Goal: Task Accomplishment & Management: Manage account settings

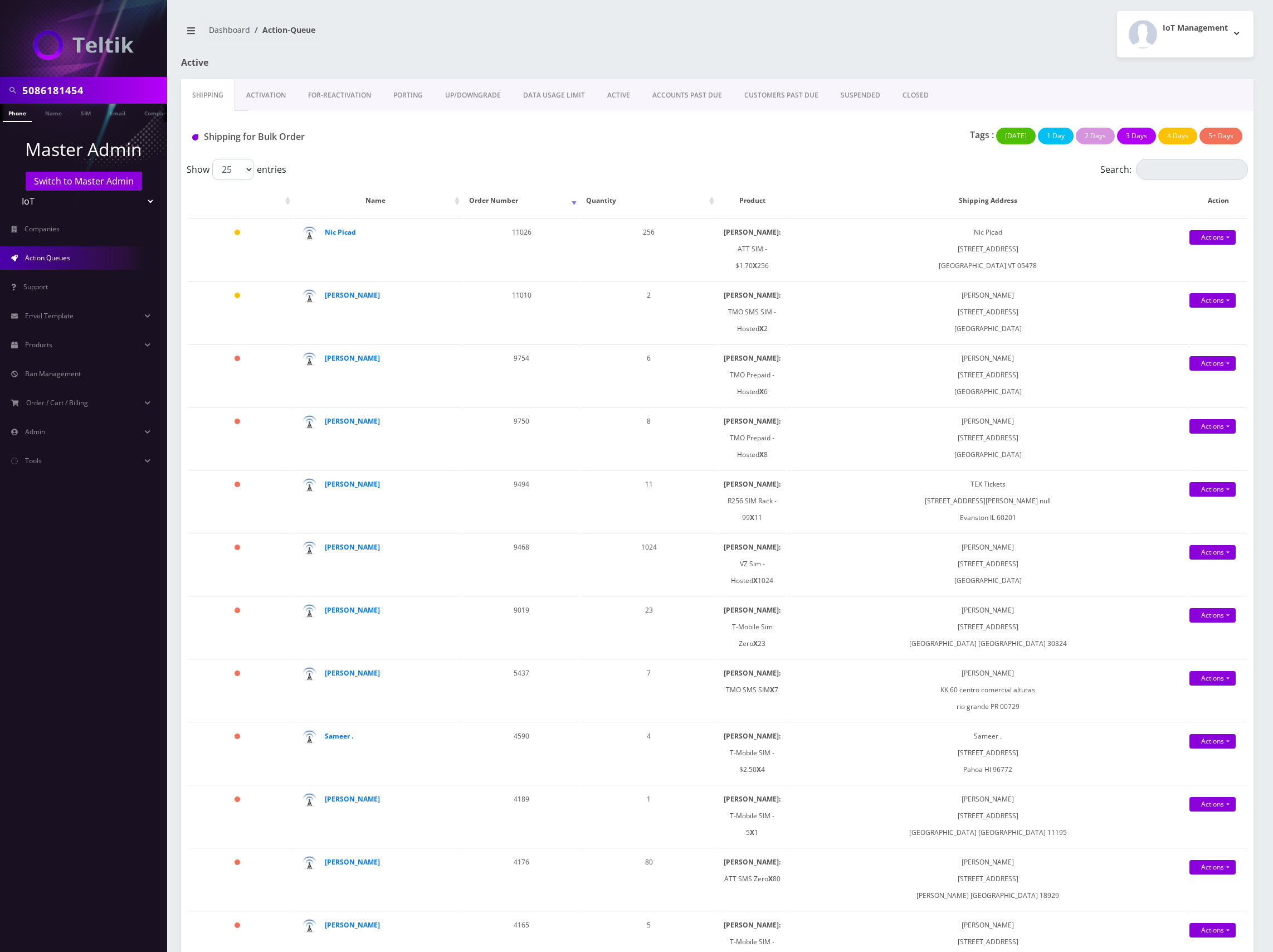
click at [68, 83] on input "5086181454" at bounding box center [93, 90] width 142 height 21
click at [81, 203] on select "Teltik Production My Link Mobile VennMobile Unlimited Advanced LTE Rexing Inc D…" at bounding box center [83, 201] width 142 height 21
click at [85, 183] on link "Switch to Master Admin" at bounding box center [83, 181] width 116 height 19
click at [65, 87] on input "5086181454" at bounding box center [93, 90] width 142 height 21
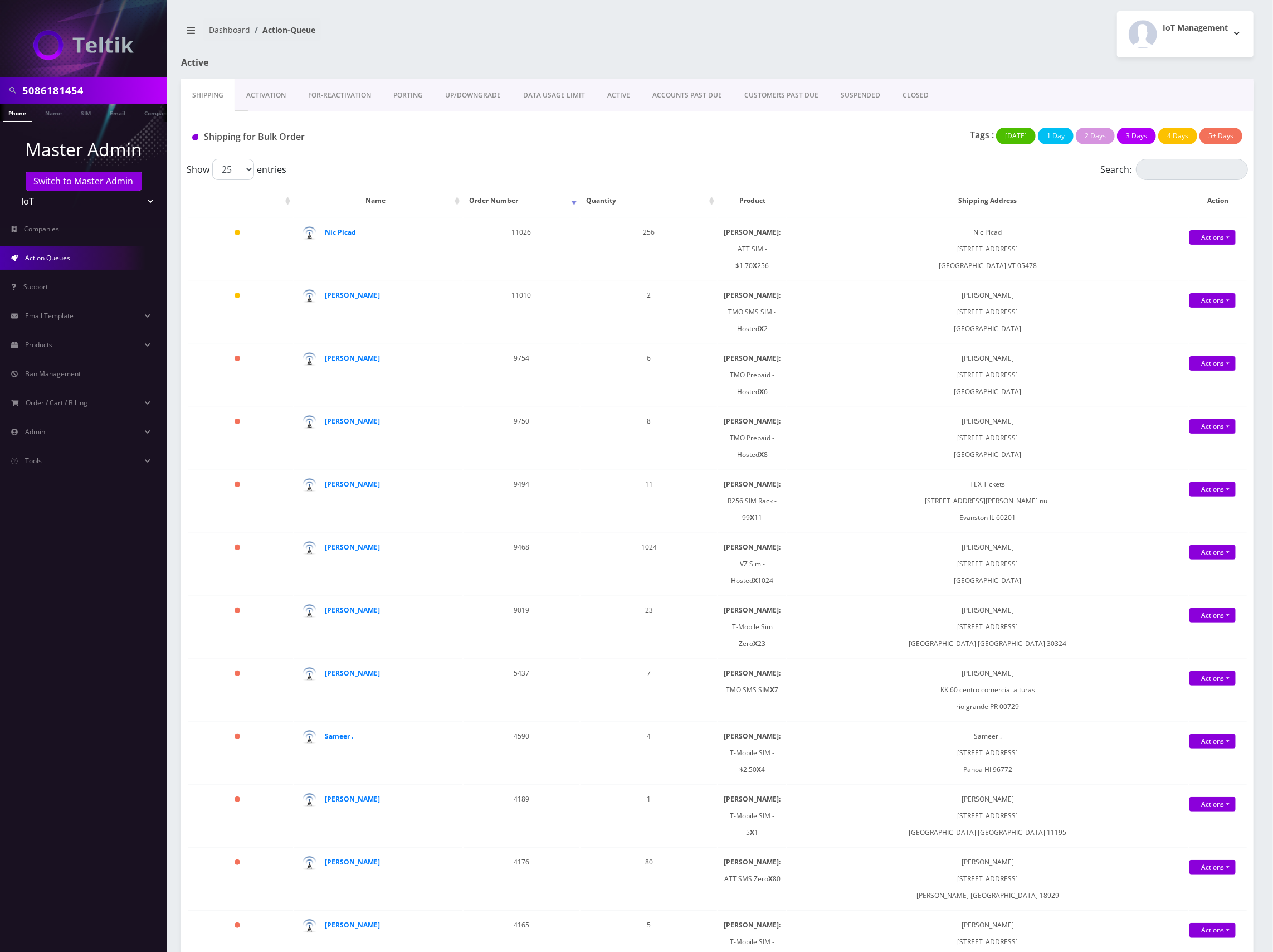
click at [65, 87] on input "5086181454" at bounding box center [93, 90] width 142 height 21
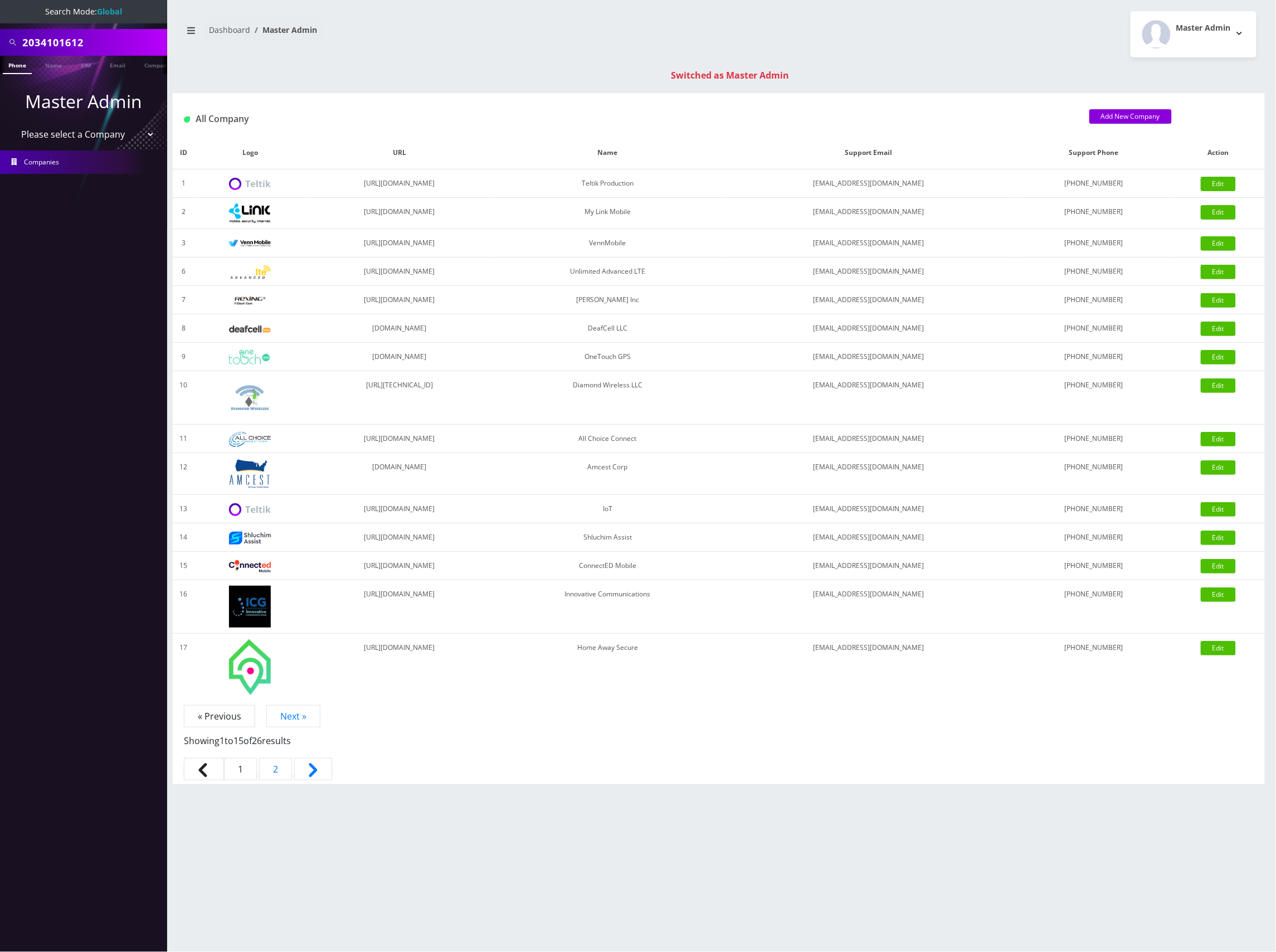
click at [65, 44] on input "2034101612" at bounding box center [93, 42] width 142 height 21
paste input "8901240357127218365"
type input "8901240357127218365"
click at [92, 62] on link "SIM" at bounding box center [86, 65] width 21 height 19
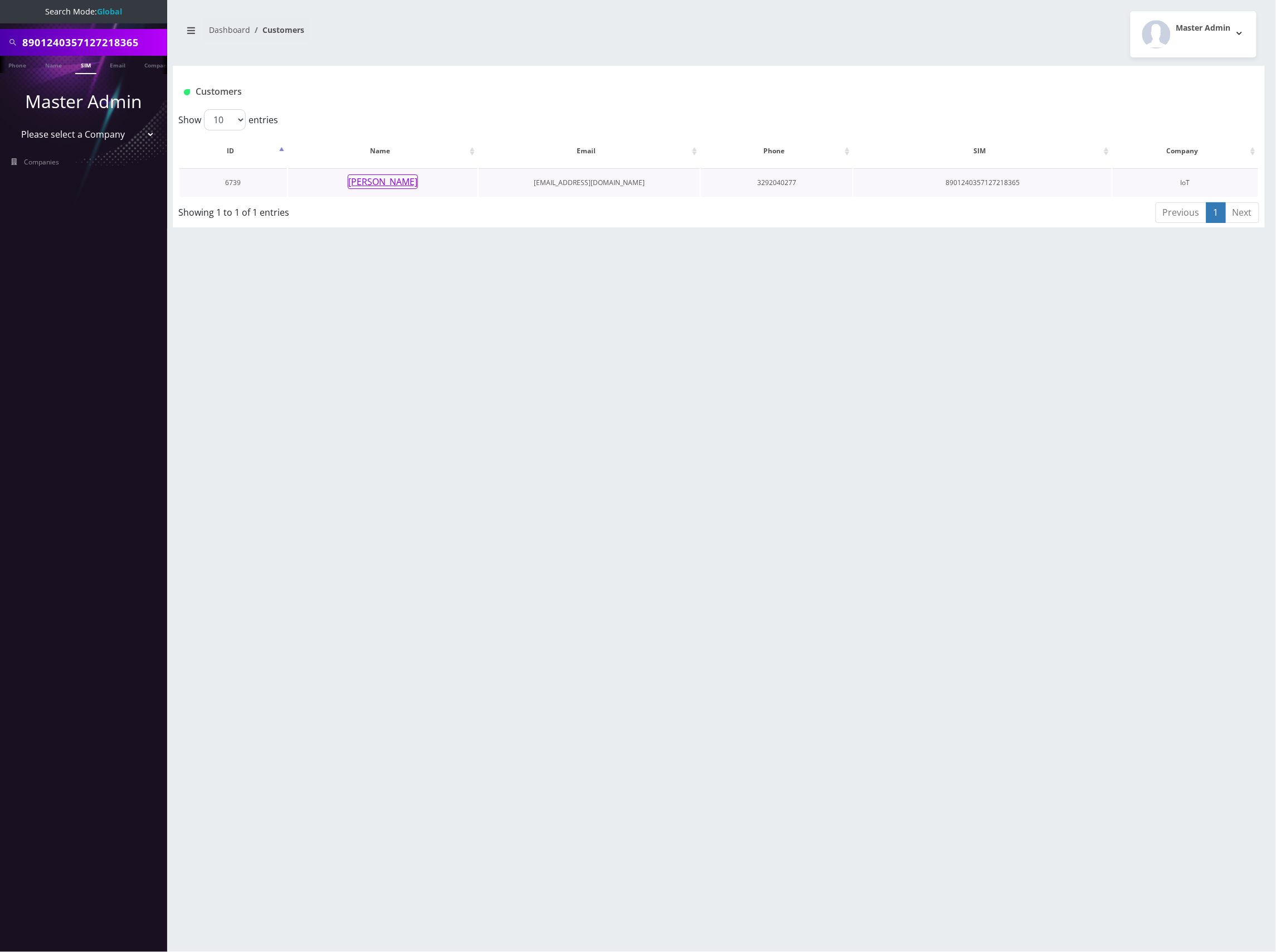
click at [386, 181] on button "[PERSON_NAME]" at bounding box center [383, 181] width 71 height 14
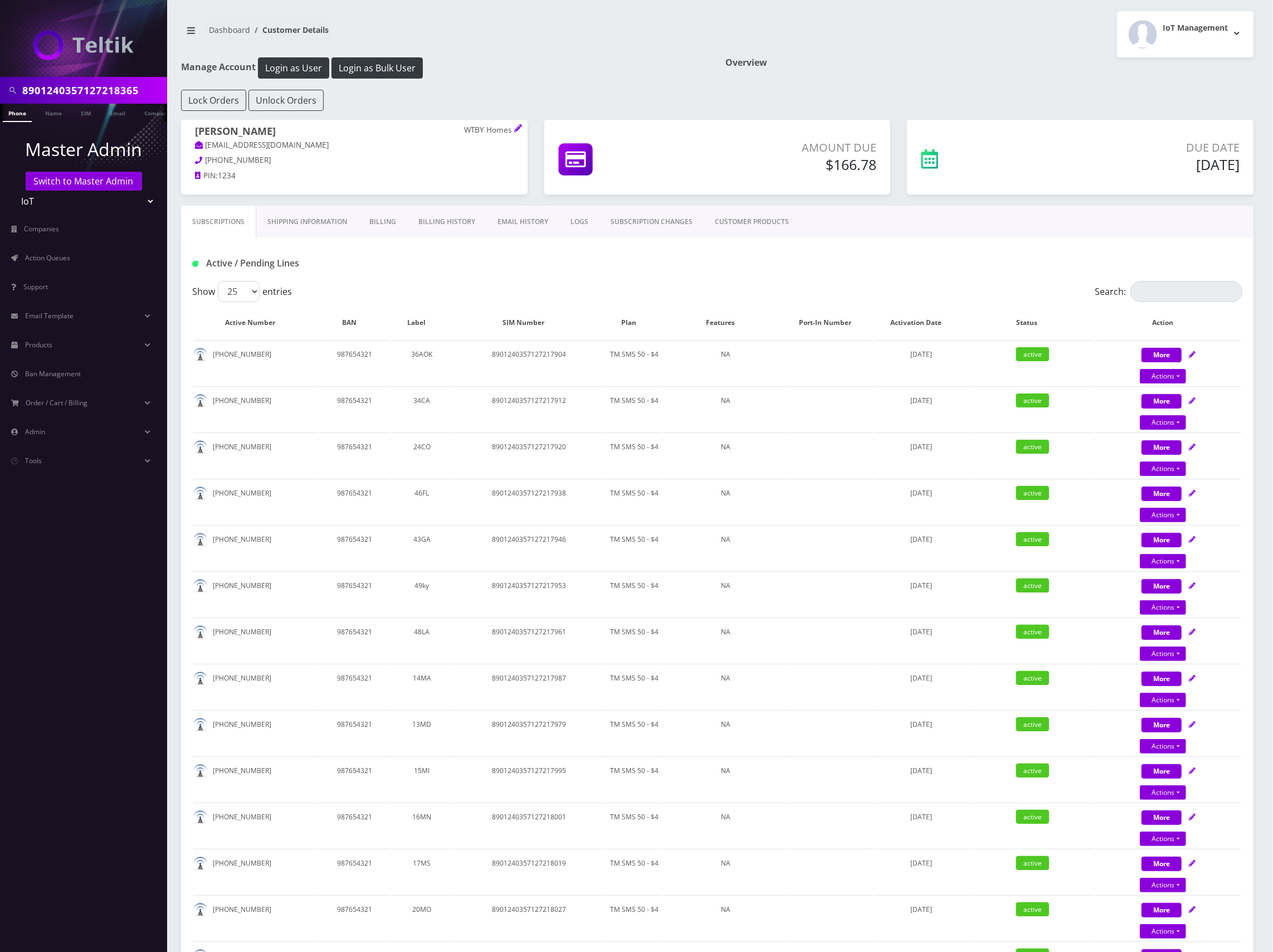
click at [62, 88] on input "8901240357127218365" at bounding box center [93, 90] width 142 height 21
paste input "282"
type input "8901240357127218282"
click at [81, 110] on link "SIM" at bounding box center [86, 113] width 21 height 19
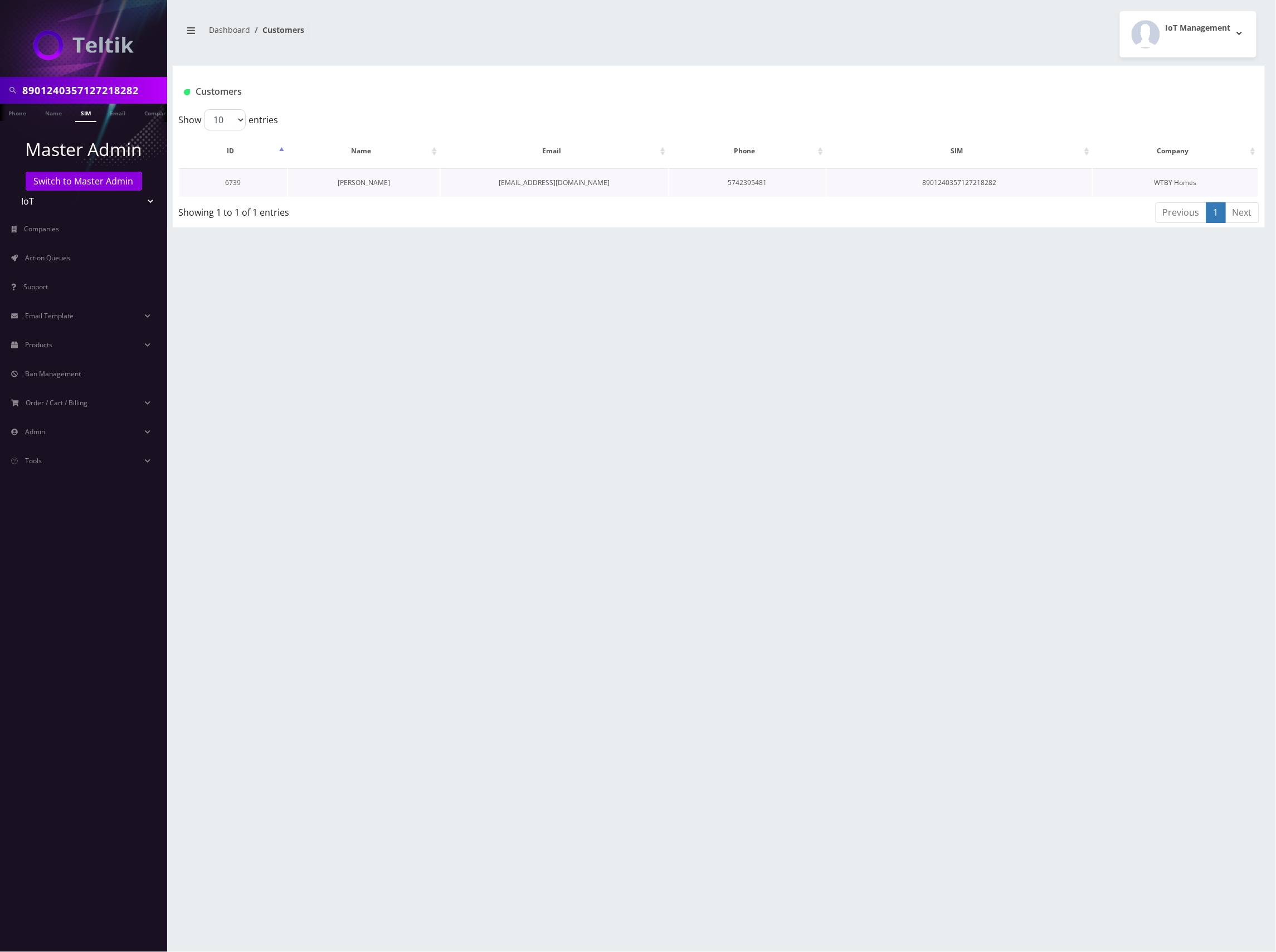
click at [371, 183] on link "[PERSON_NAME]" at bounding box center [364, 182] width 53 height 10
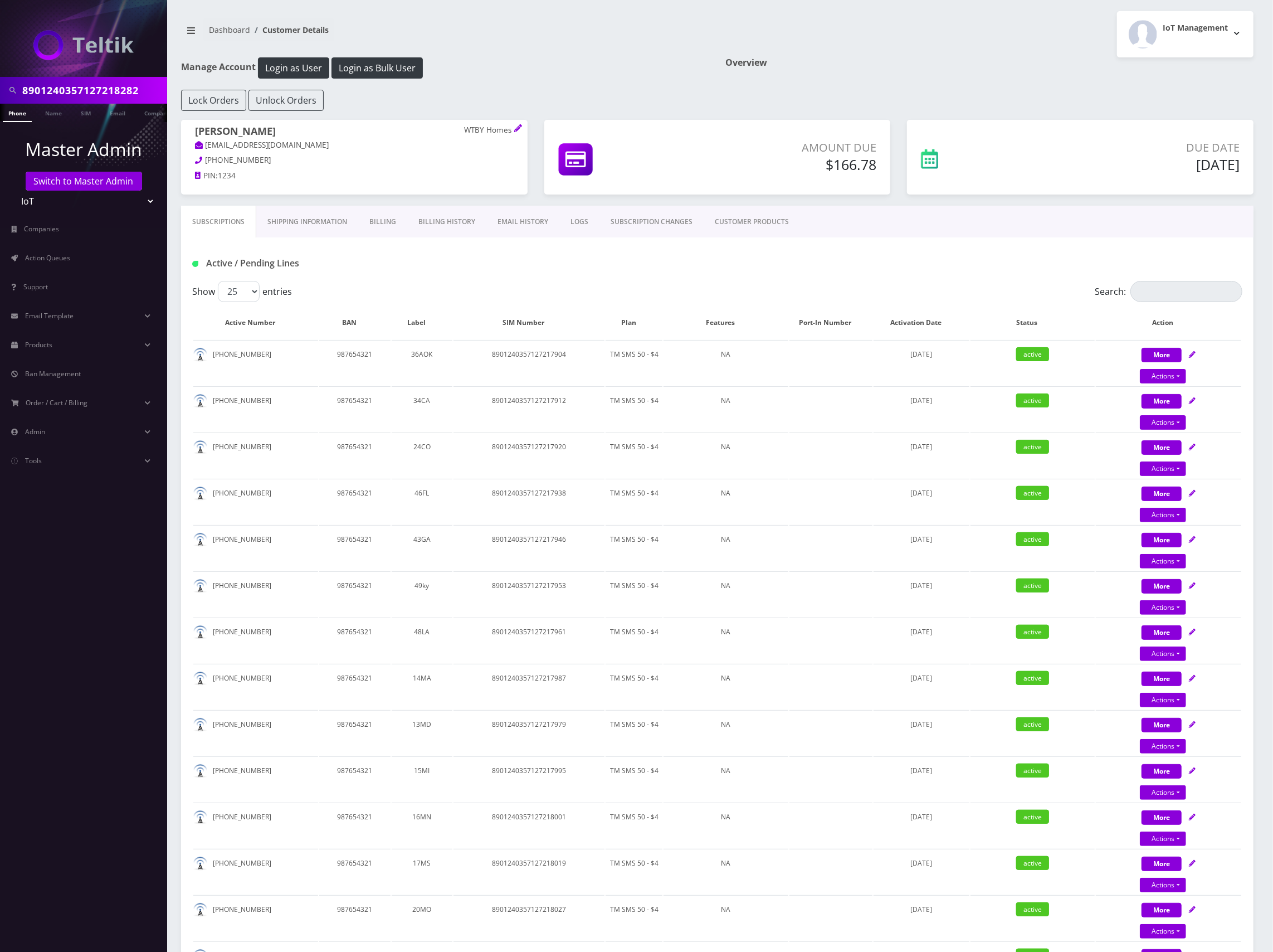
click at [746, 270] on div "Active / Pending Lines" at bounding box center [717, 263] width 1067 height 19
click at [917, 248] on div "Active / Pending Lines" at bounding box center [717, 259] width 1073 height 44
click at [118, 92] on input "8901240357127218282" at bounding box center [93, 90] width 142 height 21
paste input "5742395481"
type input "5742395481"
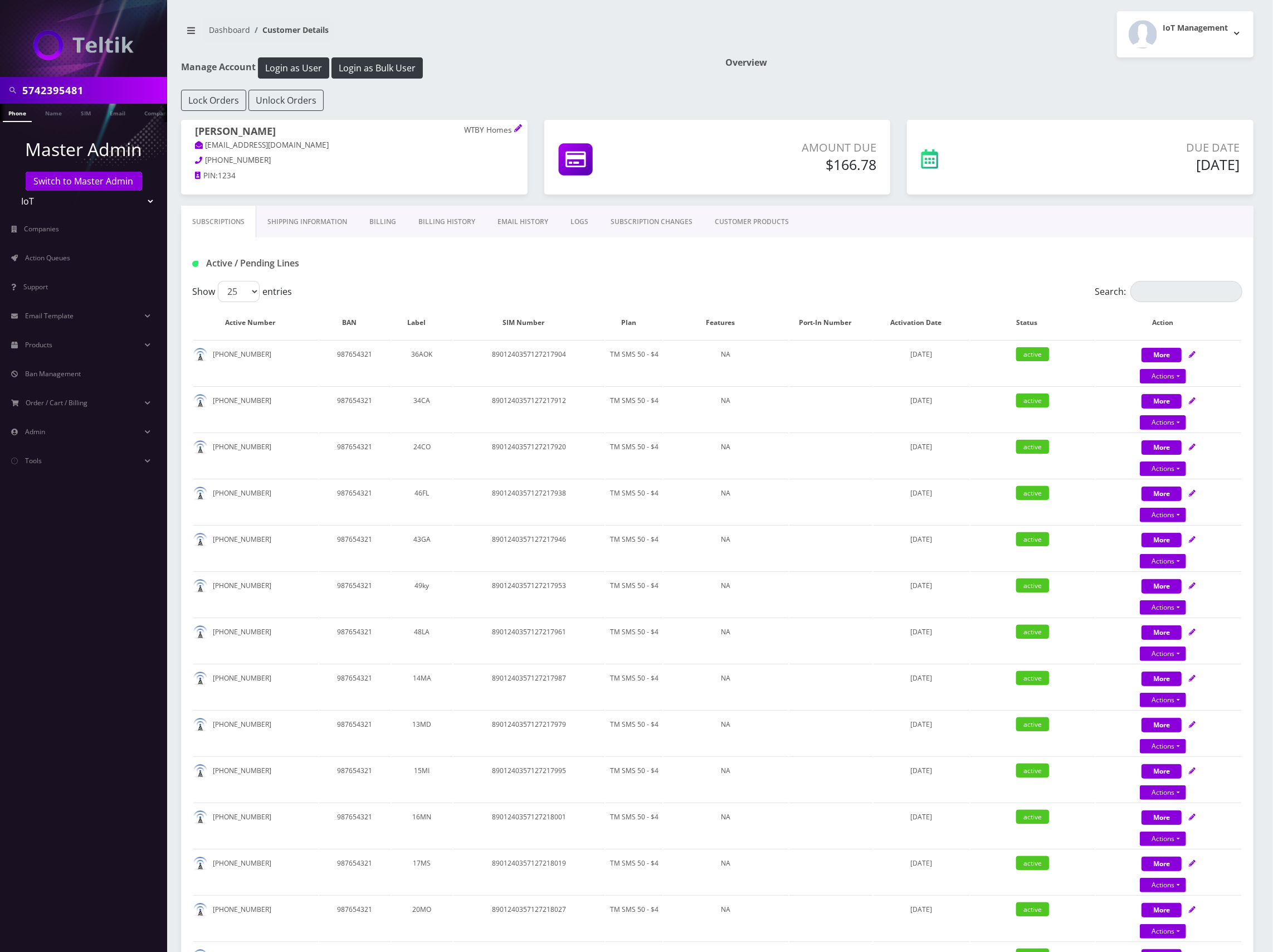
click at [17, 118] on link "Phone" at bounding box center [17, 113] width 29 height 19
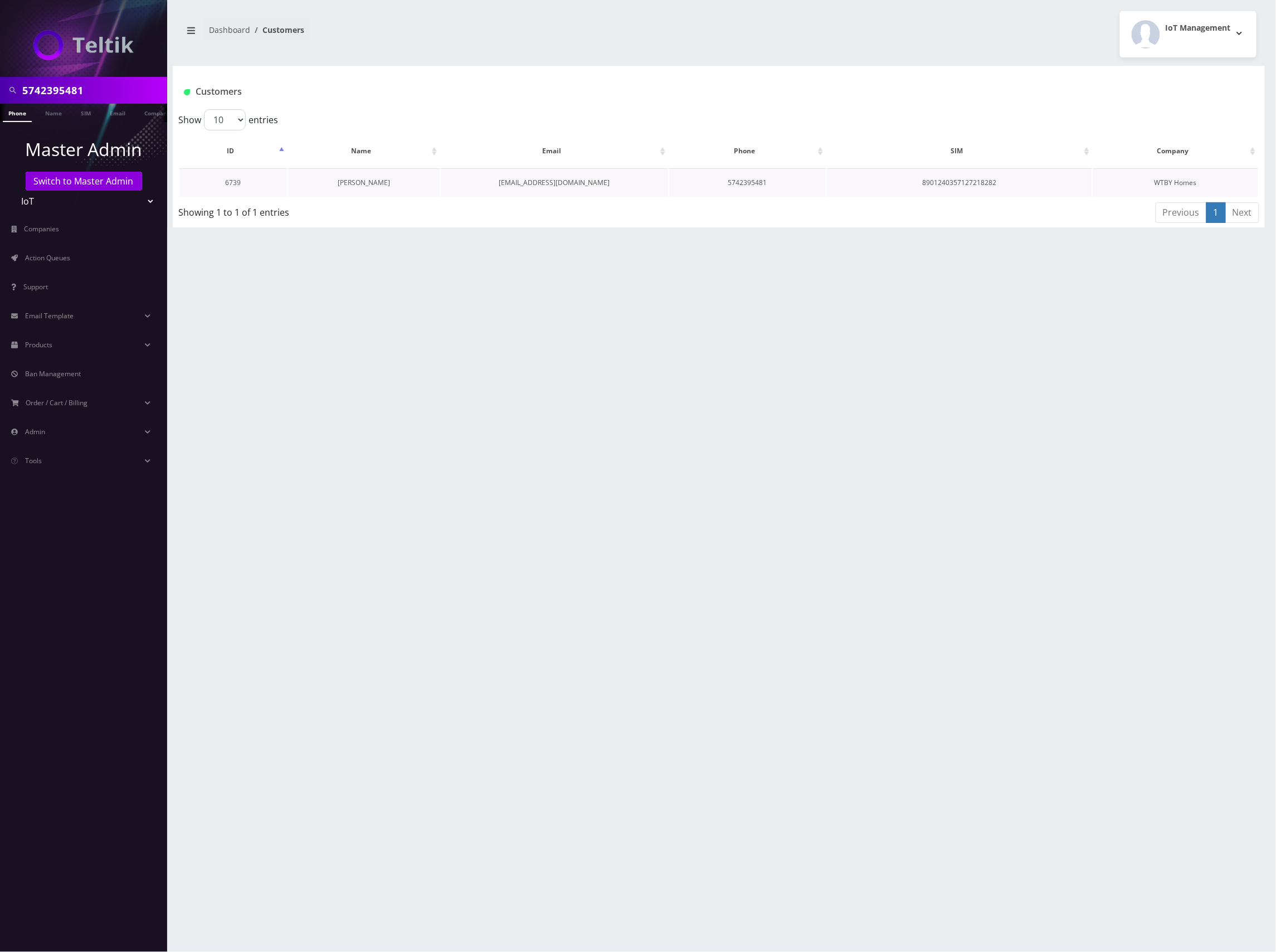
click at [374, 183] on link "[PERSON_NAME]" at bounding box center [364, 182] width 53 height 10
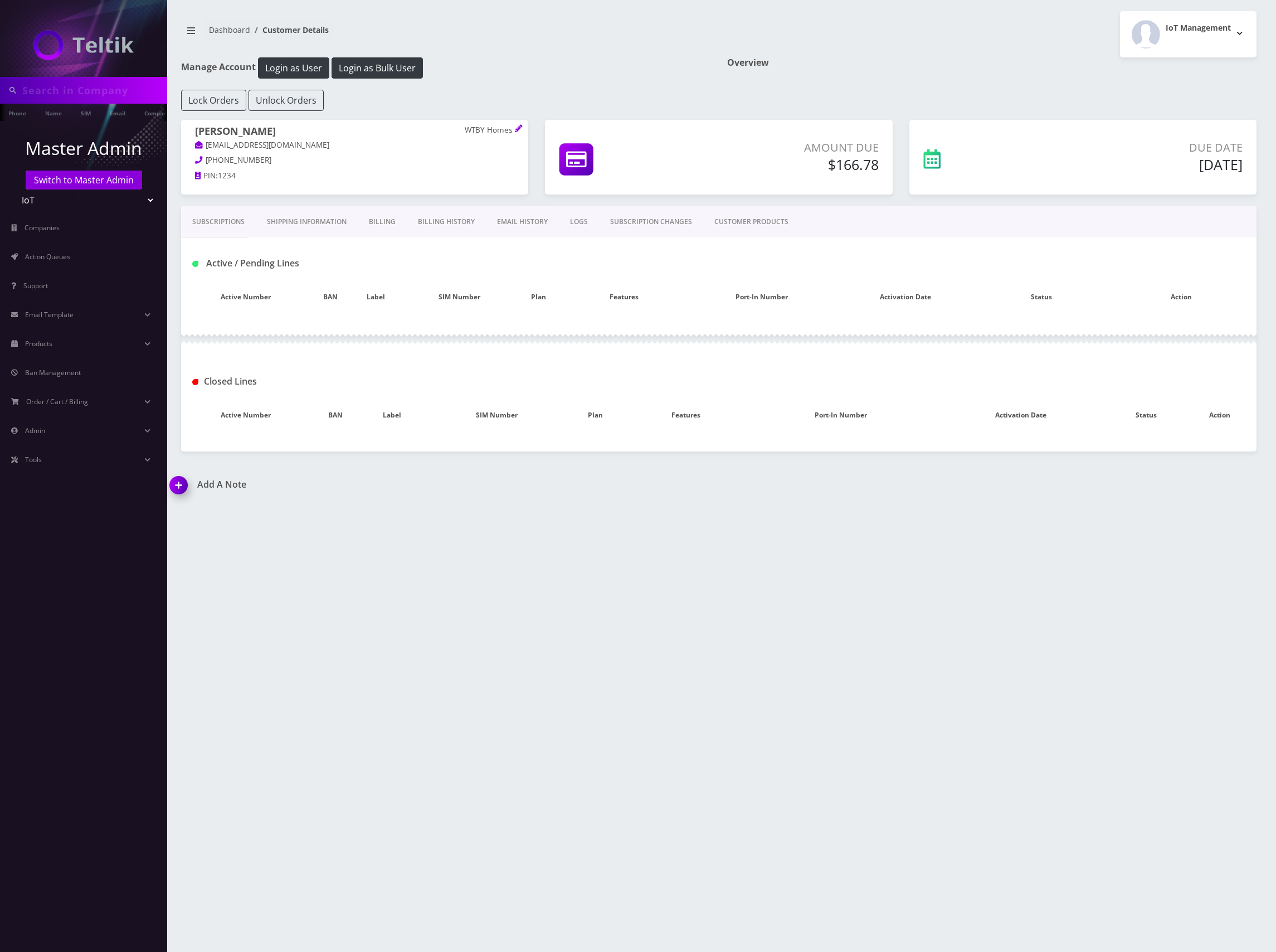
type input "5742395481"
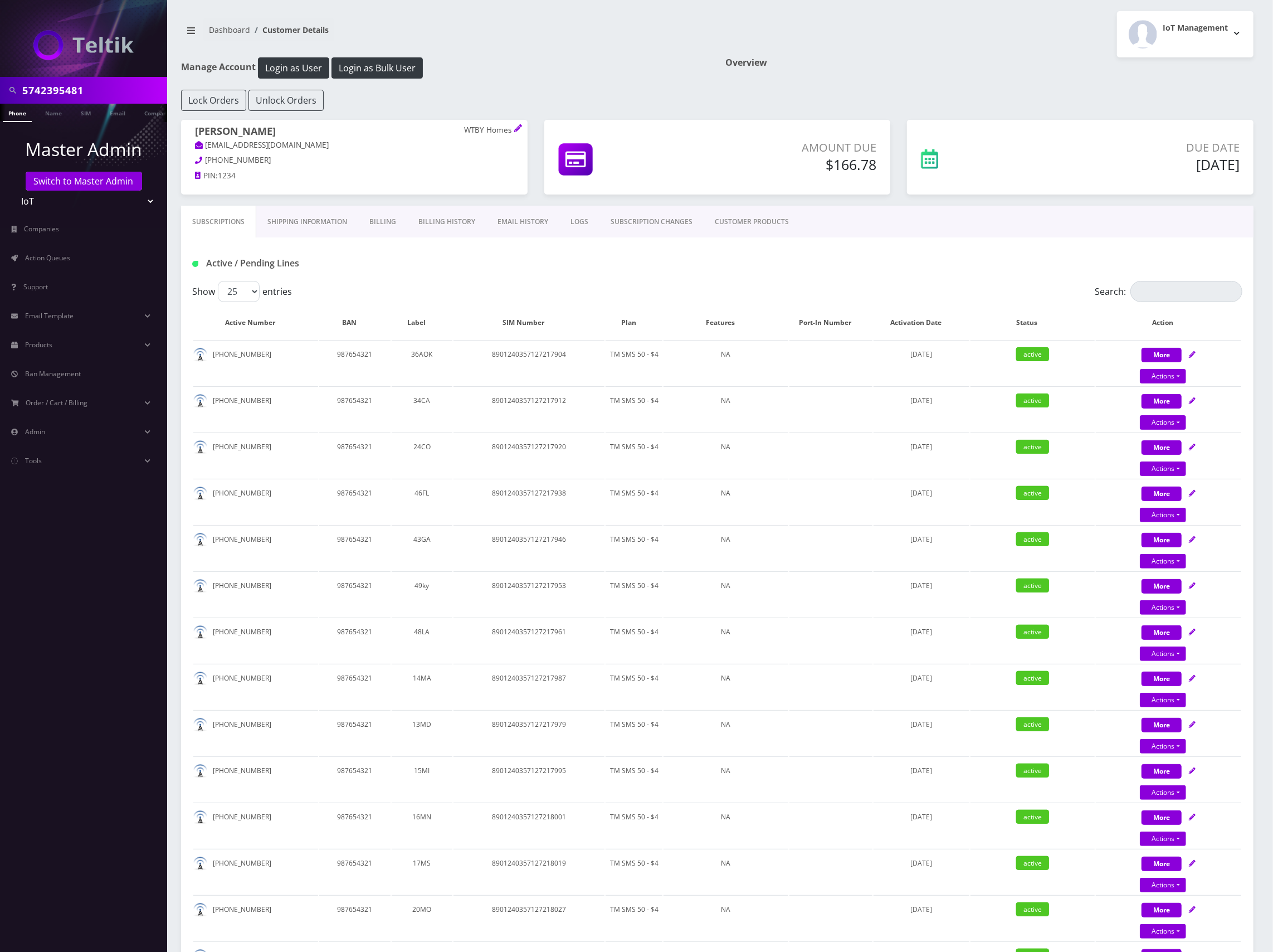
click at [870, 261] on div "Active / Pending Lines" at bounding box center [717, 263] width 1067 height 19
click at [878, 239] on div "Active / Pending Lines" at bounding box center [717, 259] width 1073 height 44
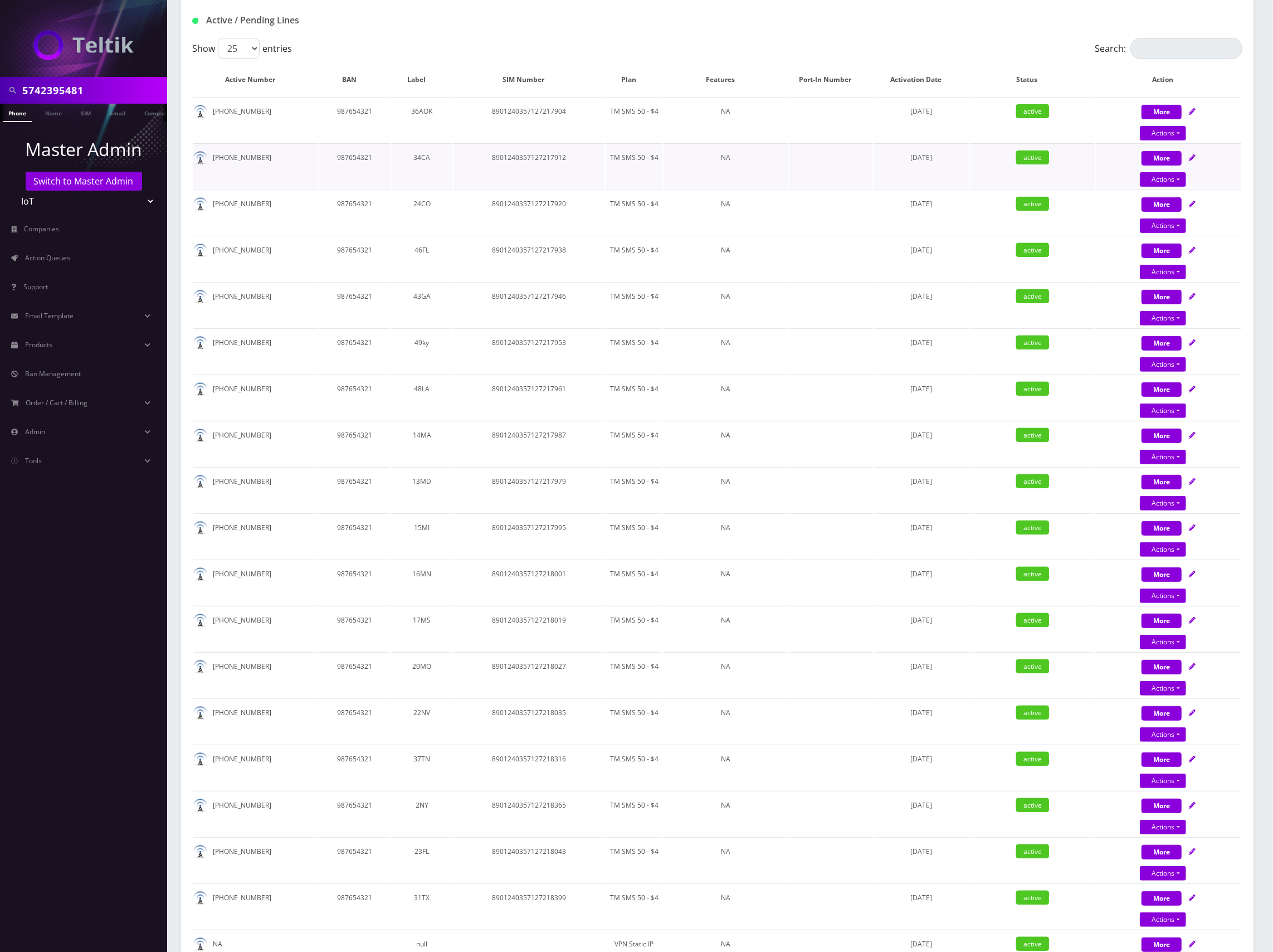
scroll to position [74, 0]
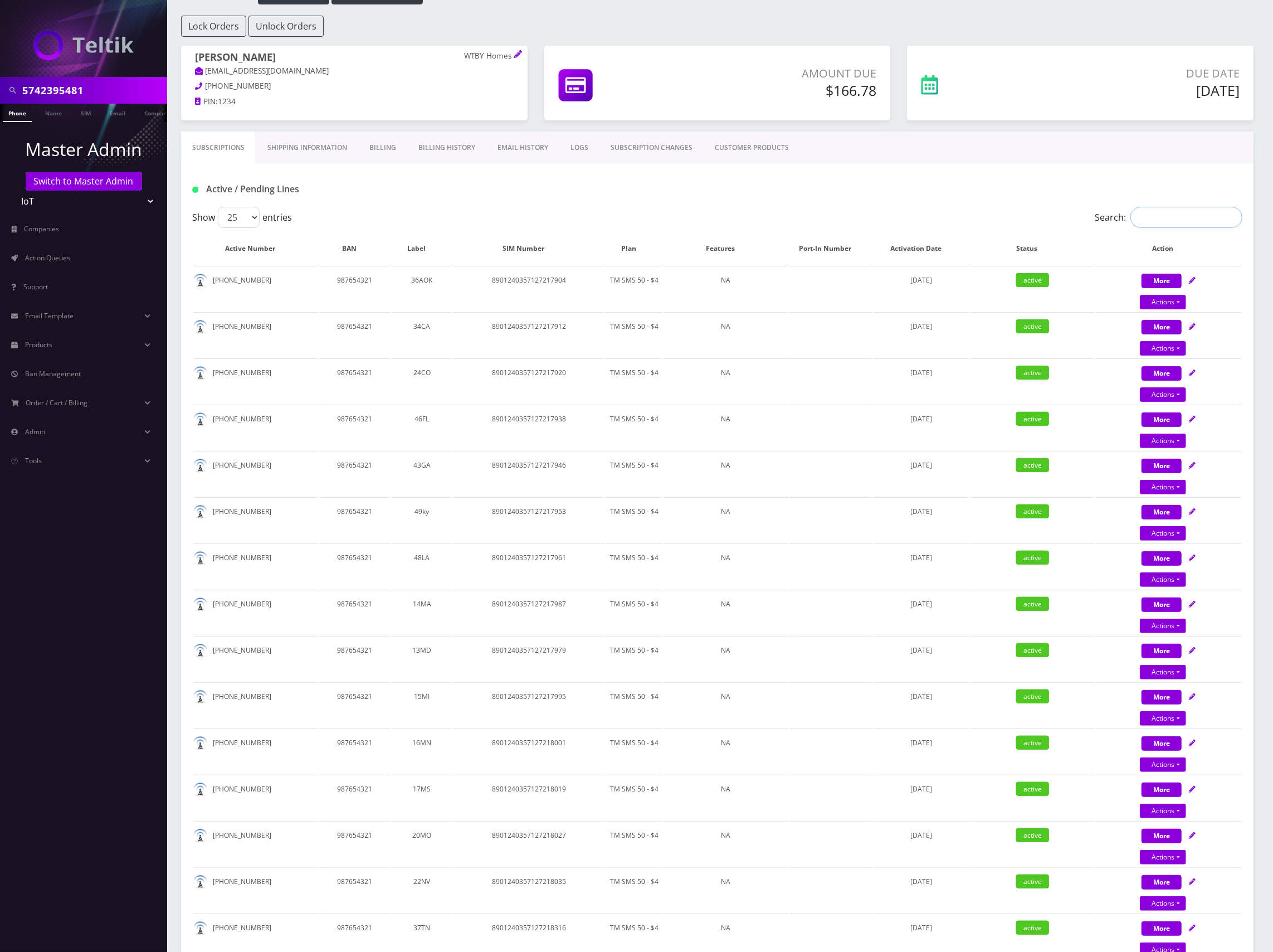
click at [1166, 226] on input "Search:" at bounding box center [1186, 218] width 112 height 21
paste input "8901240357127218282"
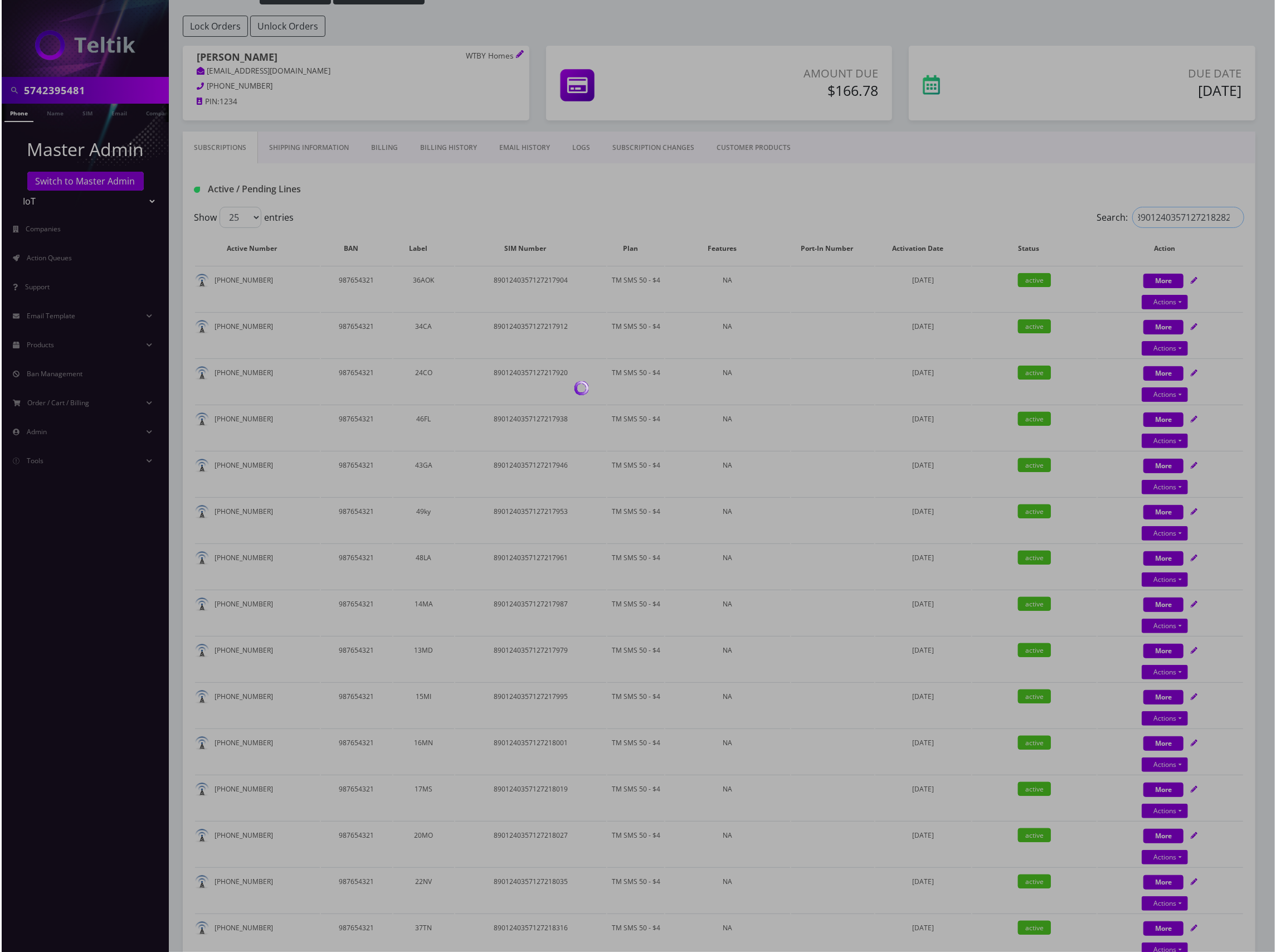
scroll to position [0, 0]
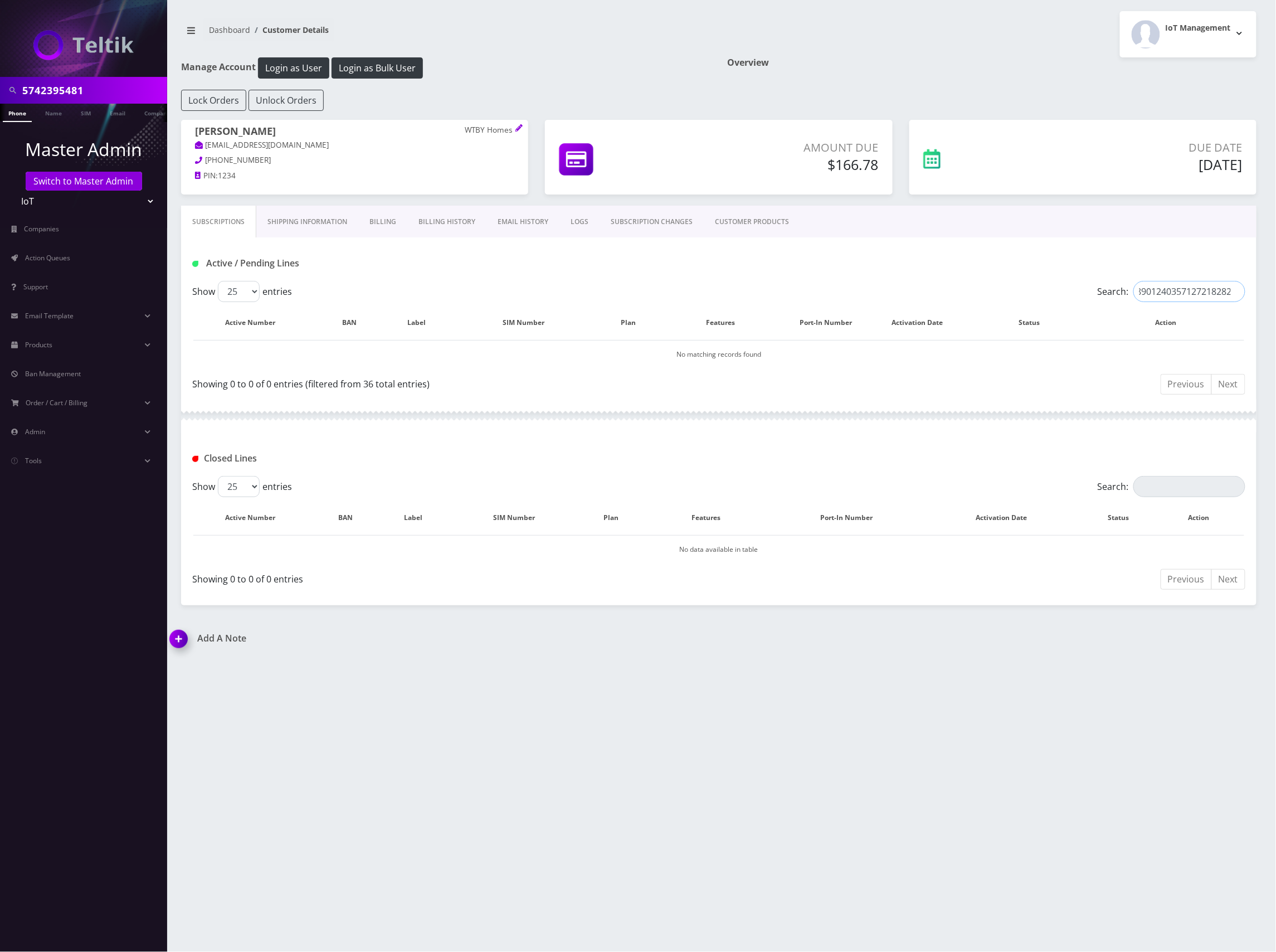
type input "8901240357127218282"
click at [68, 87] on input "5742395481" at bounding box center [93, 90] width 142 height 21
click at [14, 114] on link "Phone" at bounding box center [17, 113] width 29 height 19
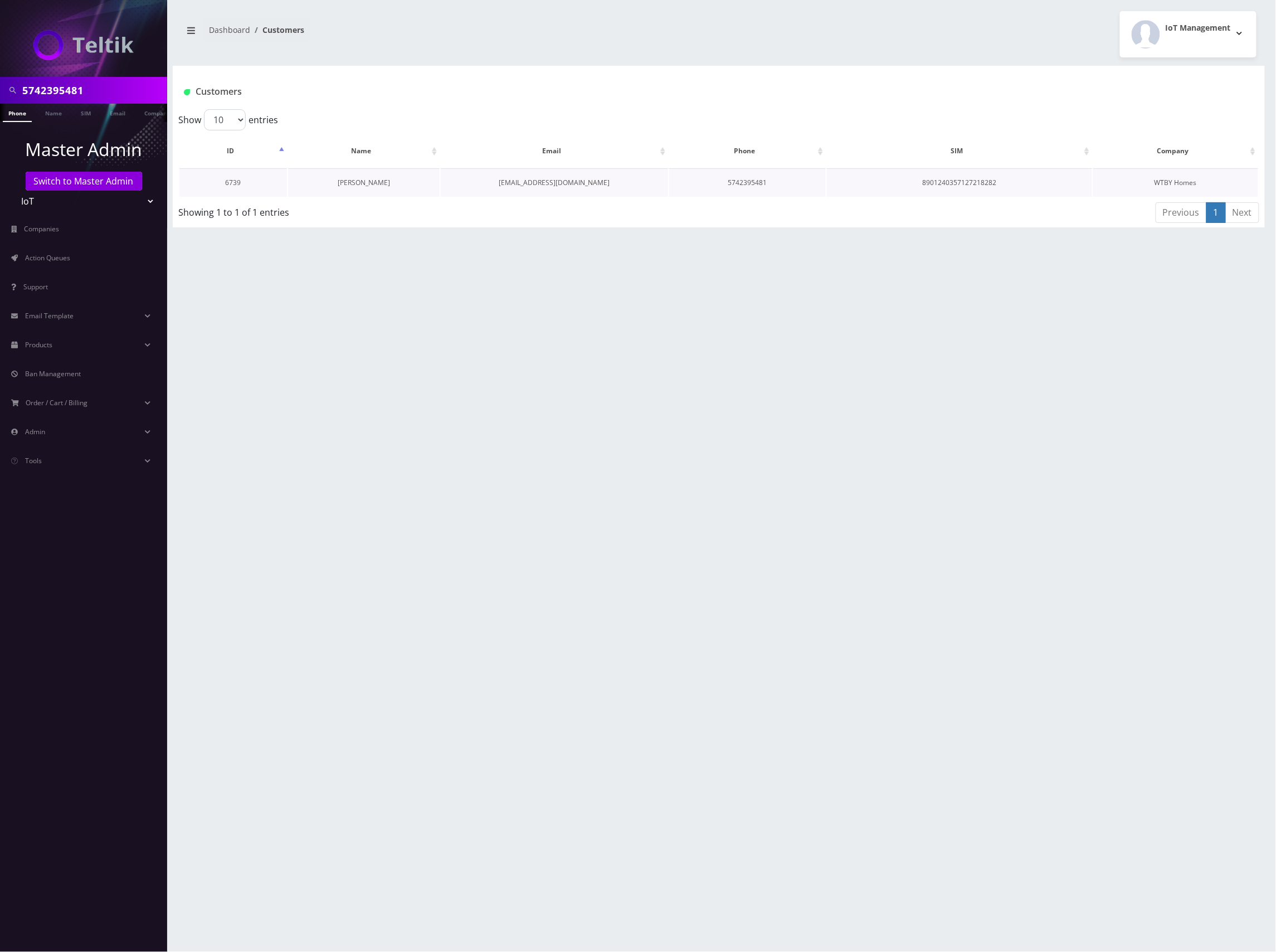
click at [366, 184] on link "[PERSON_NAME]" at bounding box center [364, 182] width 53 height 10
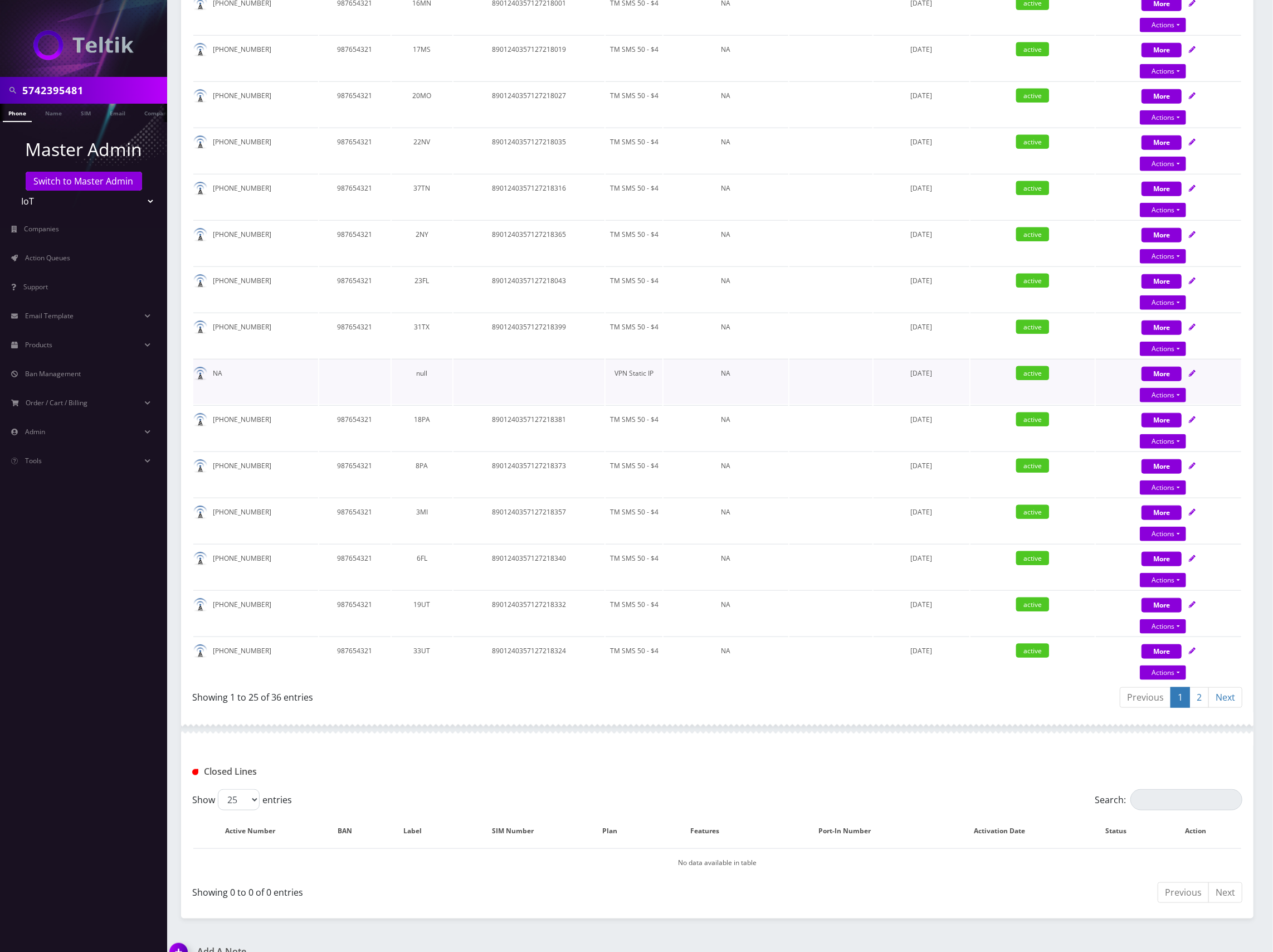
scroll to position [830, 0]
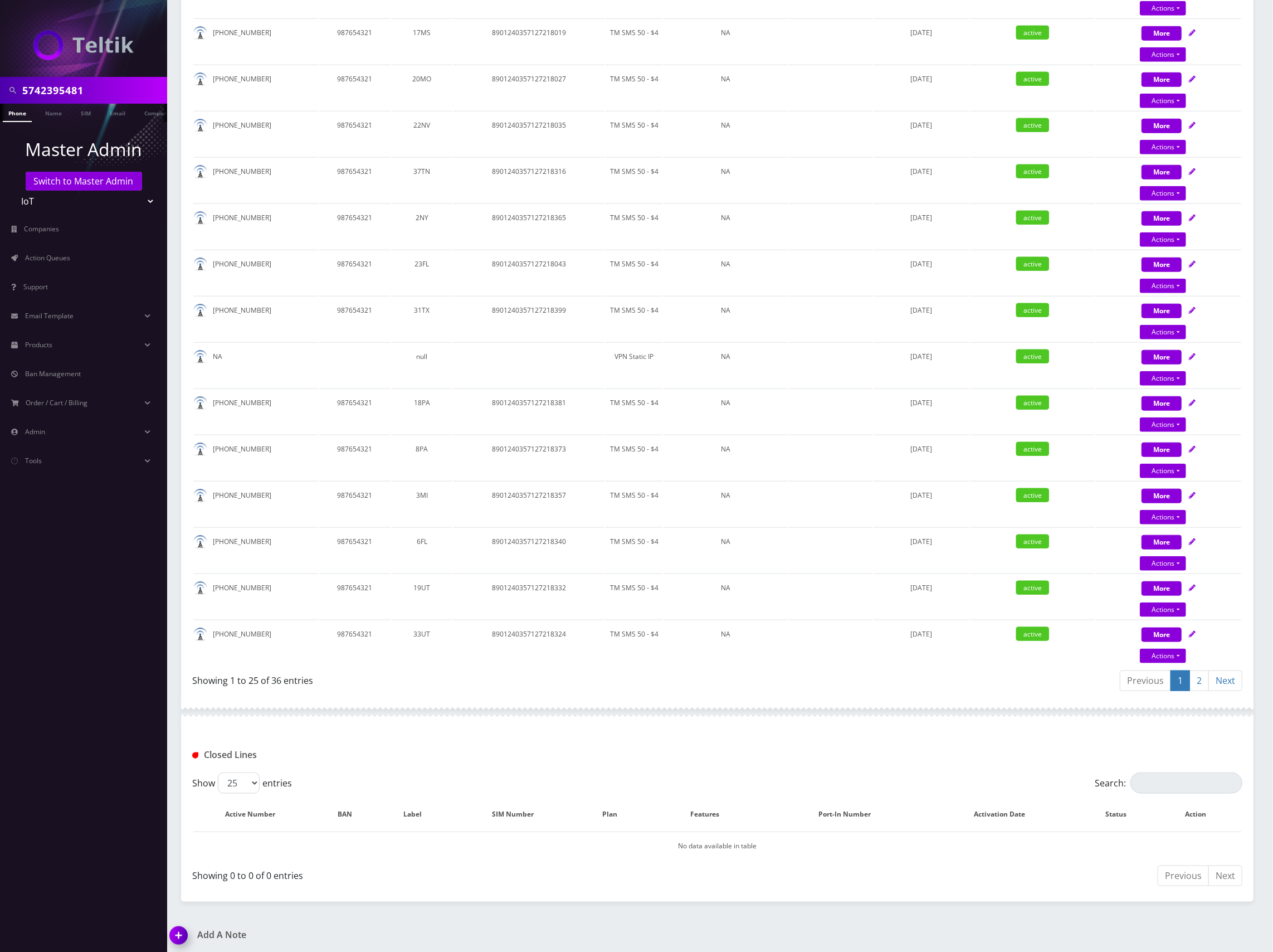
click at [1202, 672] on link "2" at bounding box center [1199, 680] width 20 height 20
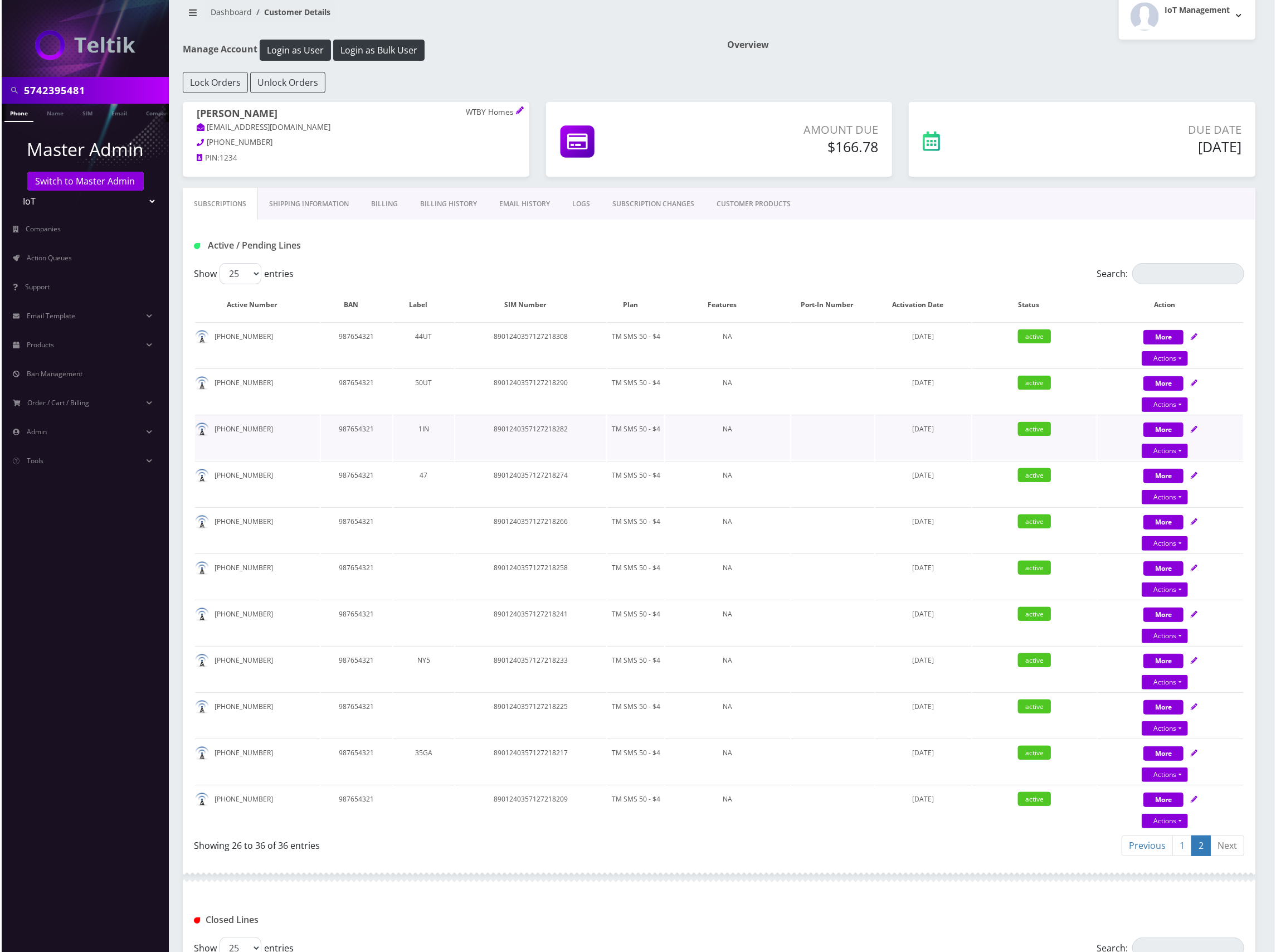
scroll to position [0, 0]
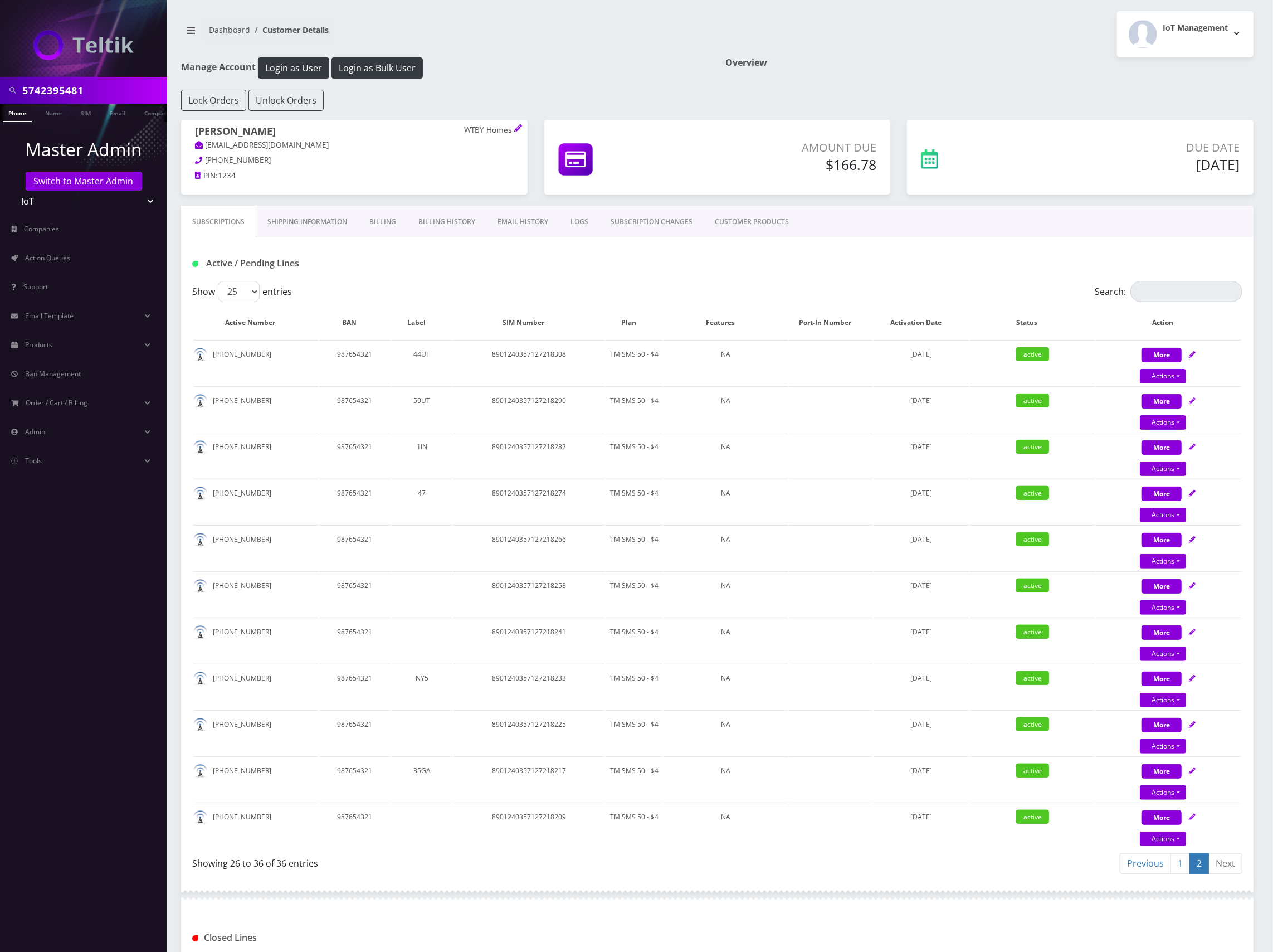
click at [748, 270] on div "Active / Pending Lines" at bounding box center [717, 263] width 1067 height 19
click at [1193, 449] on icon at bounding box center [1192, 446] width 7 height 7
select select "TMO SMS SIM"
select select "63"
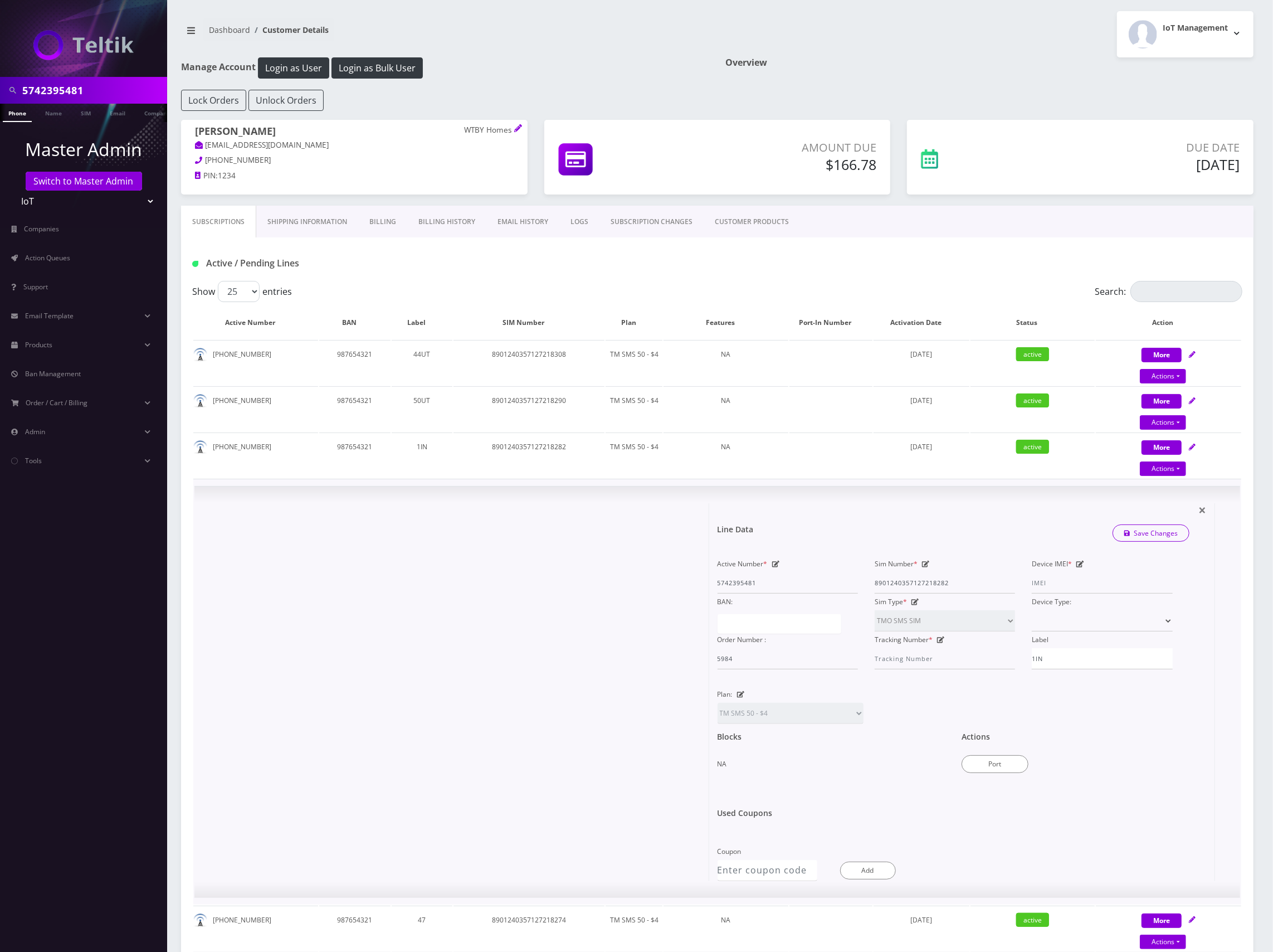
click at [926, 564] on icon at bounding box center [926, 563] width 8 height 7
click at [937, 581] on input "8901240357127218282" at bounding box center [944, 583] width 140 height 21
paste input "497128260956"
type input "8901240497128260956"
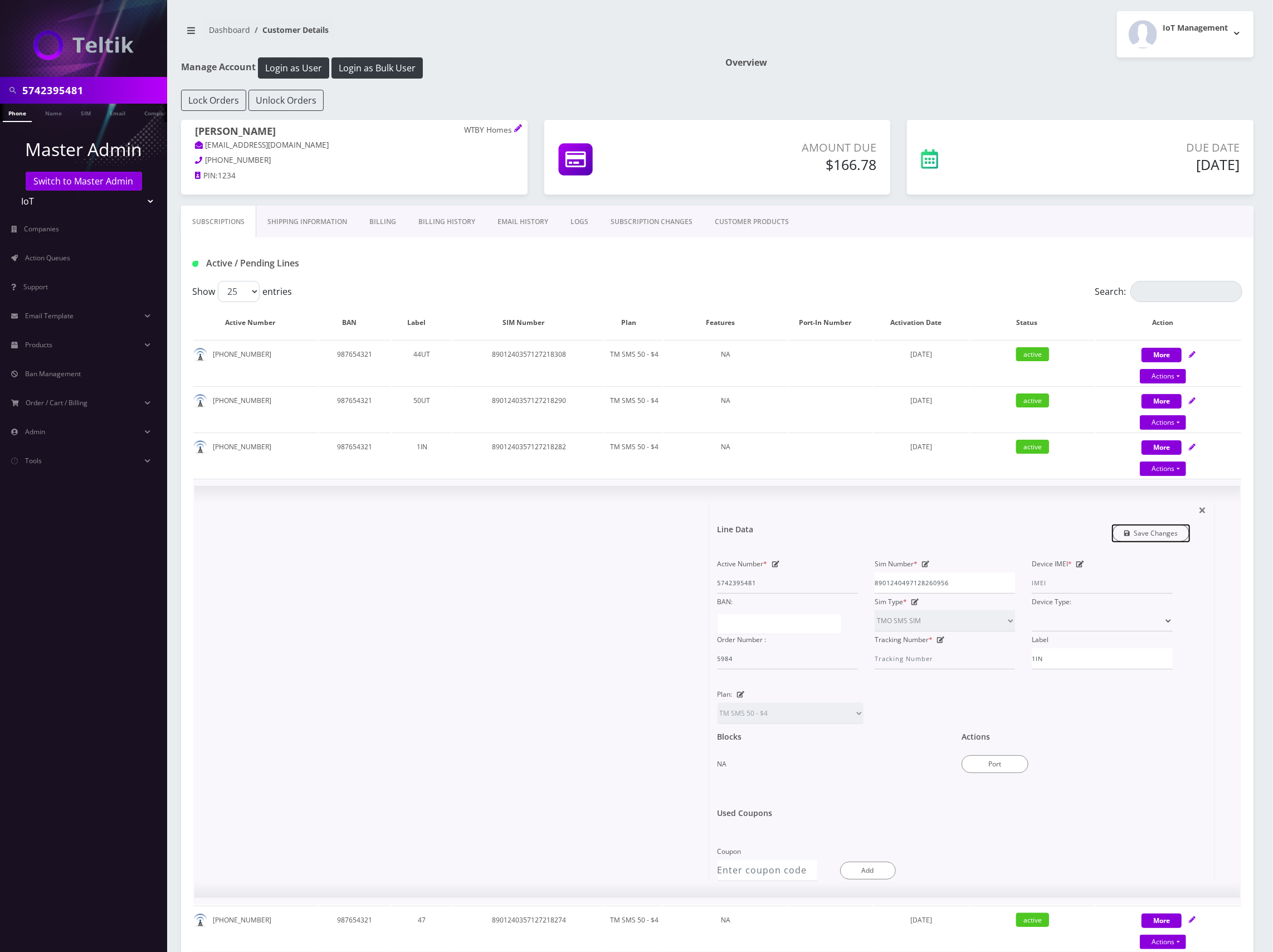
click at [1161, 534] on link "Save Changes" at bounding box center [1151, 533] width 77 height 17
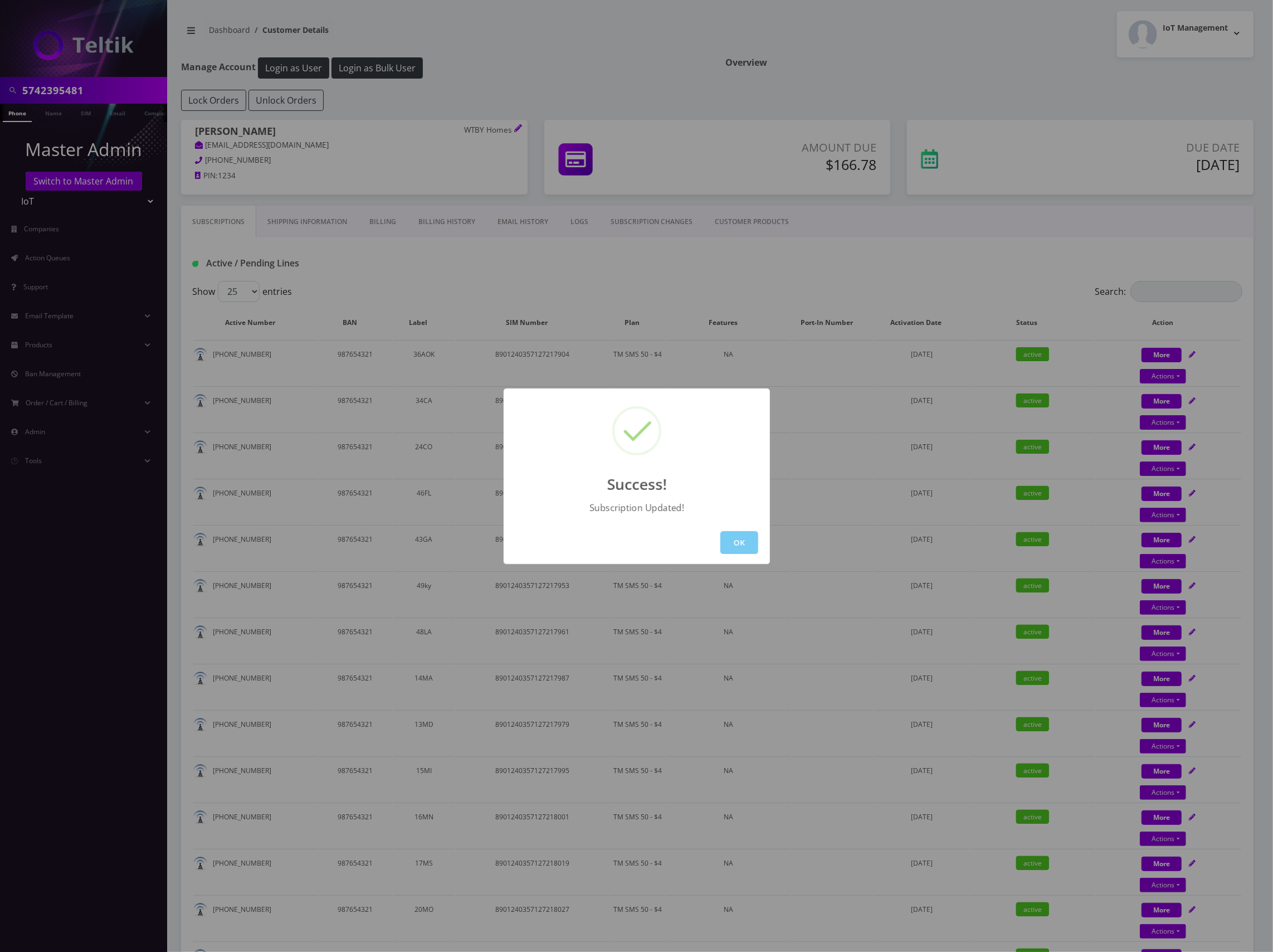
click at [737, 540] on button "OK" at bounding box center [739, 542] width 38 height 23
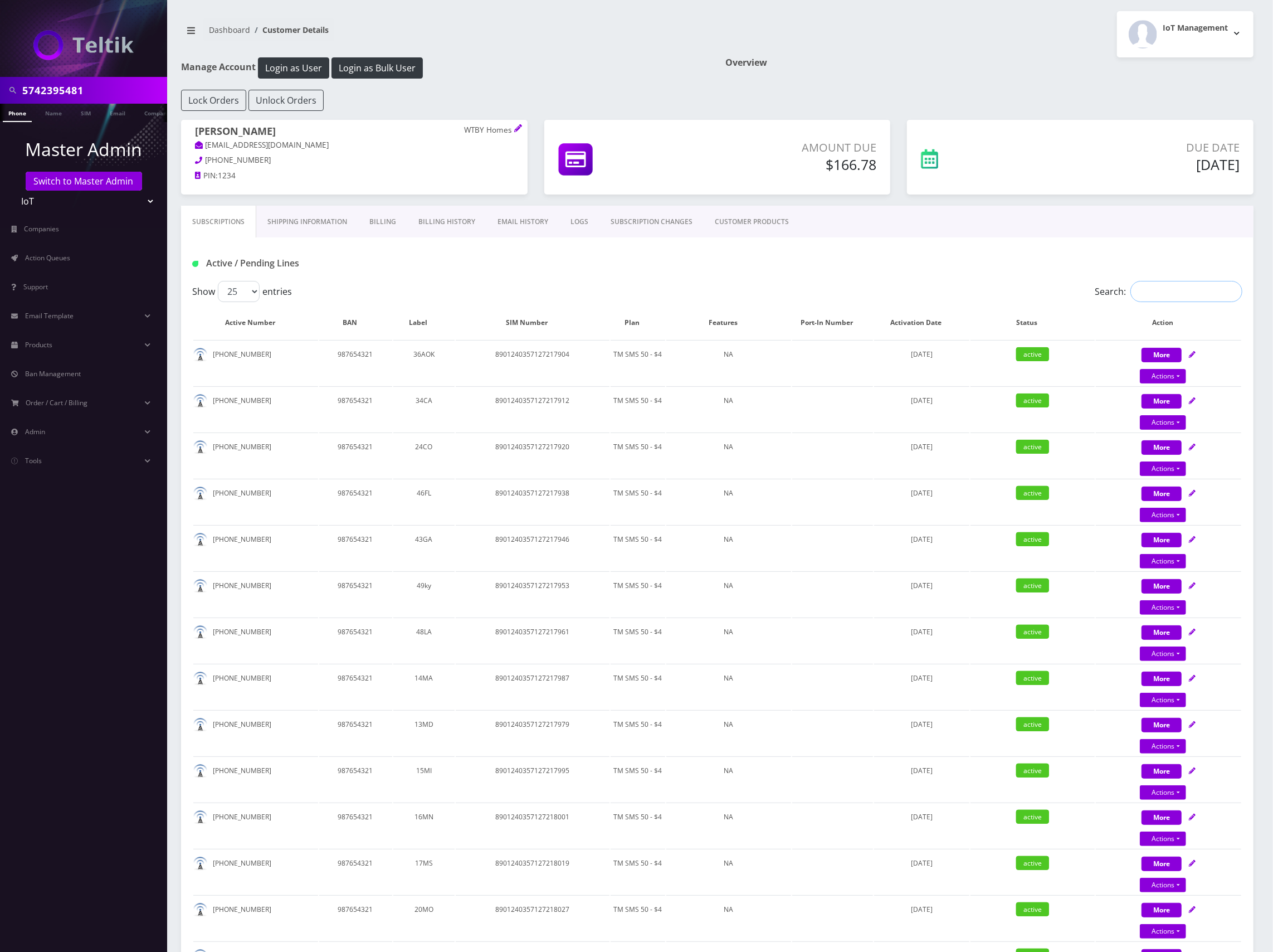
click at [1195, 292] on input "Search:" at bounding box center [1186, 291] width 112 height 21
paste input "3292040277"
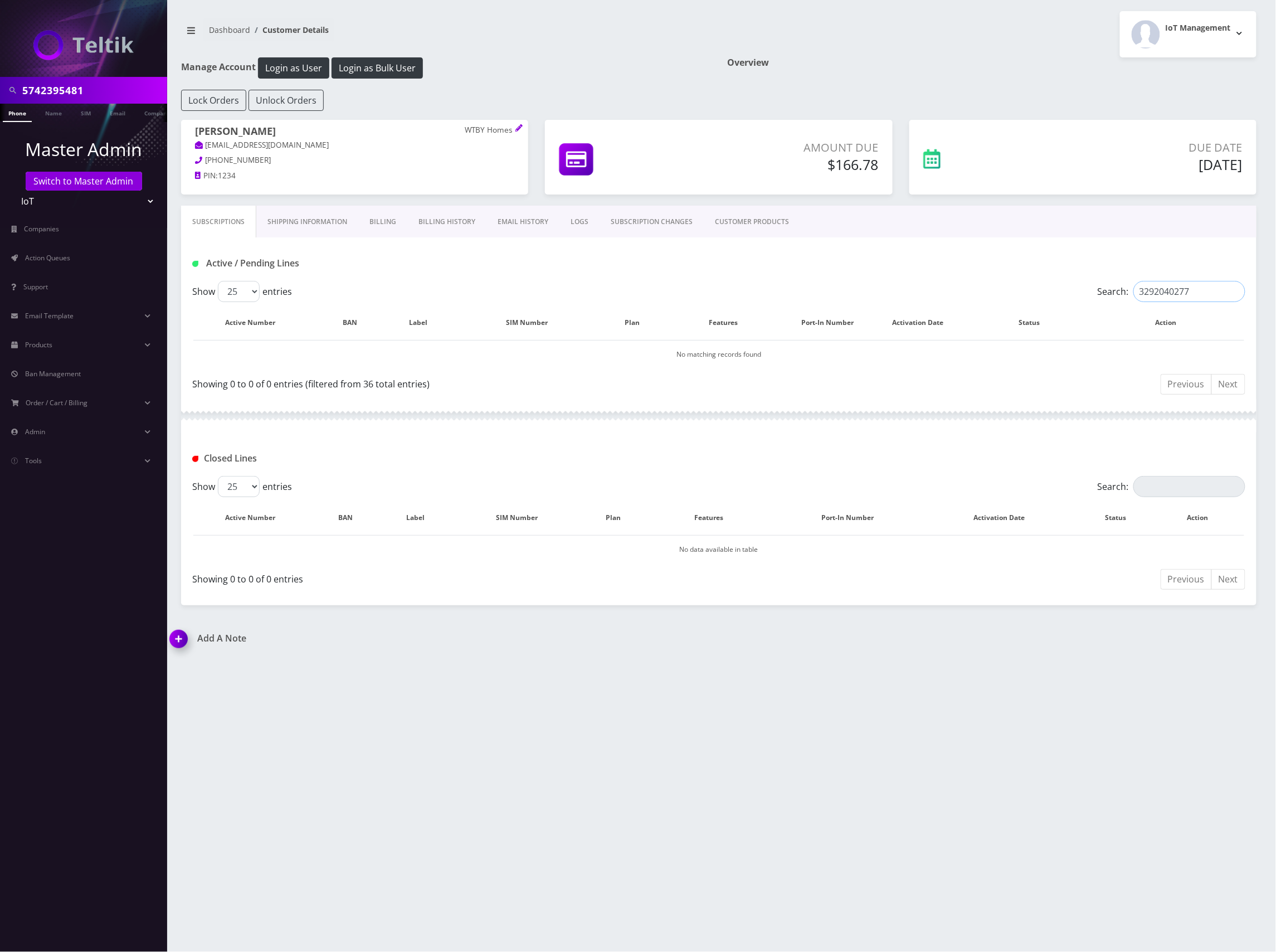
drag, startPoint x: 1166, startPoint y: 290, endPoint x: 1023, endPoint y: 285, distance: 143.1
click at [1032, 287] on div "Search: 3292040277" at bounding box center [1113, 291] width 263 height 21
drag, startPoint x: 1188, startPoint y: 296, endPoint x: 992, endPoint y: 295, distance: 196.0
click at [992, 295] on div "Search: 0277" at bounding box center [1113, 291] width 263 height 21
click at [1151, 295] on input "0277" at bounding box center [1189, 291] width 112 height 21
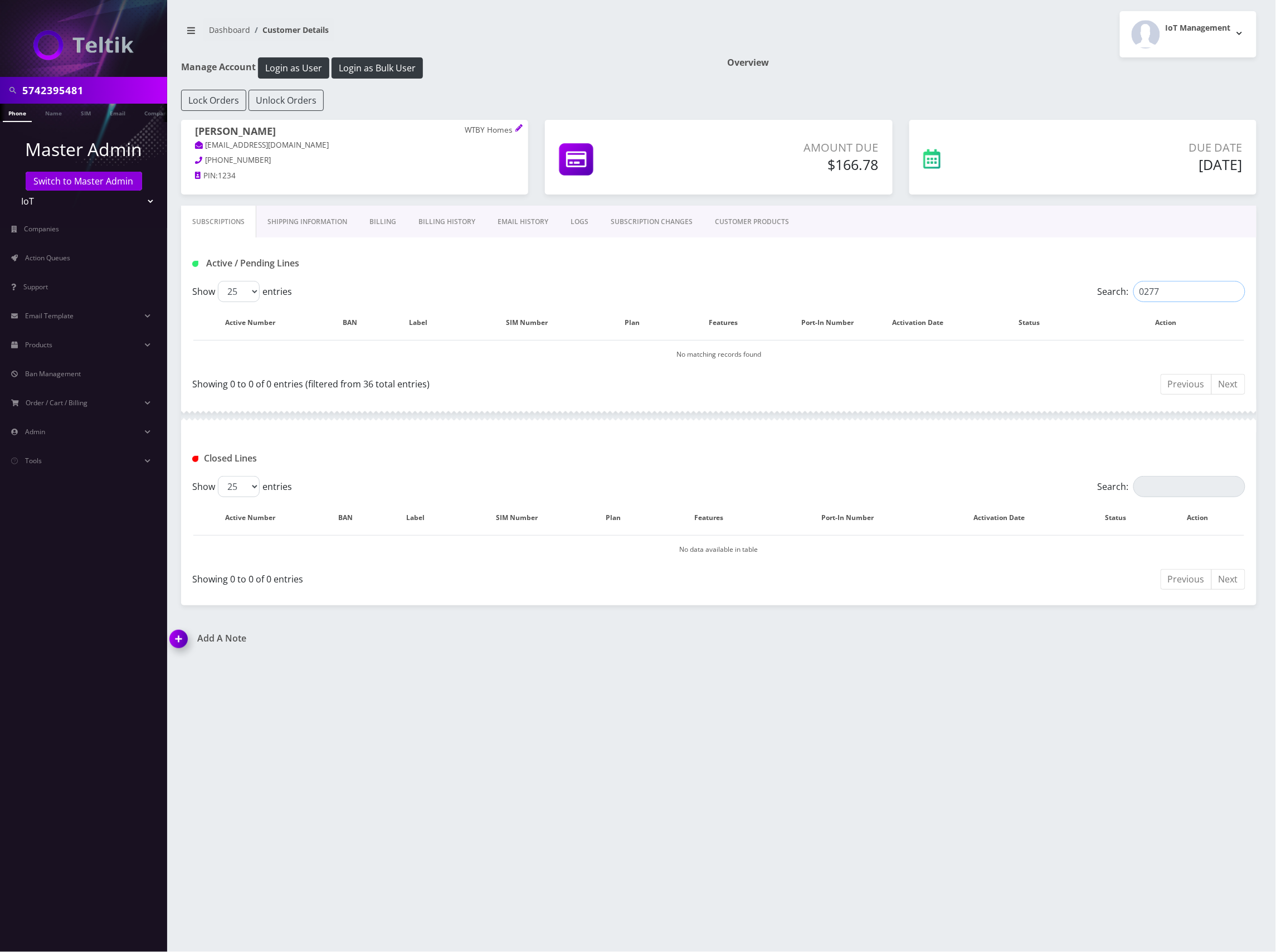
click at [1151, 295] on input "0277" at bounding box center [1189, 291] width 112 height 21
paste input "8901240357127218365"
type input "8901240357127218365"
drag, startPoint x: 1184, startPoint y: 289, endPoint x: 1034, endPoint y: 286, distance: 150.0
click at [1007, 287] on div "Search: 8901240357127218365" at bounding box center [1113, 291] width 263 height 21
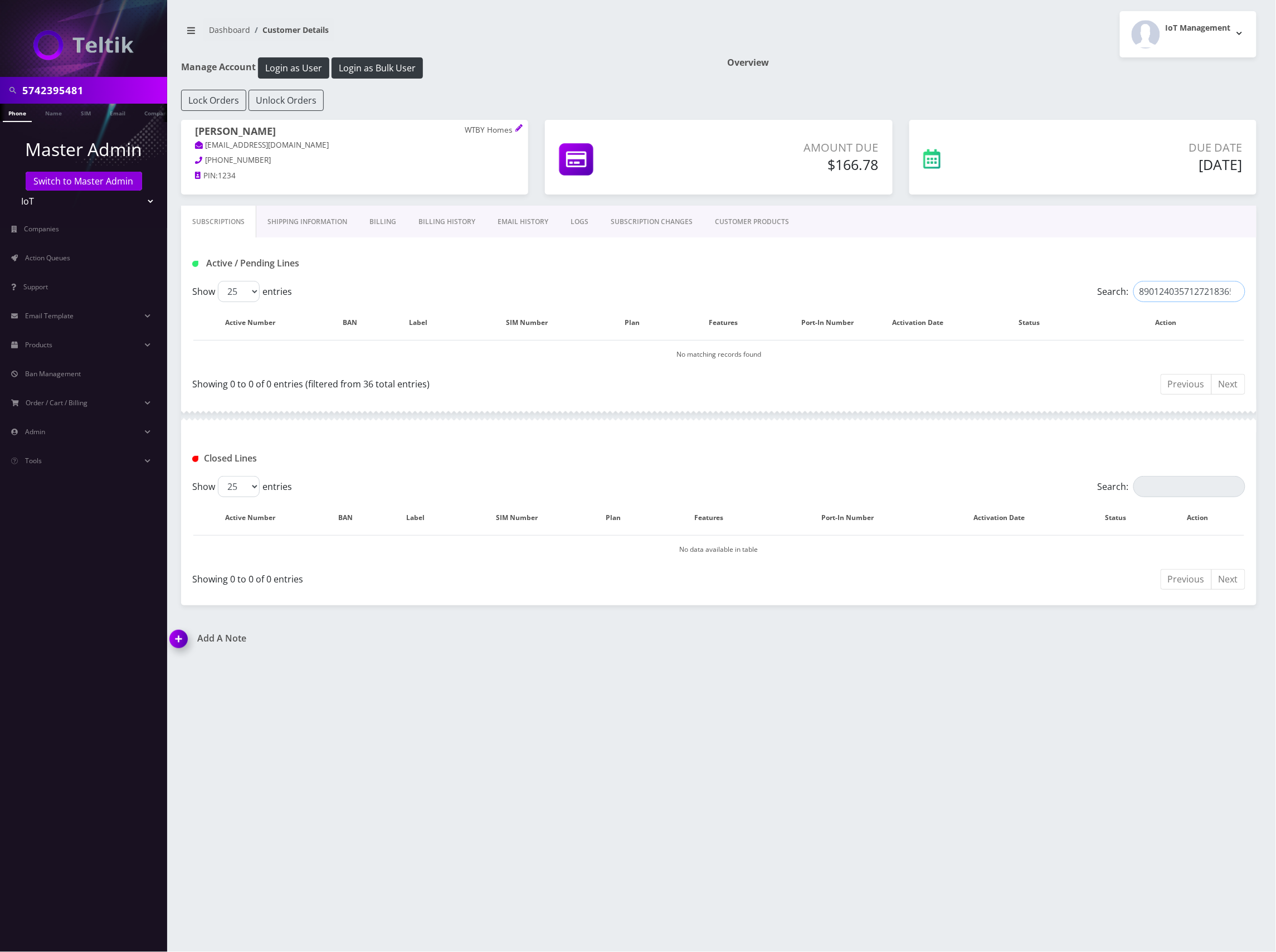
click at [1205, 295] on input "8901240357127218365" at bounding box center [1189, 291] width 112 height 21
drag, startPoint x: 1187, startPoint y: 293, endPoint x: 1270, endPoint y: 290, distance: 83.1
click at [1270, 290] on div "5742395481 Phone Name SIM Email Company Customer Dashboard Customer Details IoT…" at bounding box center [719, 476] width 1115 height 952
click at [1228, 291] on input "8901240357127218365" at bounding box center [1189, 291] width 112 height 21
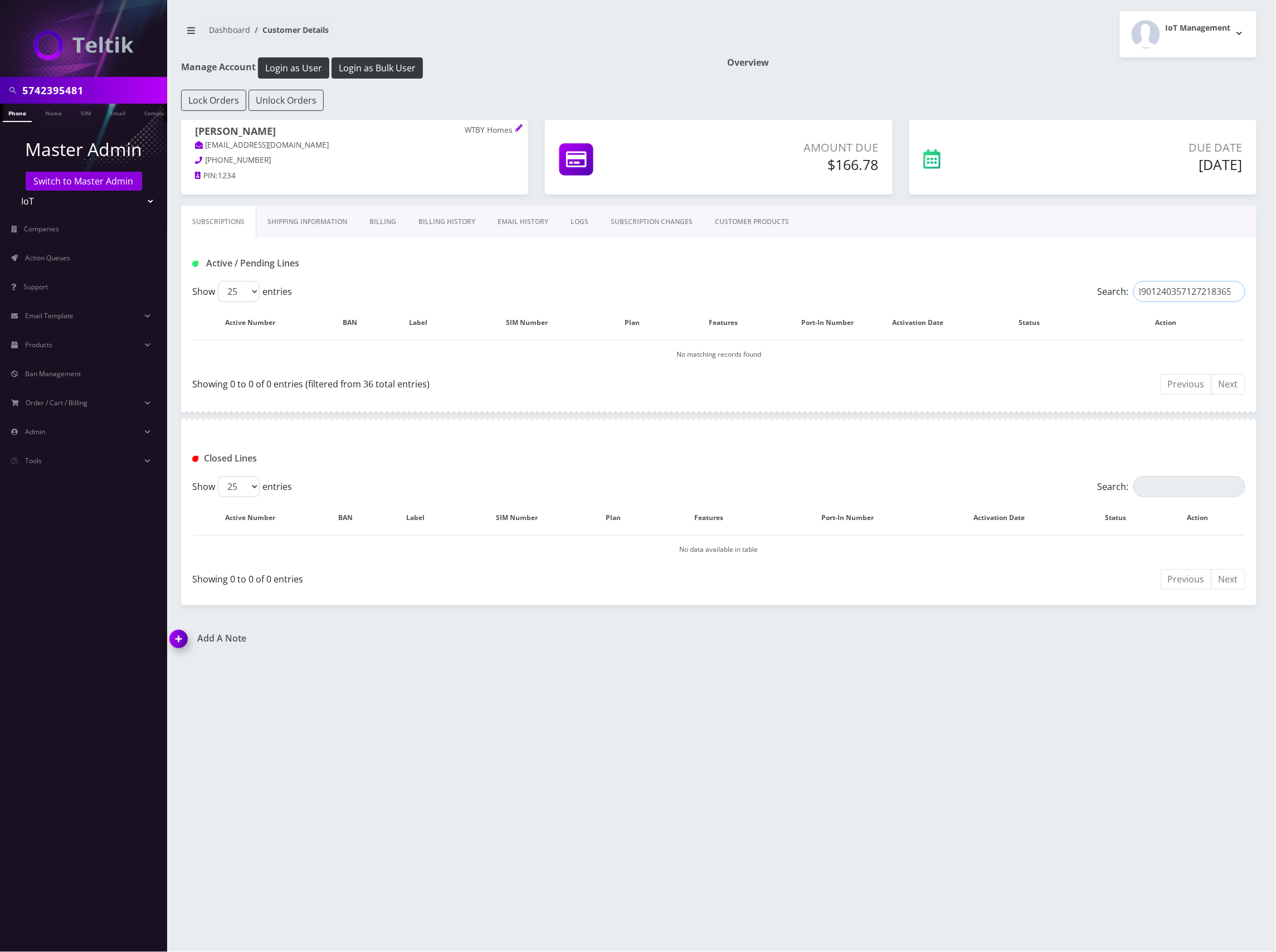
click at [1233, 291] on input "8901240357127218365" at bounding box center [1189, 291] width 112 height 21
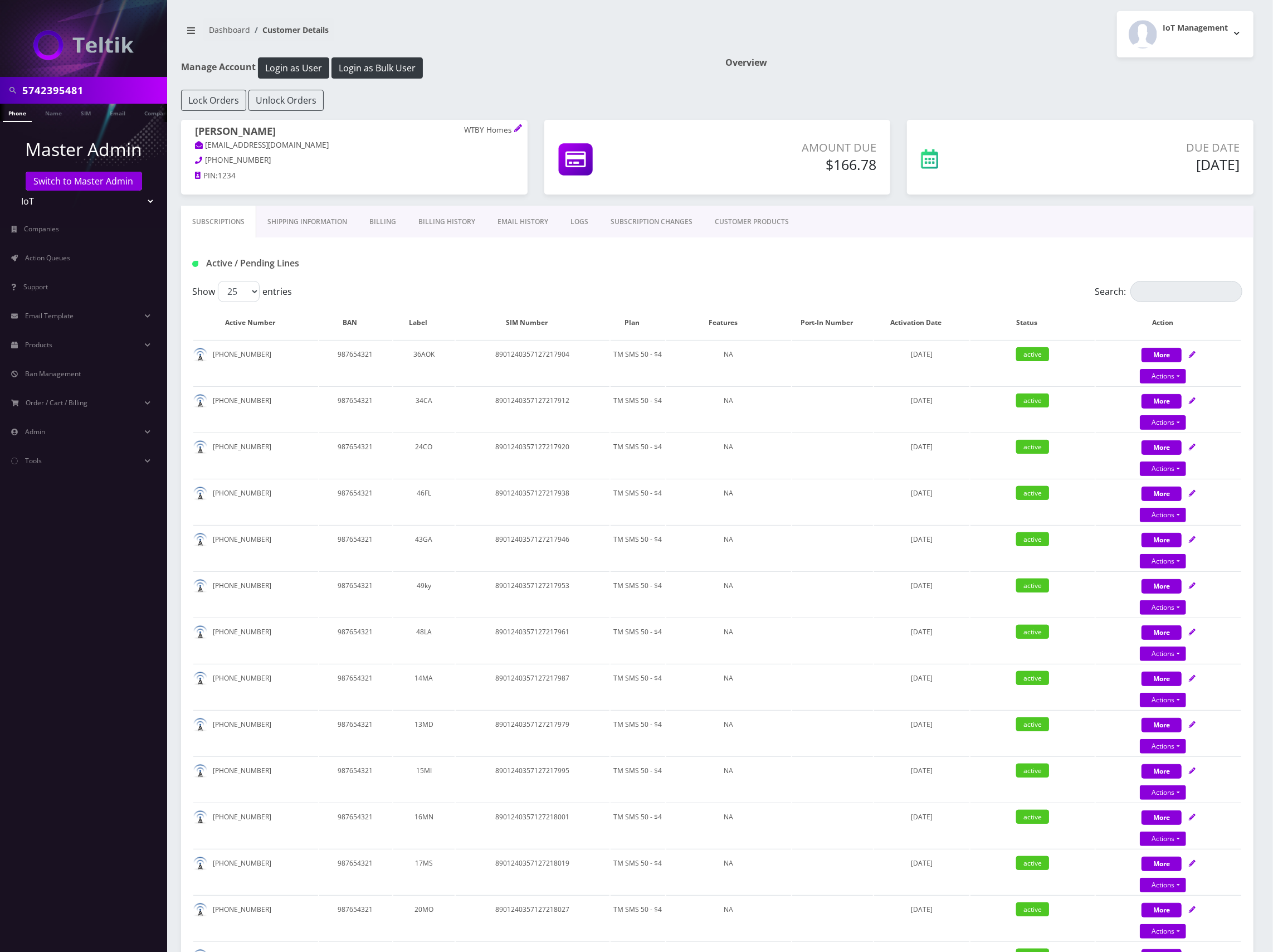
click at [860, 272] on div "Active / Pending Lines" at bounding box center [717, 263] width 1067 height 19
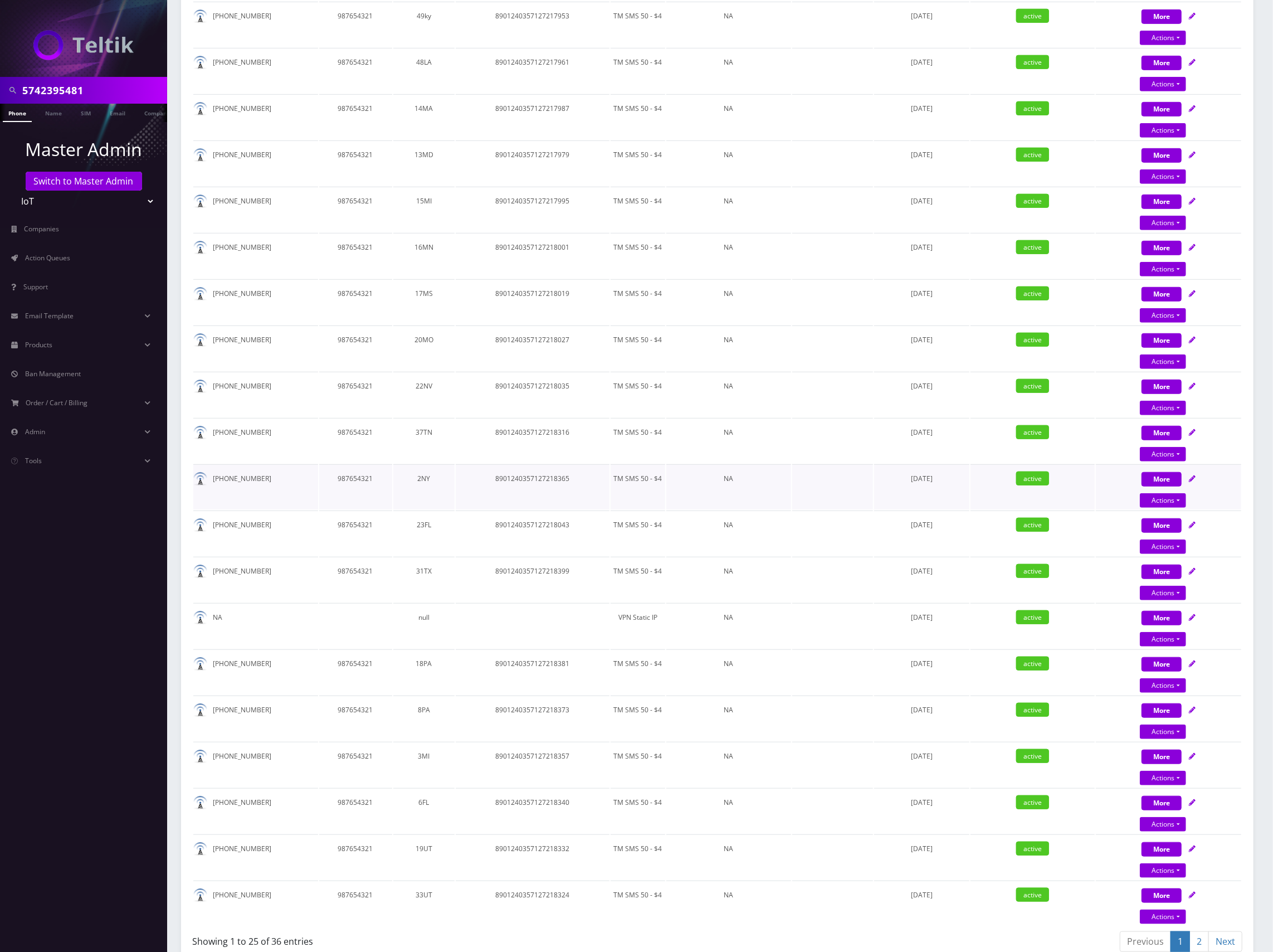
click at [1193, 476] on icon at bounding box center [1192, 479] width 7 height 7
click at [1199, 471] on div "More Actions Suspend Close Swap Sim Confirm" at bounding box center [1169, 487] width 146 height 34
click at [1196, 475] on div "More Actions Suspend Close Swap Sim Confirm" at bounding box center [1169, 487] width 146 height 34
click at [1193, 476] on icon at bounding box center [1192, 479] width 7 height 7
click at [1193, 476] on icon at bounding box center [1192, 479] width 7 height 7
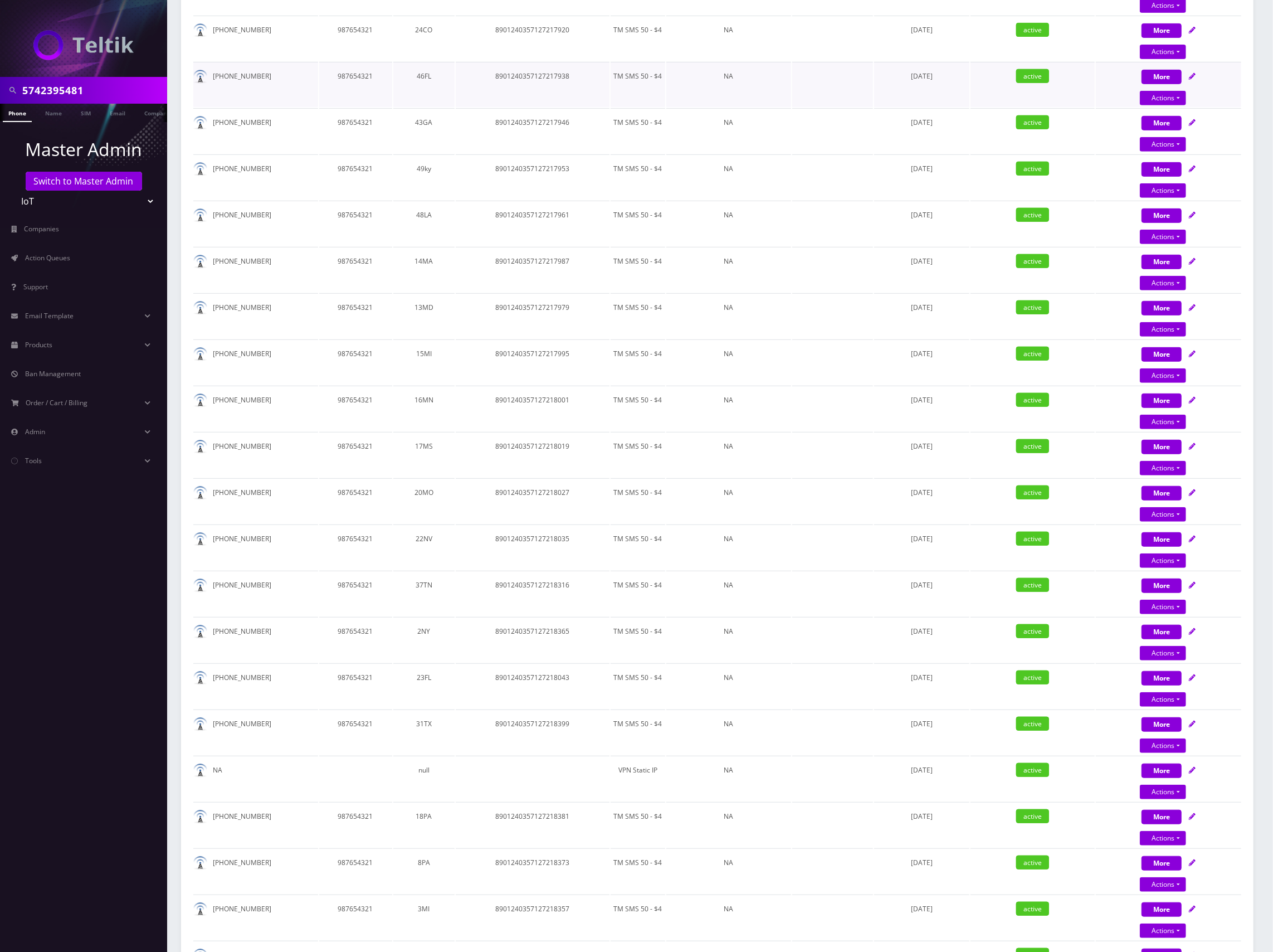
scroll to position [422, 0]
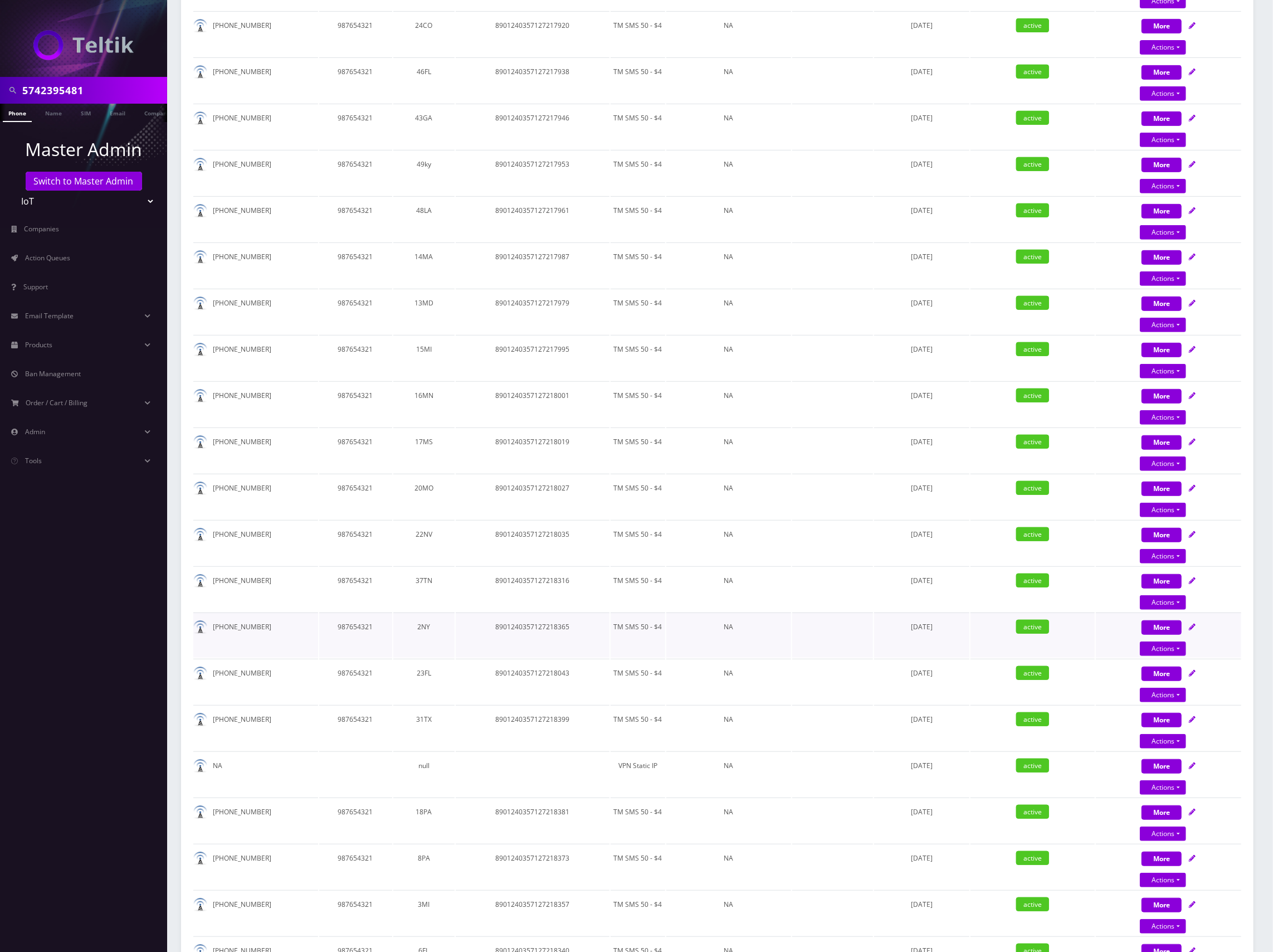
click at [1193, 624] on icon at bounding box center [1192, 626] width 7 height 7
click at [1166, 620] on button "More" at bounding box center [1161, 627] width 40 height 14
click at [1193, 626] on icon at bounding box center [1192, 626] width 7 height 7
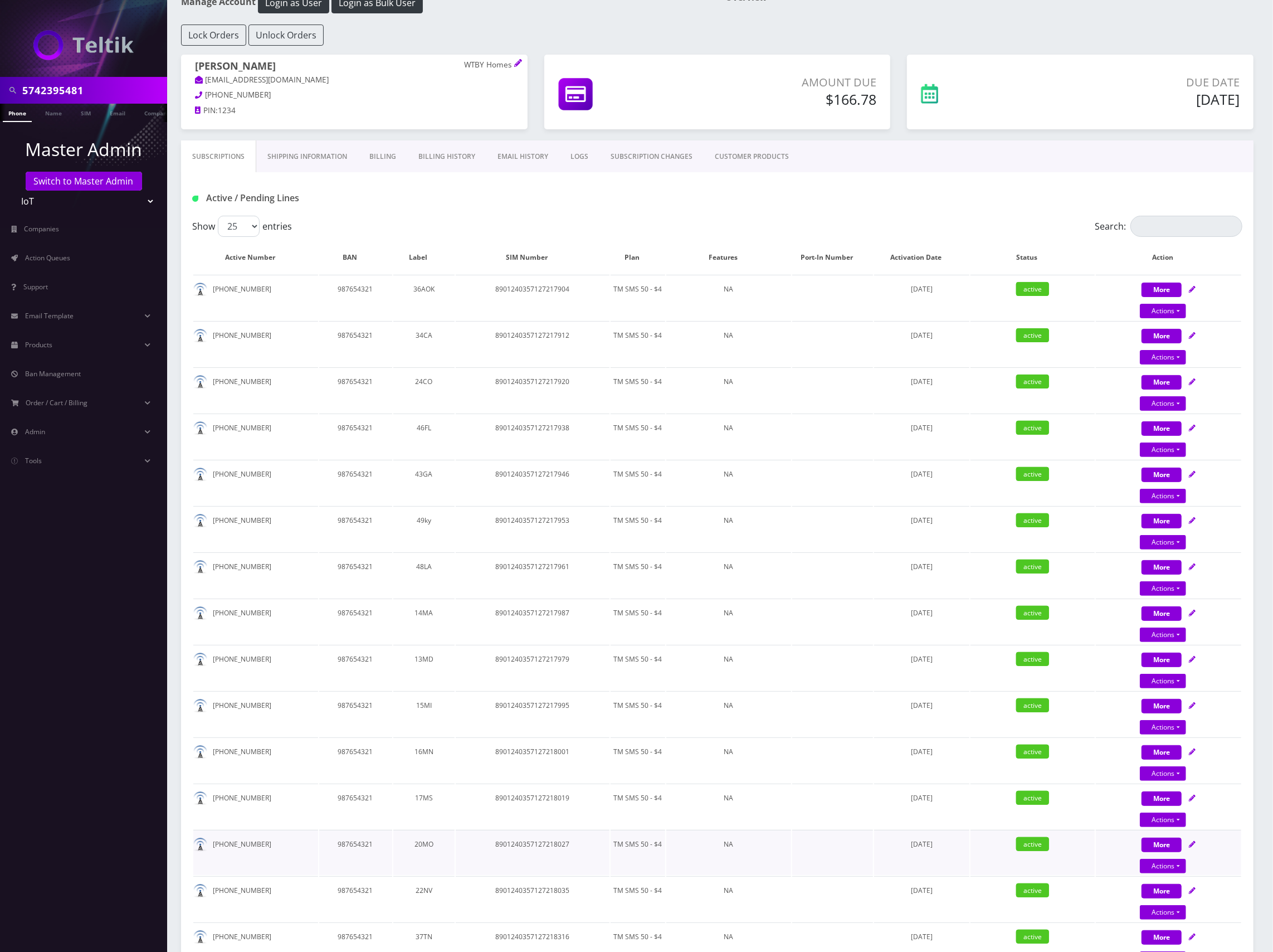
scroll to position [446, 0]
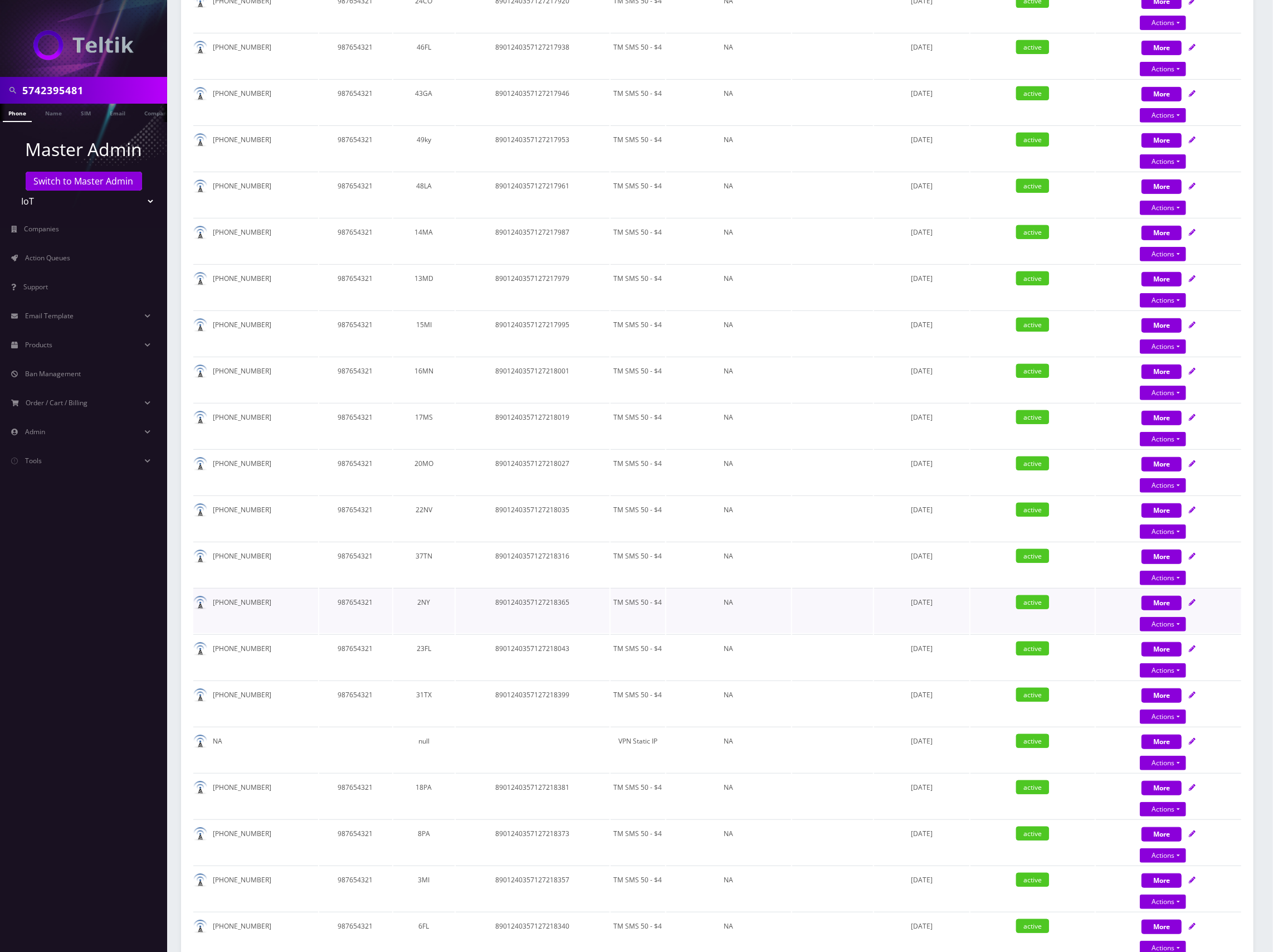
click at [1196, 599] on icon at bounding box center [1192, 602] width 7 height 7
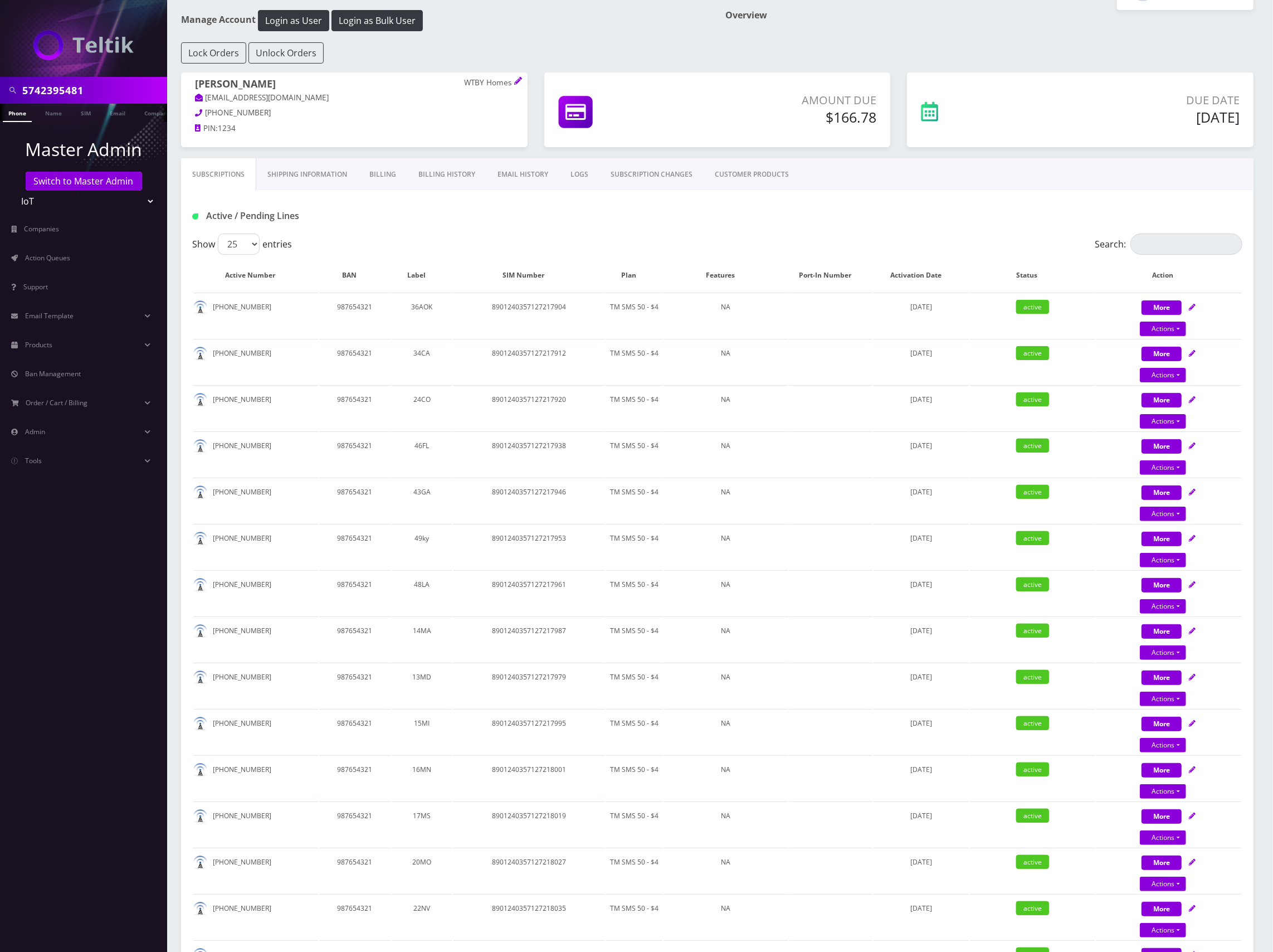
scroll to position [74, 0]
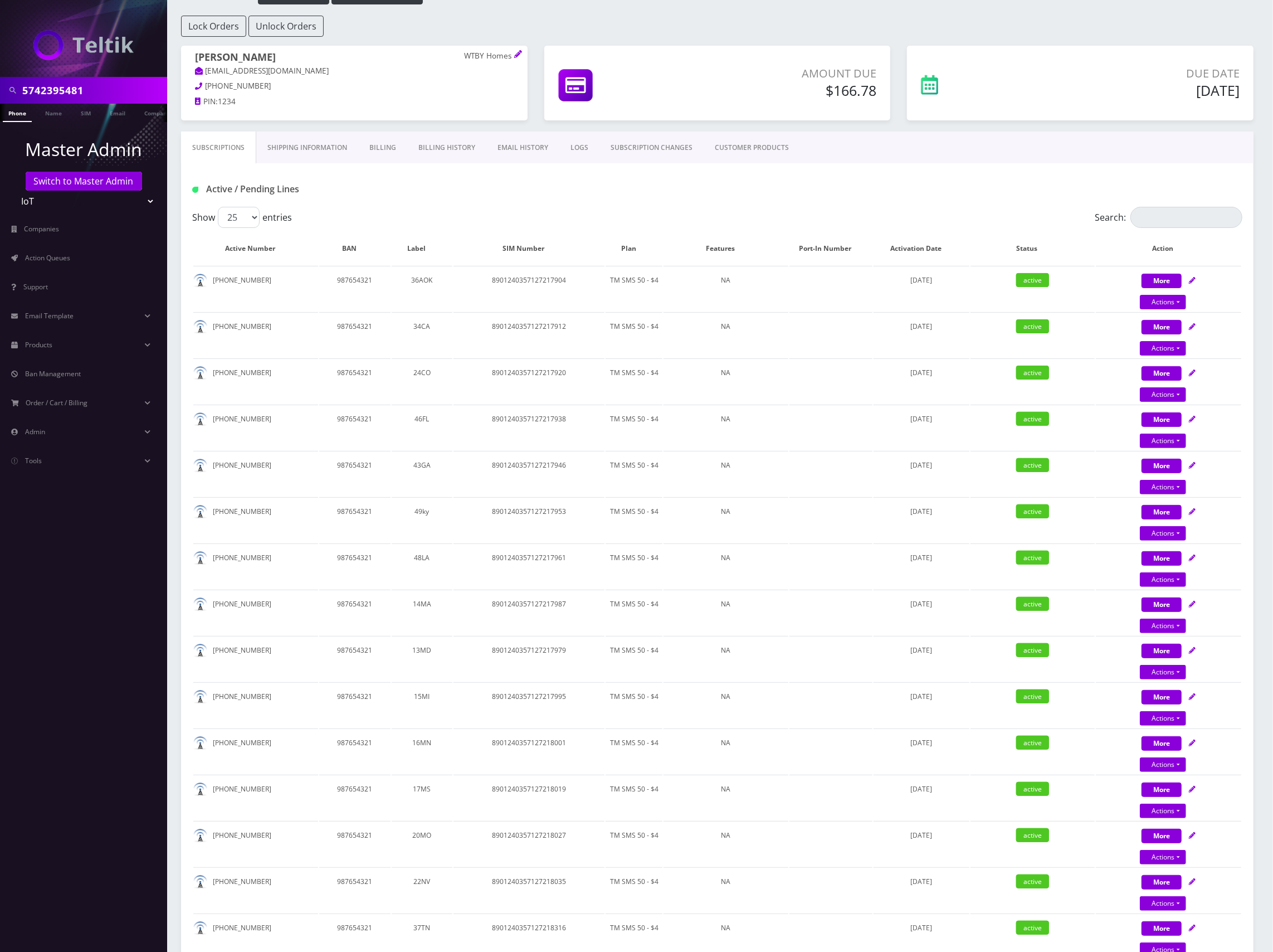
click at [1049, 173] on div "Active / Pending Lines" at bounding box center [717, 185] width 1073 height 44
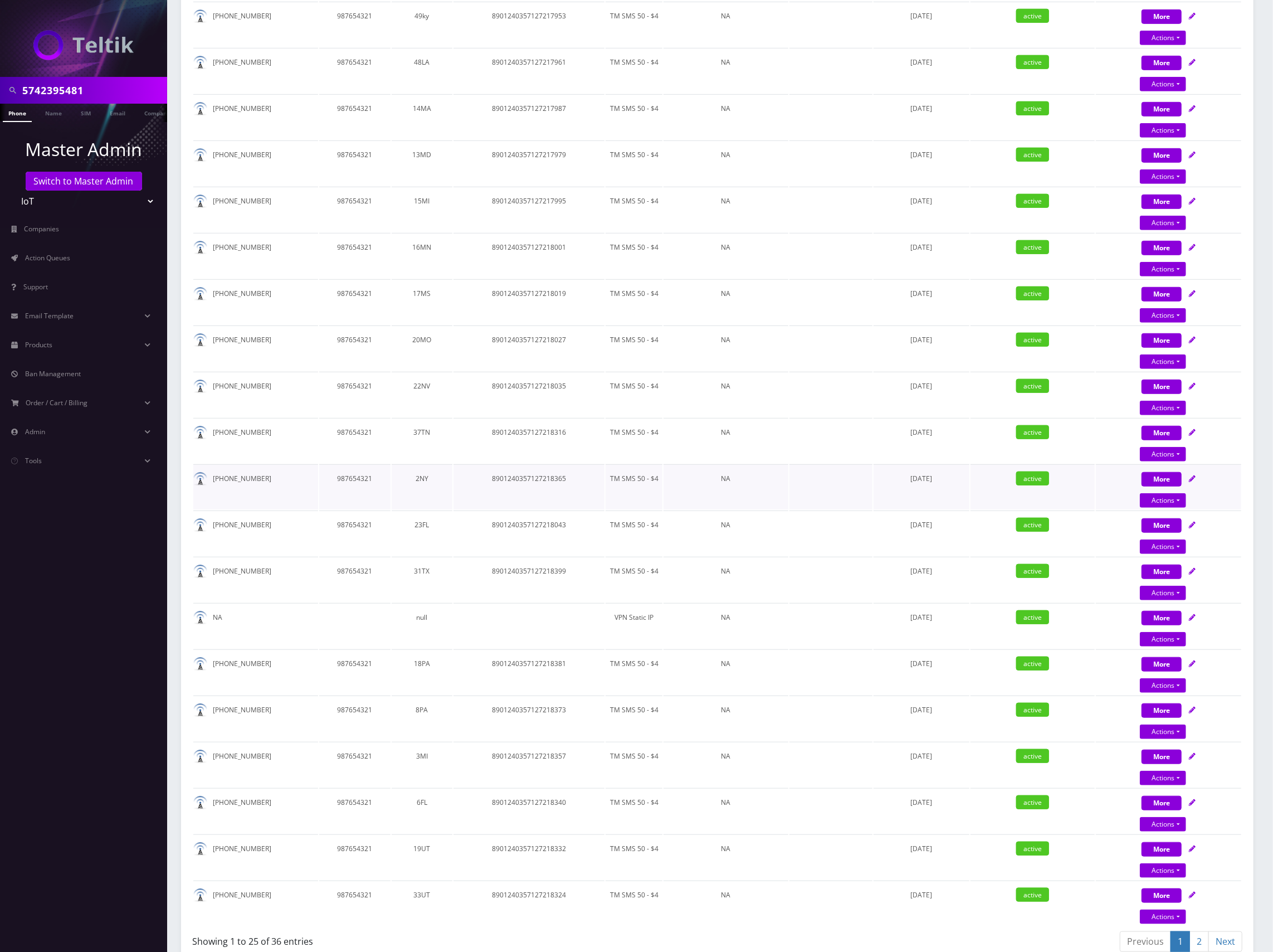
click at [1193, 476] on icon at bounding box center [1192, 479] width 7 height 7
select select "TMO SMS SIM"
select select "63"
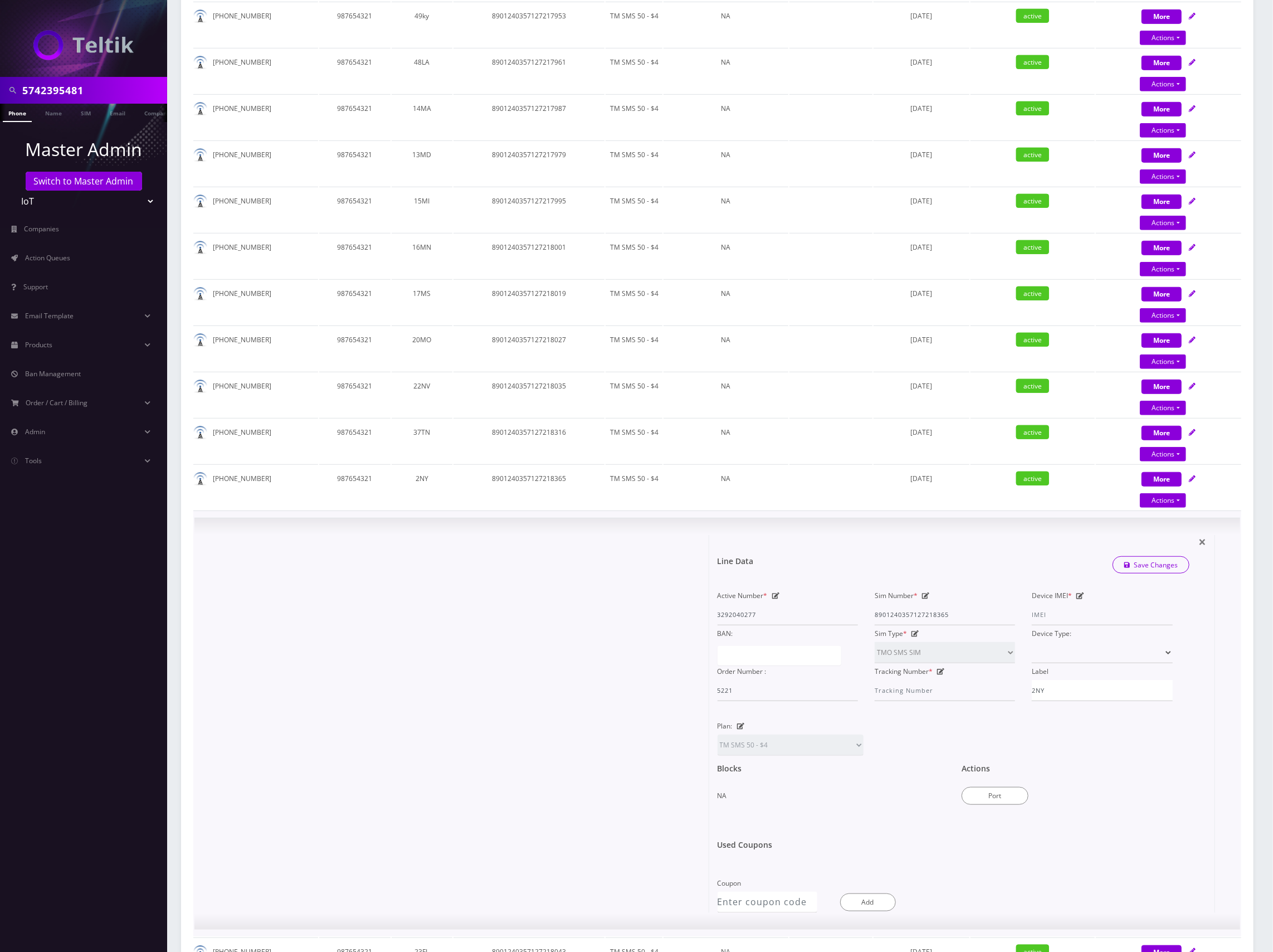
click at [925, 593] on icon at bounding box center [926, 596] width 8 height 7
click at [937, 612] on input "8901240357127218365" at bounding box center [944, 614] width 140 height 21
paste input "497128433942"
type input "8901240497128433942"
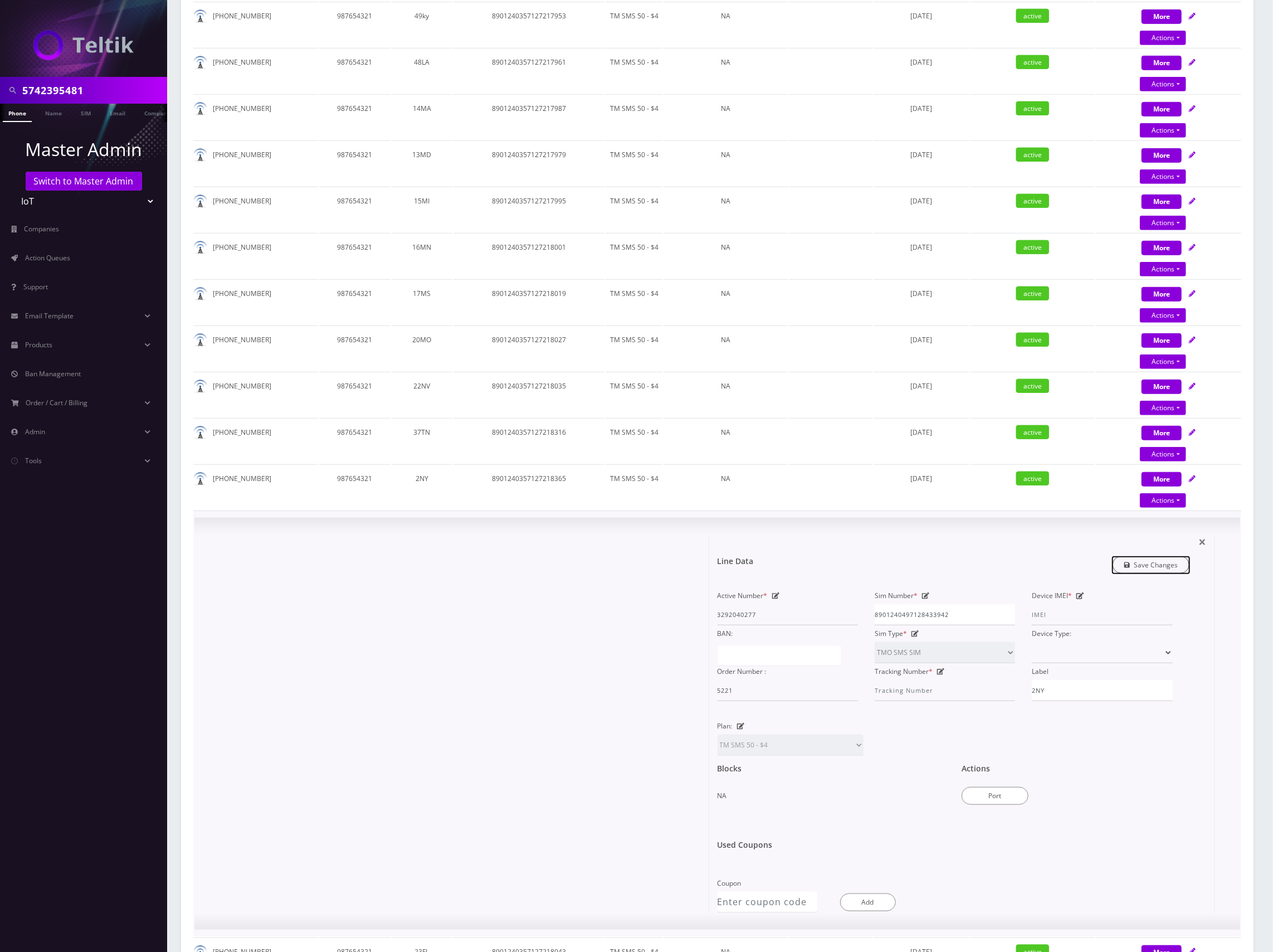
click at [1149, 560] on link "Save Changes" at bounding box center [1151, 564] width 77 height 17
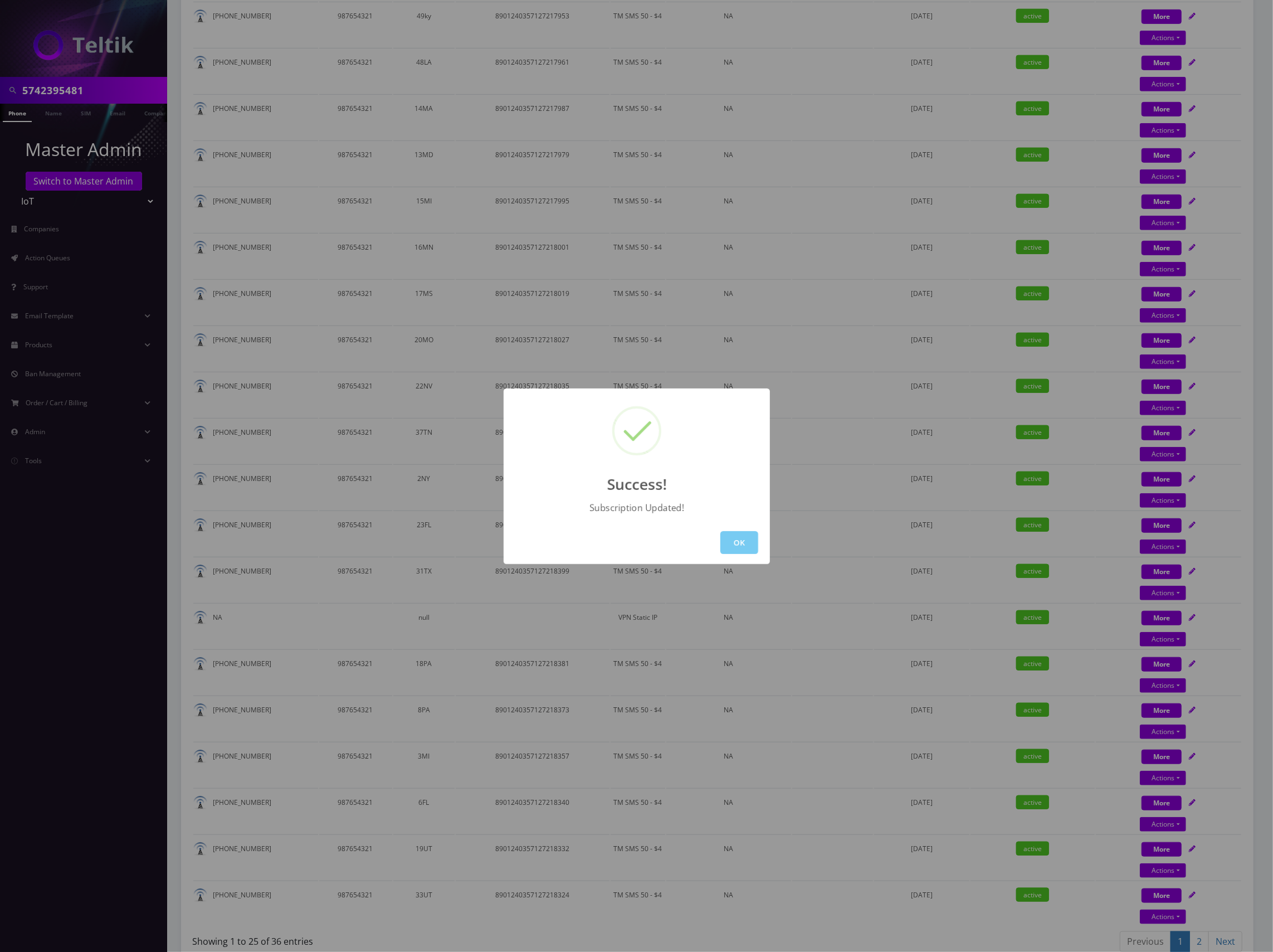
click at [736, 546] on button "OK" at bounding box center [739, 542] width 38 height 23
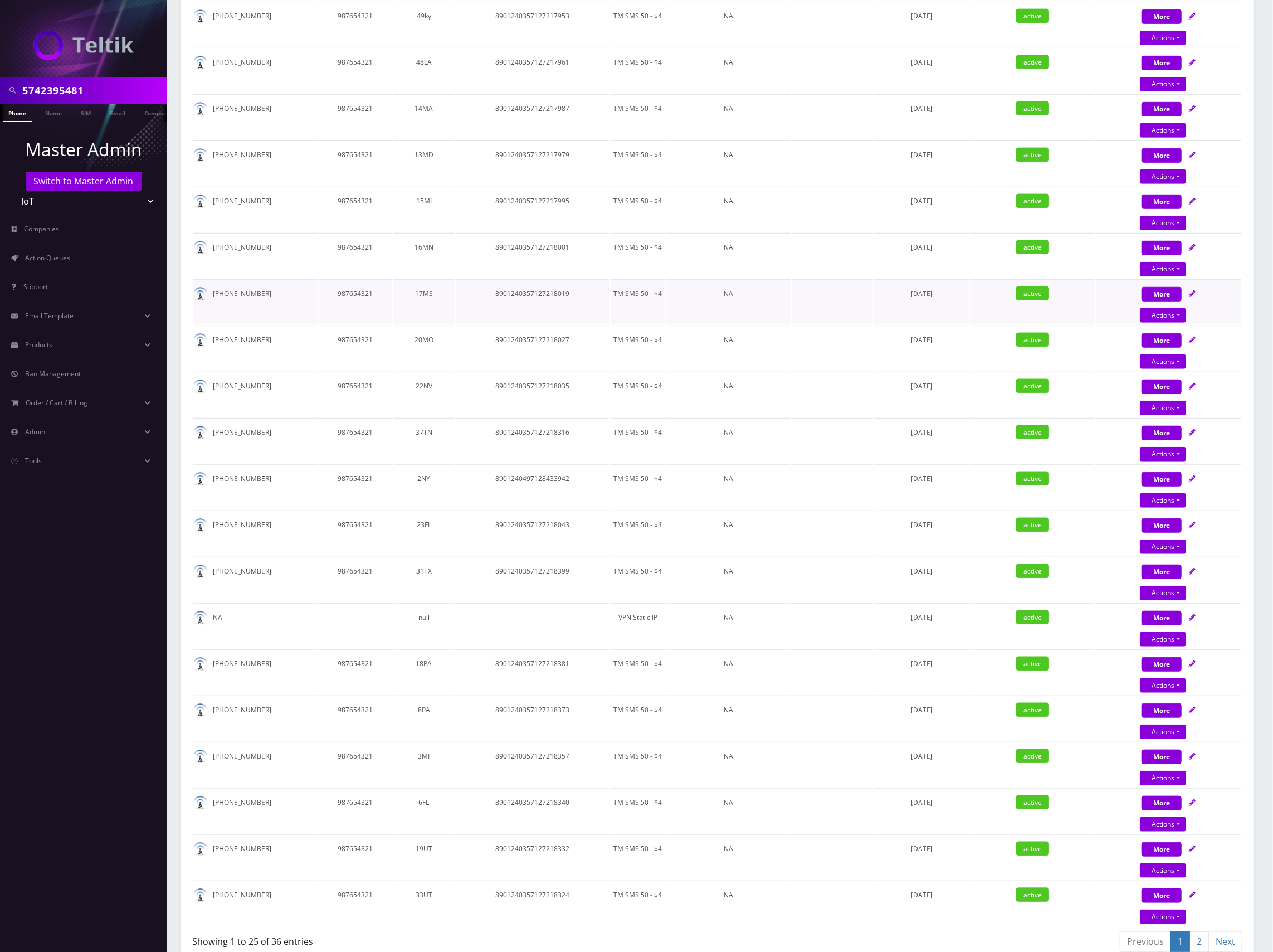
click at [923, 279] on td "[DATE]" at bounding box center [921, 302] width 95 height 45
click at [1193, 753] on icon at bounding box center [1192, 755] width 7 height 7
select select "TMO SMS SIM"
select select "63"
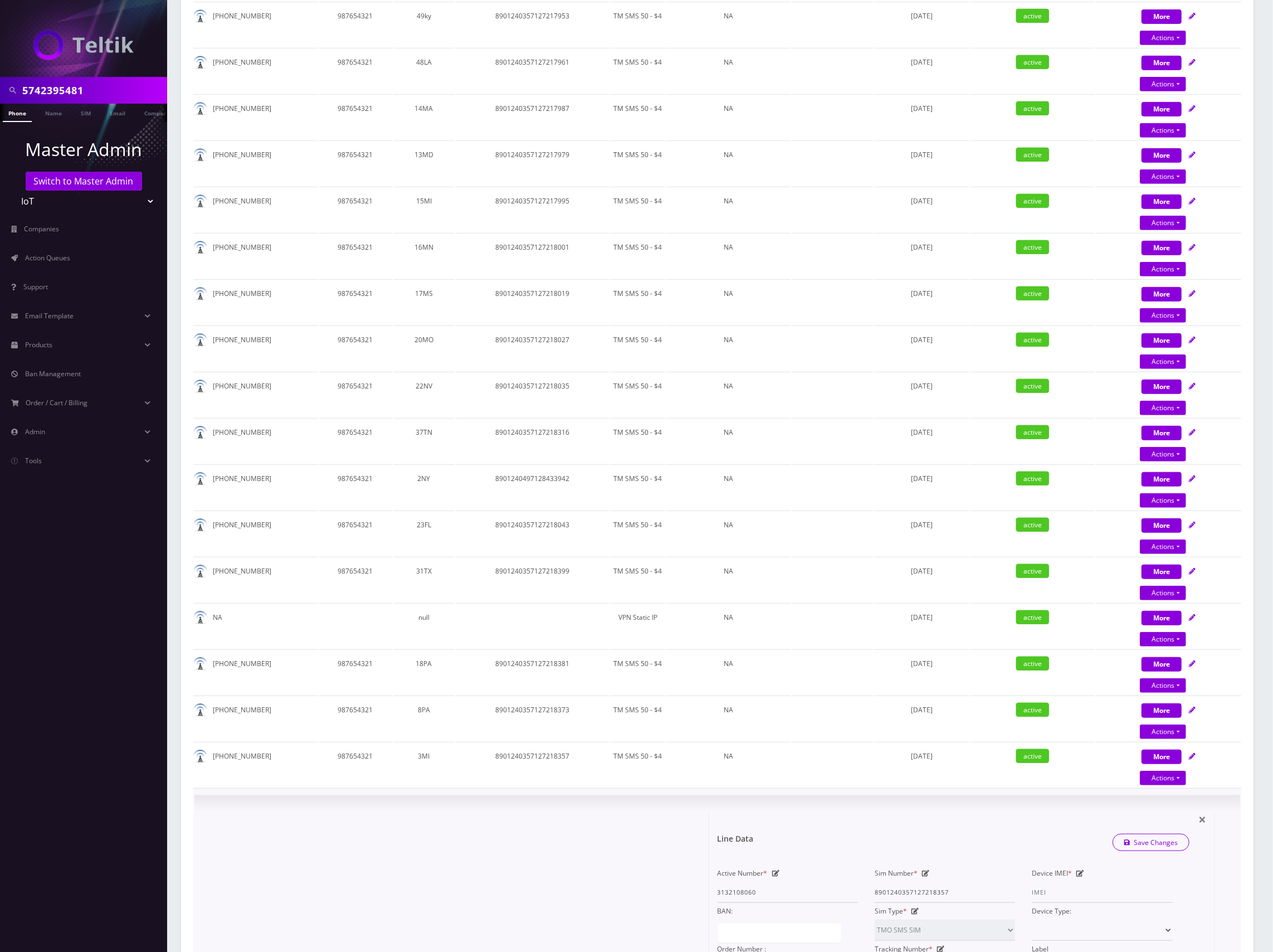
click at [928, 870] on icon at bounding box center [926, 872] width 8 height 7
click at [921, 893] on input "8901240357127218357" at bounding box center [944, 892] width 140 height 21
paste input "497128420188"
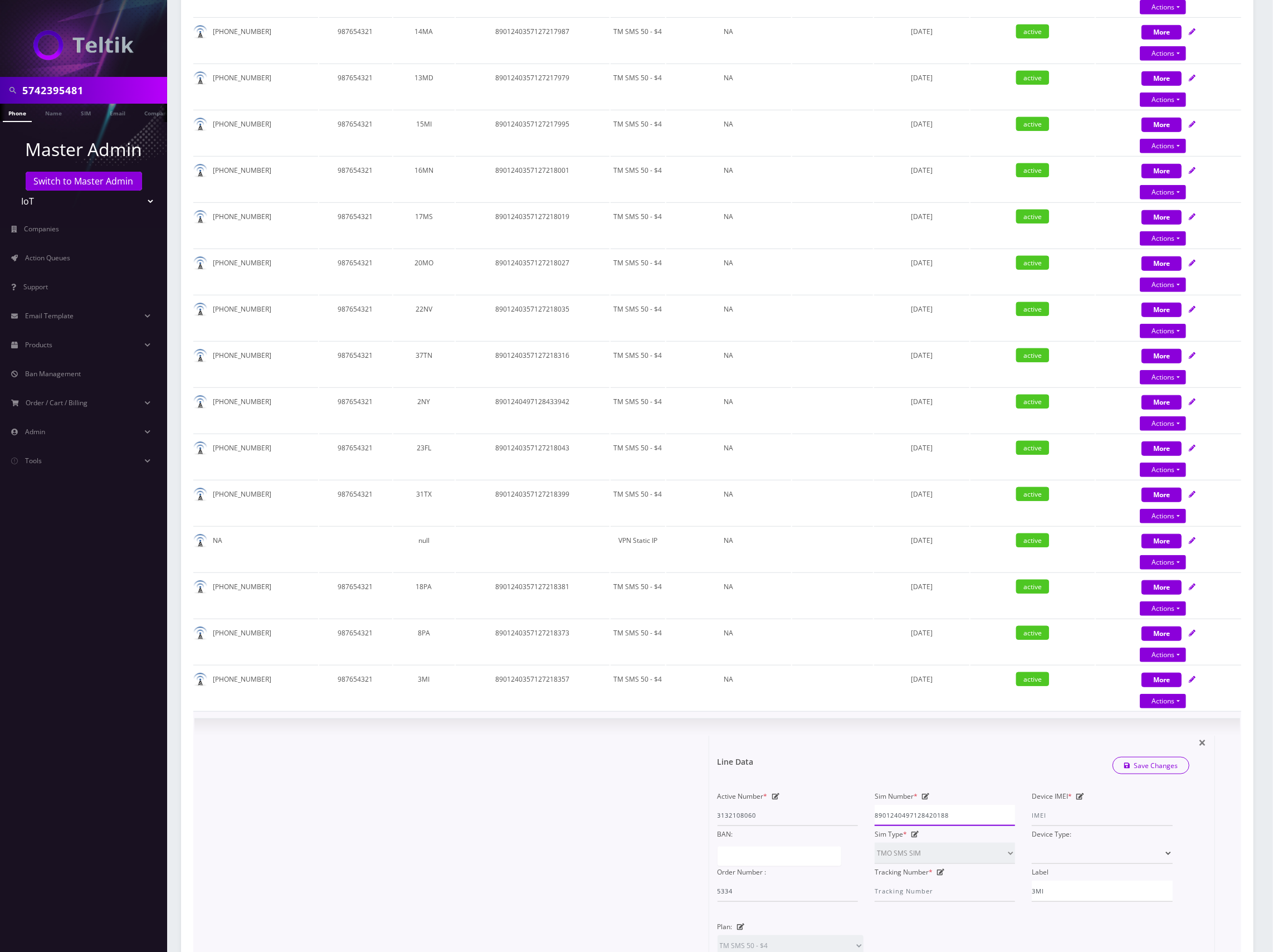
scroll to position [867, 0]
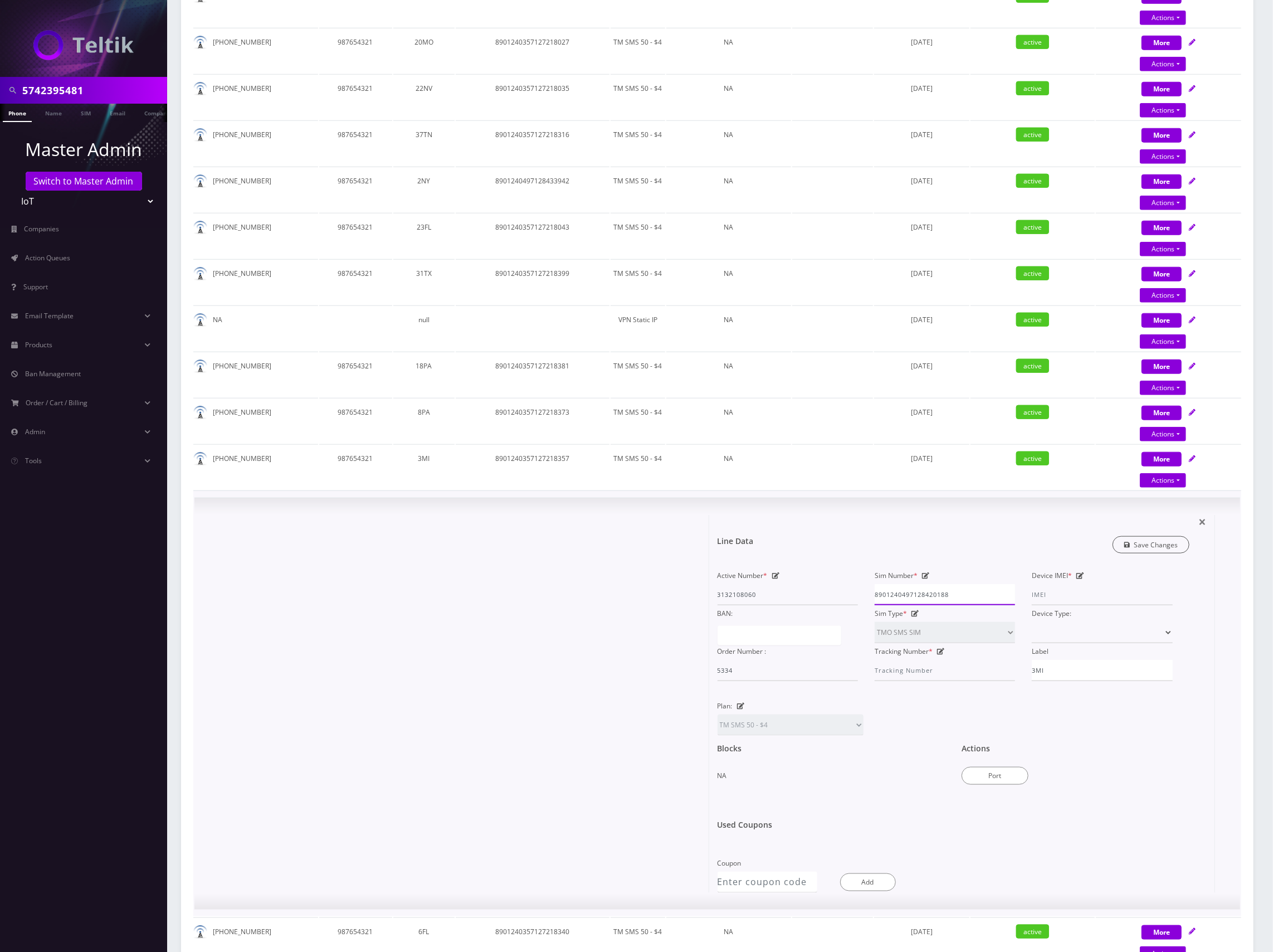
type input "8901240497128420188"
click at [1164, 539] on link "Save Changes" at bounding box center [1151, 545] width 77 height 17
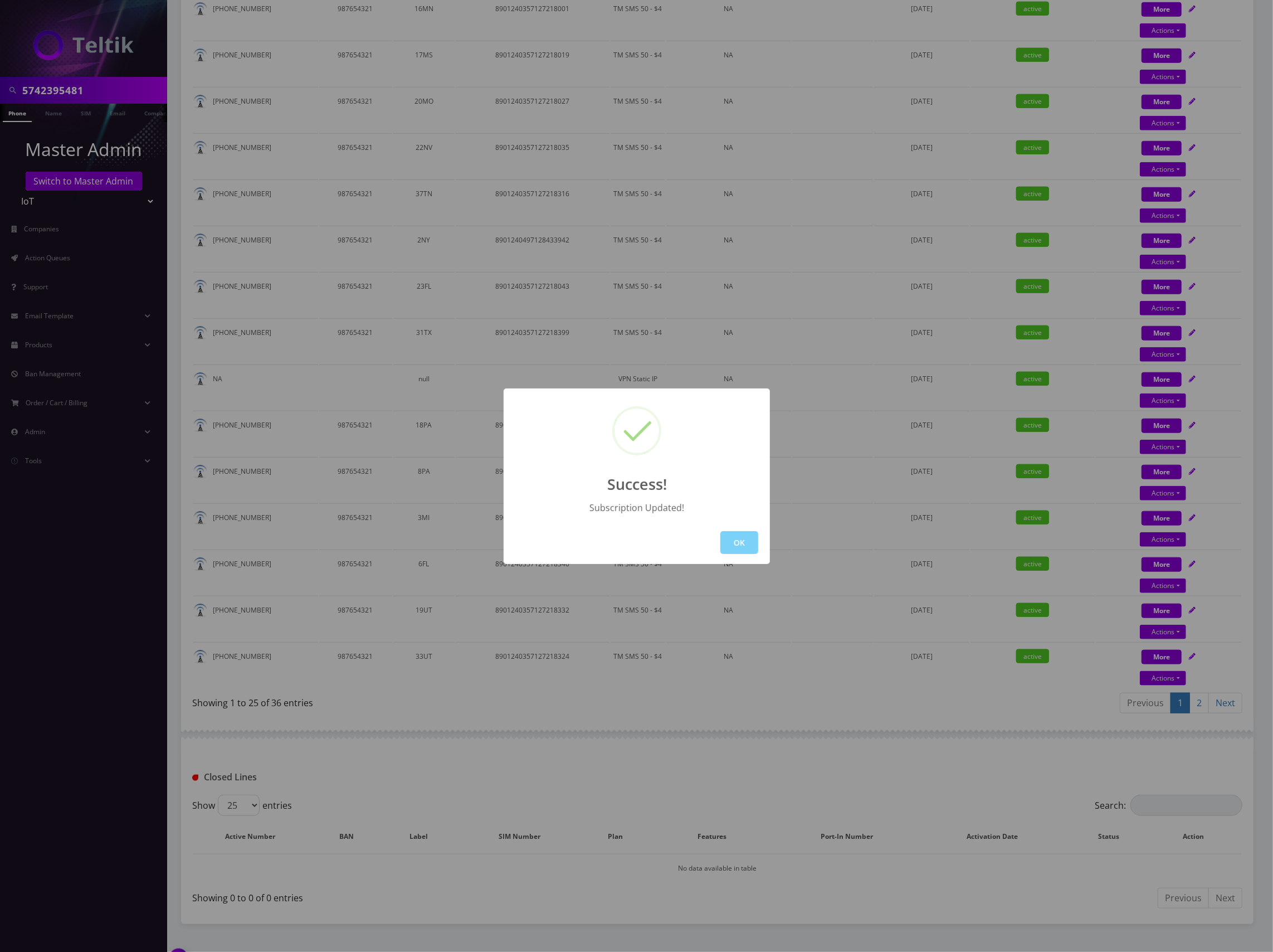
scroll to position [830, 0]
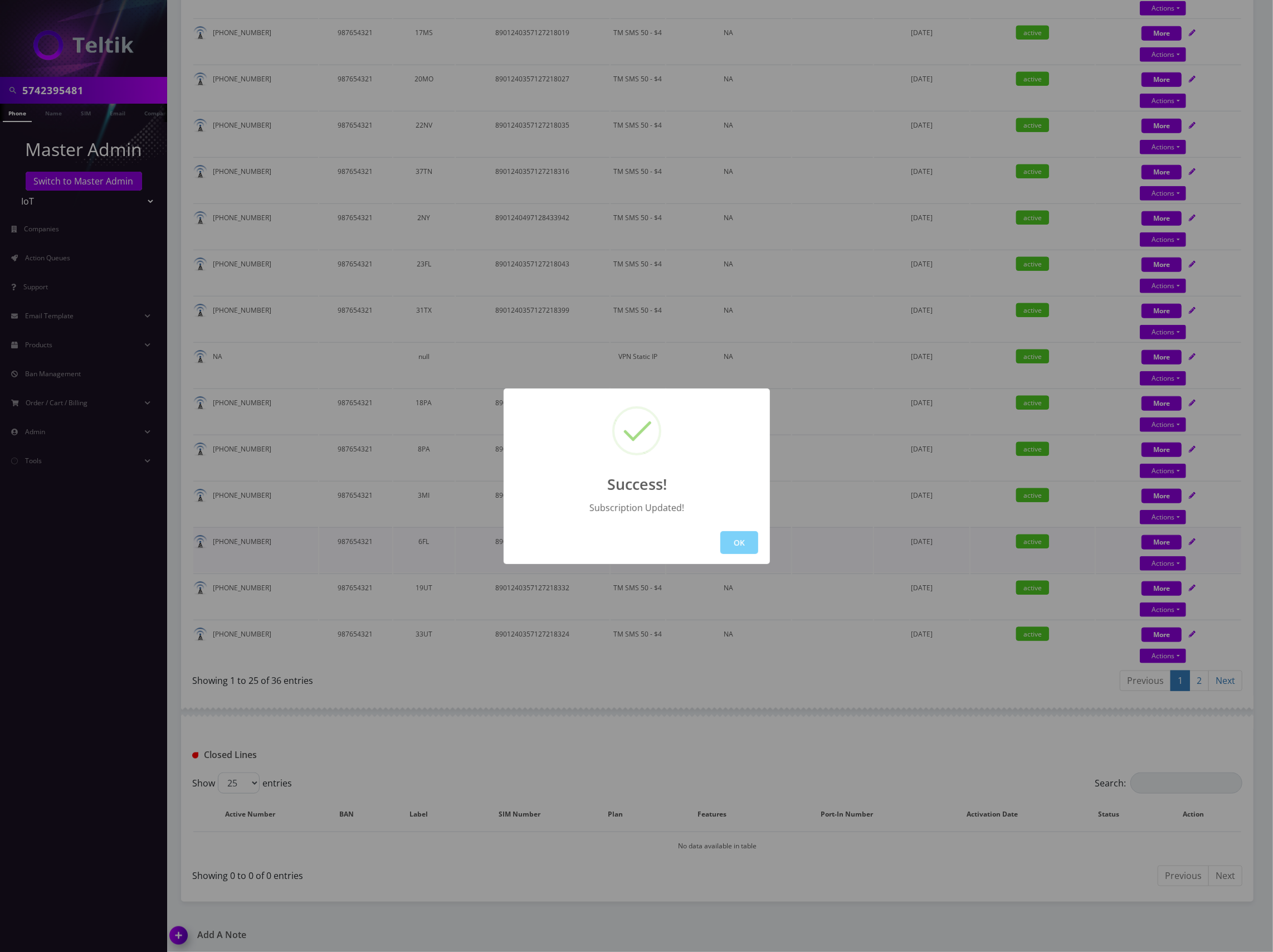
click at [739, 538] on button "OK" at bounding box center [739, 542] width 38 height 23
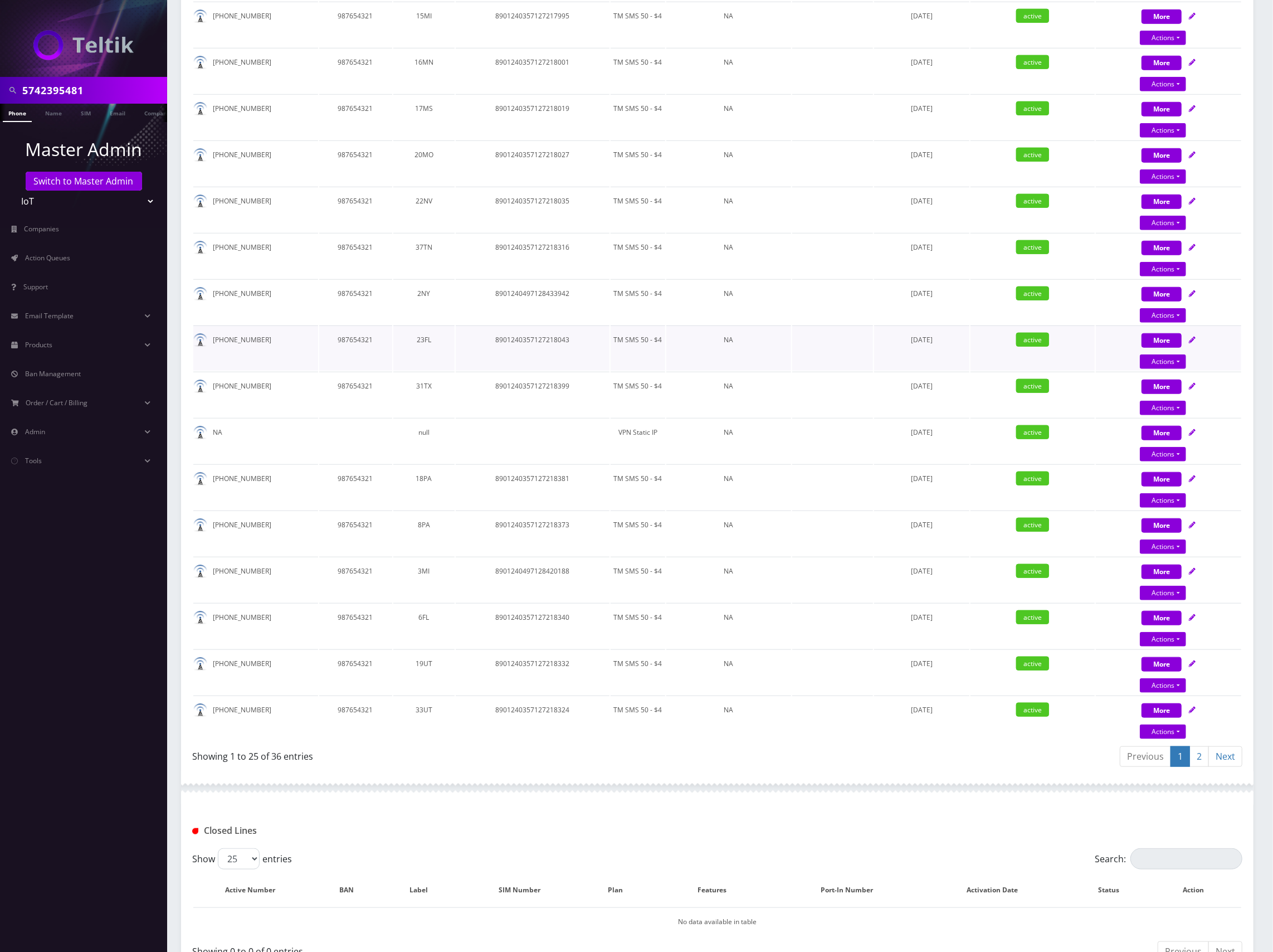
scroll to position [756, 0]
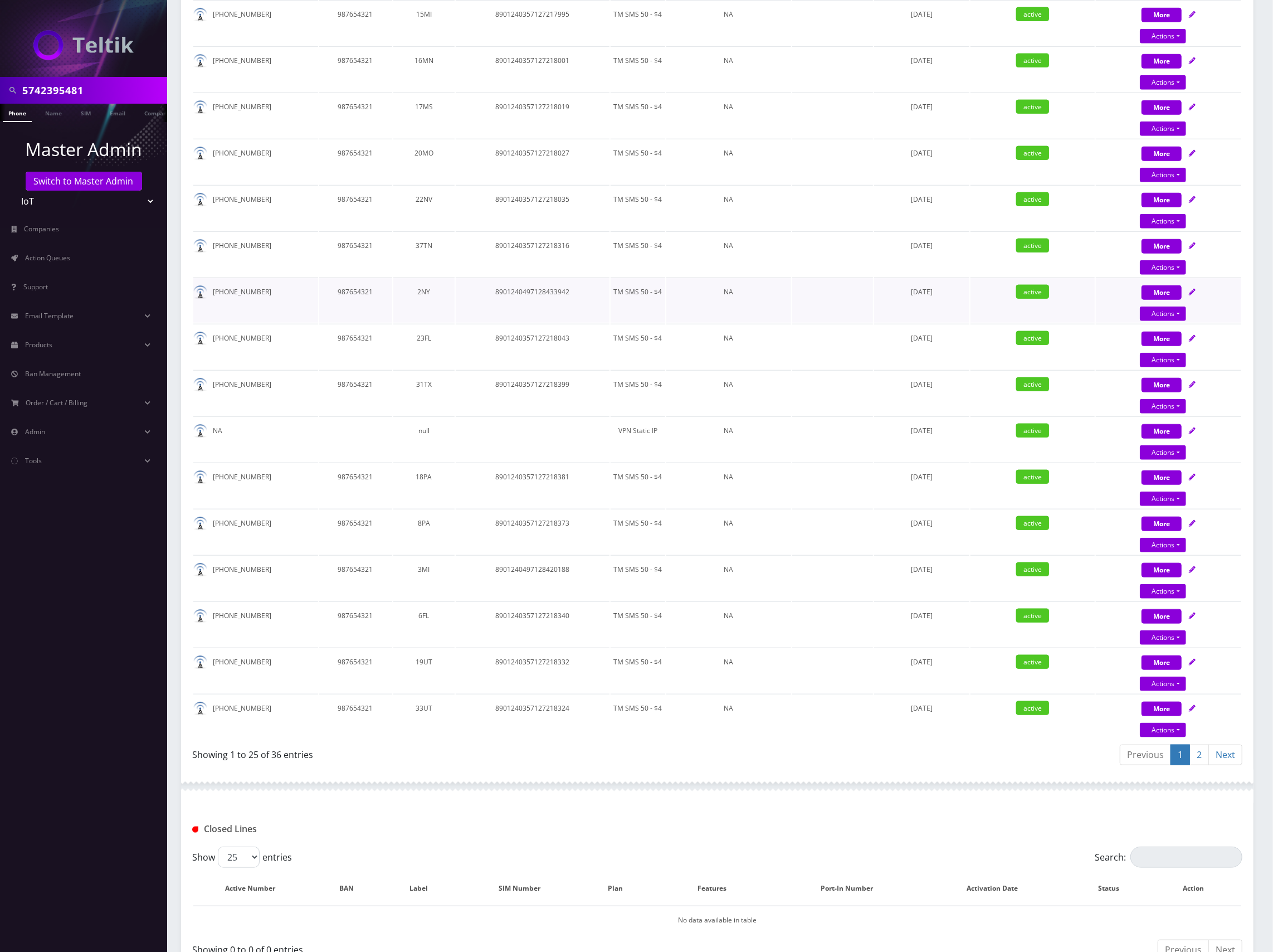
click at [847, 281] on td at bounding box center [833, 300] width 81 height 45
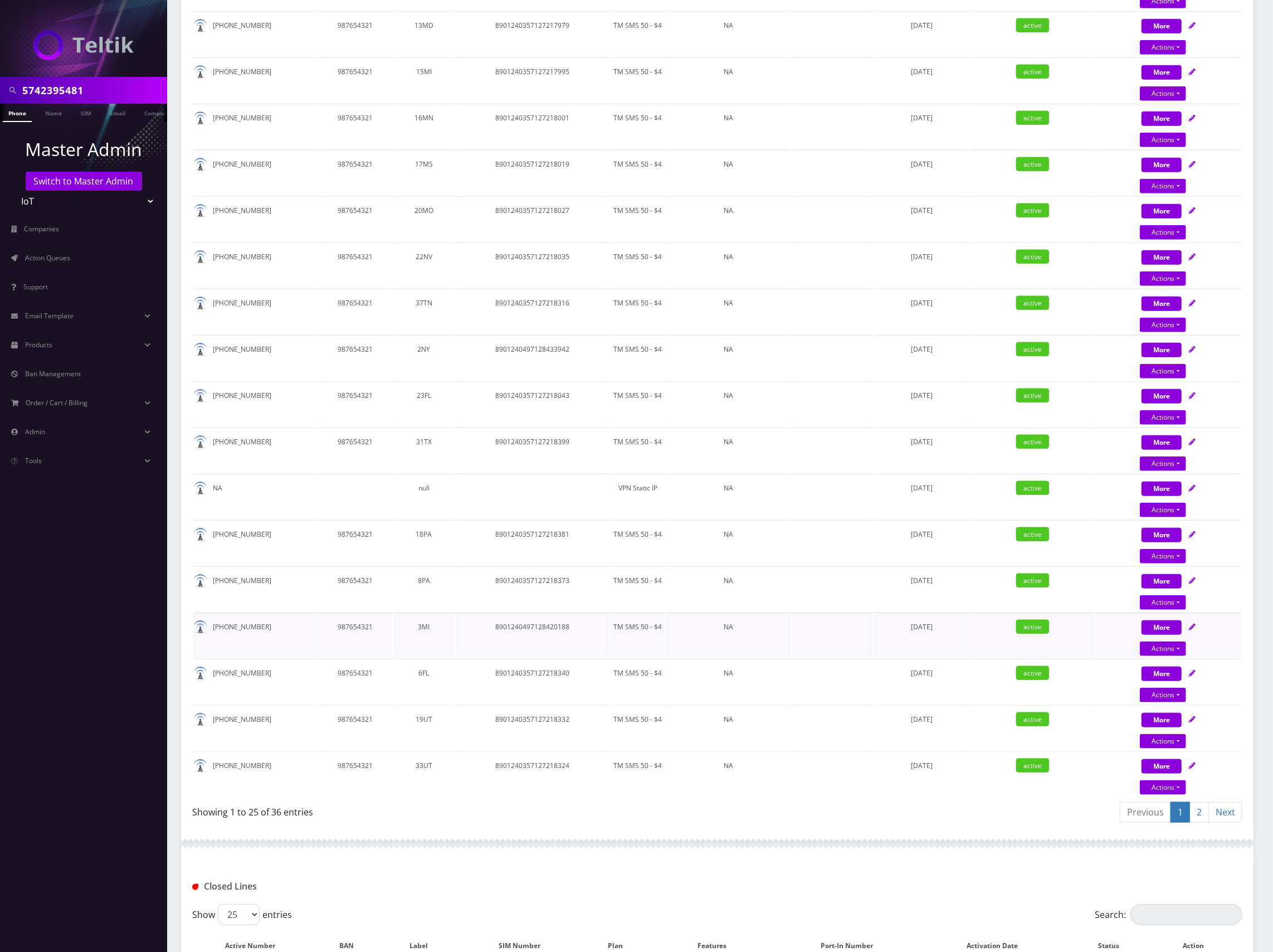
scroll to position [608, 0]
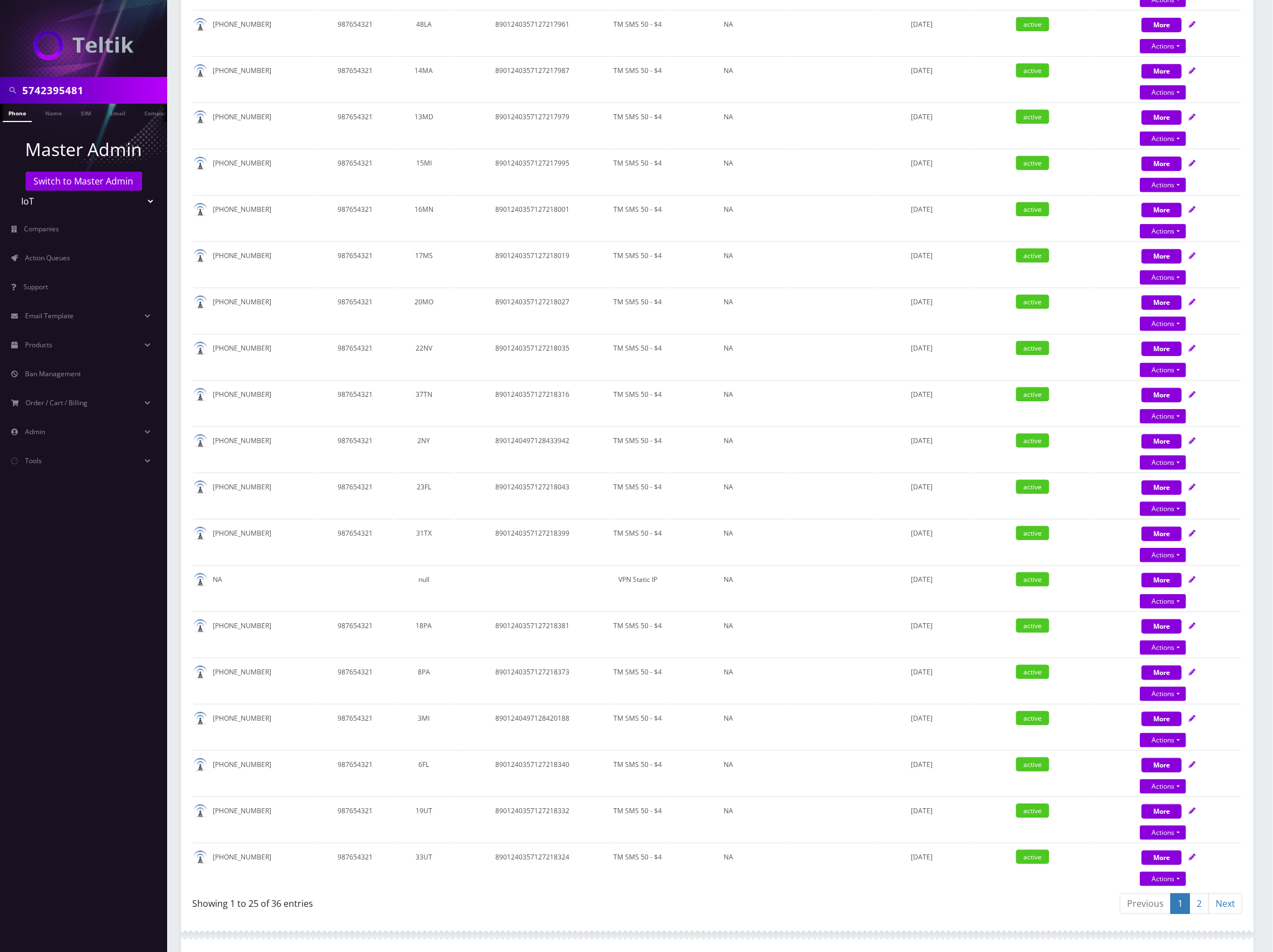
click at [945, 896] on div "Previous 1 2 Next" at bounding box center [984, 905] width 517 height 26
click at [1193, 903] on link "2" at bounding box center [1199, 903] width 20 height 20
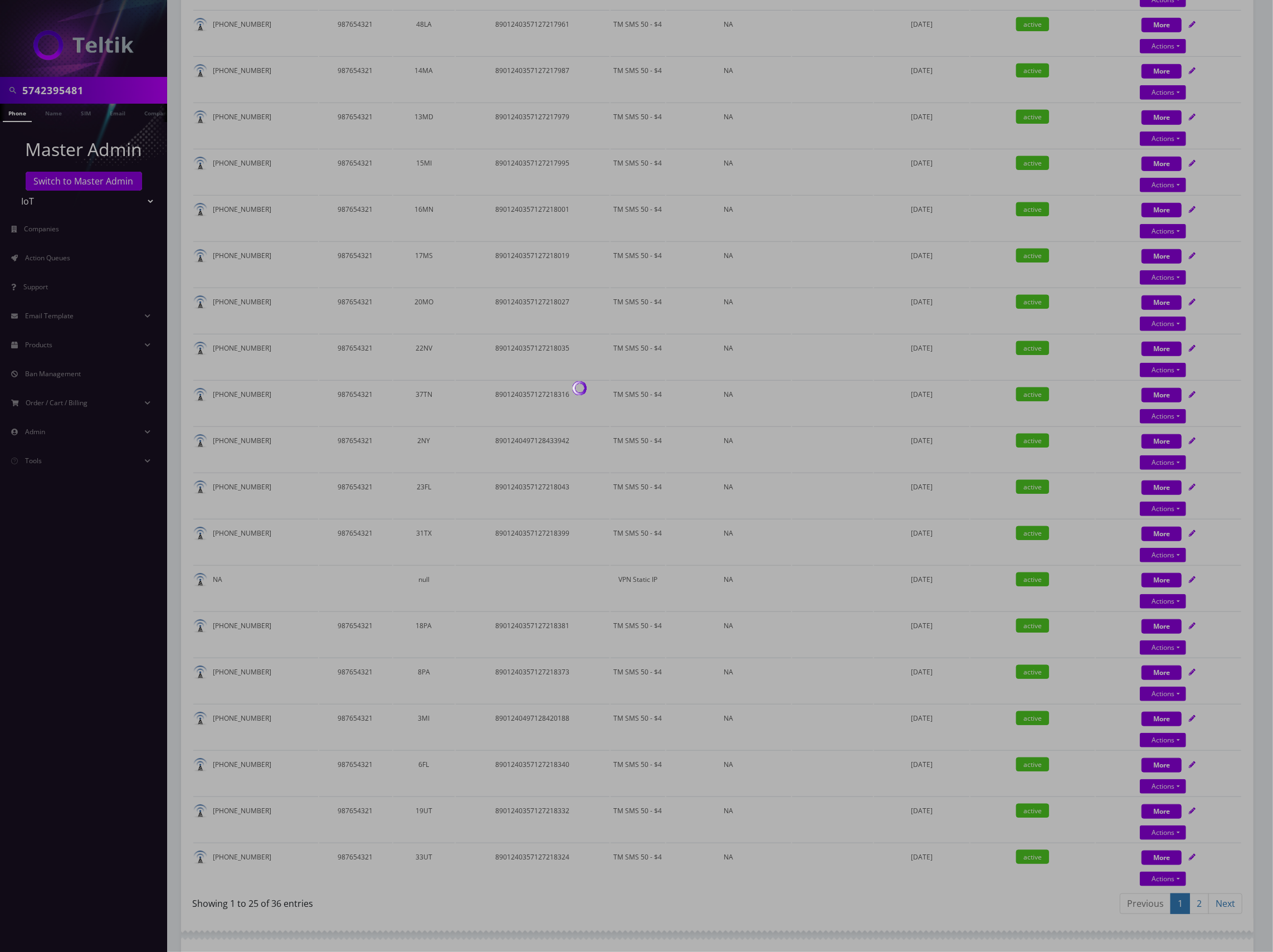
scroll to position [185, 0]
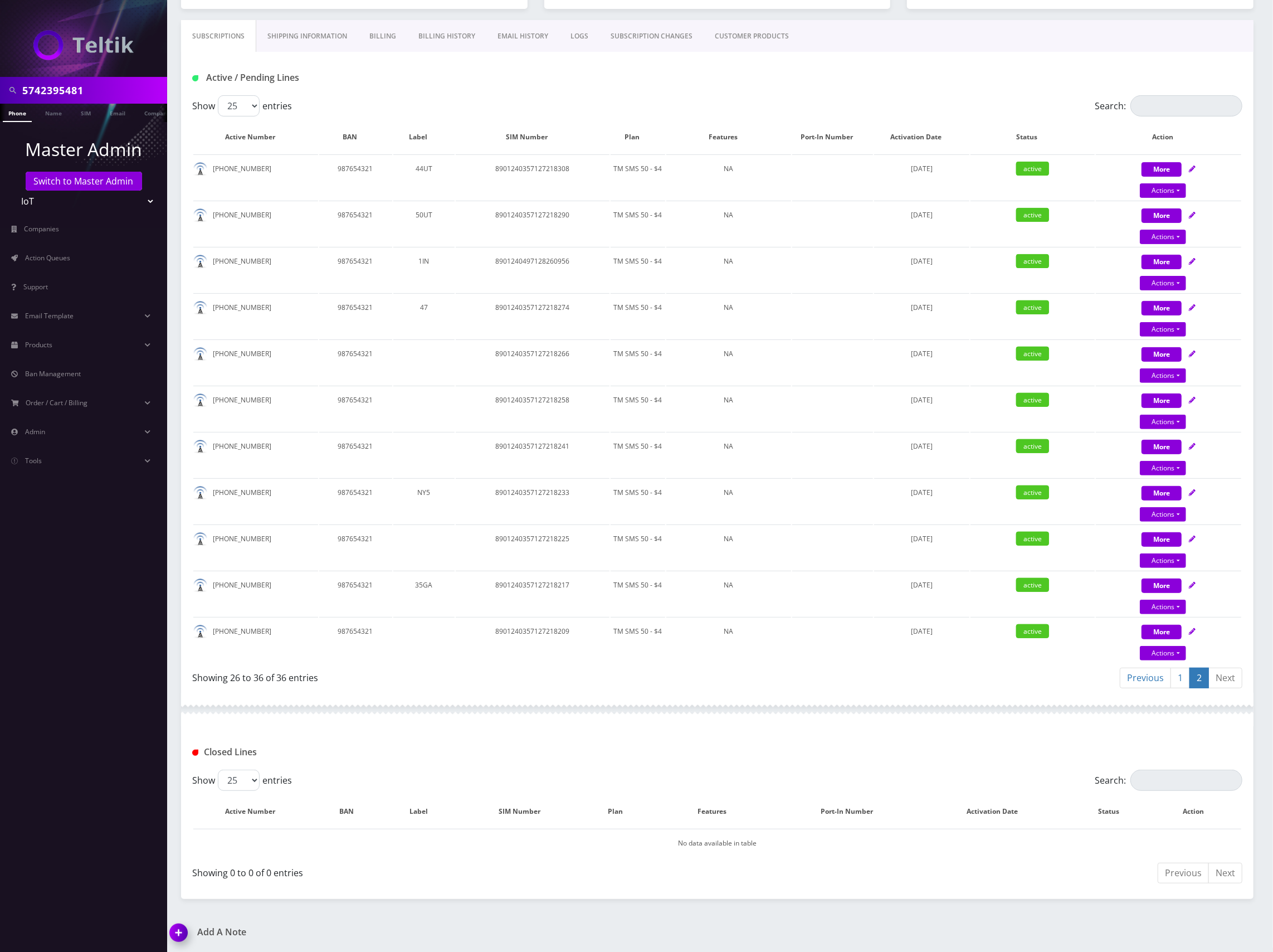
click at [962, 874] on div "Previous Next" at bounding box center [980, 874] width 525 height 26
click at [1195, 355] on icon at bounding box center [1192, 353] width 7 height 7
select select "TMO SMS SIM"
select select "63"
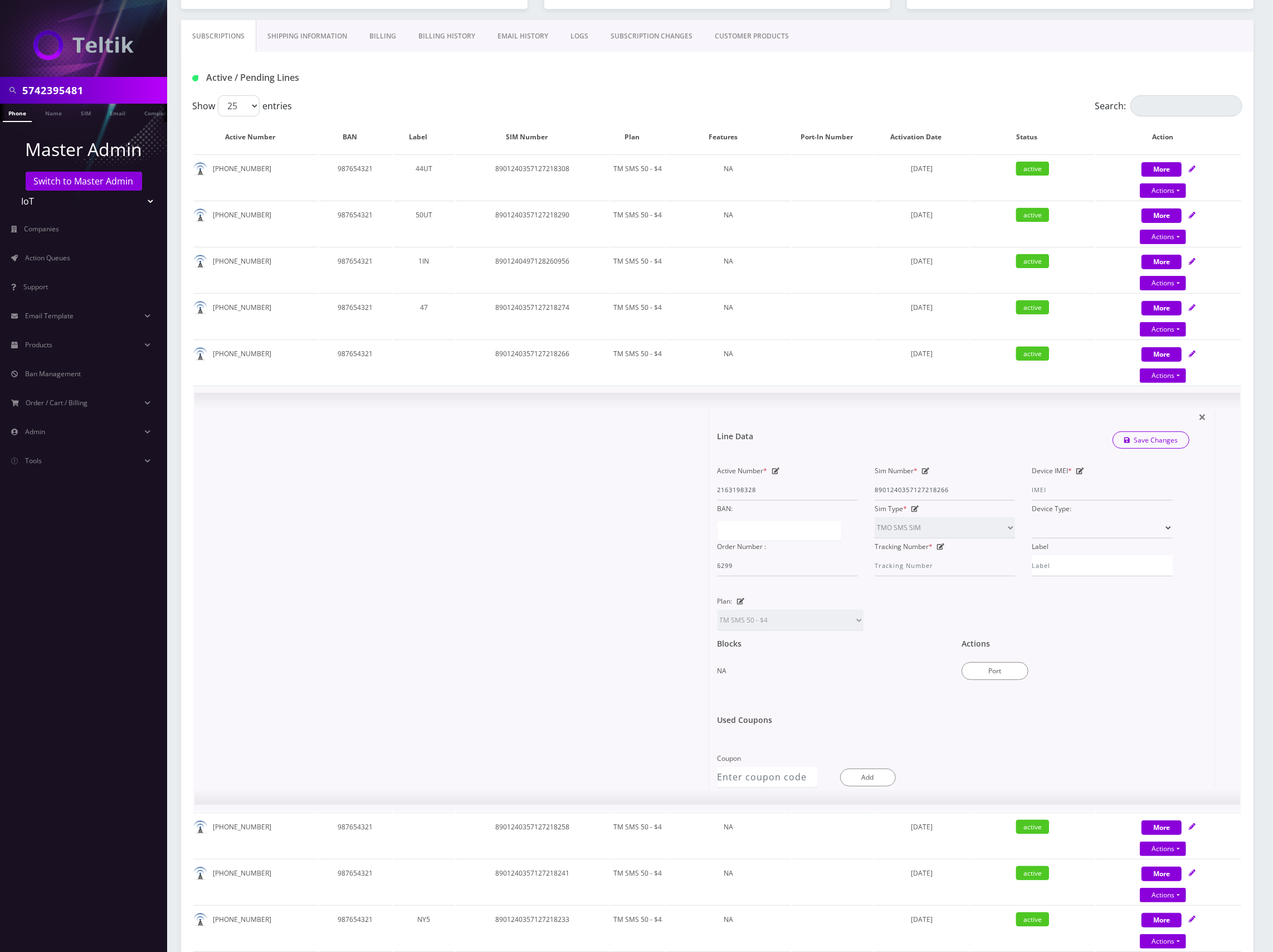
click at [928, 469] on icon at bounding box center [926, 470] width 8 height 7
click at [920, 491] on input "8901240357127218266" at bounding box center [944, 490] width 140 height 21
paste input "497128436572"
type input "8901240497128436572"
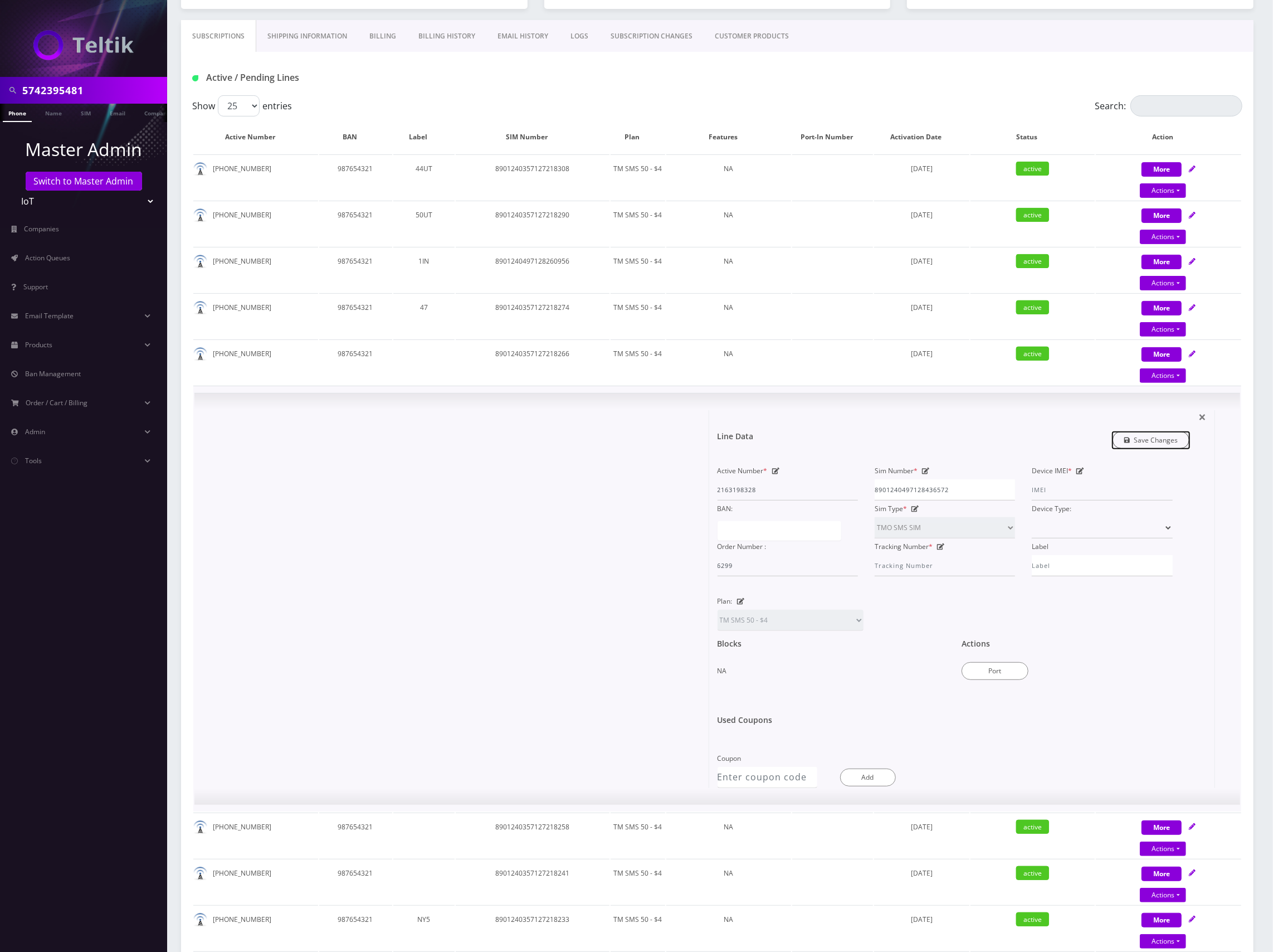
click at [1164, 444] on link "Save Changes" at bounding box center [1151, 440] width 77 height 17
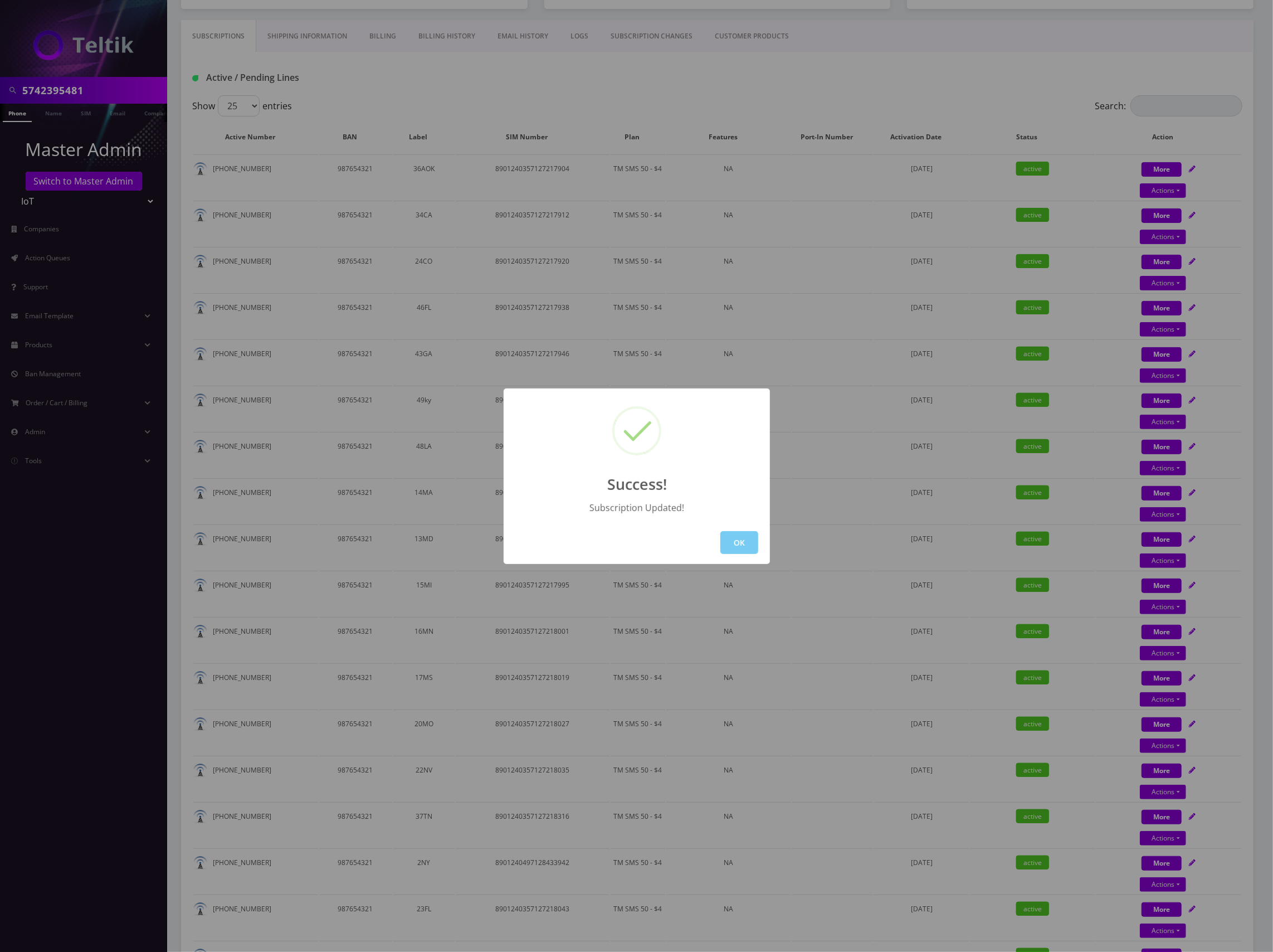
click at [749, 542] on button "OK" at bounding box center [739, 542] width 38 height 23
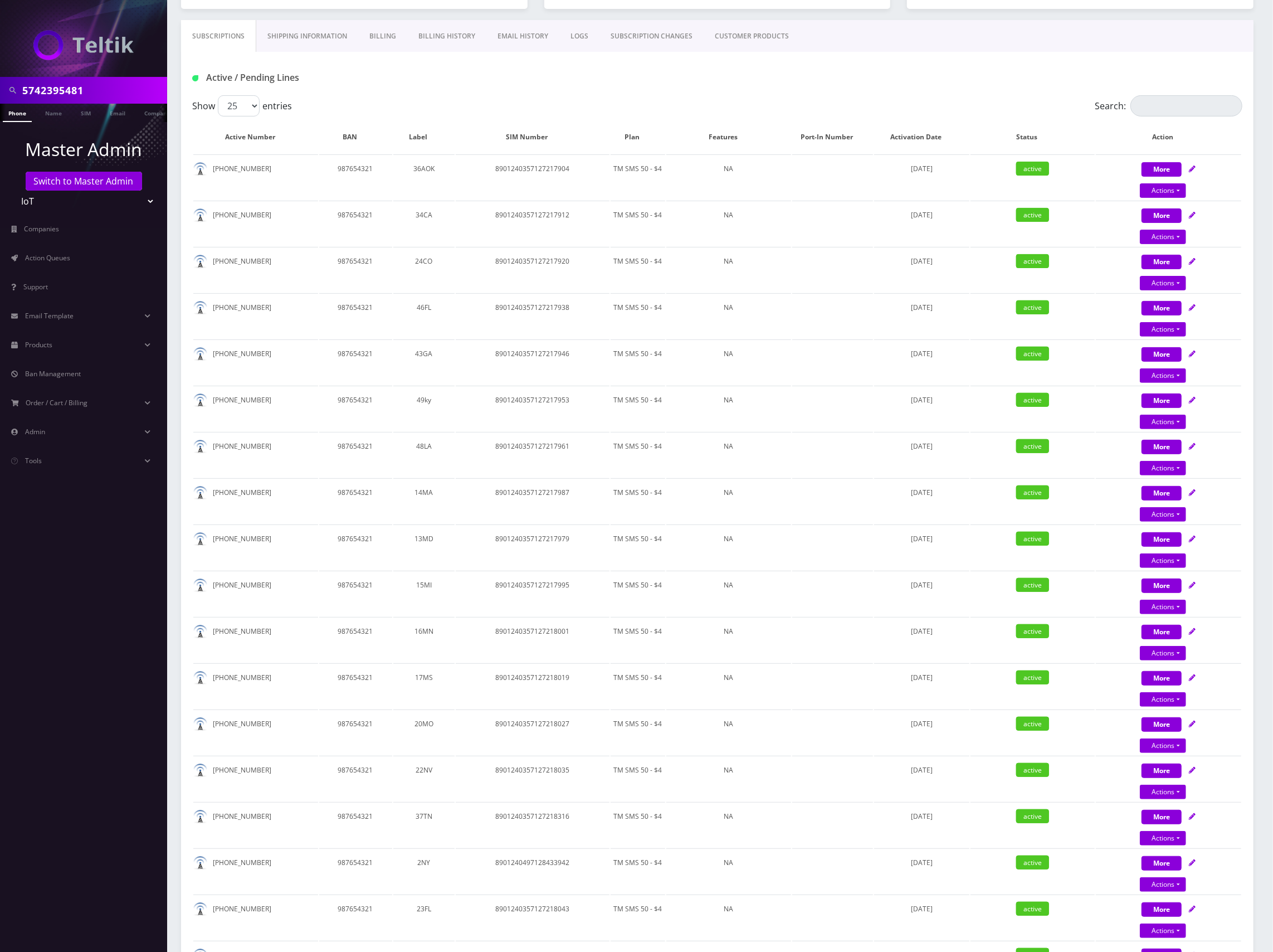
click at [986, 69] on div "Active / Pending Lines" at bounding box center [717, 77] width 1067 height 19
click at [1050, 76] on div "Active / Pending Lines" at bounding box center [717, 77] width 1067 height 19
click at [1057, 65] on div "Active / Pending Lines" at bounding box center [717, 74] width 1073 height 44
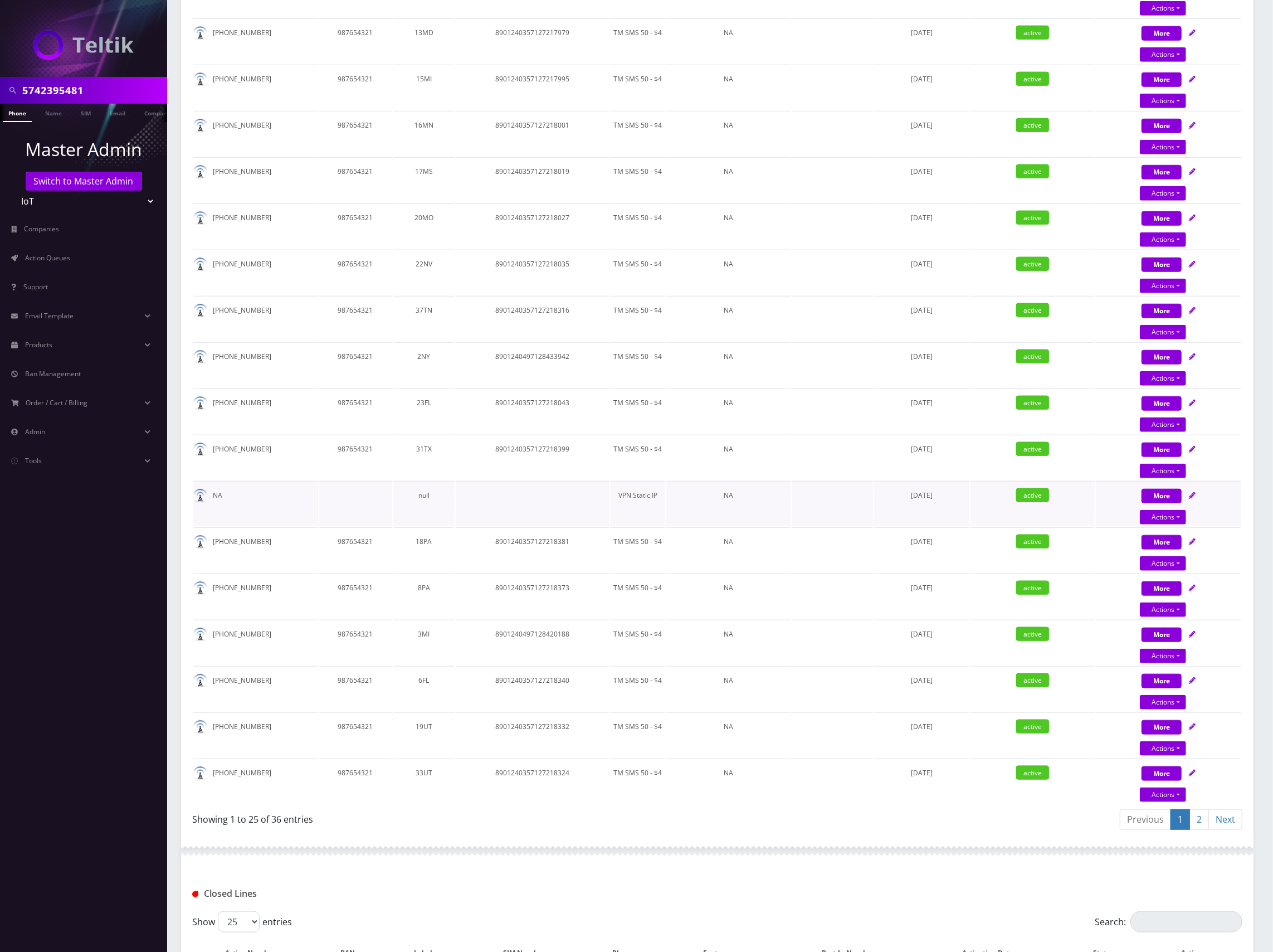
scroll to position [830, 0]
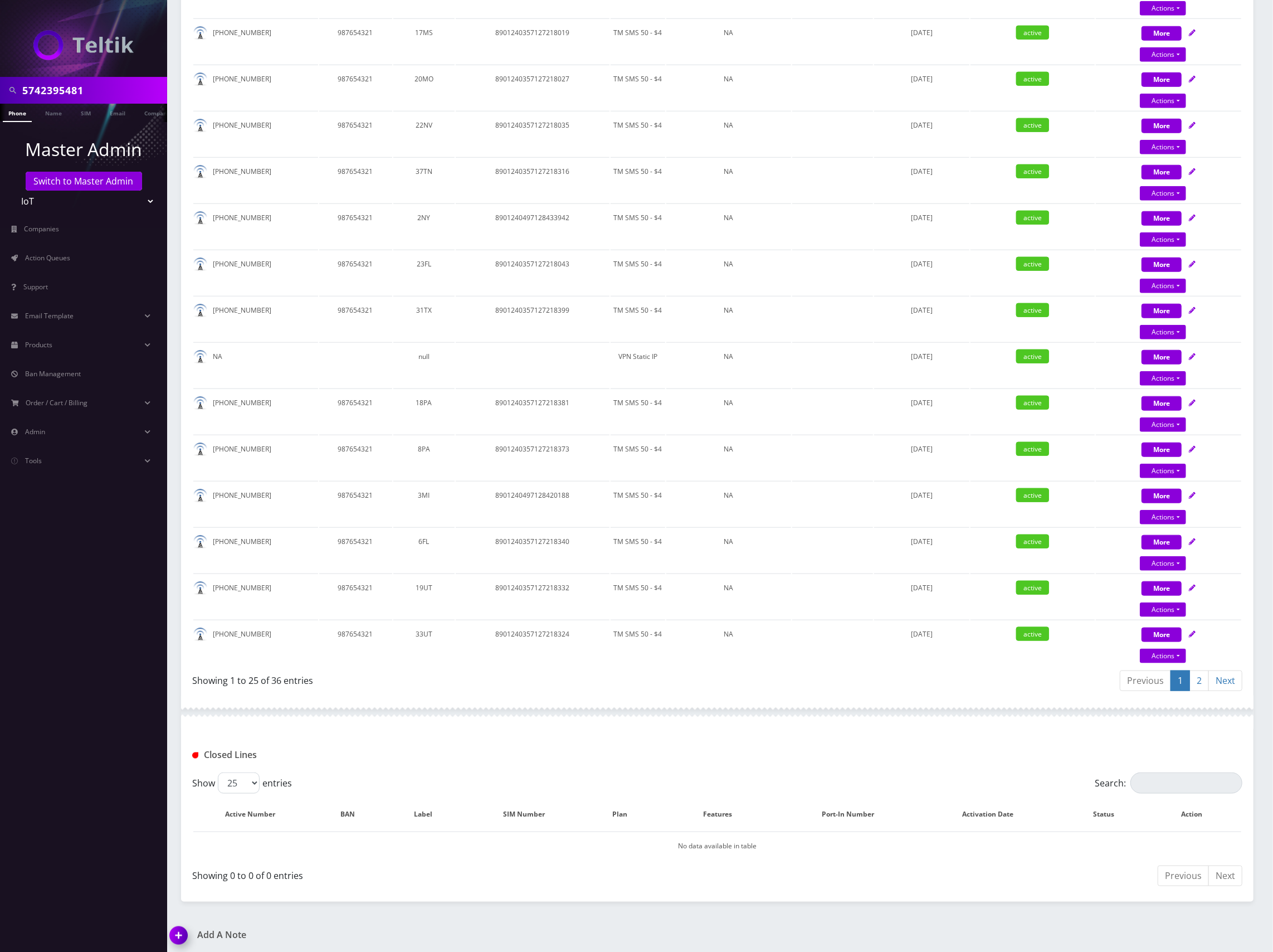
click at [1206, 677] on link "2" at bounding box center [1199, 680] width 20 height 20
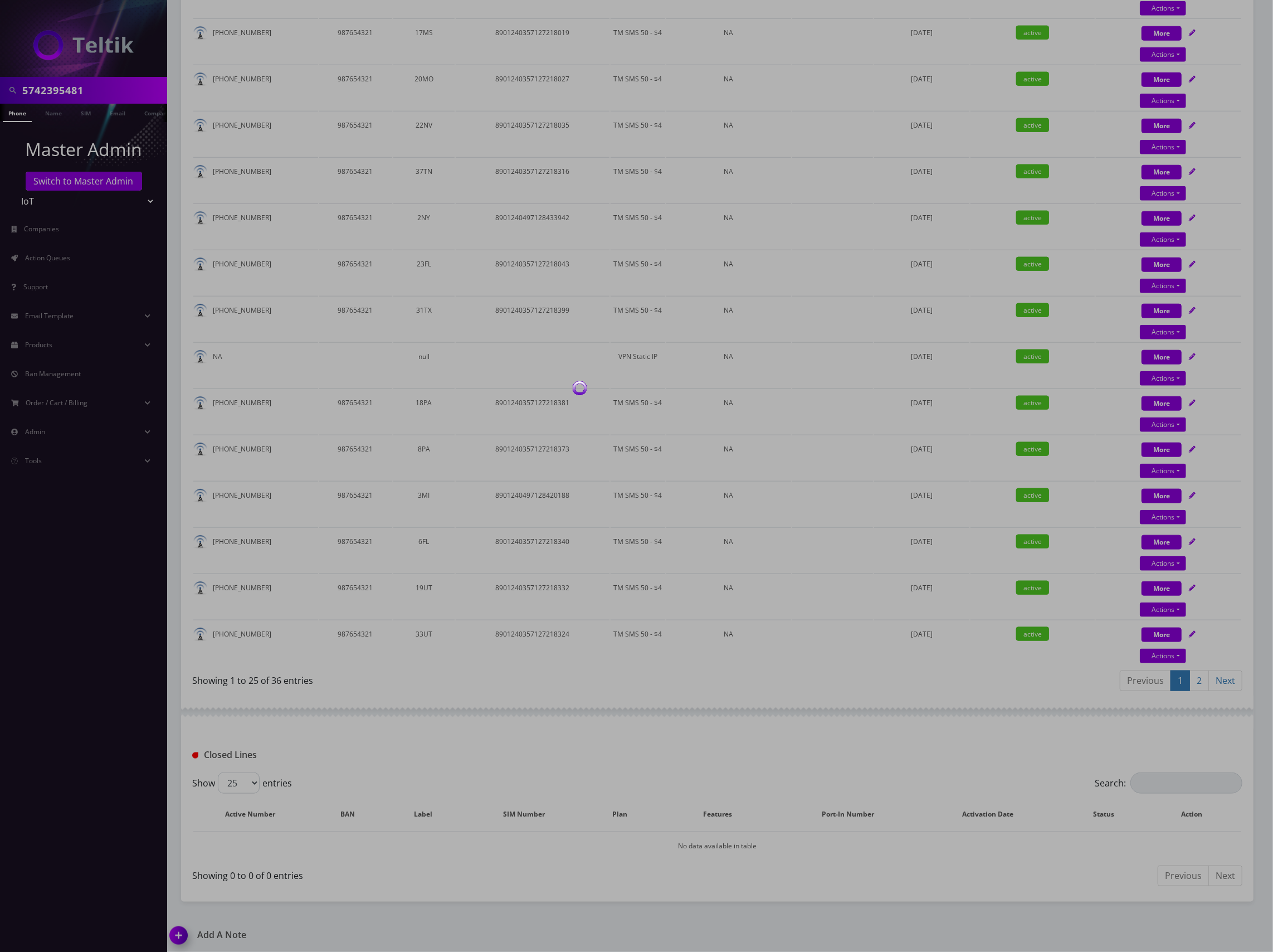
scroll to position [185, 0]
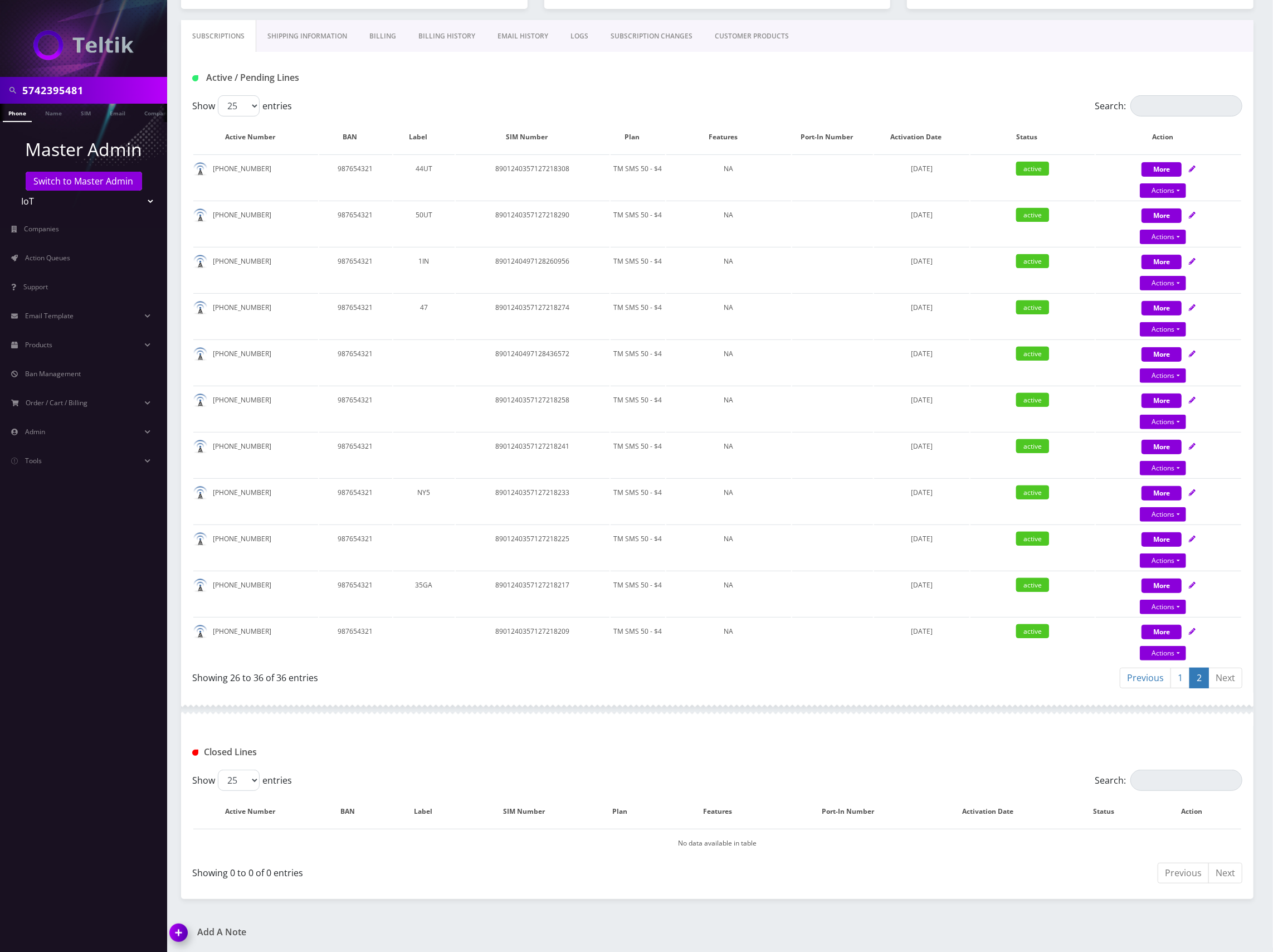
click at [1032, 694] on div at bounding box center [717, 709] width 1073 height 34
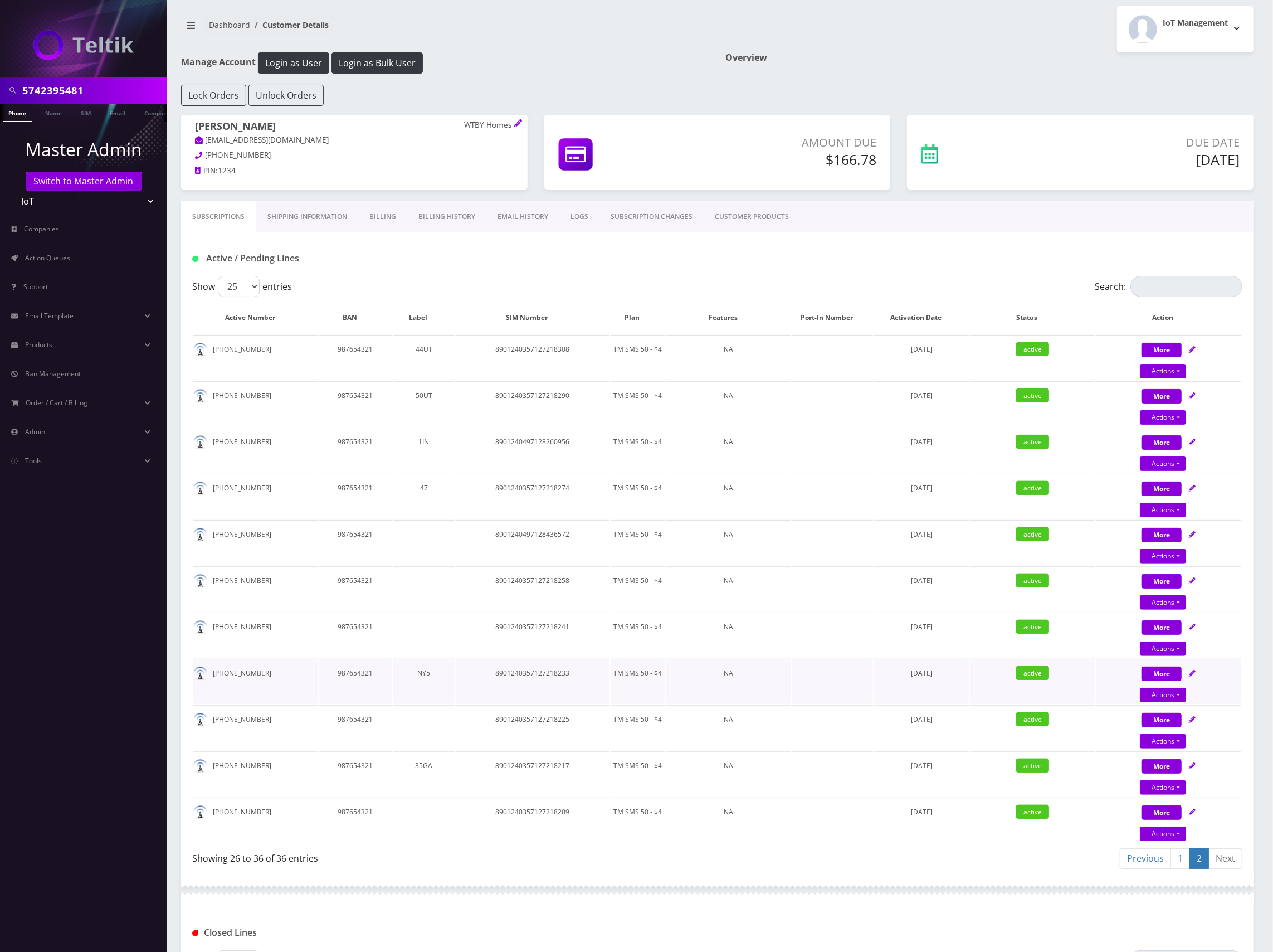
scroll to position [0, 0]
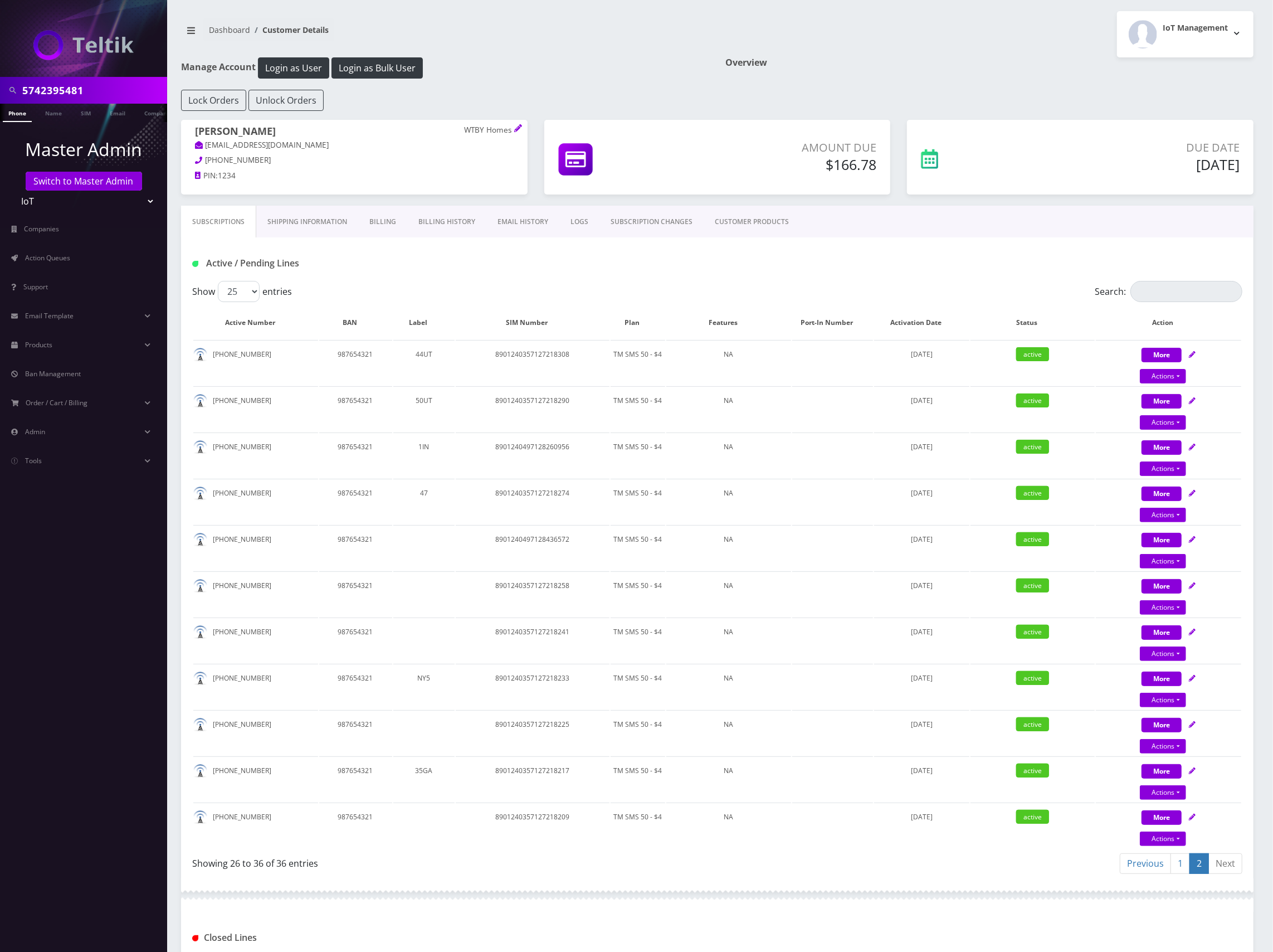
click at [1019, 229] on div "Subscriptions Shipping Information Billing Billing History EMAIL HISTORY LOGS S…" at bounding box center [717, 221] width 1073 height 32
drag, startPoint x: 1048, startPoint y: 179, endPoint x: 1047, endPoint y: 184, distance: 5.1
click at [1048, 179] on div "Due Date Aug 20, 2025" at bounding box center [1080, 158] width 347 height 75
click at [1179, 861] on link "1" at bounding box center [1181, 863] width 20 height 20
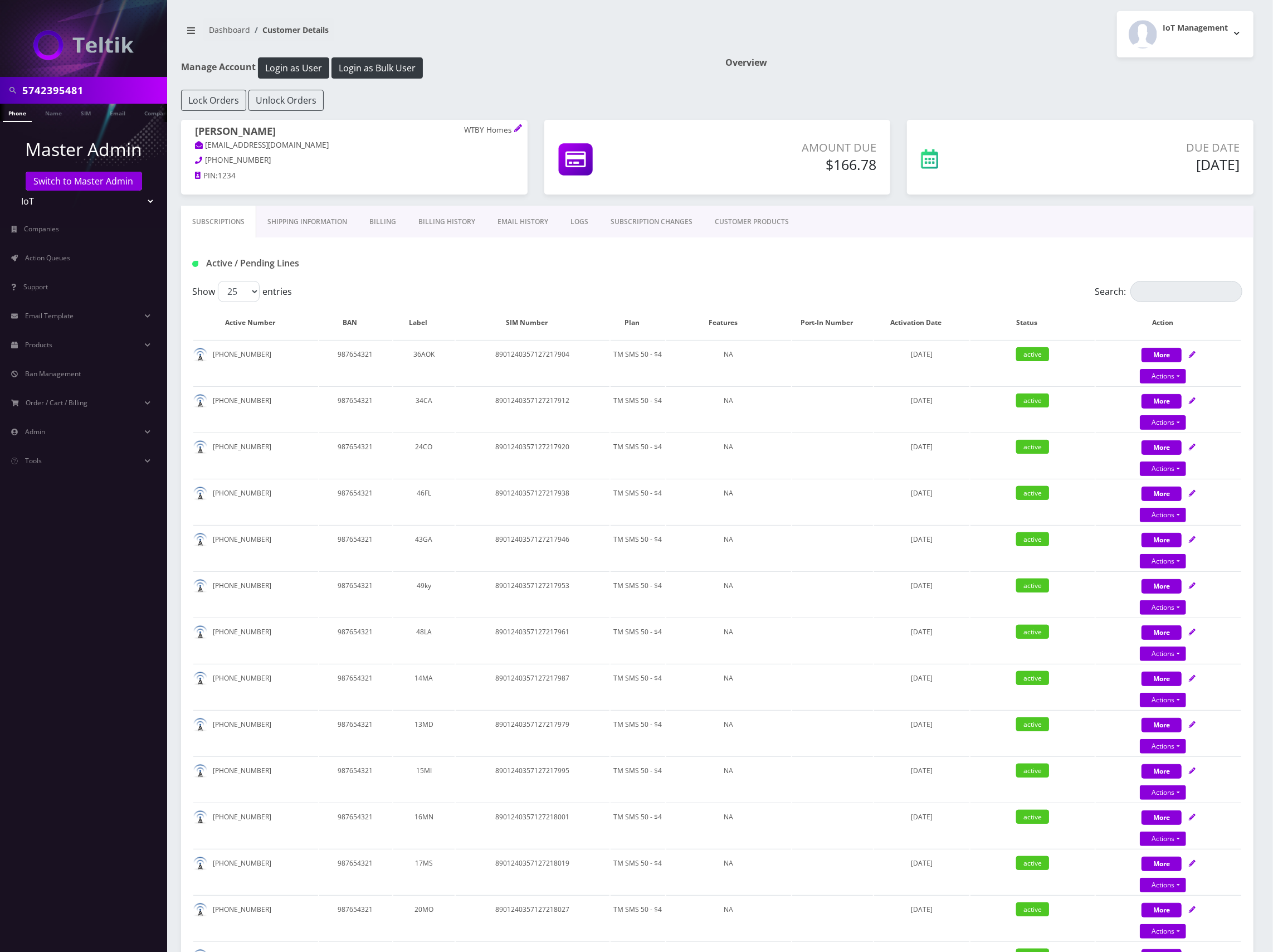
scroll to position [830, 0]
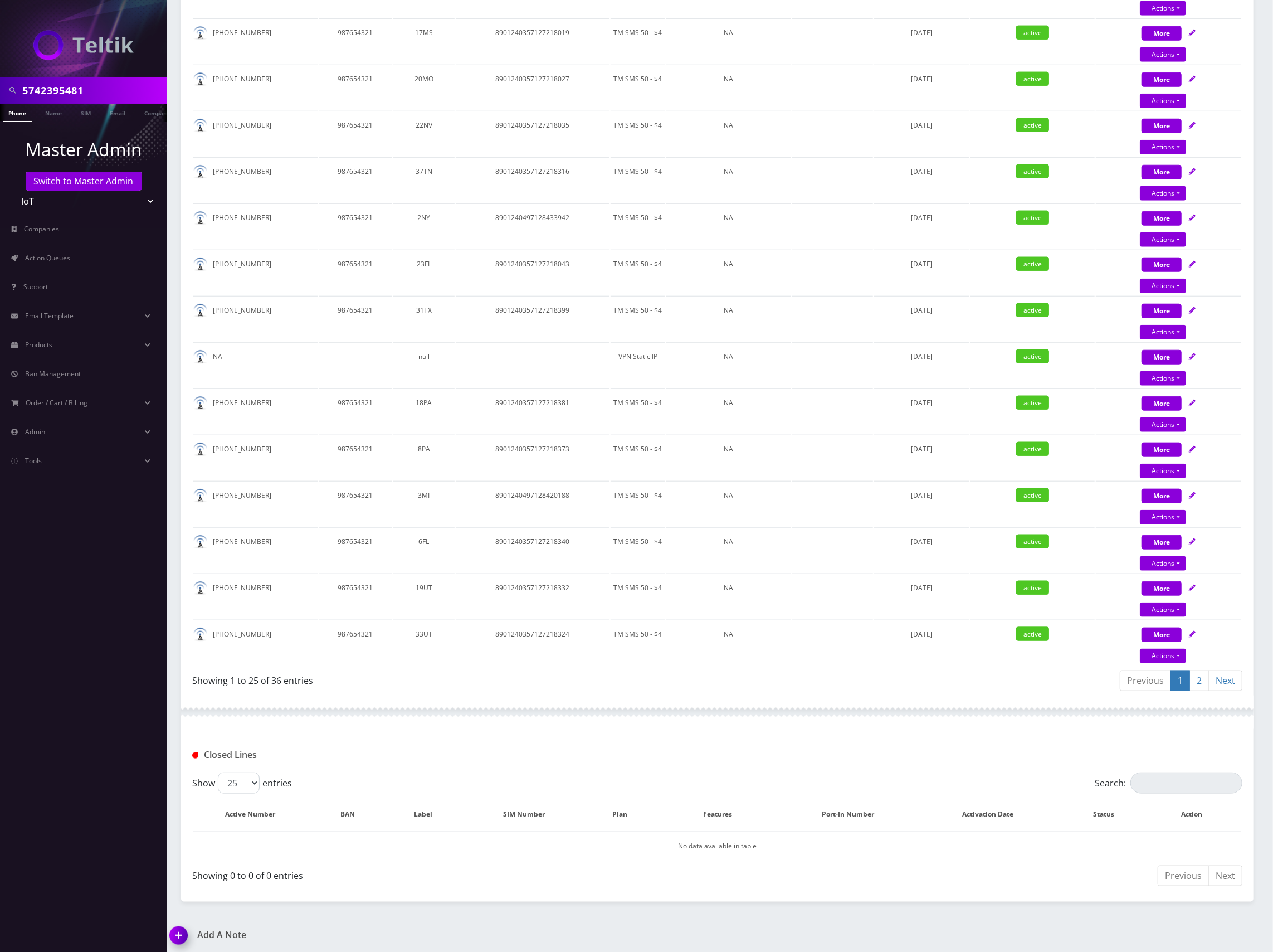
click at [941, 669] on div "Previous 1 2 Next" at bounding box center [984, 682] width 517 height 26
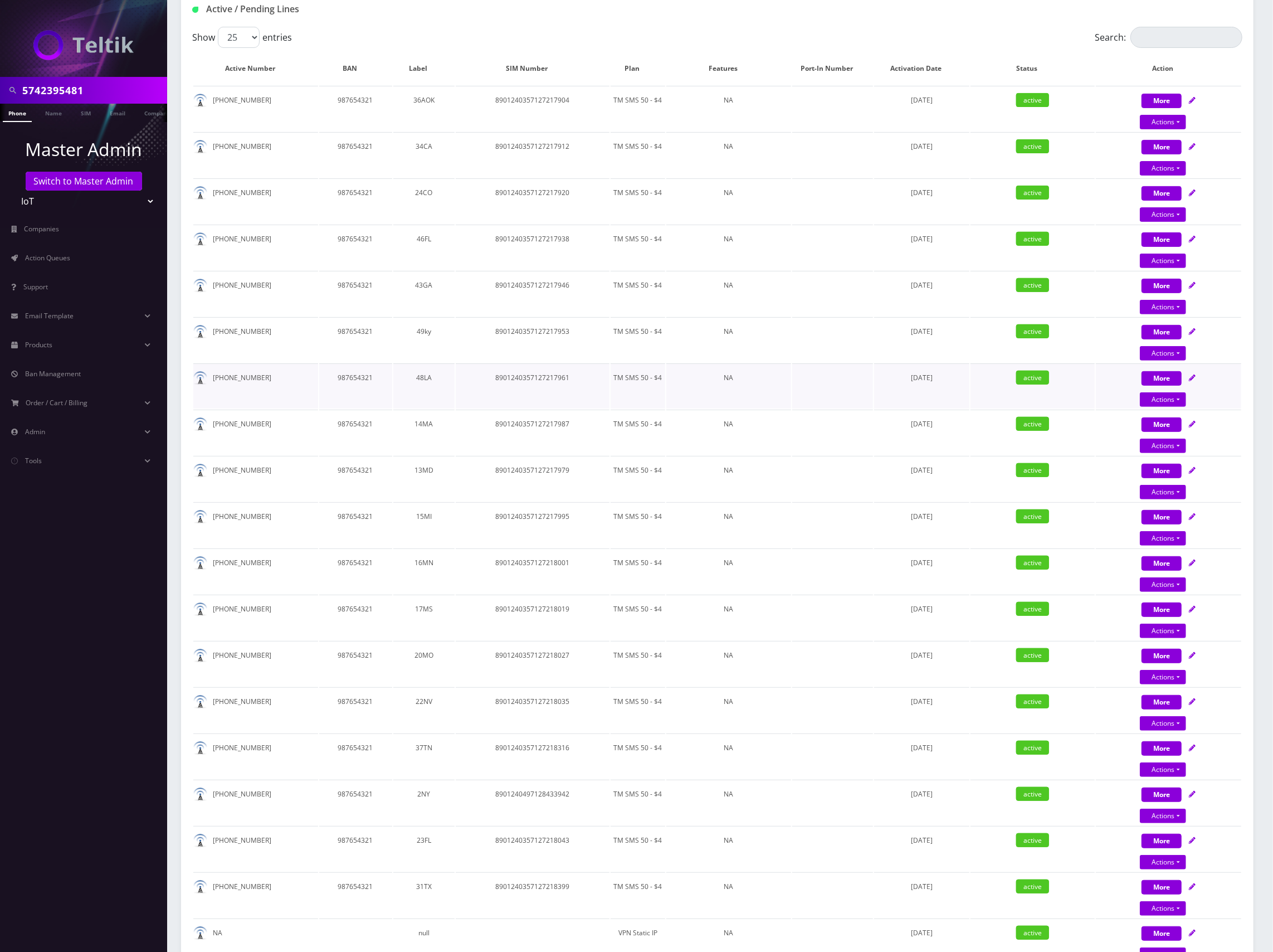
scroll to position [14, 0]
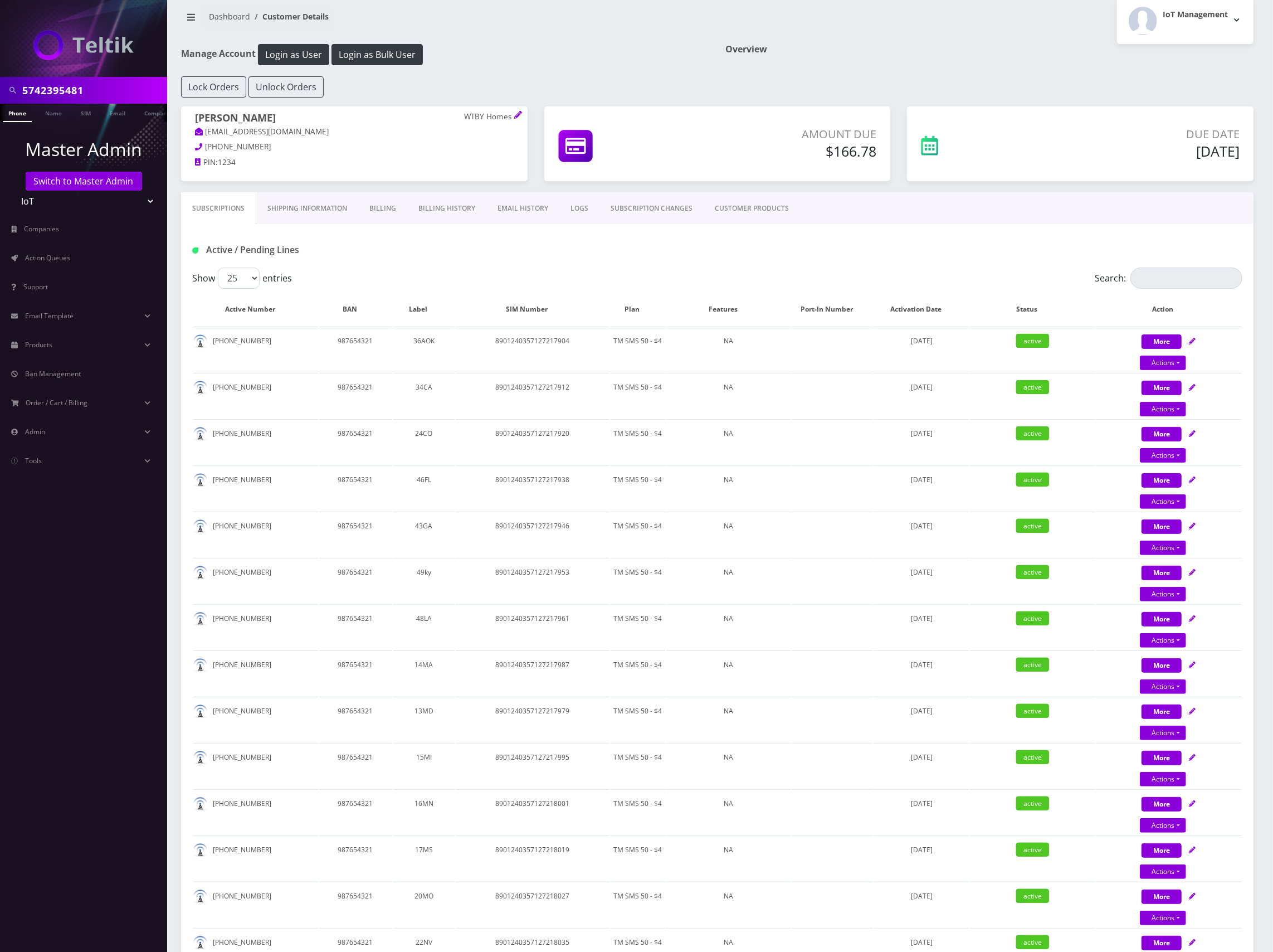
click at [955, 250] on div "Active / Pending Lines" at bounding box center [717, 250] width 1067 height 19
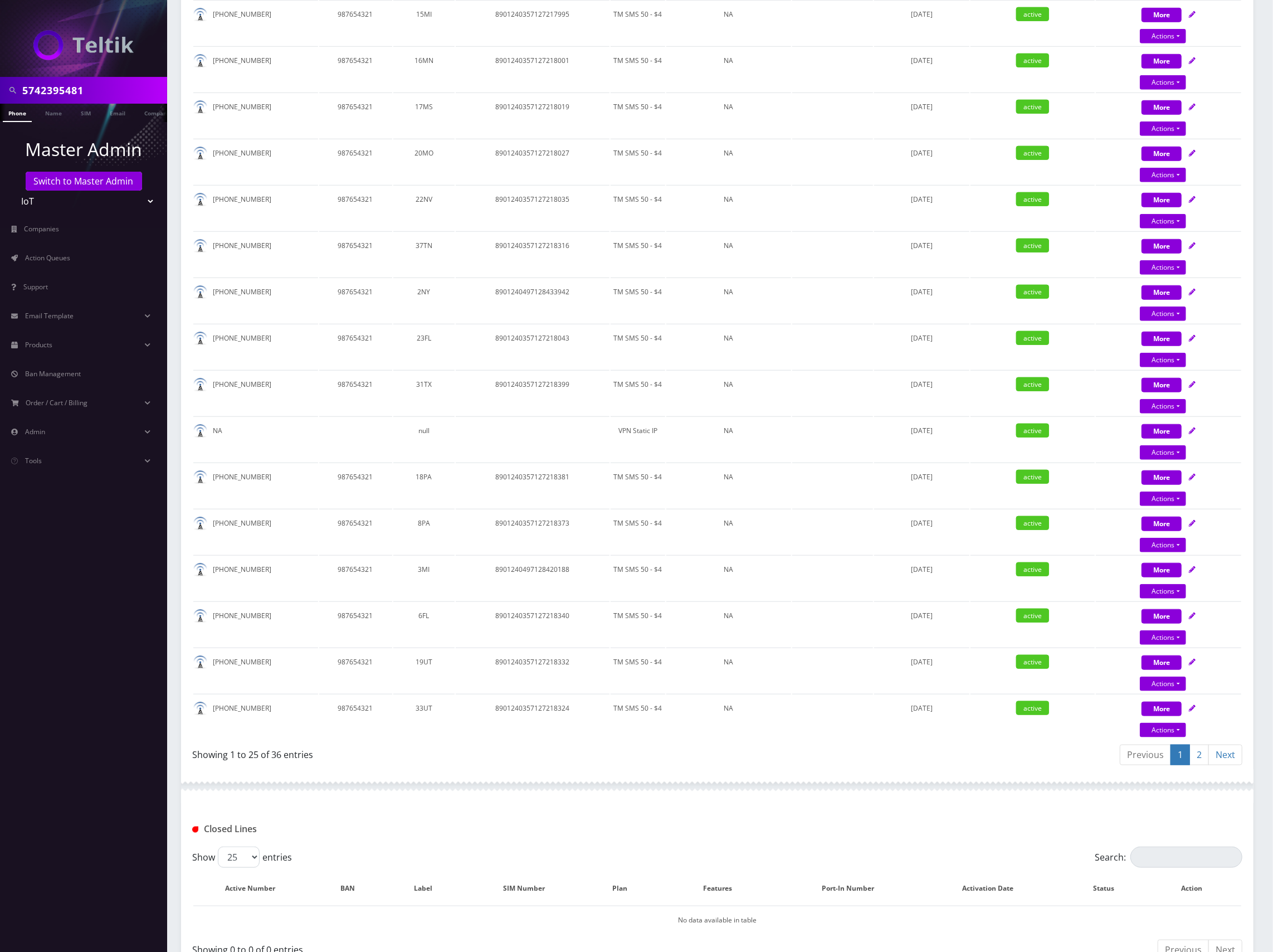
scroll to position [830, 0]
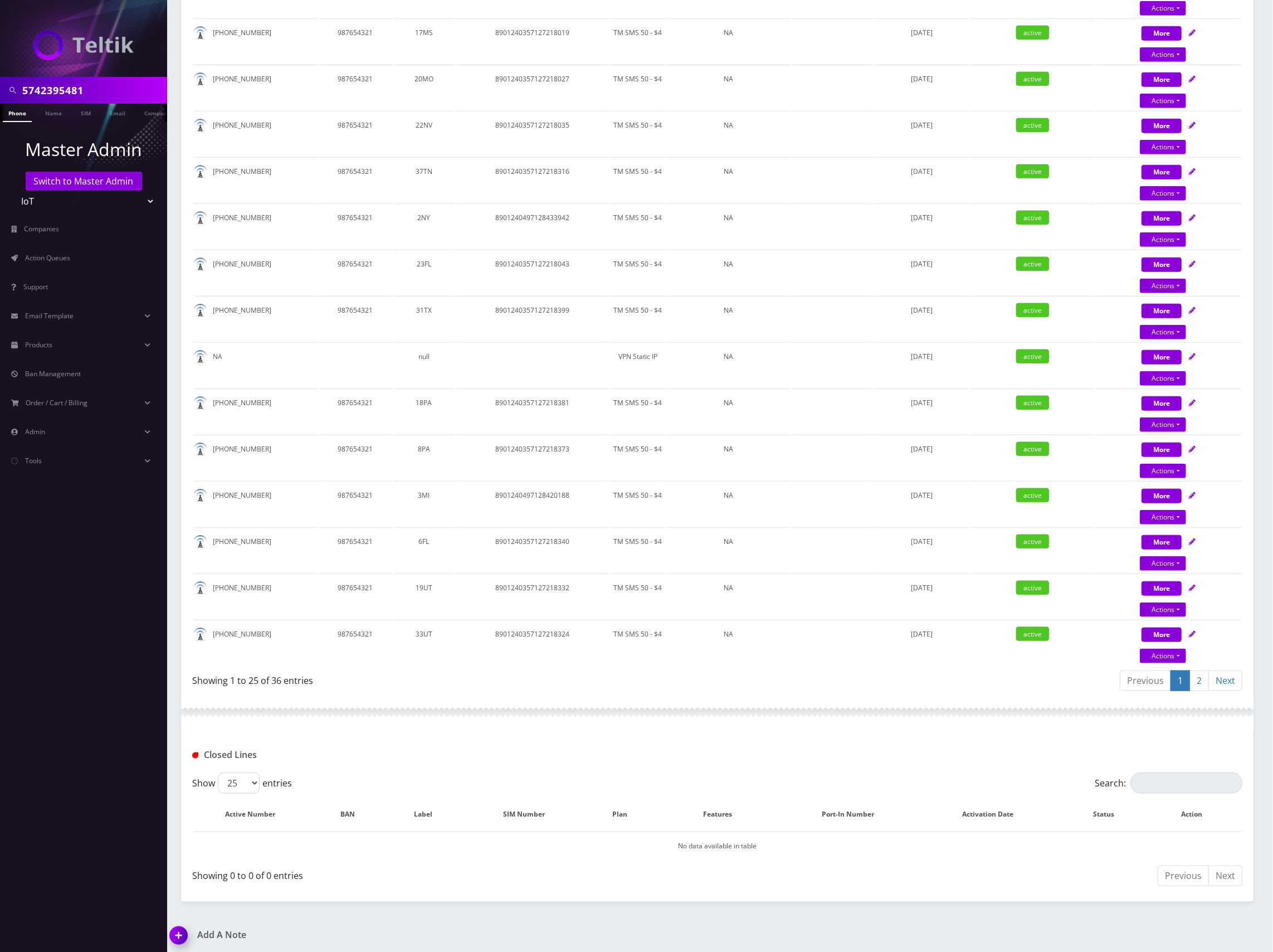
click at [1198, 674] on link "2" at bounding box center [1199, 680] width 20 height 20
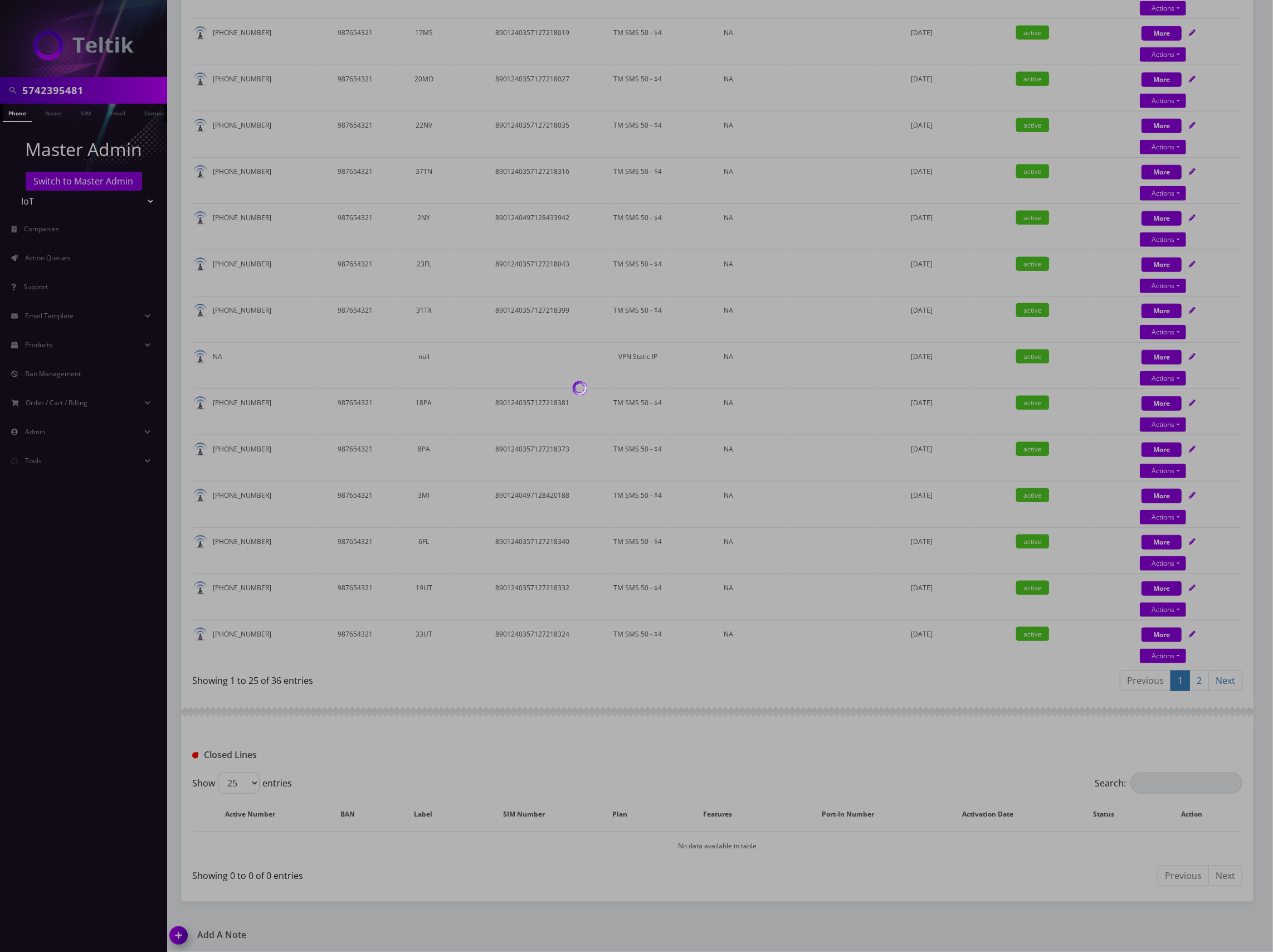
scroll to position [185, 0]
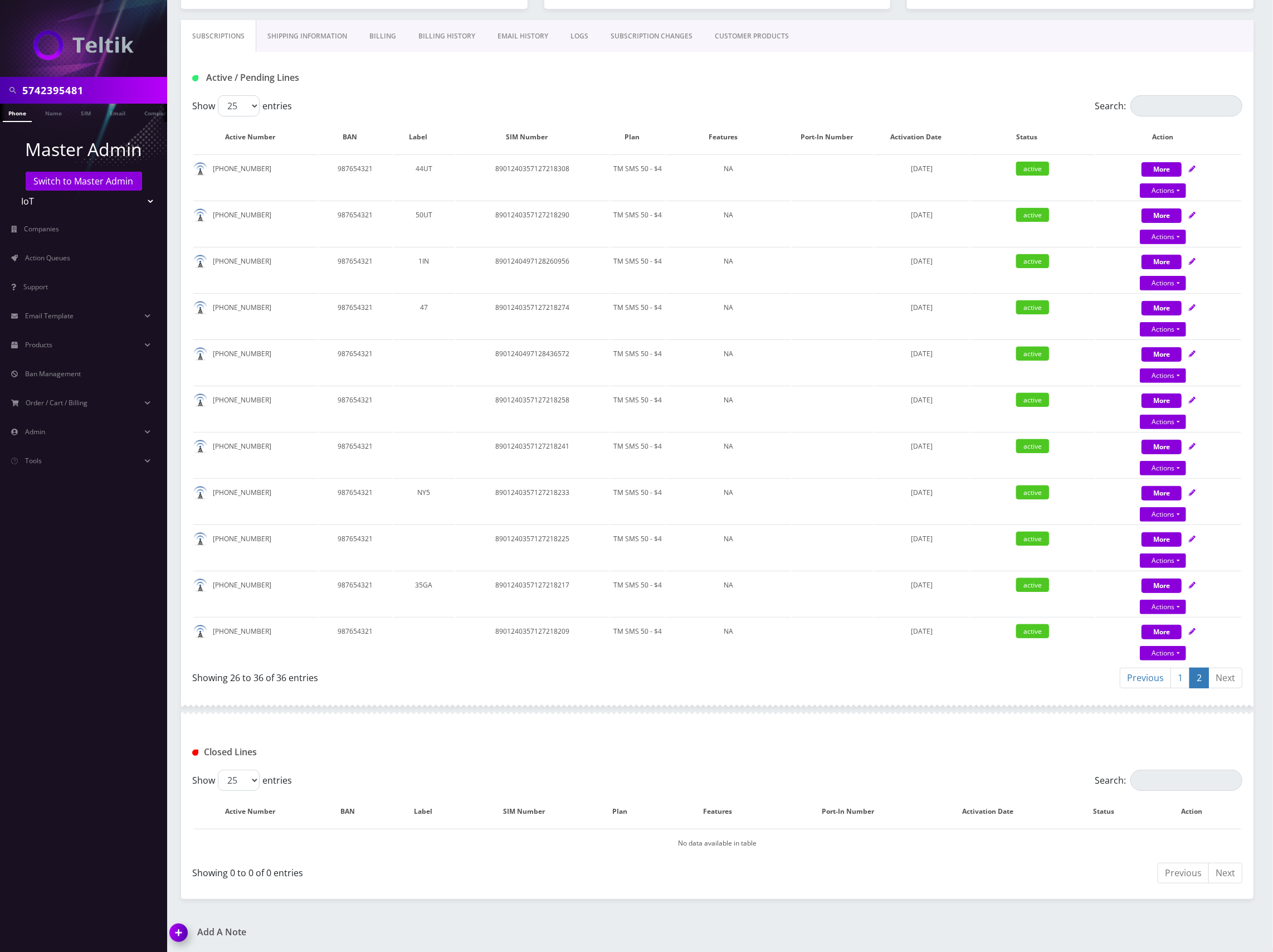
click at [953, 680] on div "Previous 1 2 Next" at bounding box center [984, 679] width 517 height 26
click at [912, 675] on div "Previous 1 2 Next" at bounding box center [984, 679] width 517 height 26
click at [1190, 491] on icon at bounding box center [1192, 492] width 7 height 7
select select "TMO SMS SIM"
select select "63"
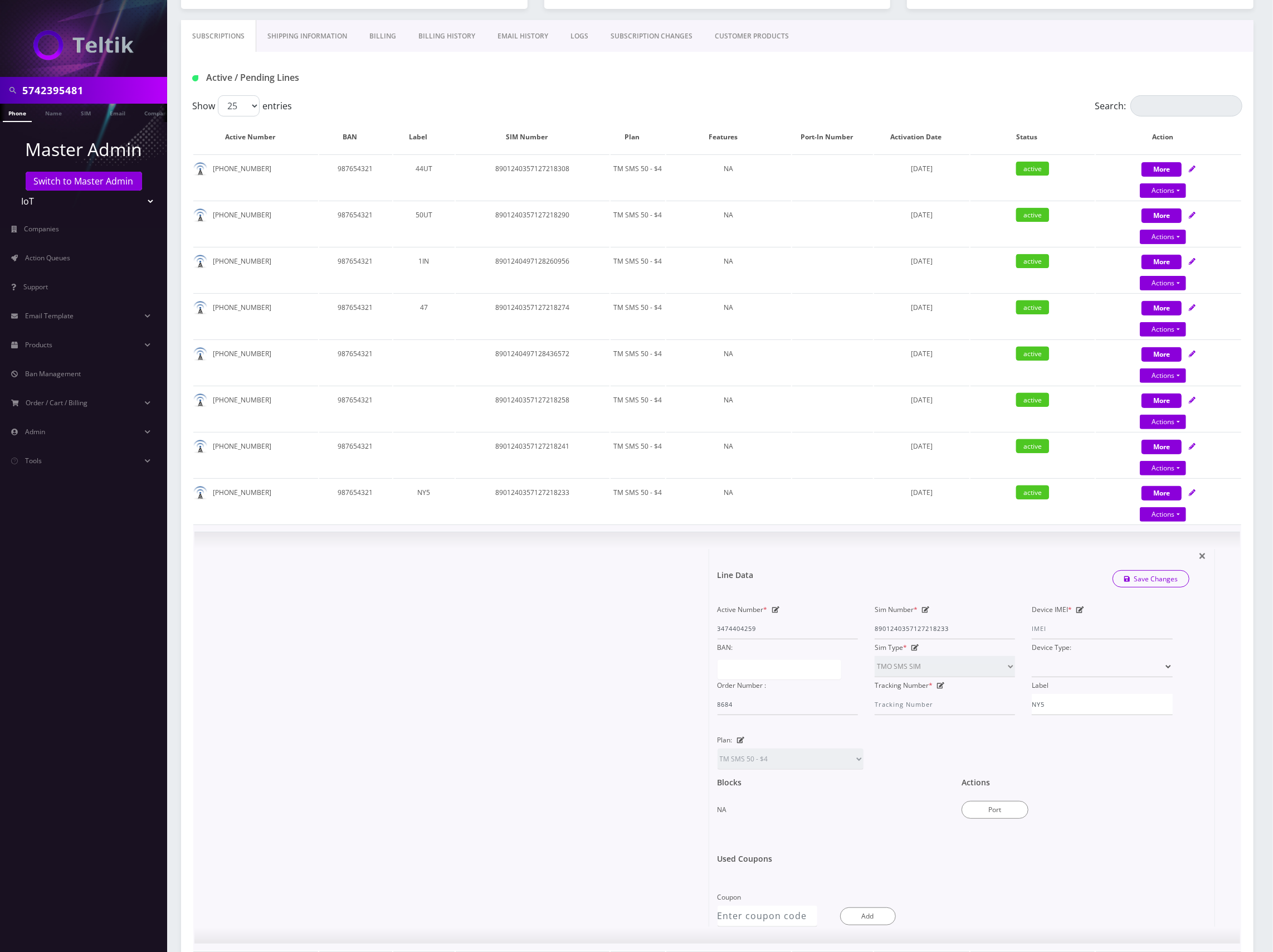
click at [928, 608] on icon at bounding box center [926, 609] width 8 height 7
click at [926, 611] on icon at bounding box center [926, 609] width 8 height 7
click at [926, 611] on icon at bounding box center [926, 609] width 8 height 7
click at [939, 629] on input "8901240357127218233" at bounding box center [944, 629] width 140 height 21
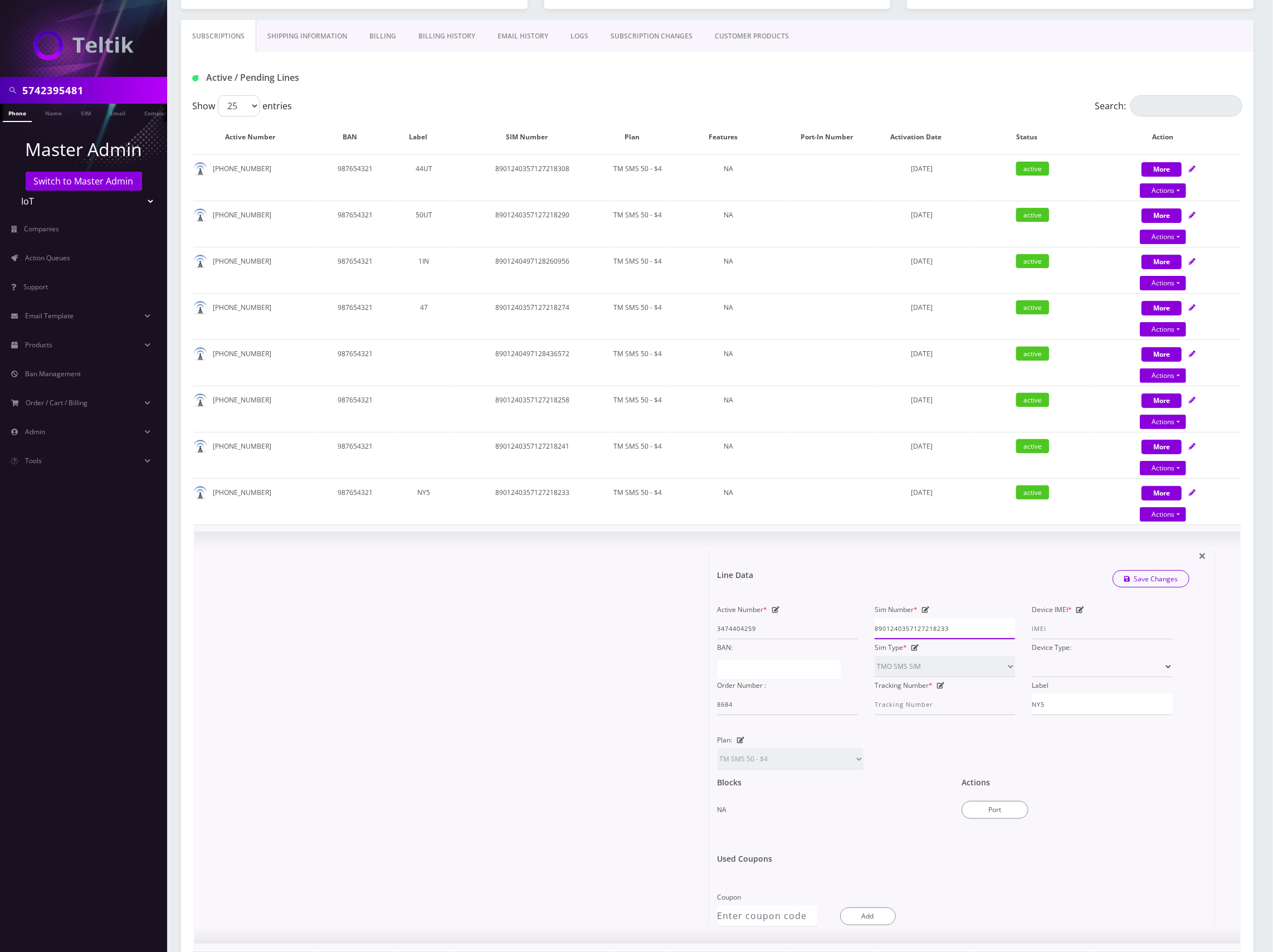
paste input "497128426755"
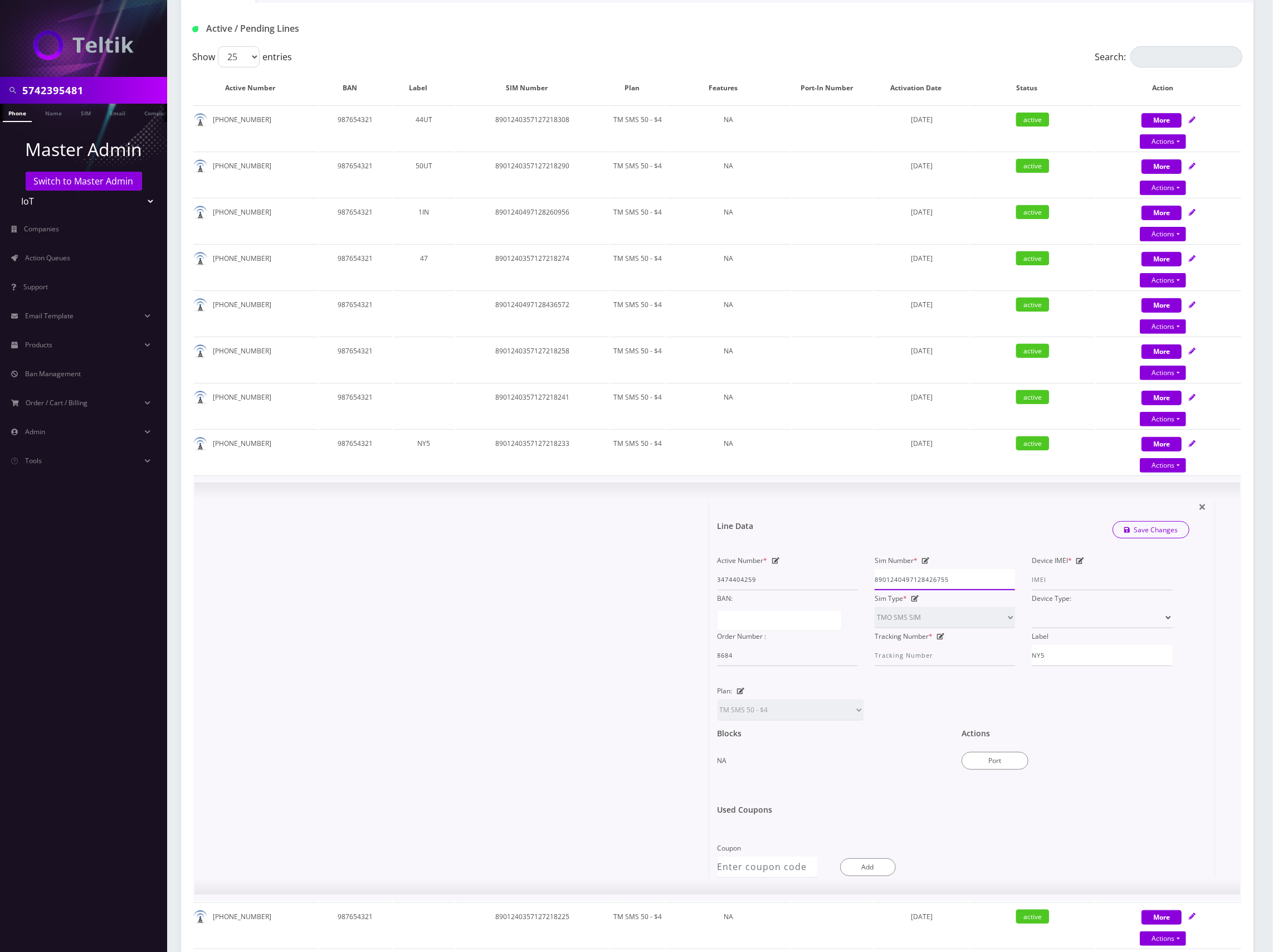
scroll to position [335, 0]
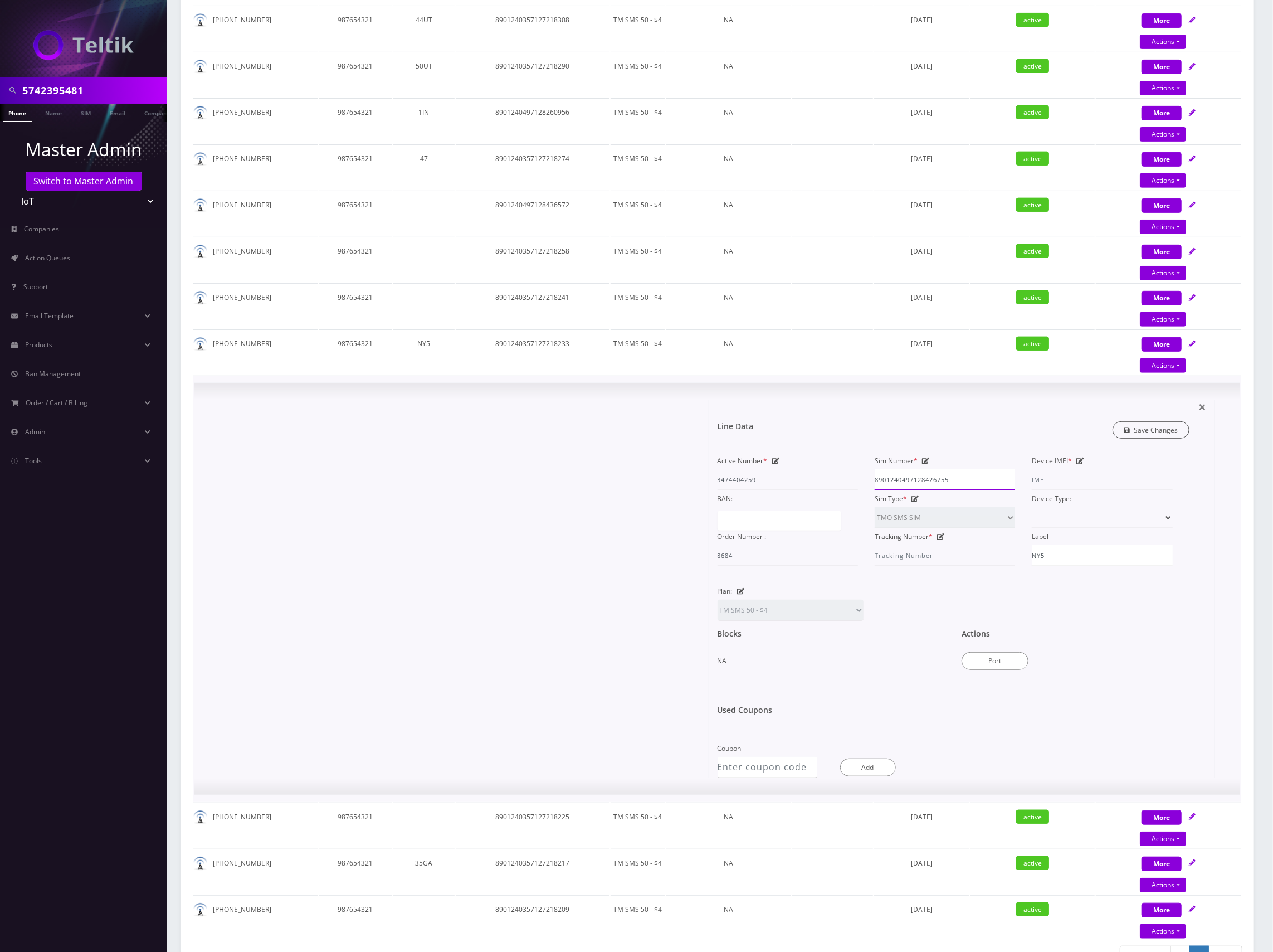
type input "8901240497128426755"
click at [1157, 427] on link "Save Changes" at bounding box center [1151, 430] width 77 height 17
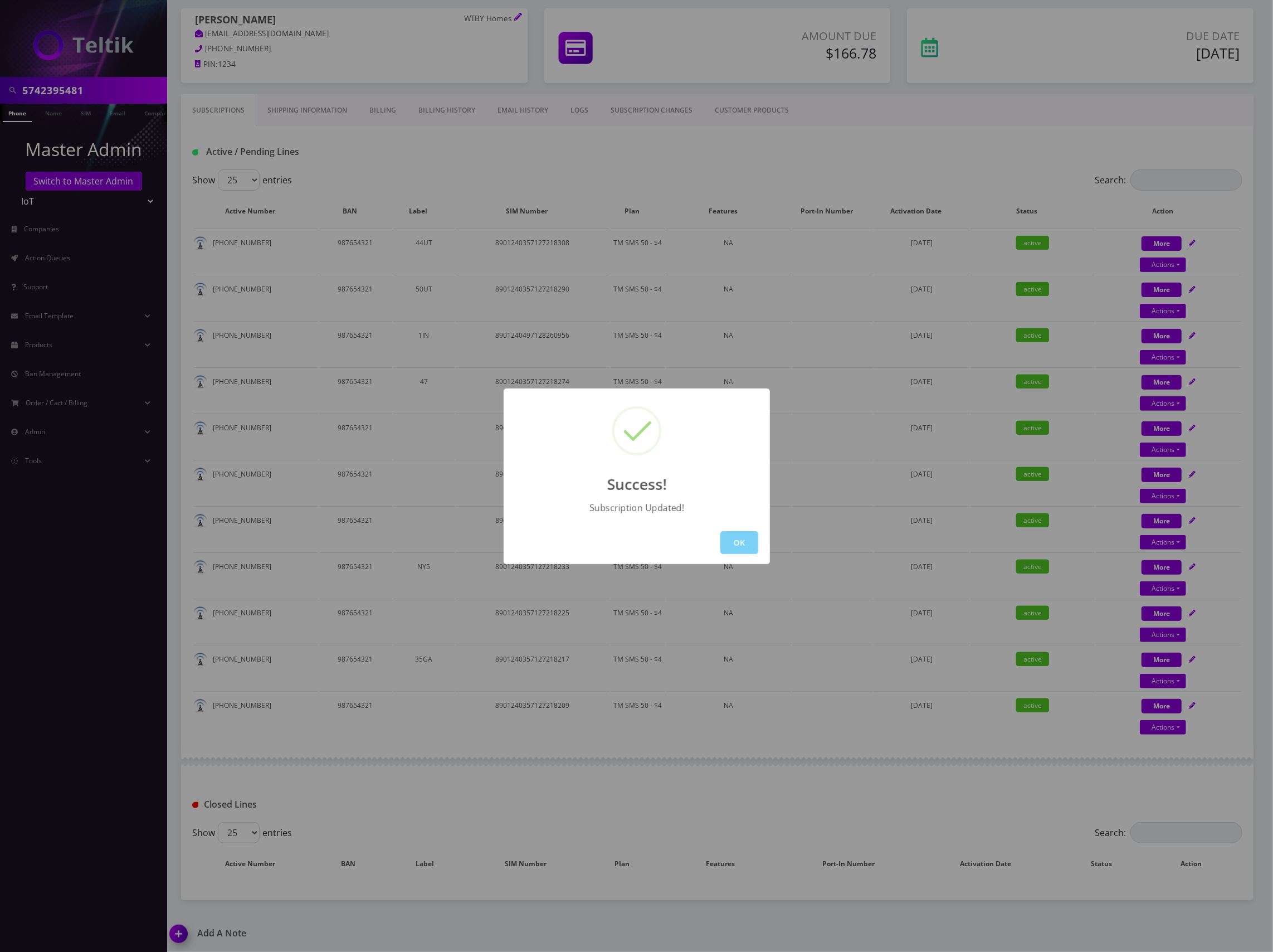
scroll to position [299, 0]
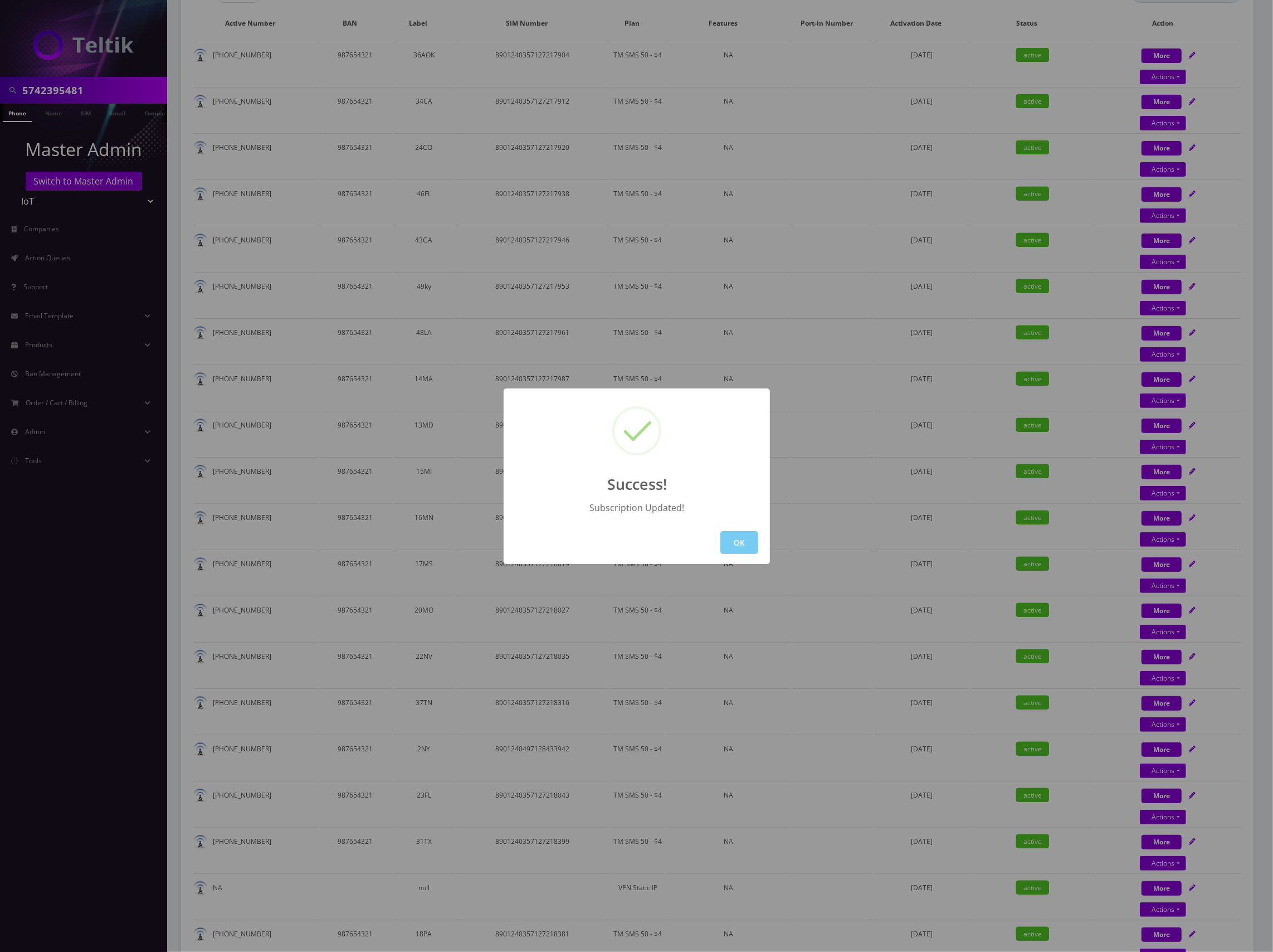
click at [746, 549] on button "OK" at bounding box center [739, 542] width 38 height 23
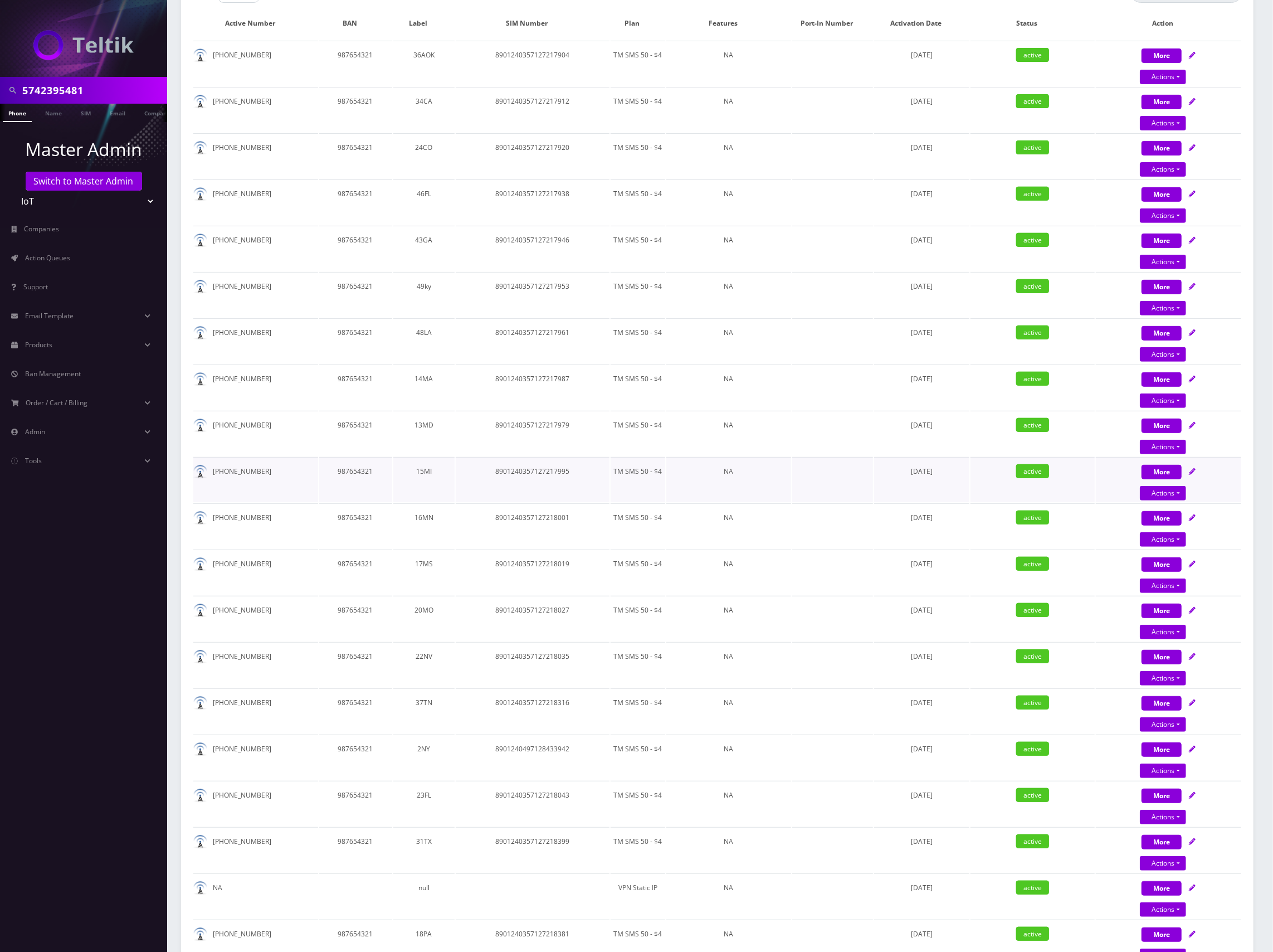
click at [857, 473] on td at bounding box center [833, 479] width 81 height 45
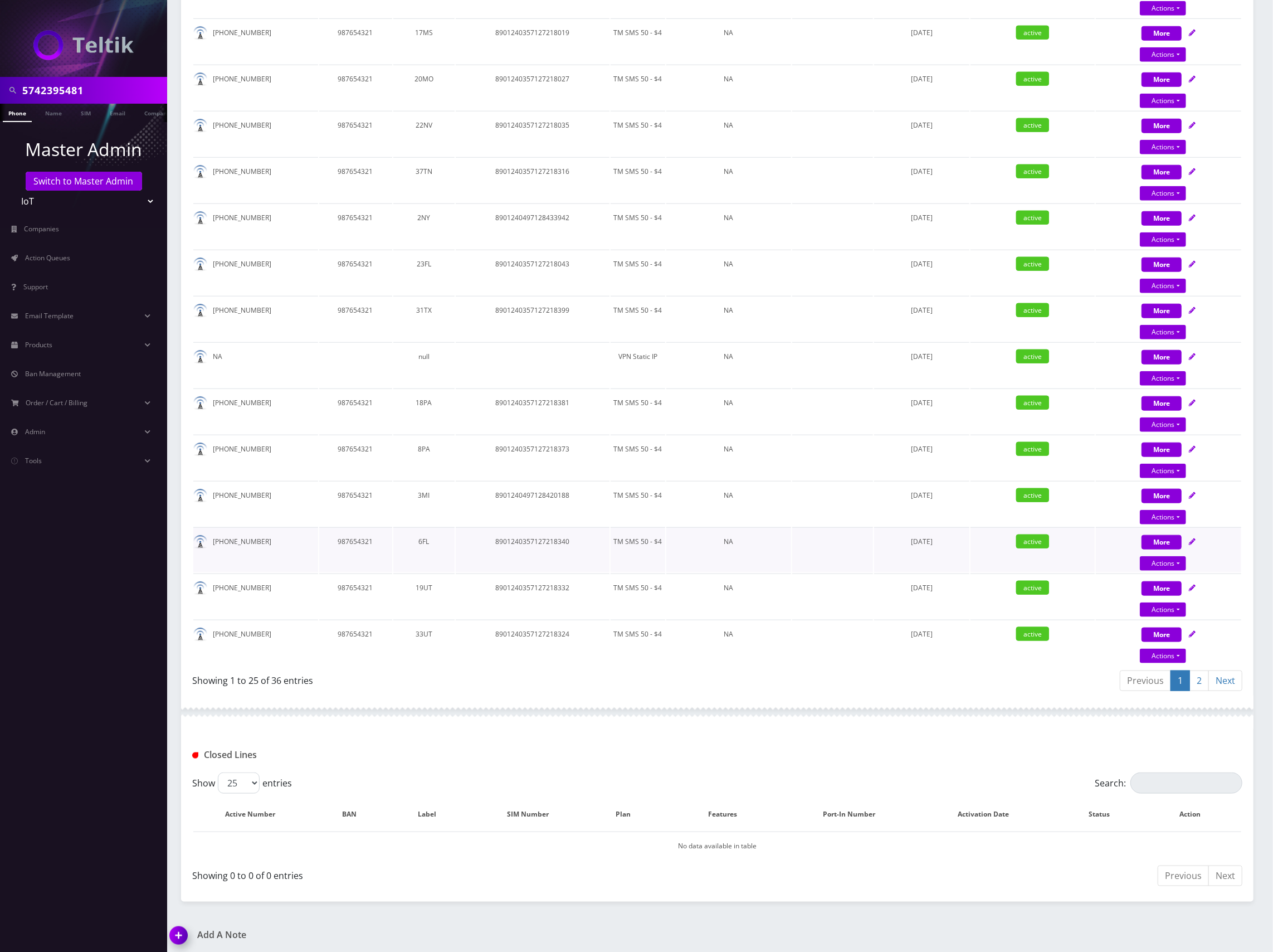
click at [1197, 536] on div "More Actions Suspend Close Swap Sim Confirm" at bounding box center [1169, 550] width 146 height 34
click at [1194, 539] on icon at bounding box center [1192, 542] width 7 height 7
click at [1193, 539] on icon at bounding box center [1192, 542] width 7 height 7
click at [1195, 539] on icon at bounding box center [1192, 542] width 7 height 7
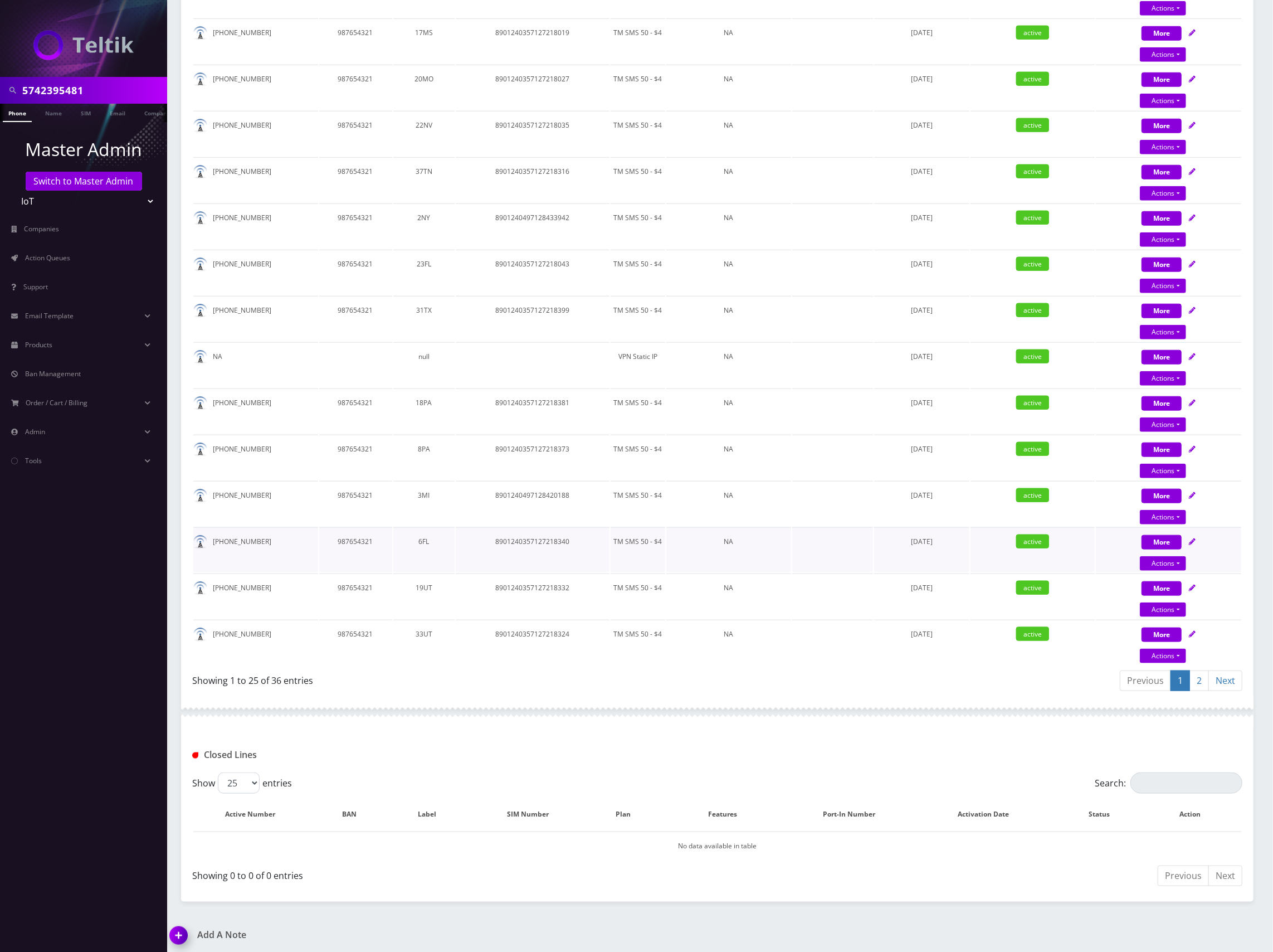
click at [1196, 539] on icon at bounding box center [1192, 542] width 7 height 7
click at [1177, 557] on link "Actions" at bounding box center [1163, 563] width 47 height 14
click at [1193, 533] on div "More Actions Suspend Close Swap Sim Confirm" at bounding box center [1169, 550] width 146 height 34
click at [1193, 539] on icon at bounding box center [1192, 542] width 7 height 7
click at [1169, 558] on link "Actions" at bounding box center [1163, 563] width 47 height 14
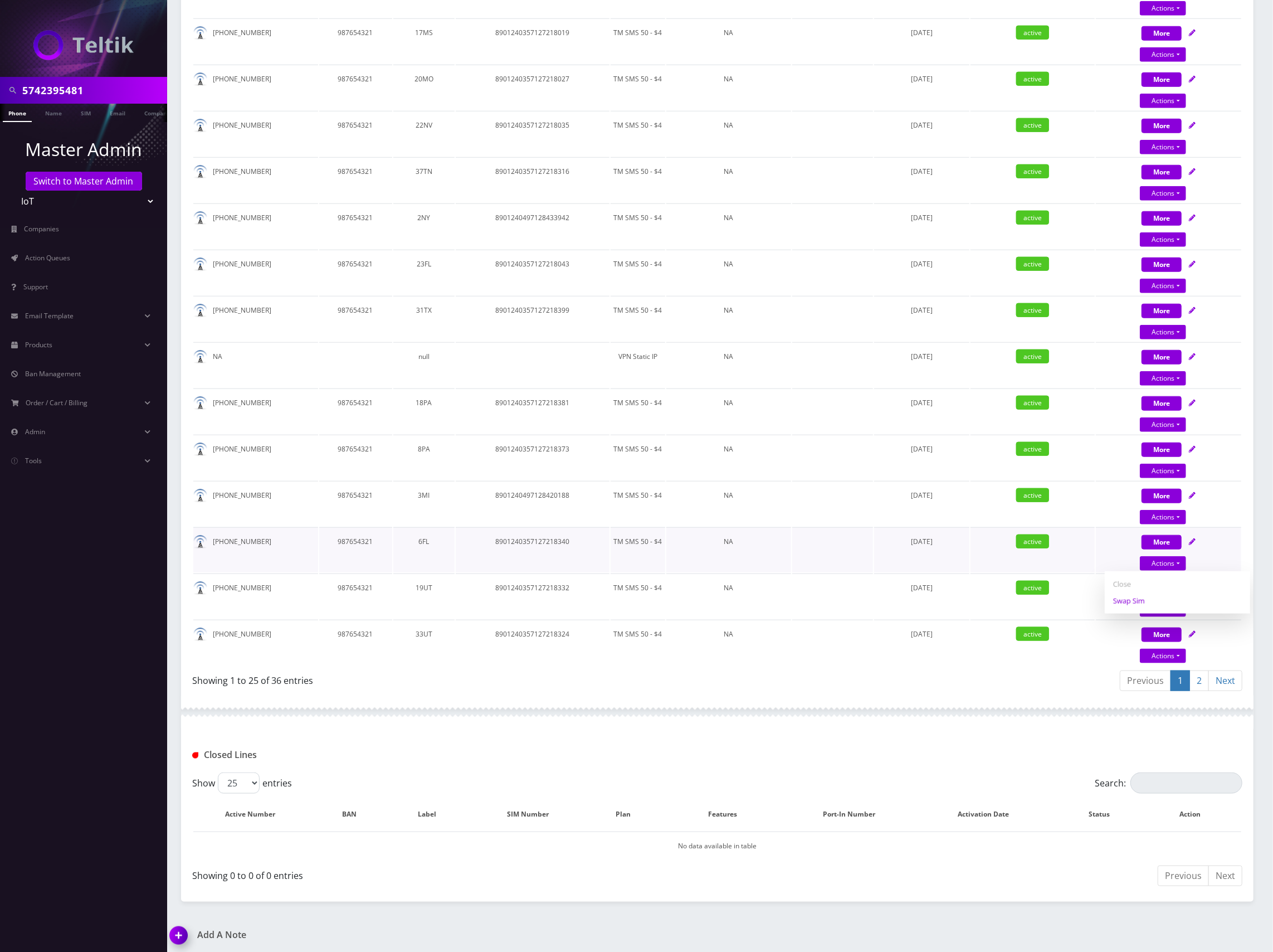
click at [1141, 595] on link "Swap Sim" at bounding box center [1178, 601] width 146 height 17
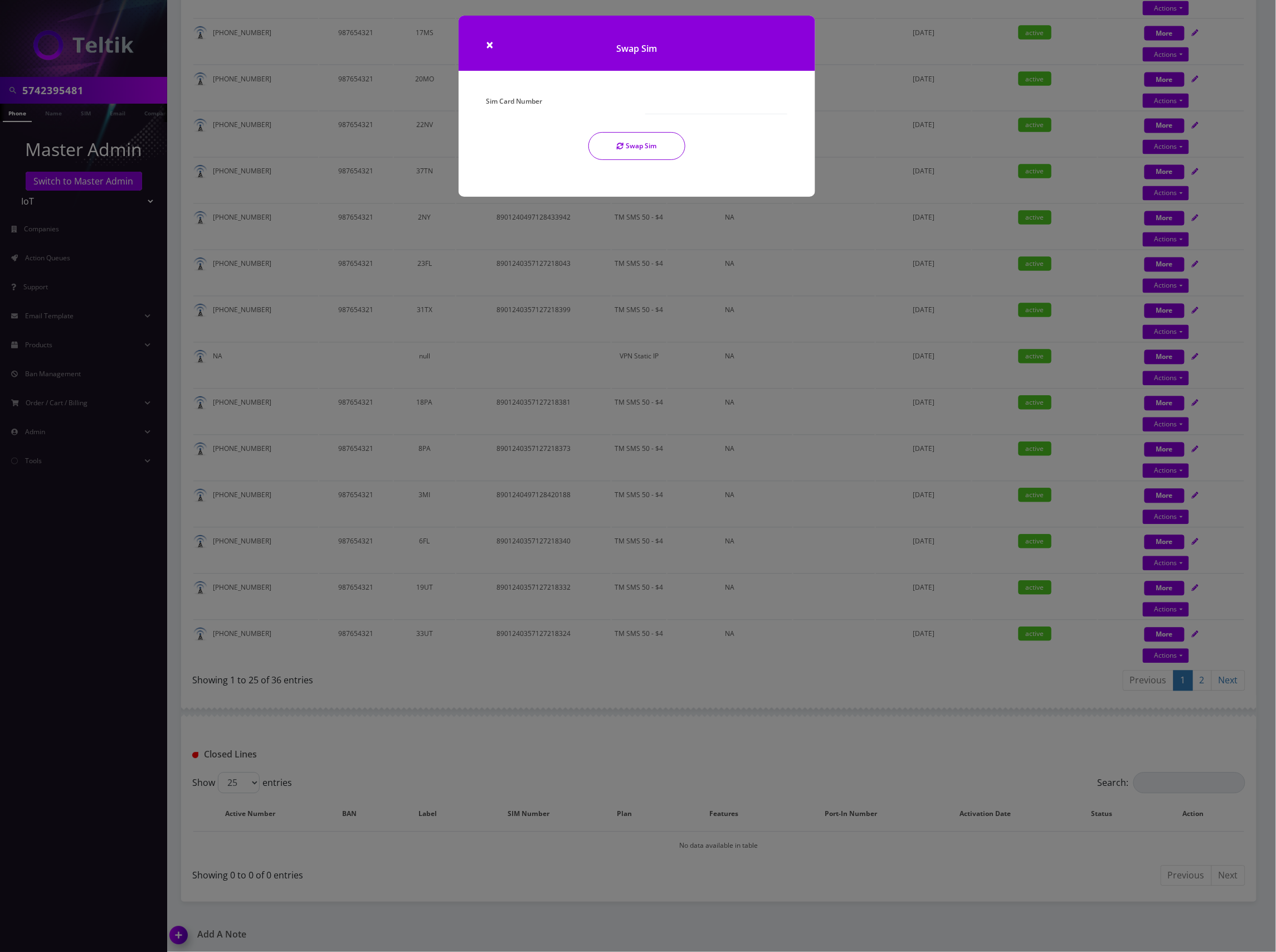
click at [558, 98] on div "Sim Card Number" at bounding box center [557, 104] width 159 height 21
click at [539, 98] on label "Sim Card Number" at bounding box center [514, 101] width 56 height 17
click at [645, 98] on input "Sim Card Number" at bounding box center [716, 104] width 142 height 21
click at [668, 107] on input "Sim Card Number" at bounding box center [716, 104] width 142 height 21
paste input "8901240497128422093"
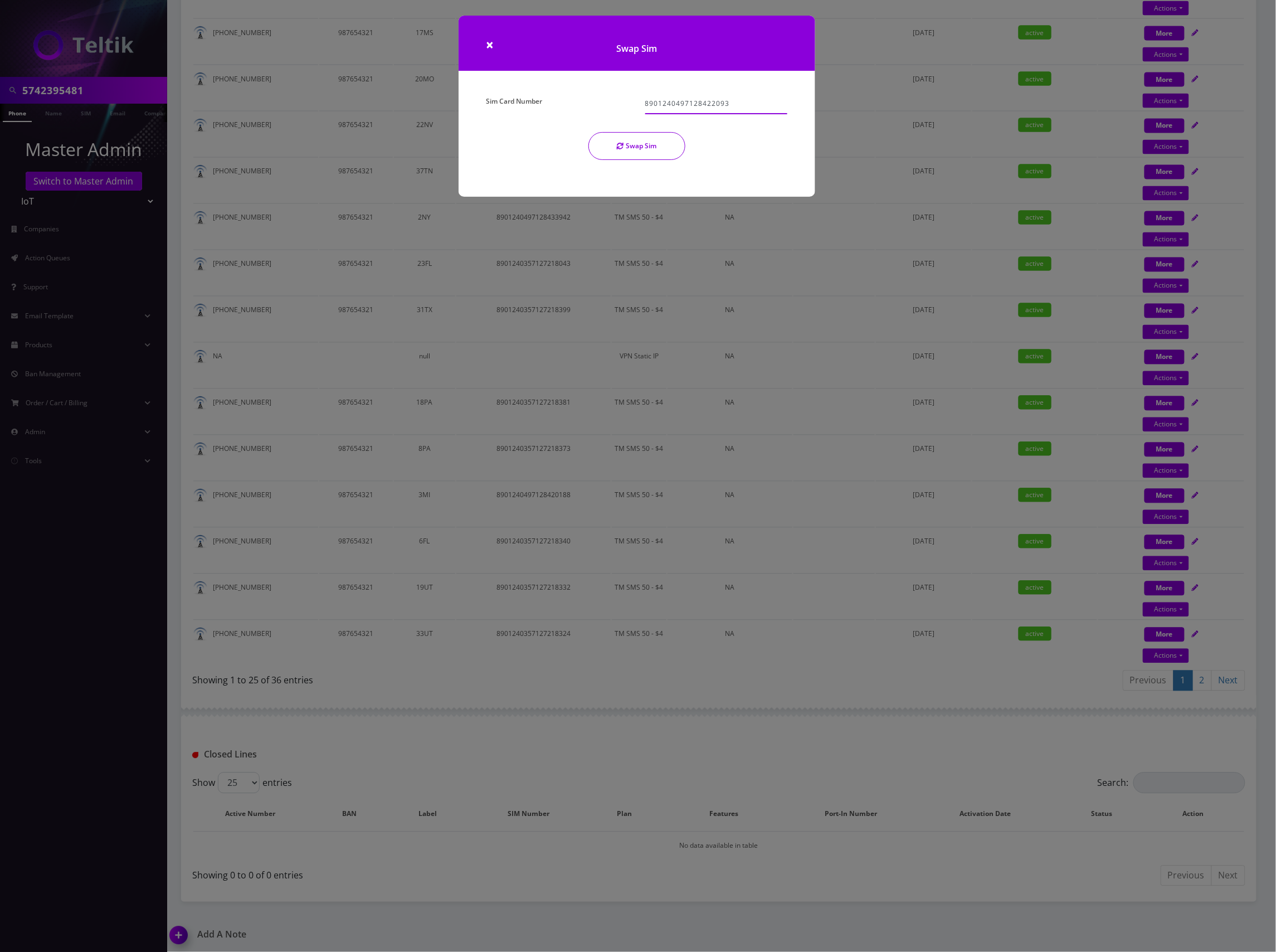
click at [740, 103] on input "8901240497128422093" at bounding box center [716, 104] width 142 height 21
type input "8901240497128422093"
click at [491, 44] on span "×" at bounding box center [490, 44] width 8 height 19
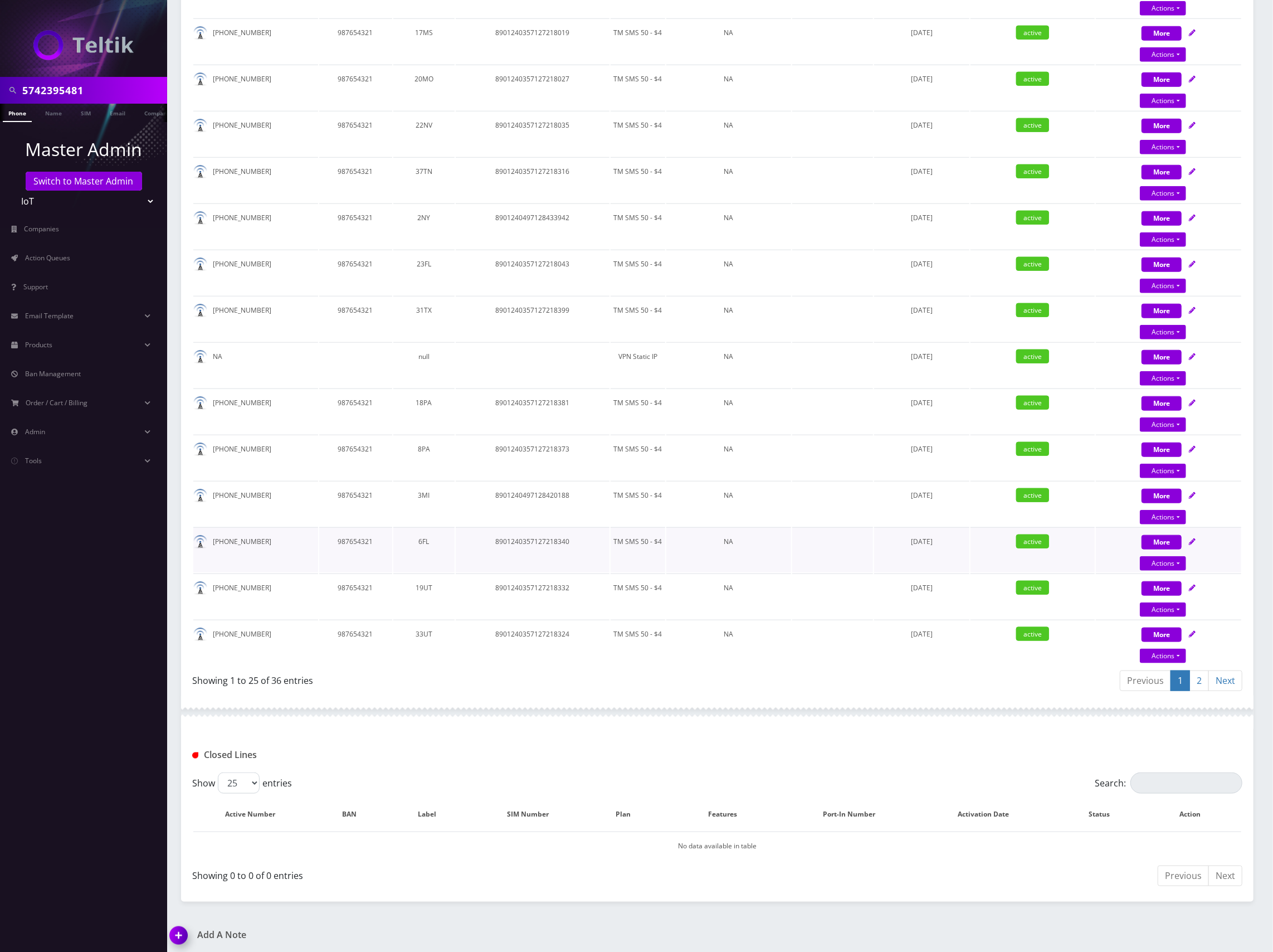
click at [1193, 539] on icon at bounding box center [1192, 542] width 7 height 7
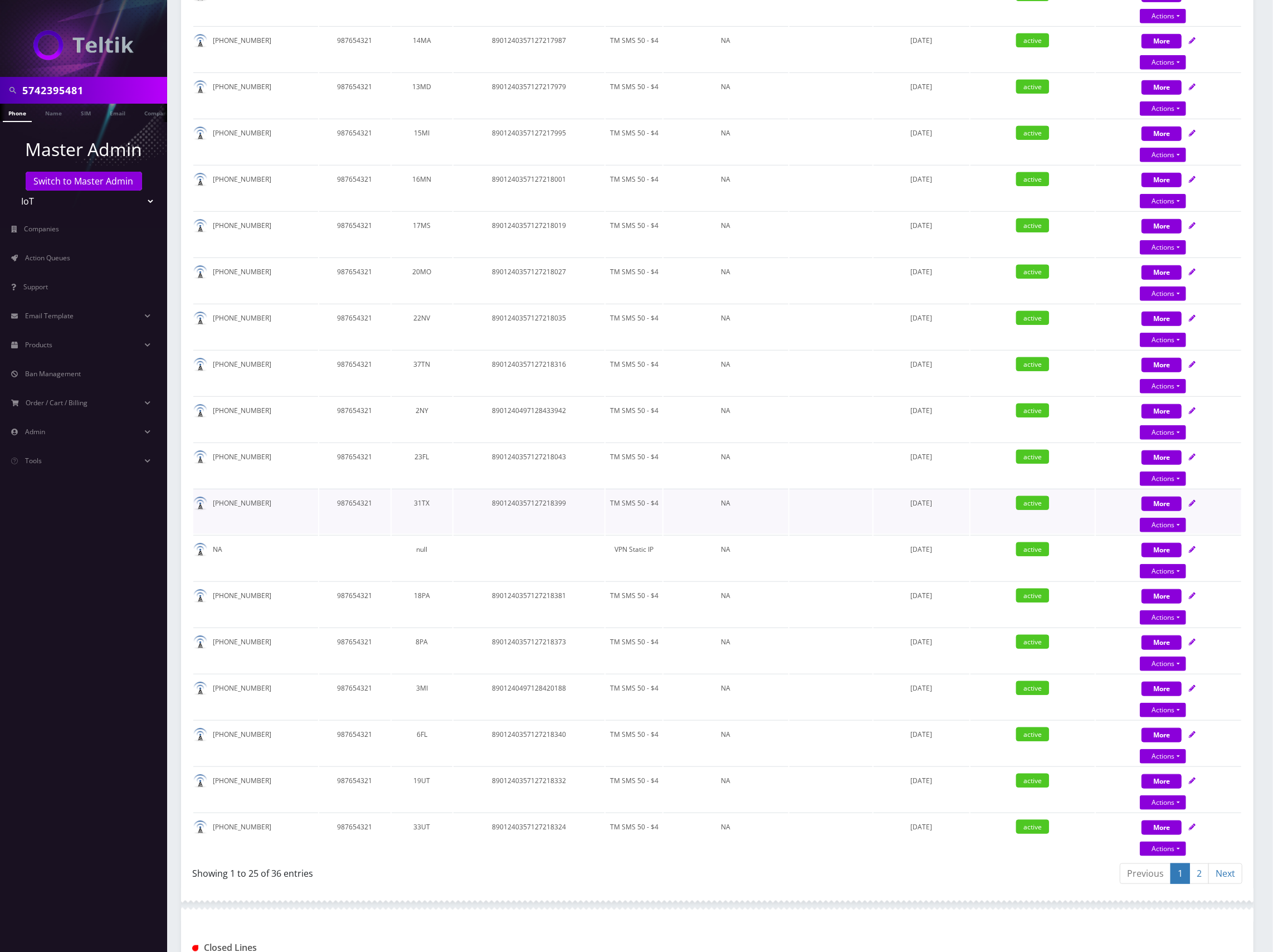
scroll to position [817, 0]
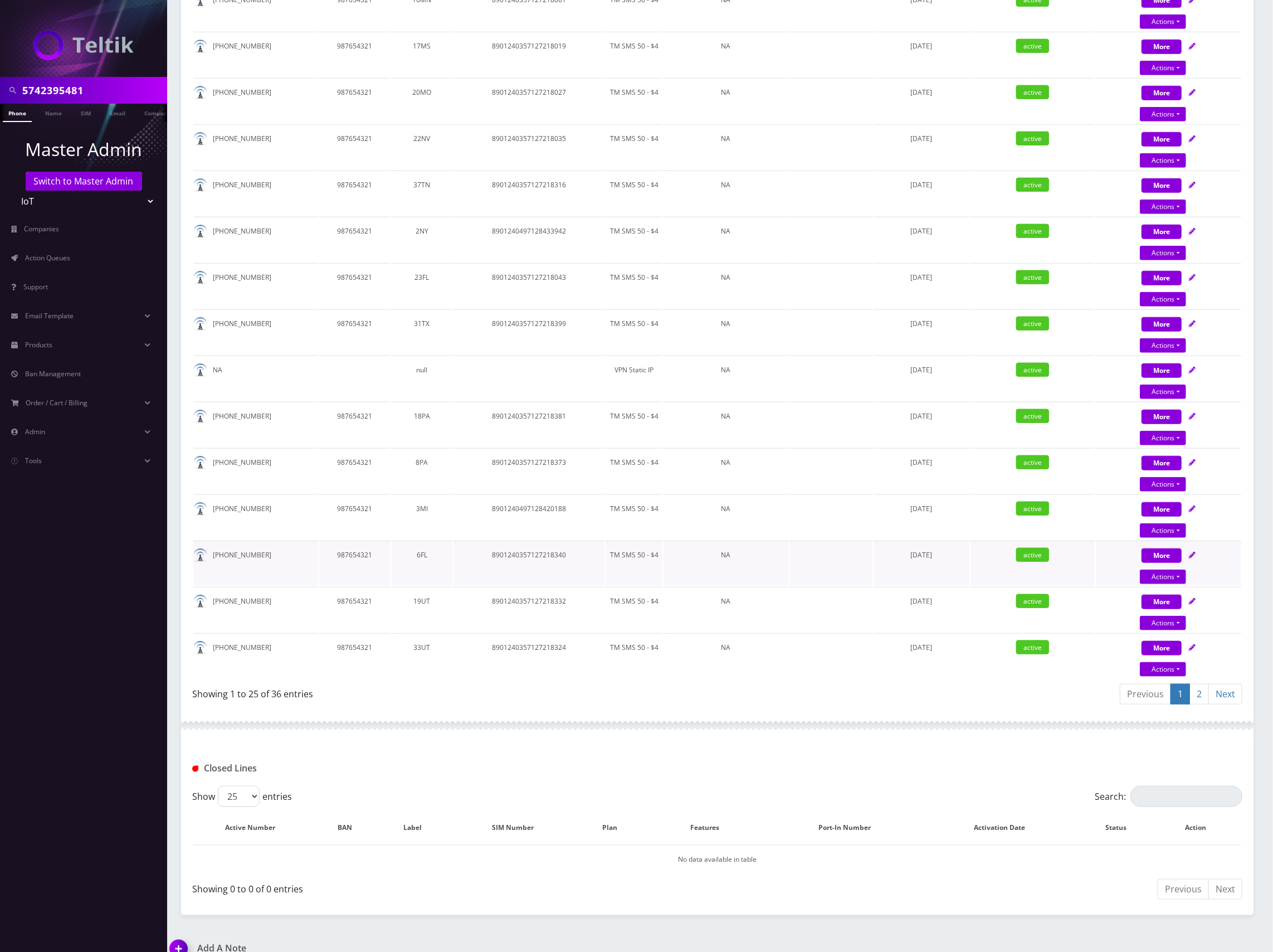
click at [1193, 551] on icon at bounding box center [1192, 554] width 7 height 7
select select "TMO SMS SIM"
select select "63"
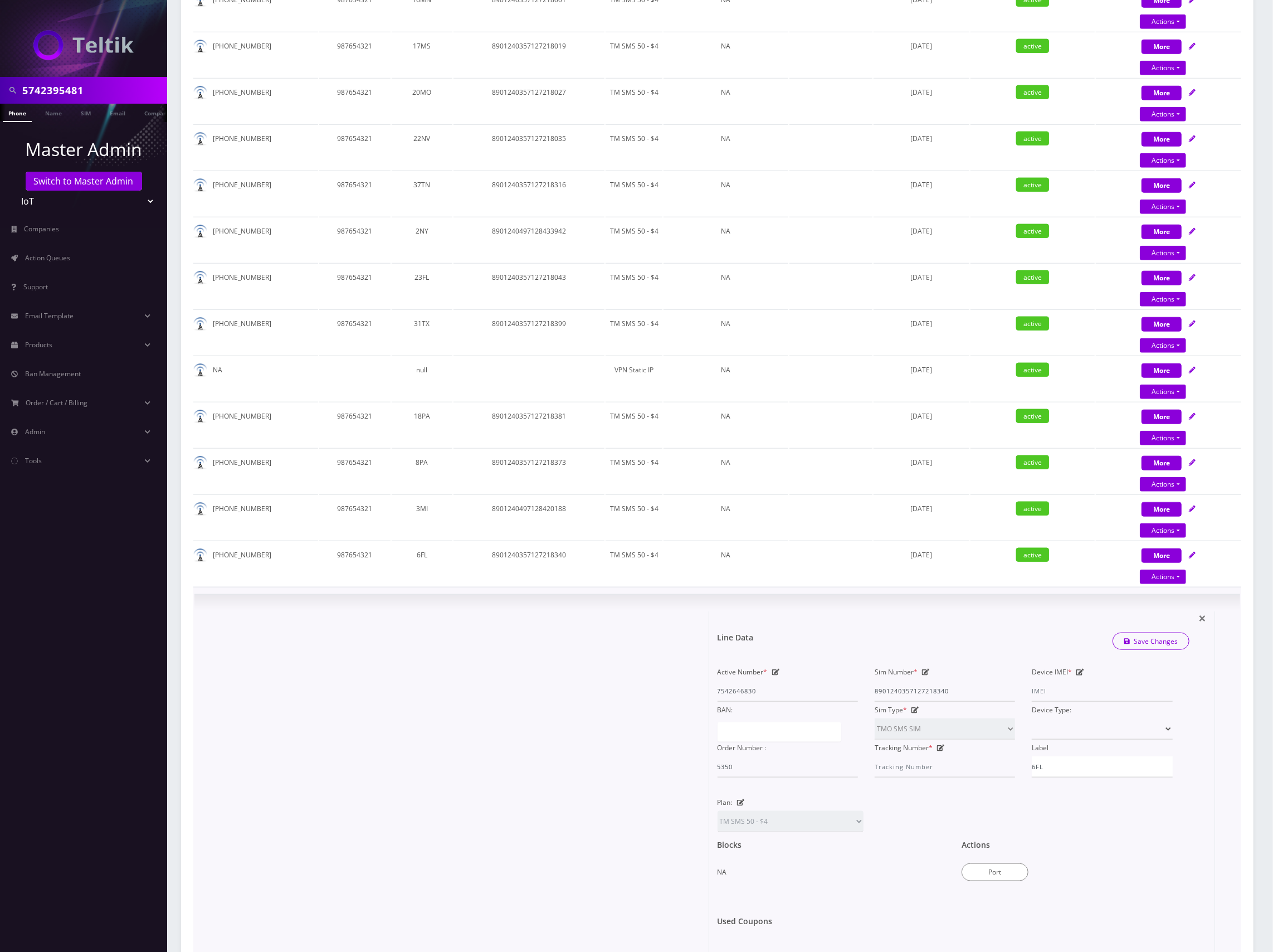
click at [927, 669] on icon at bounding box center [926, 671] width 8 height 7
click at [928, 685] on input "8901240357127218340" at bounding box center [944, 691] width 140 height 21
paste input "497128422093"
type input "8901240497128422093"
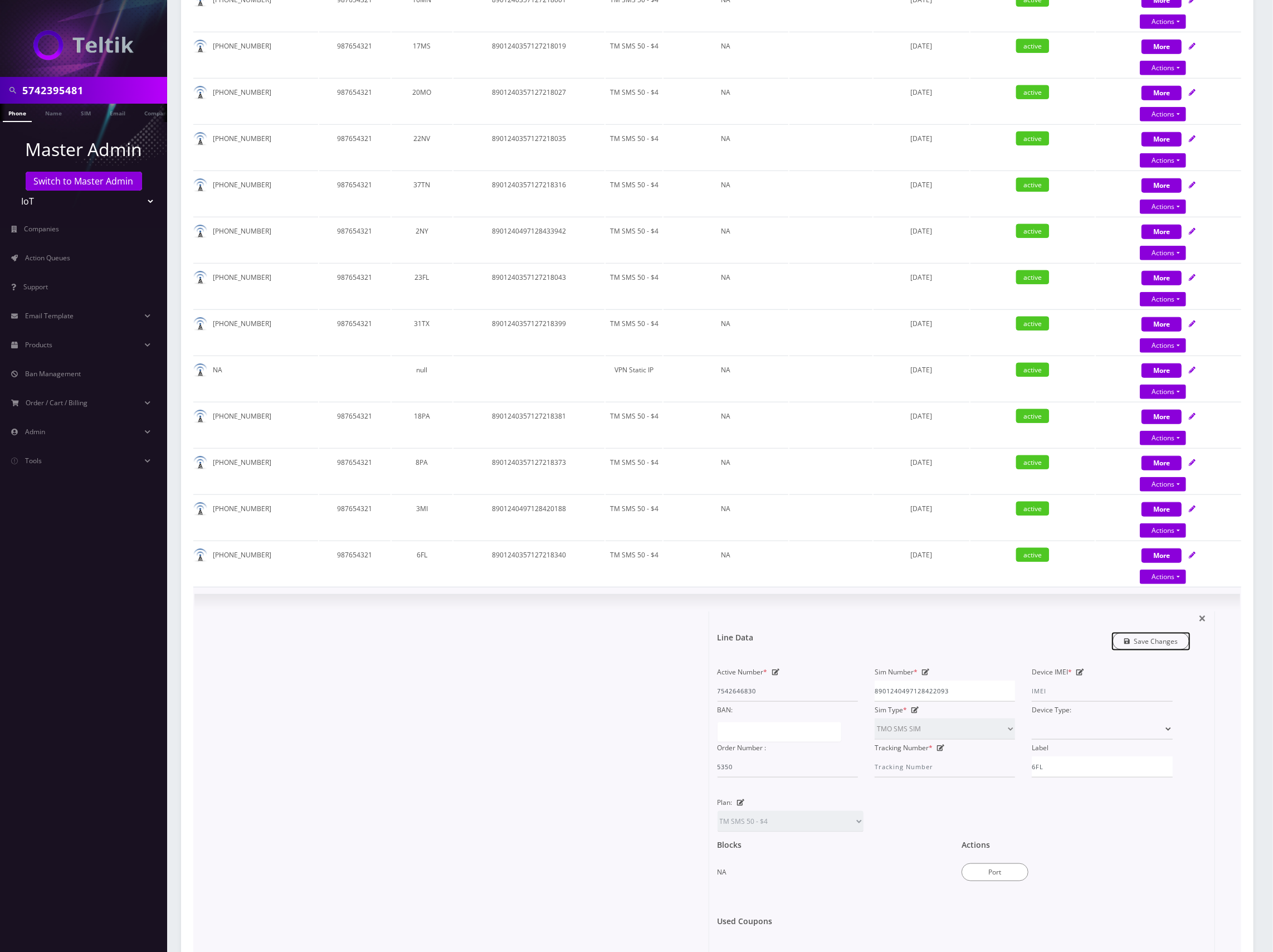
click at [1159, 638] on link "Save Changes" at bounding box center [1151, 641] width 77 height 17
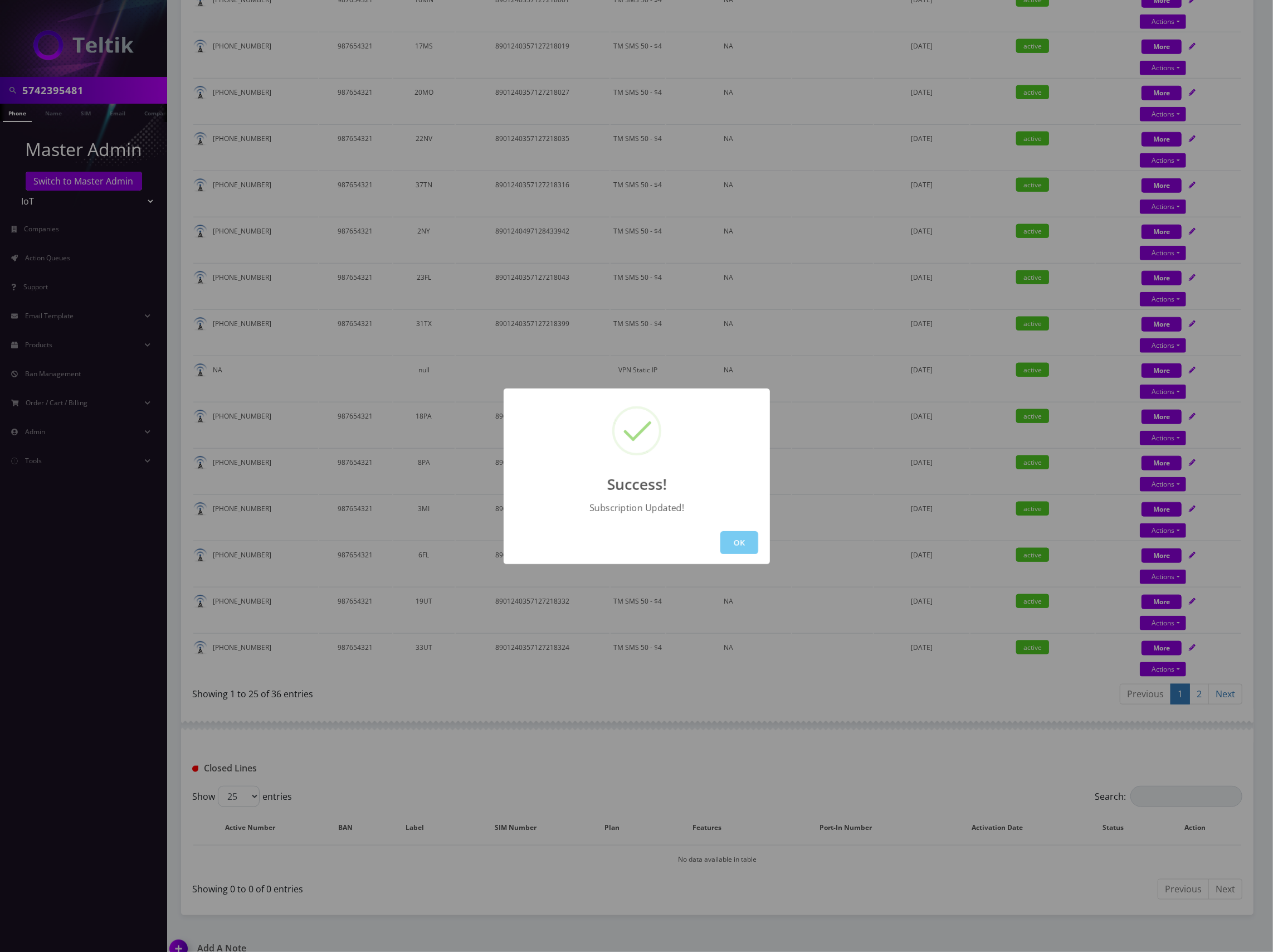
click at [740, 539] on button "OK" at bounding box center [739, 542] width 38 height 23
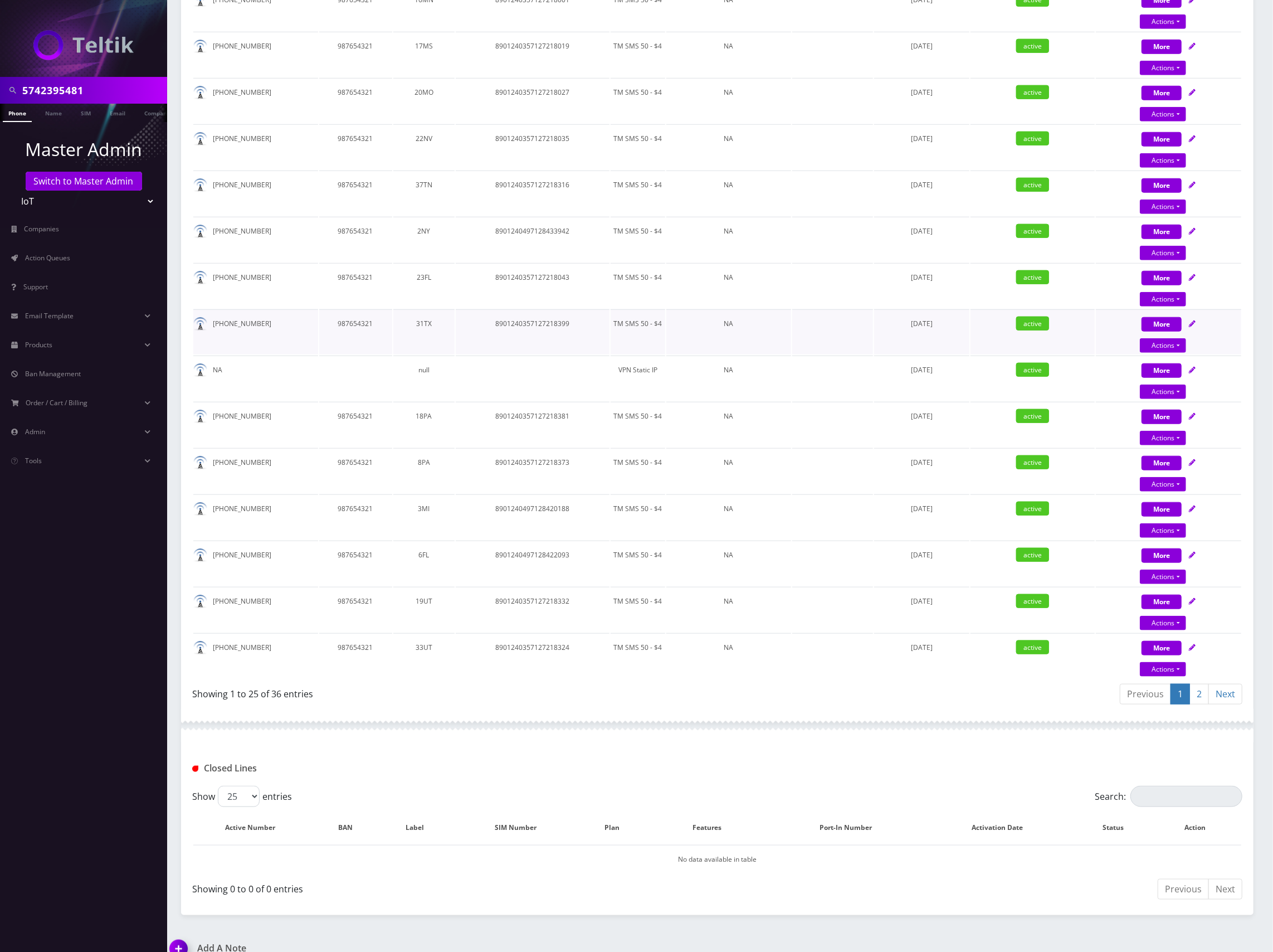
click at [893, 337] on td "[DATE]" at bounding box center [921, 332] width 95 height 45
click at [1197, 691] on link "2" at bounding box center [1199, 693] width 20 height 20
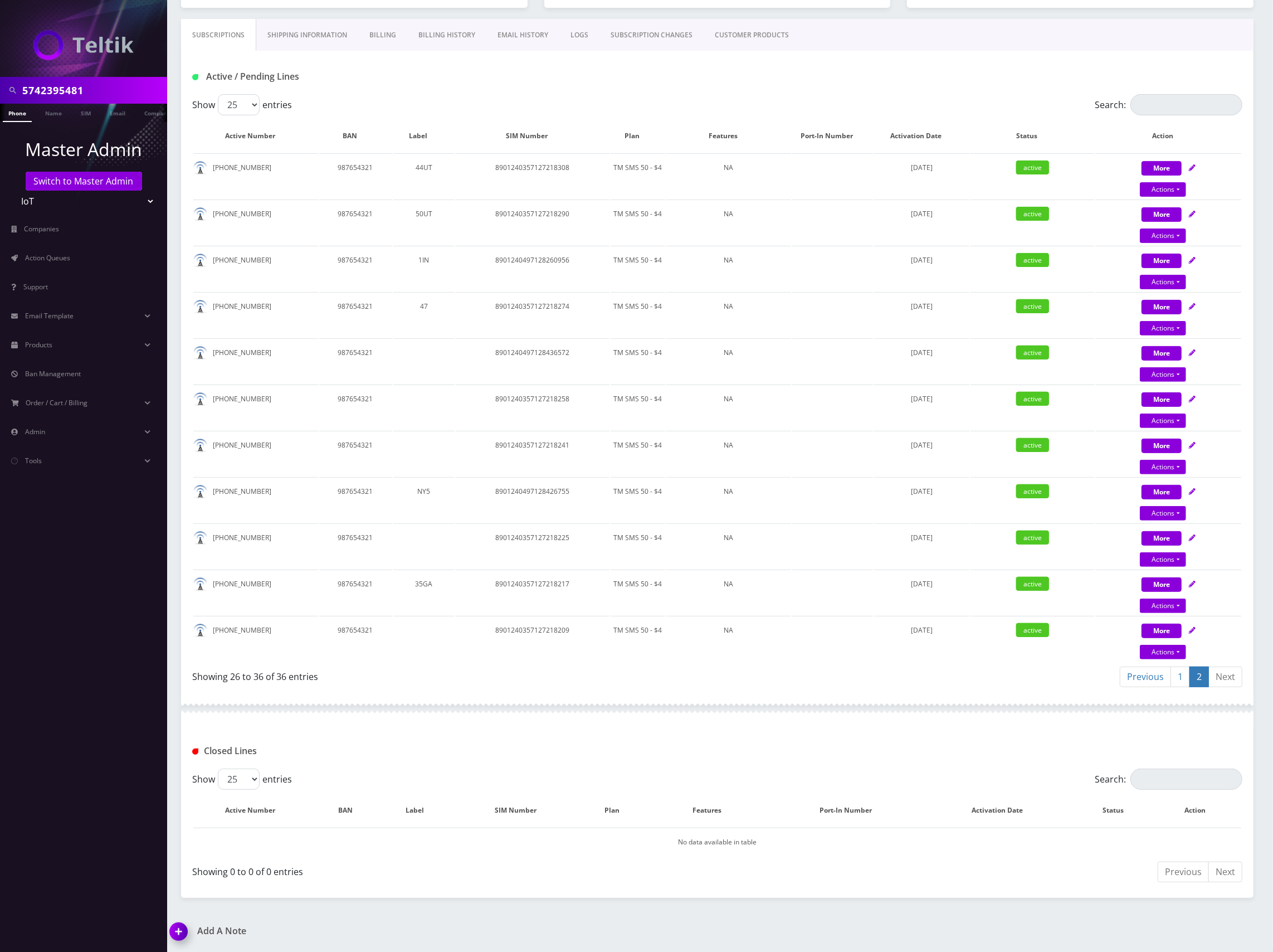
scroll to position [185, 0]
click at [845, 398] on td at bounding box center [833, 408] width 81 height 45
click at [985, 58] on div "Active / Pending Lines" at bounding box center [717, 74] width 1073 height 44
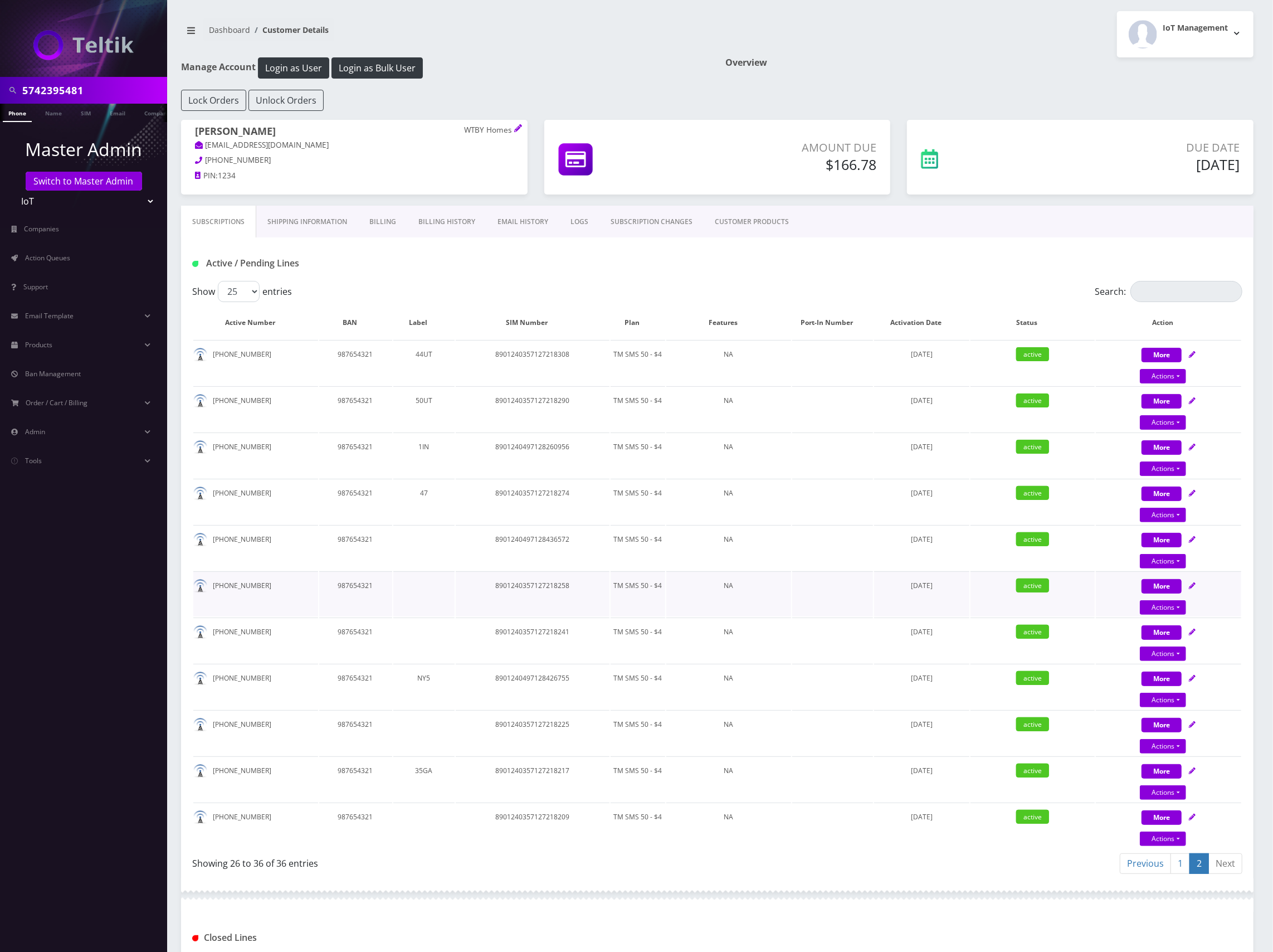
click at [1193, 587] on icon at bounding box center [1192, 585] width 7 height 7
select select "TMO SMS SIM"
select select "63"
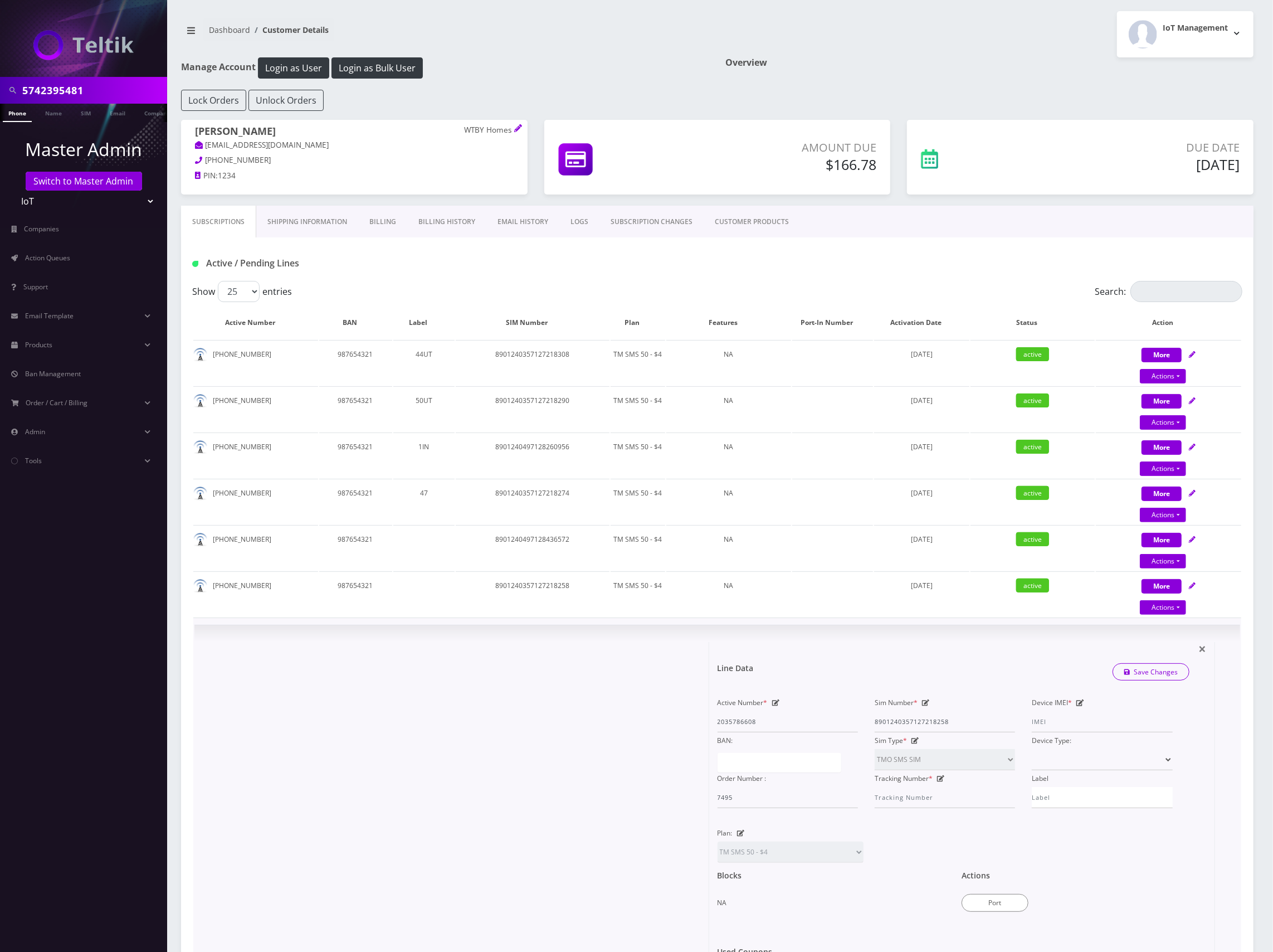
click at [925, 703] on icon at bounding box center [926, 702] width 8 height 7
click at [925, 714] on input "8901240357127218258" at bounding box center [944, 722] width 140 height 21
paste input "49712842909"
type input "8901240497128429098"
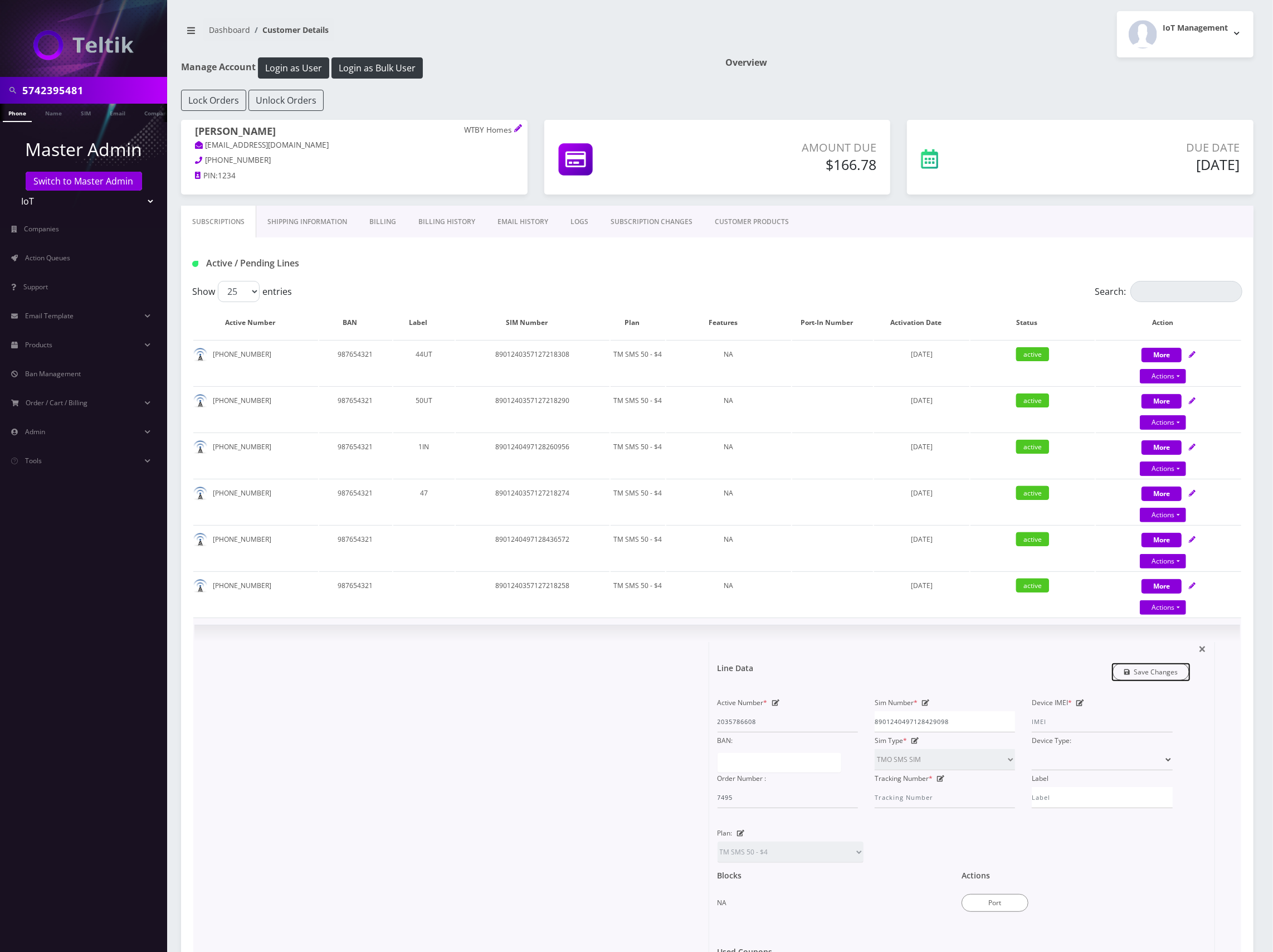
click at [1153, 669] on link "Save Changes" at bounding box center [1151, 671] width 77 height 17
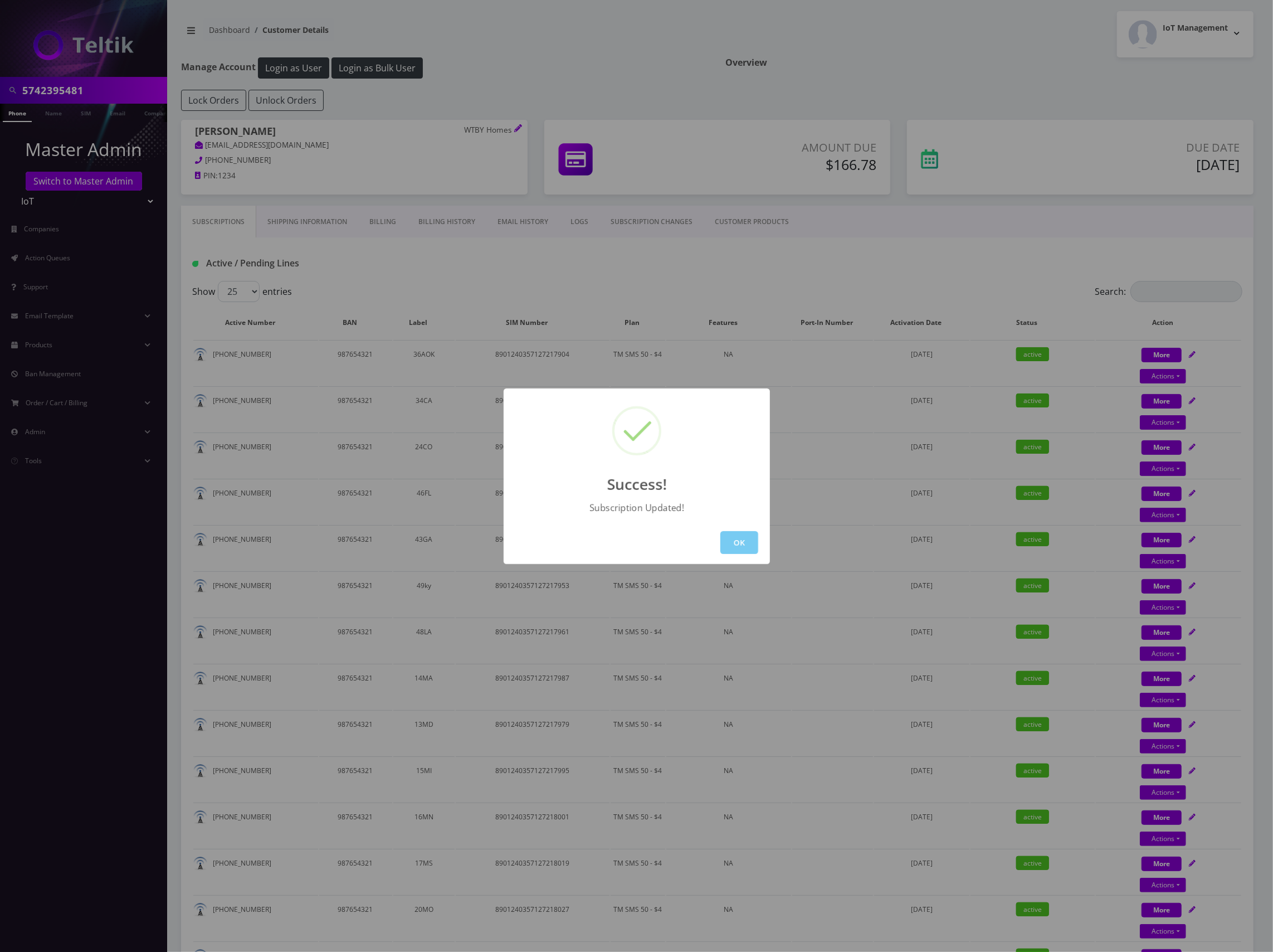
drag, startPoint x: 1138, startPoint y: 667, endPoint x: 732, endPoint y: 542, distance: 424.8
click at [732, 542] on button "OK" at bounding box center [739, 542] width 38 height 23
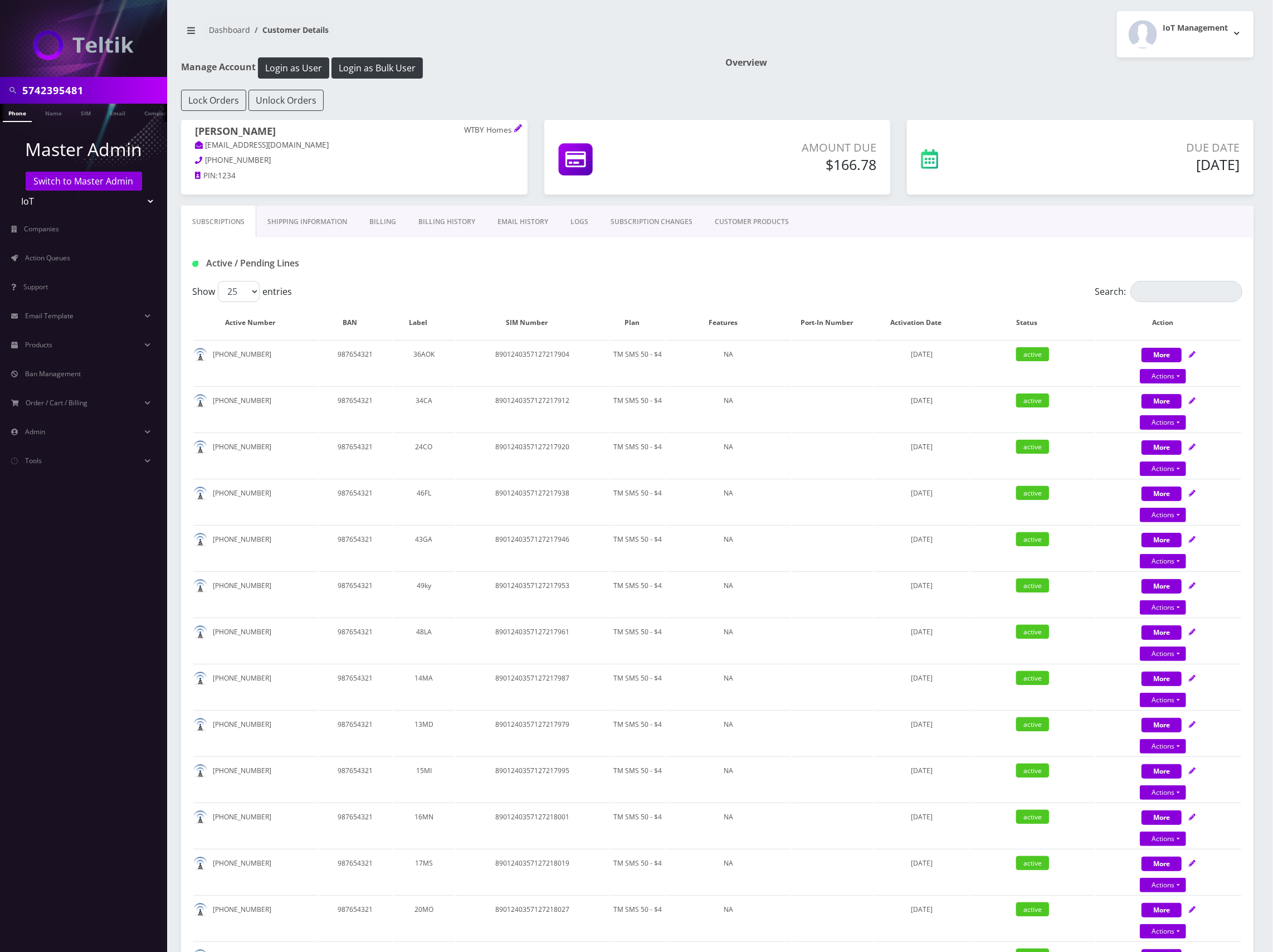
click at [988, 268] on div "Active / Pending Lines" at bounding box center [717, 263] width 1067 height 19
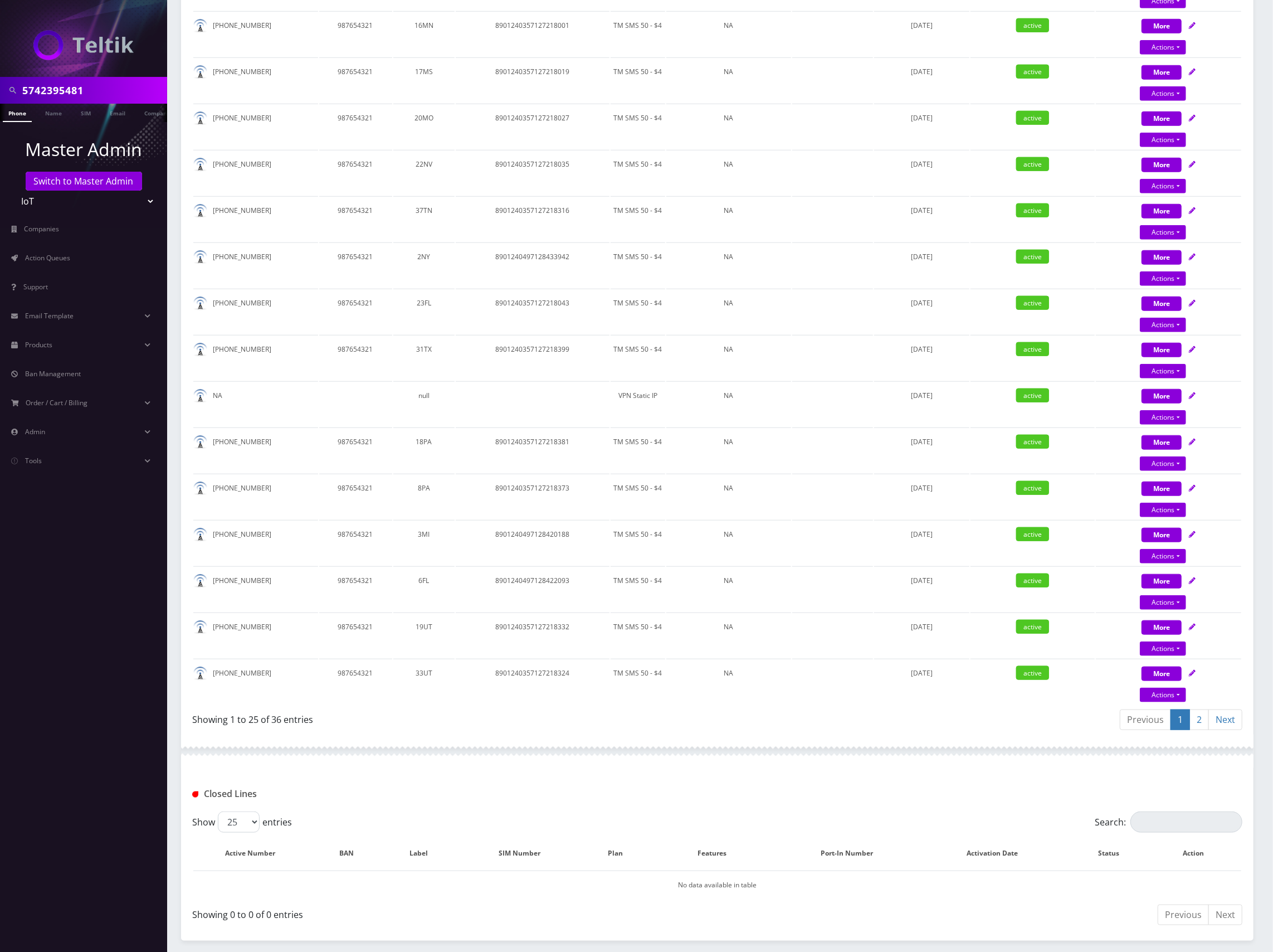
scroll to position [830, 0]
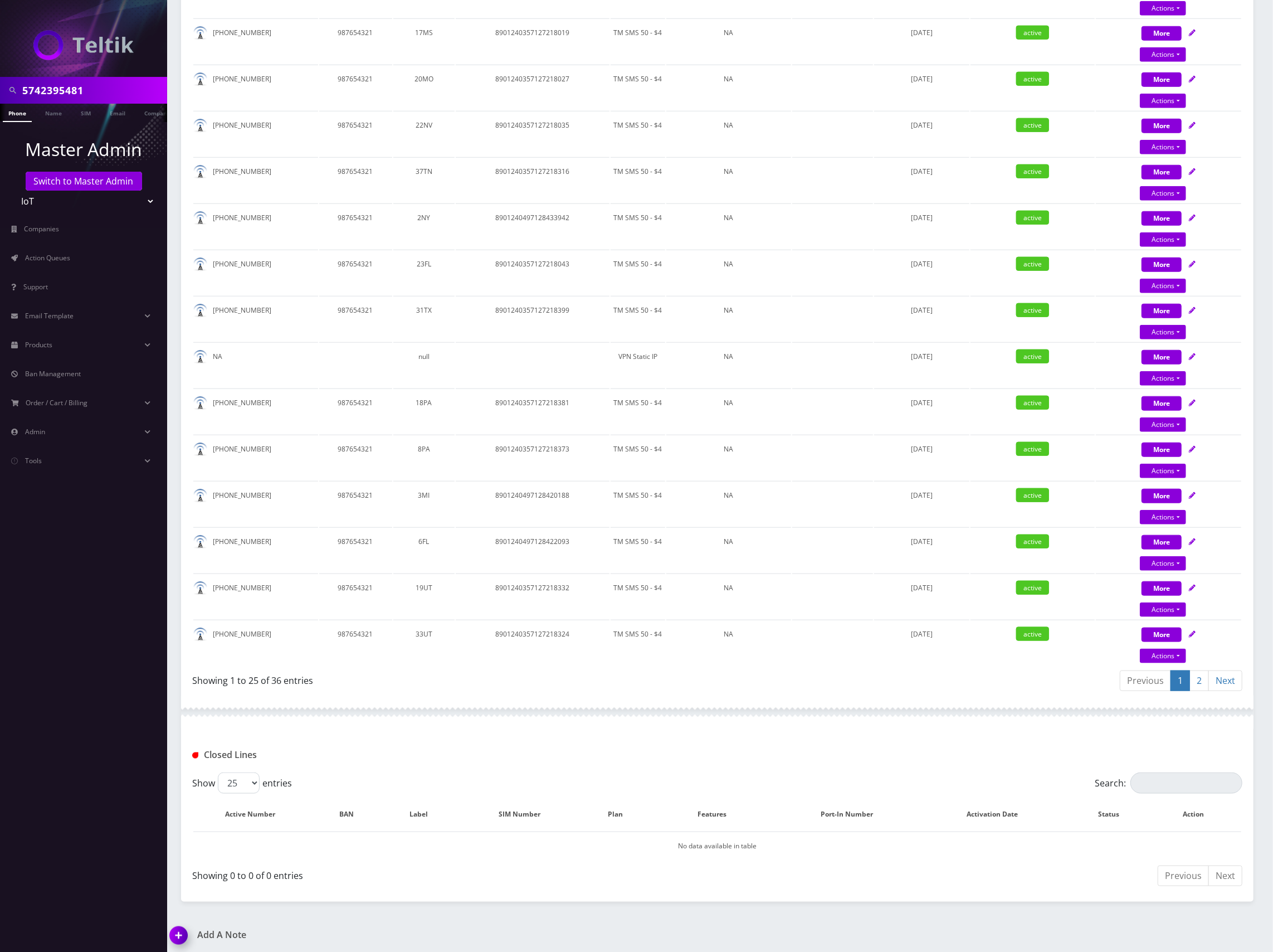
click at [1205, 680] on link "2" at bounding box center [1199, 680] width 20 height 20
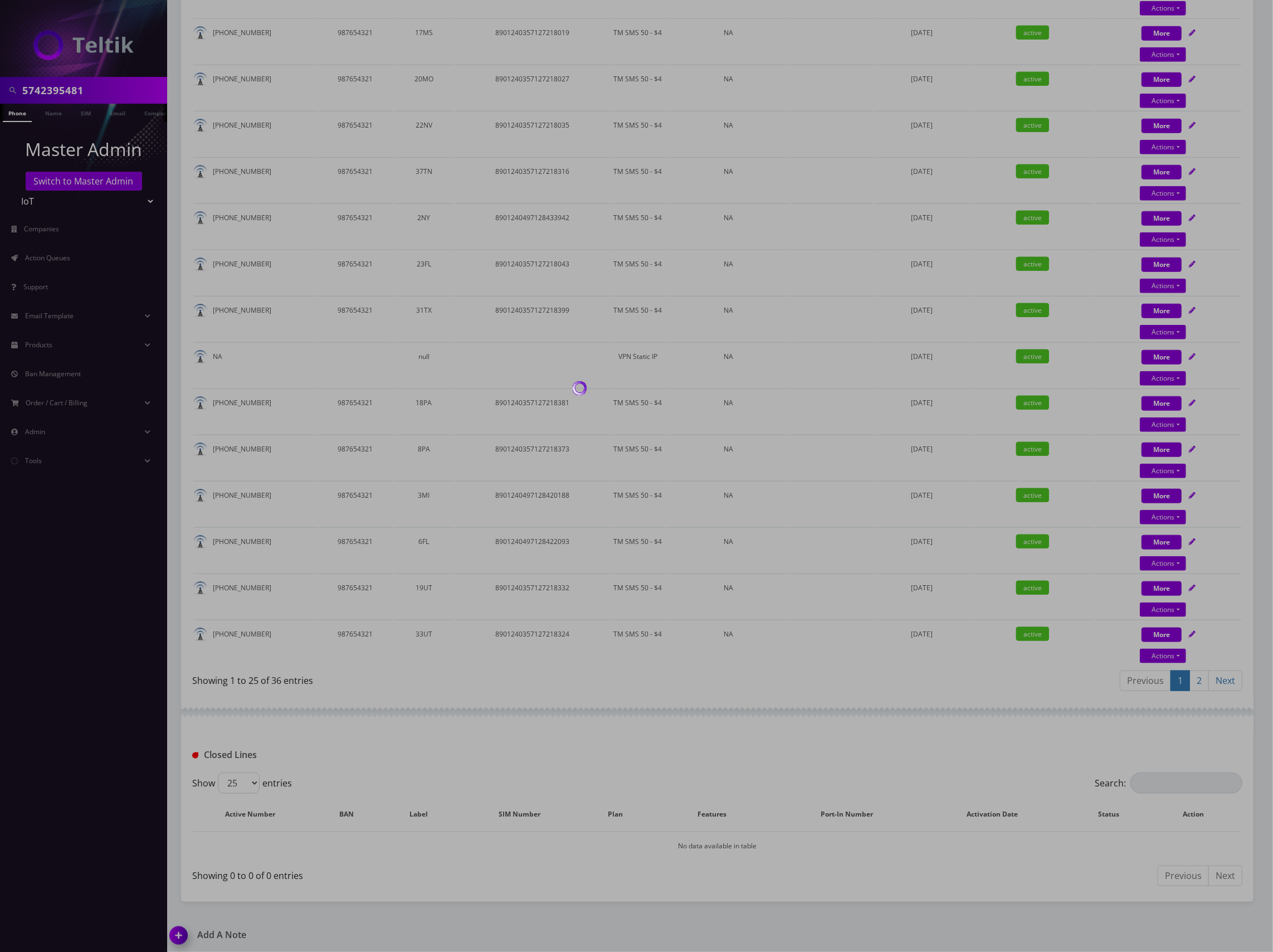
scroll to position [185, 0]
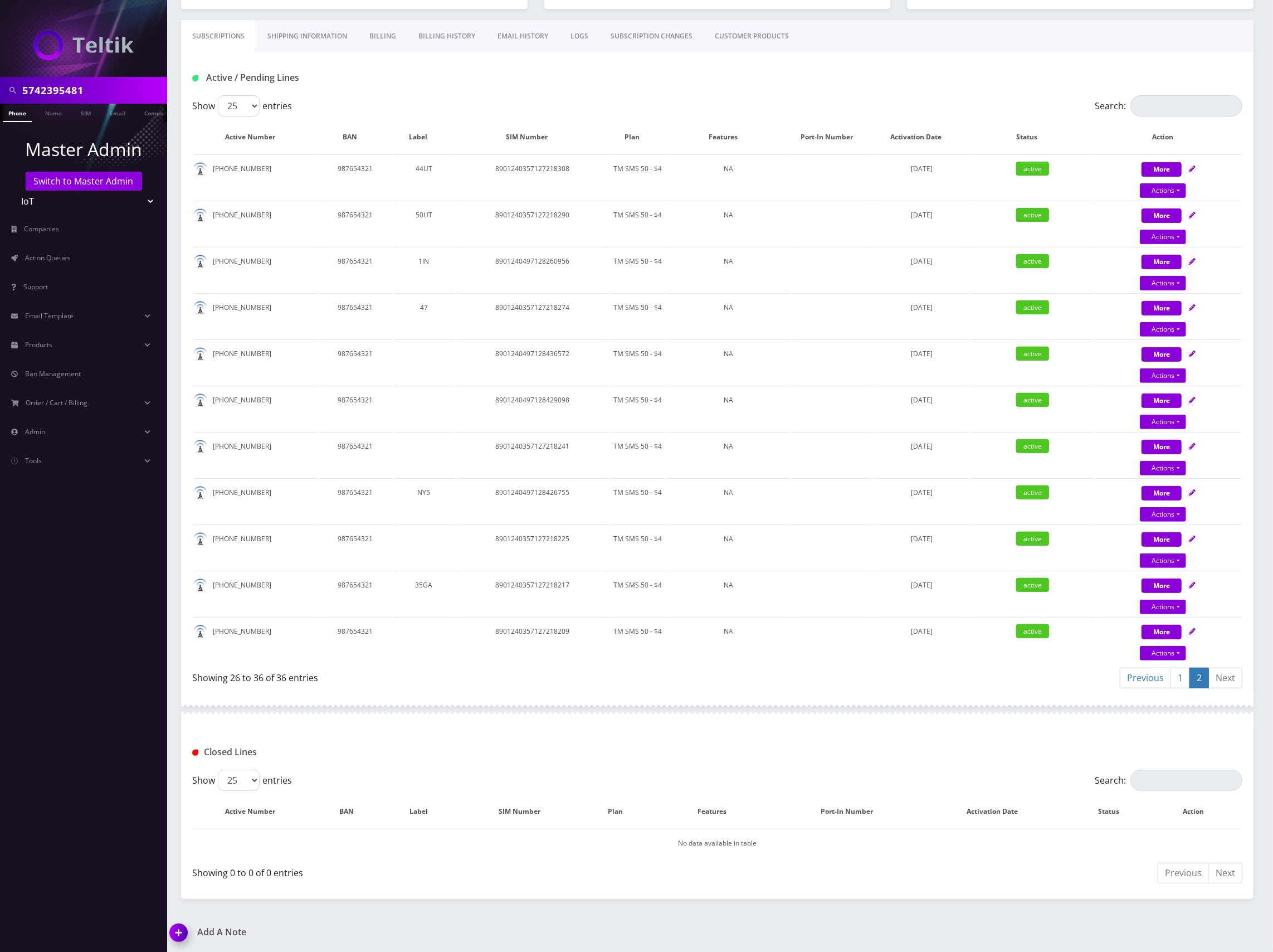
click at [903, 675] on div "Previous 1 2 Next" at bounding box center [984, 679] width 517 height 26
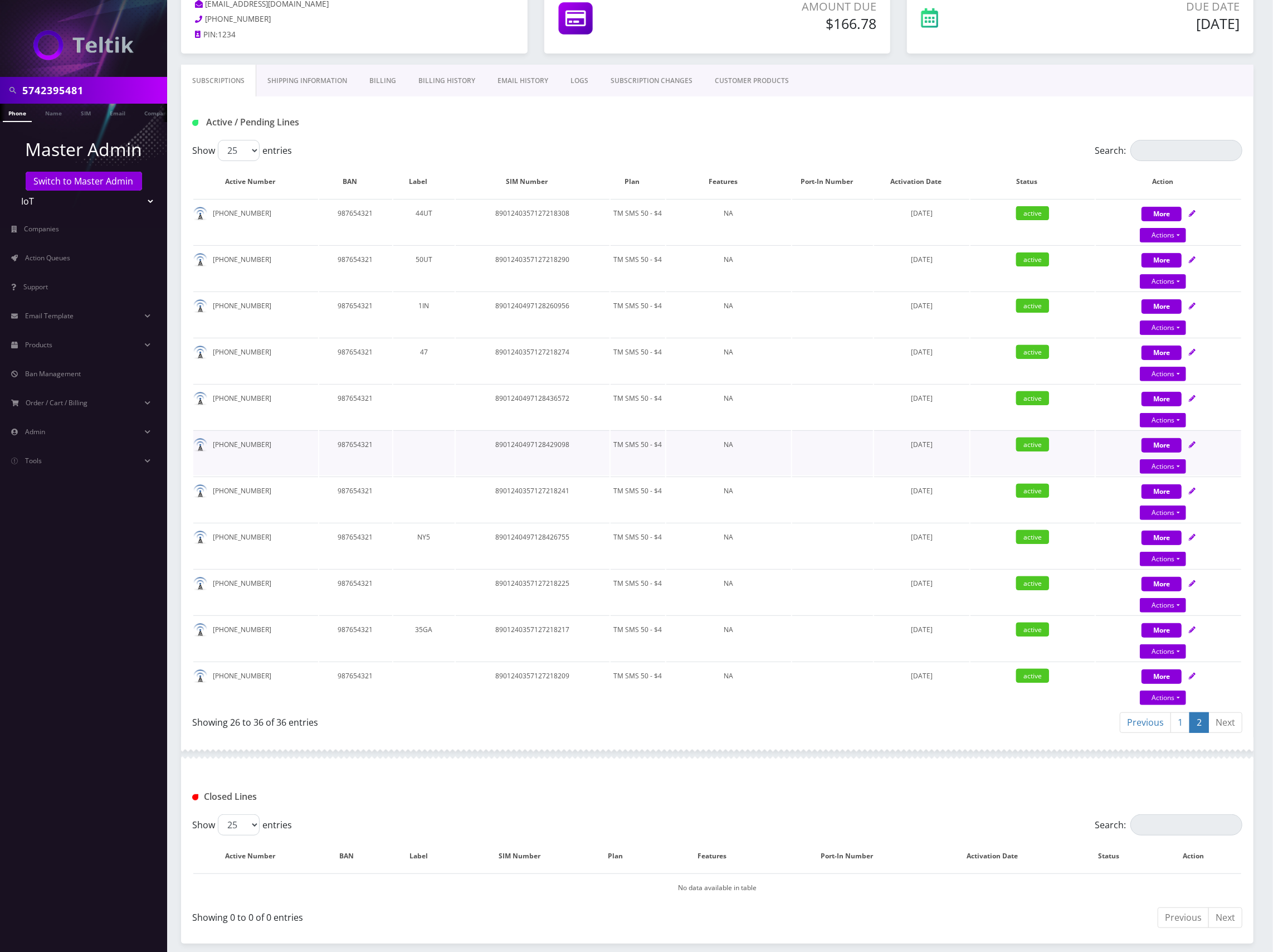
scroll to position [0, 0]
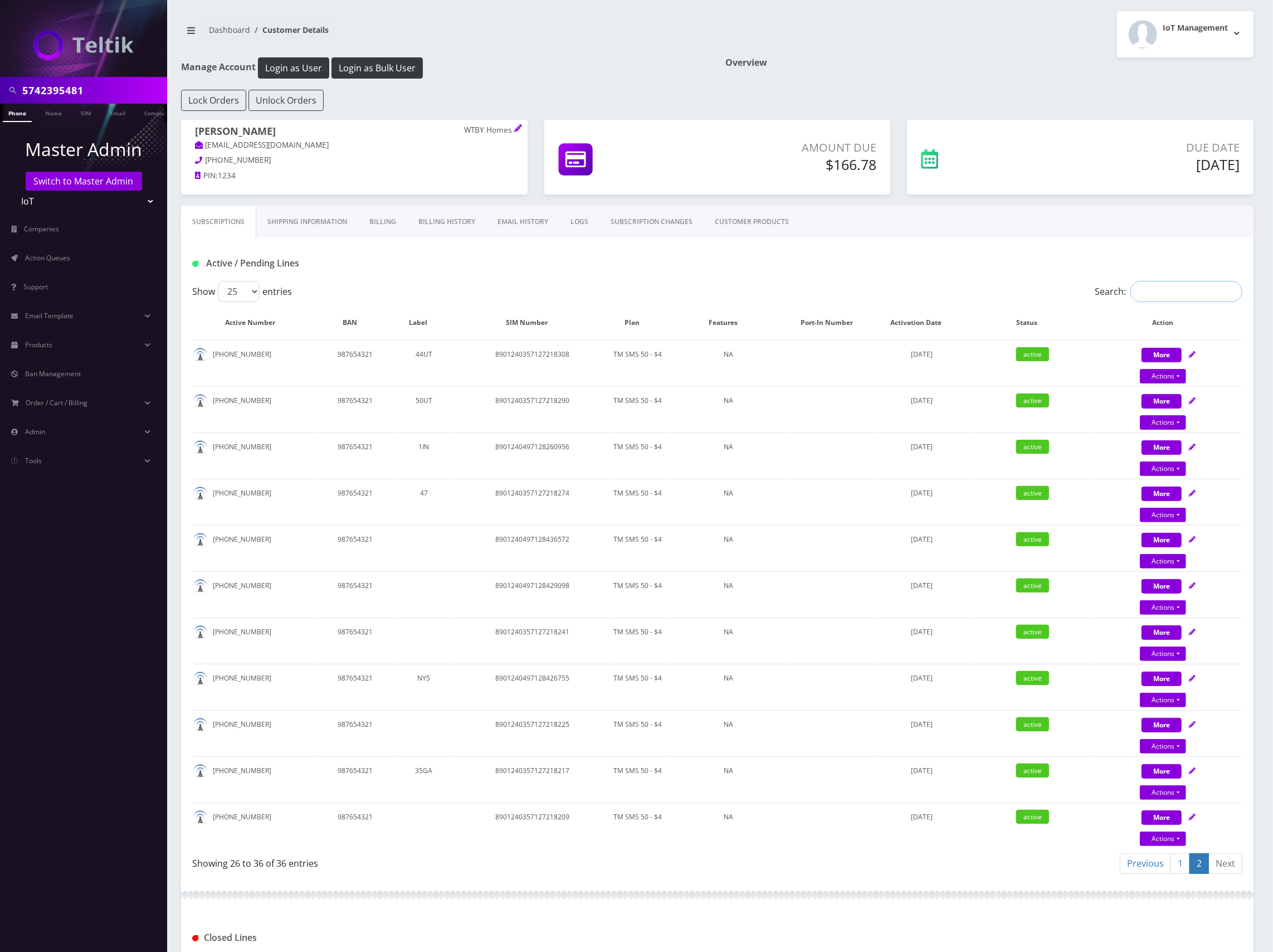
click at [1182, 299] on input "Search:" at bounding box center [1186, 291] width 112 height 21
click at [1175, 861] on link "1" at bounding box center [1181, 863] width 20 height 20
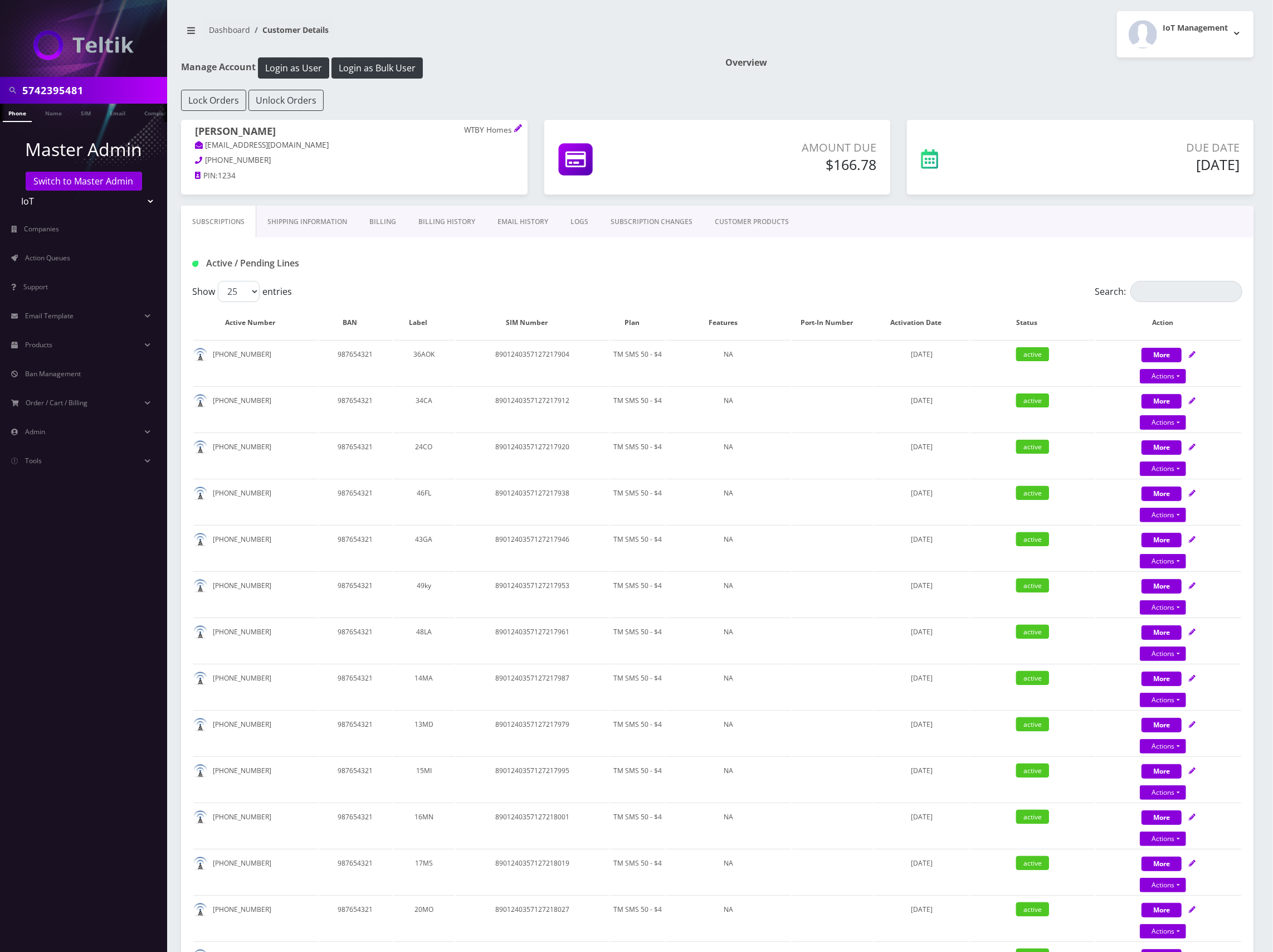
scroll to position [830, 0]
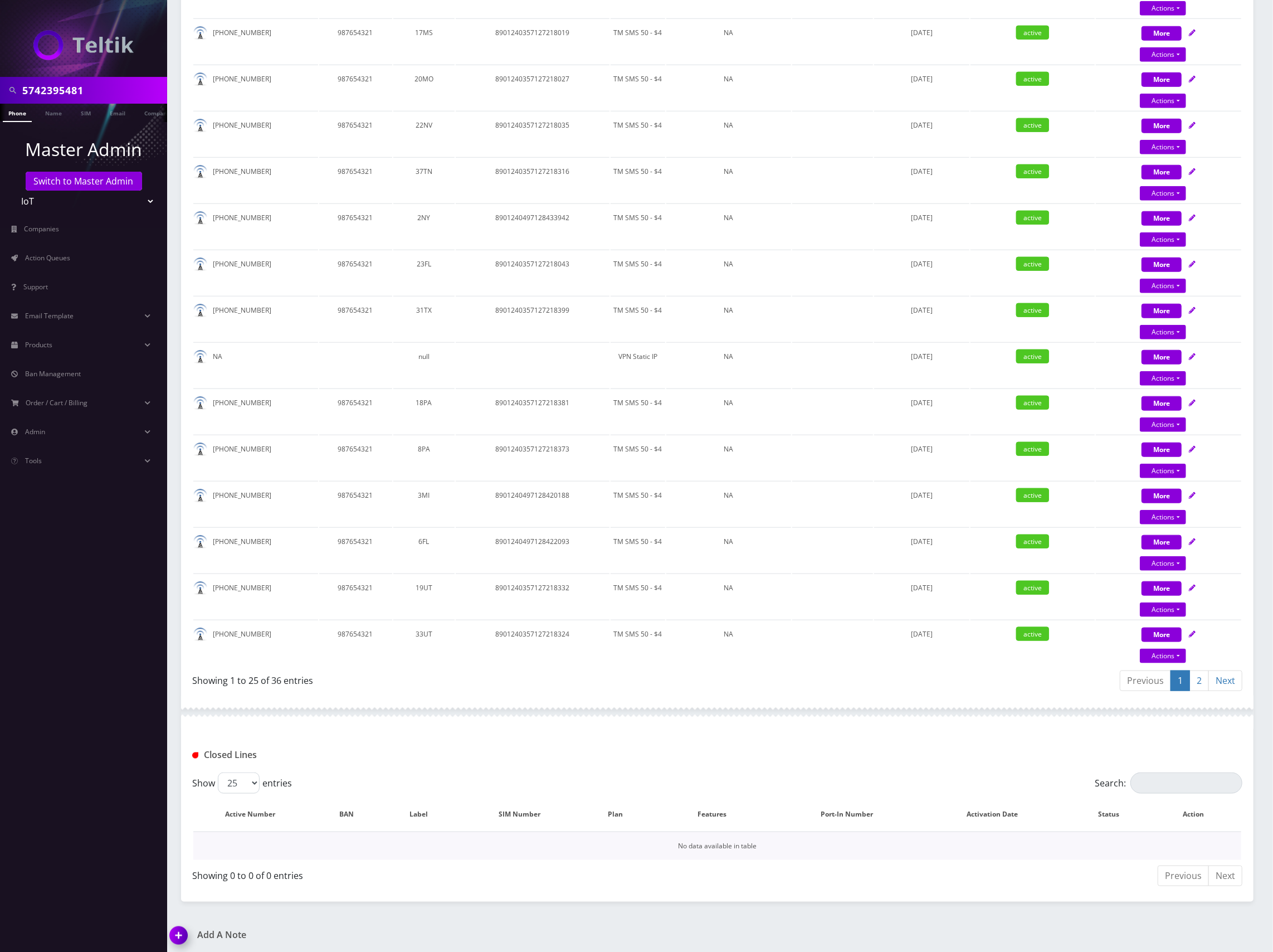
click at [847, 854] on td "No data available in table" at bounding box center [717, 845] width 1048 height 29
click at [860, 740] on div "Closed Lines" at bounding box center [717, 751] width 1073 height 44
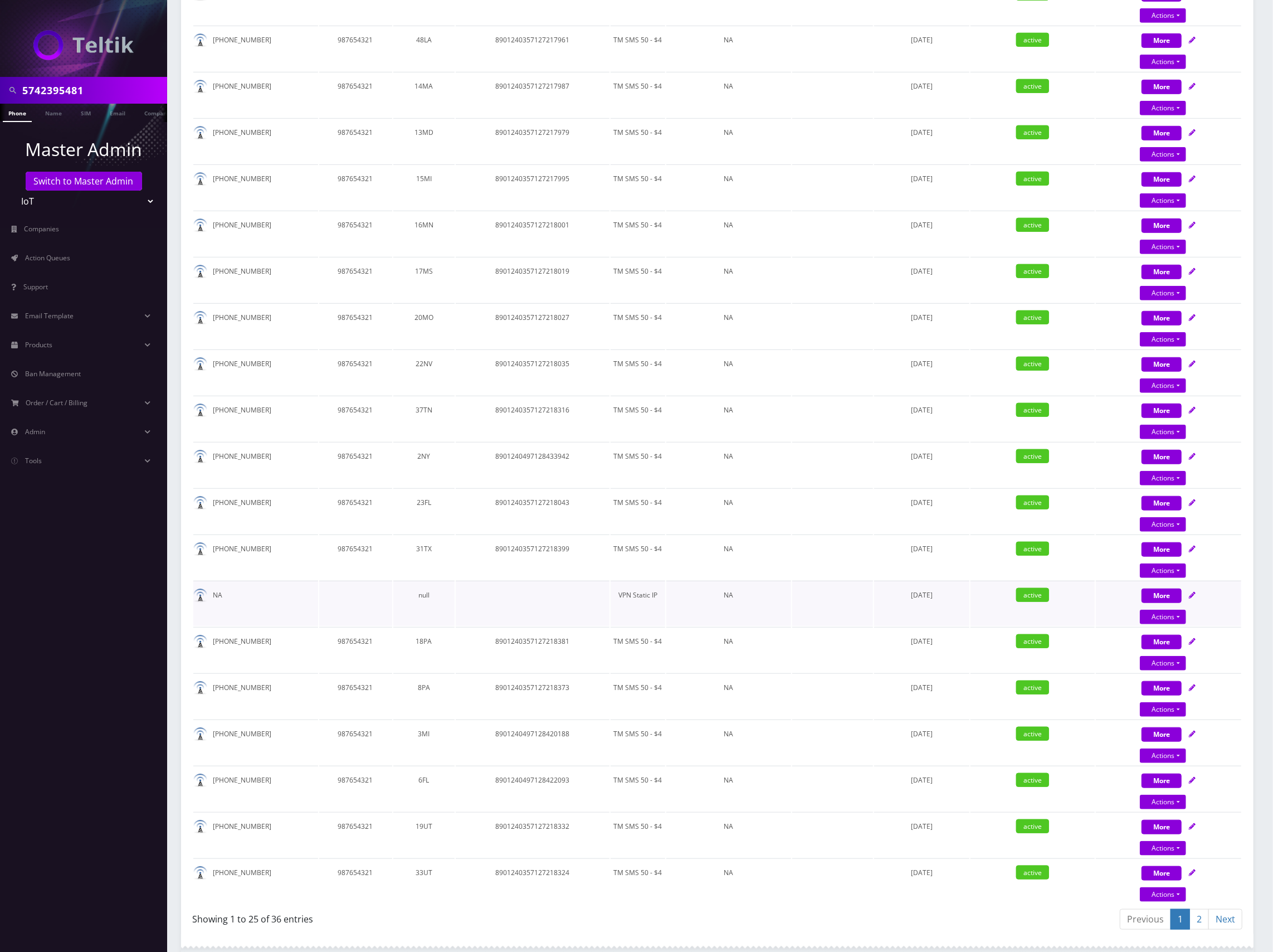
scroll to position [756, 0]
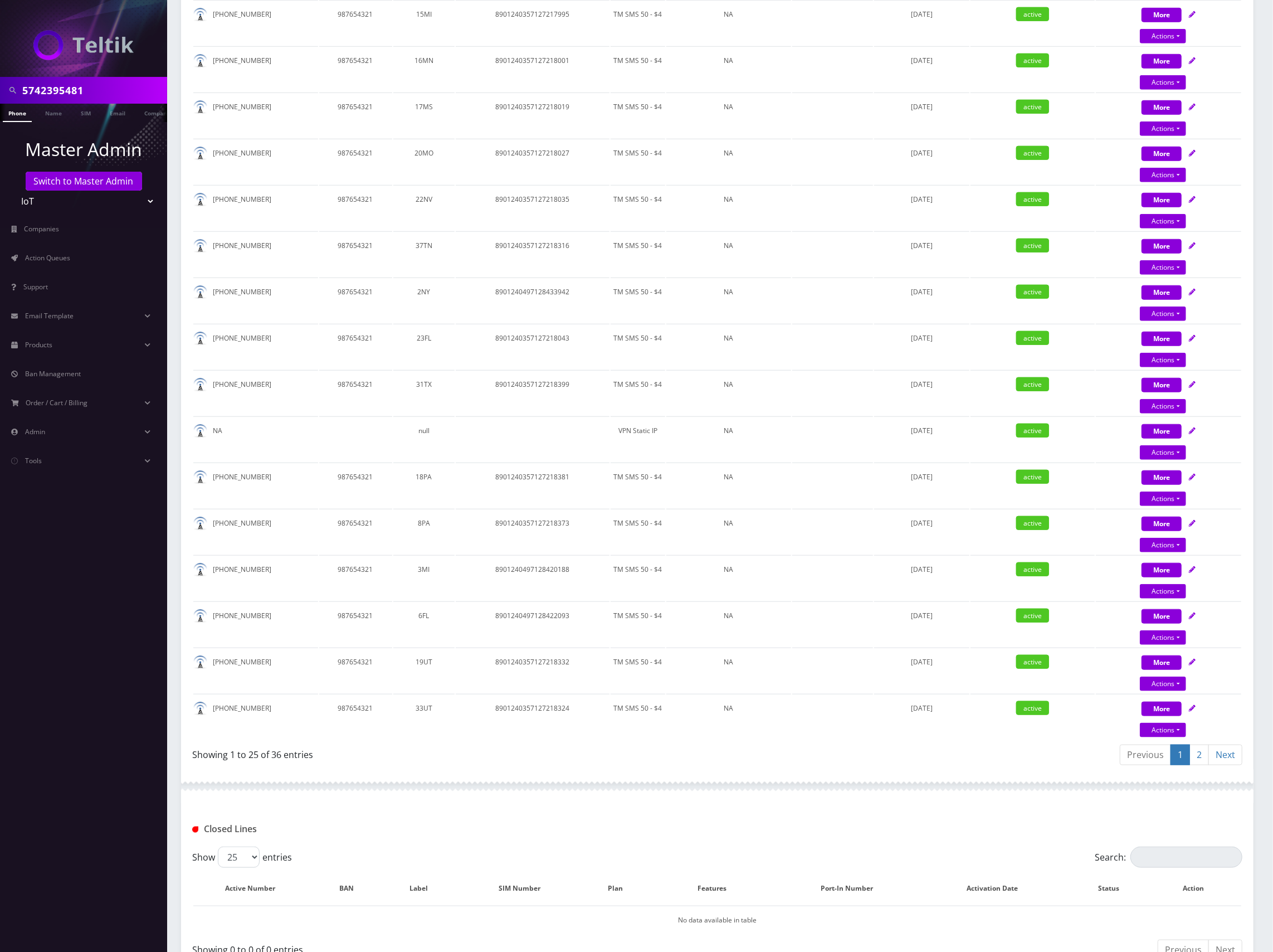
click at [732, 759] on div "Previous 1 2 Next" at bounding box center [984, 756] width 517 height 26
click at [1197, 752] on link "2" at bounding box center [1199, 754] width 20 height 20
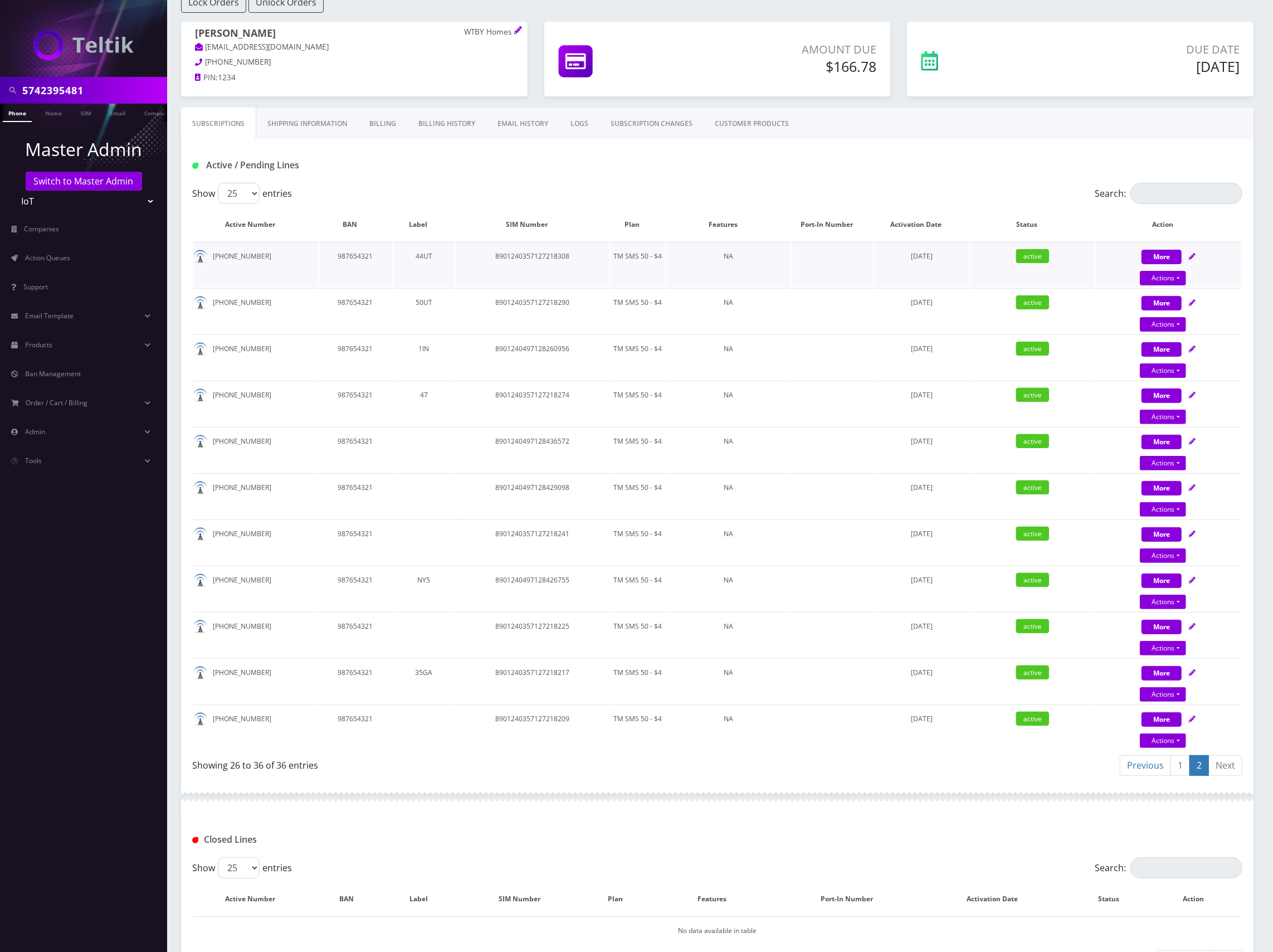
scroll to position [0, 0]
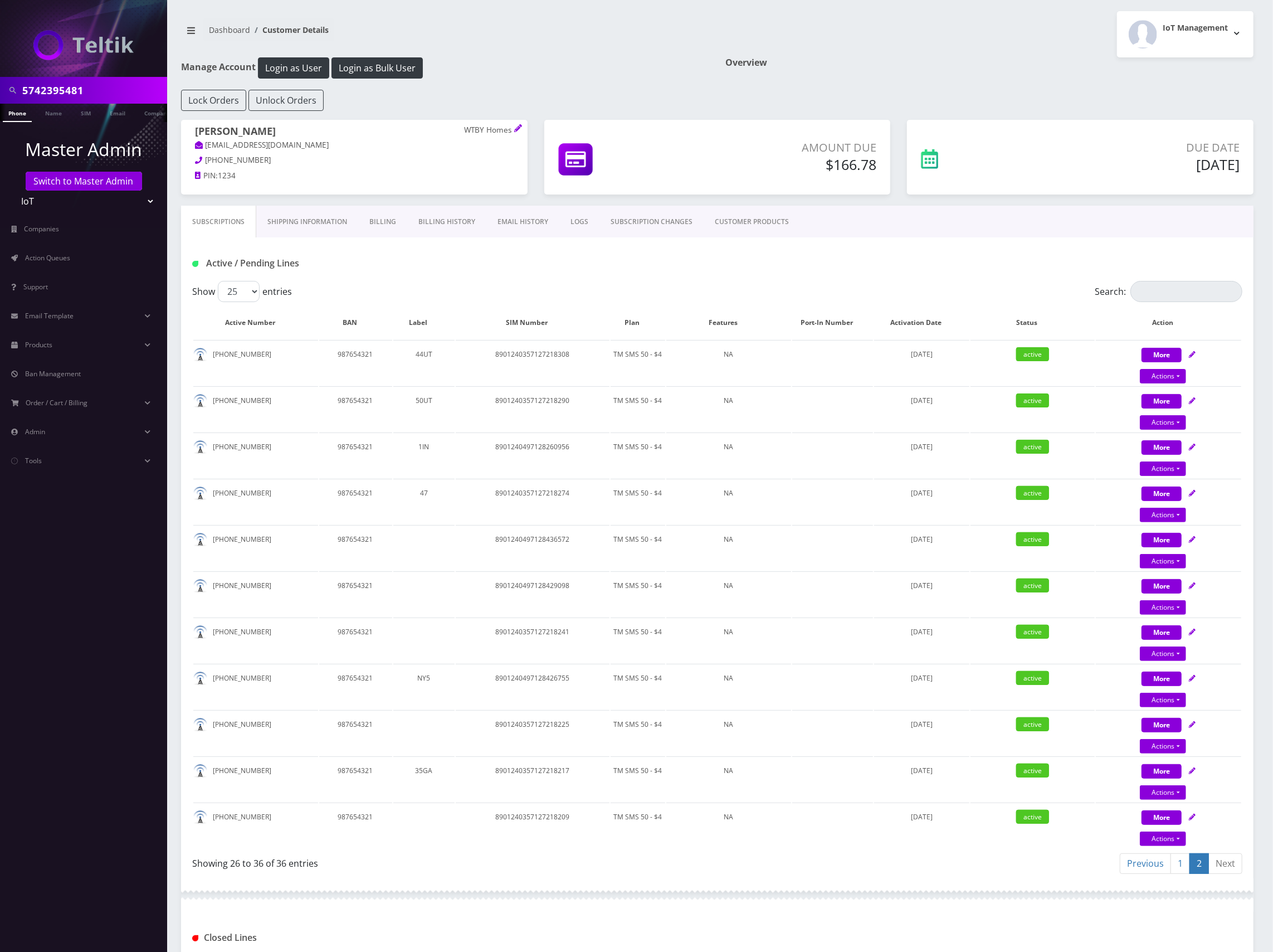
click at [945, 221] on div "Subscriptions Shipping Information Billing Billing History EMAIL HISTORY LOGS S…" at bounding box center [717, 221] width 1073 height 32
click at [1181, 866] on link "1" at bounding box center [1181, 863] width 20 height 20
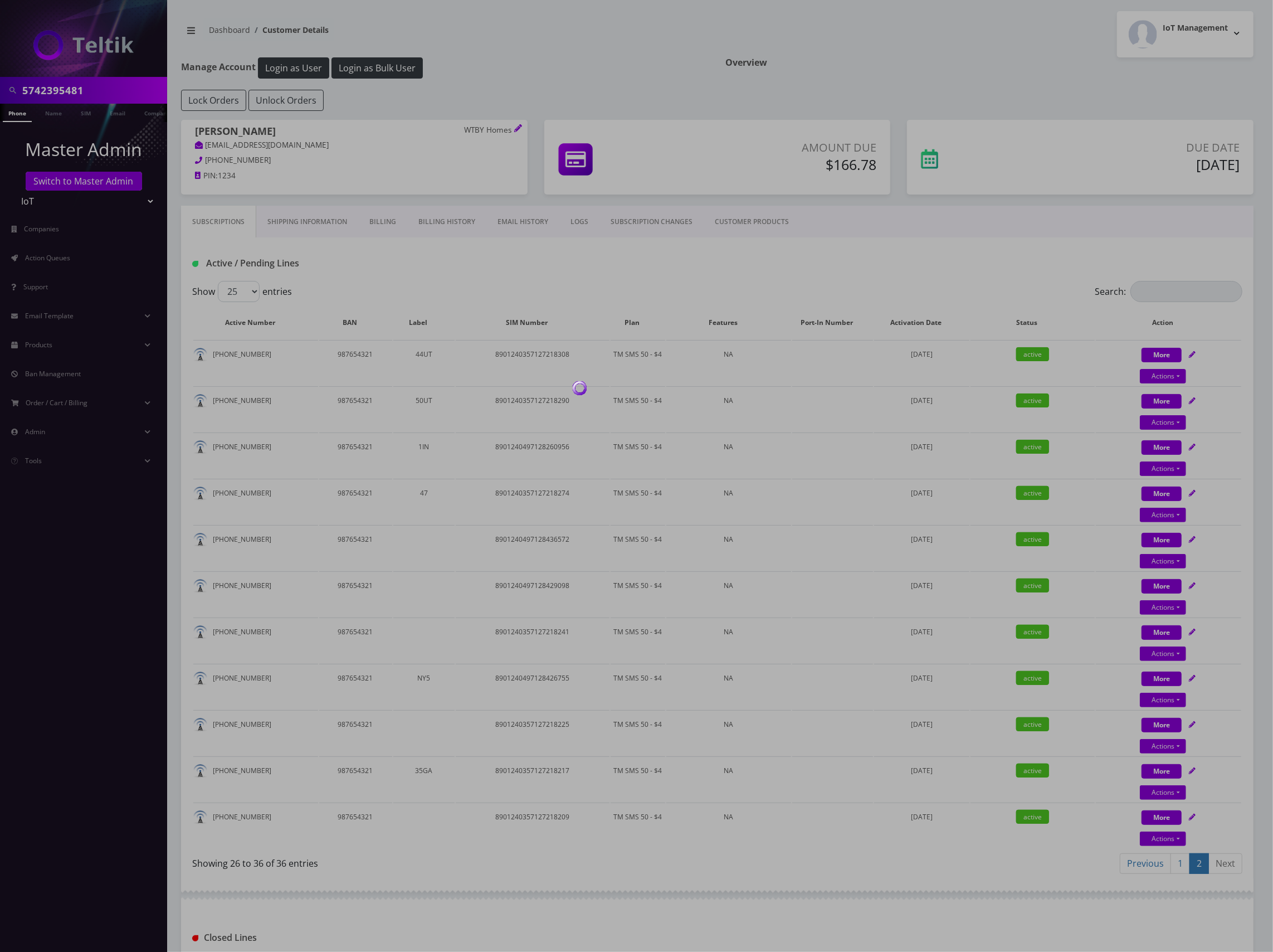
scroll to position [830, 0]
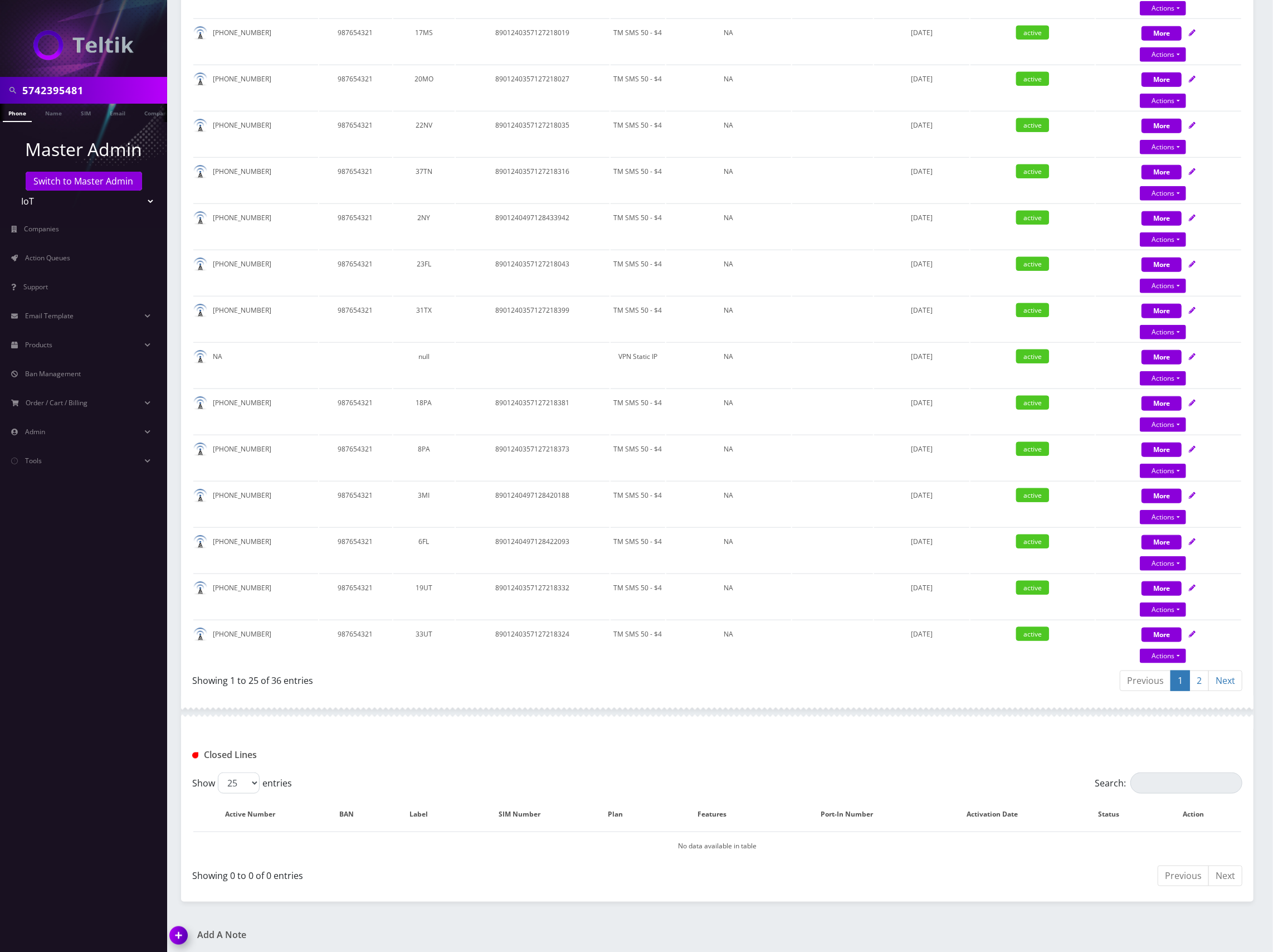
click at [939, 698] on div at bounding box center [717, 712] width 1073 height 34
click at [792, 649] on td at bounding box center [833, 642] width 81 height 45
click at [818, 685] on div "Previous 1 2 Next" at bounding box center [984, 682] width 517 height 26
drag, startPoint x: 572, startPoint y: 445, endPoint x: 1049, endPoint y: 432, distance: 477.2
click at [1034, 434] on tr "412-287-2860 987654321 8PA 8901240357127218373 TM SMS 50 - $4 NA January 03, 20…" at bounding box center [717, 457] width 1048 height 45
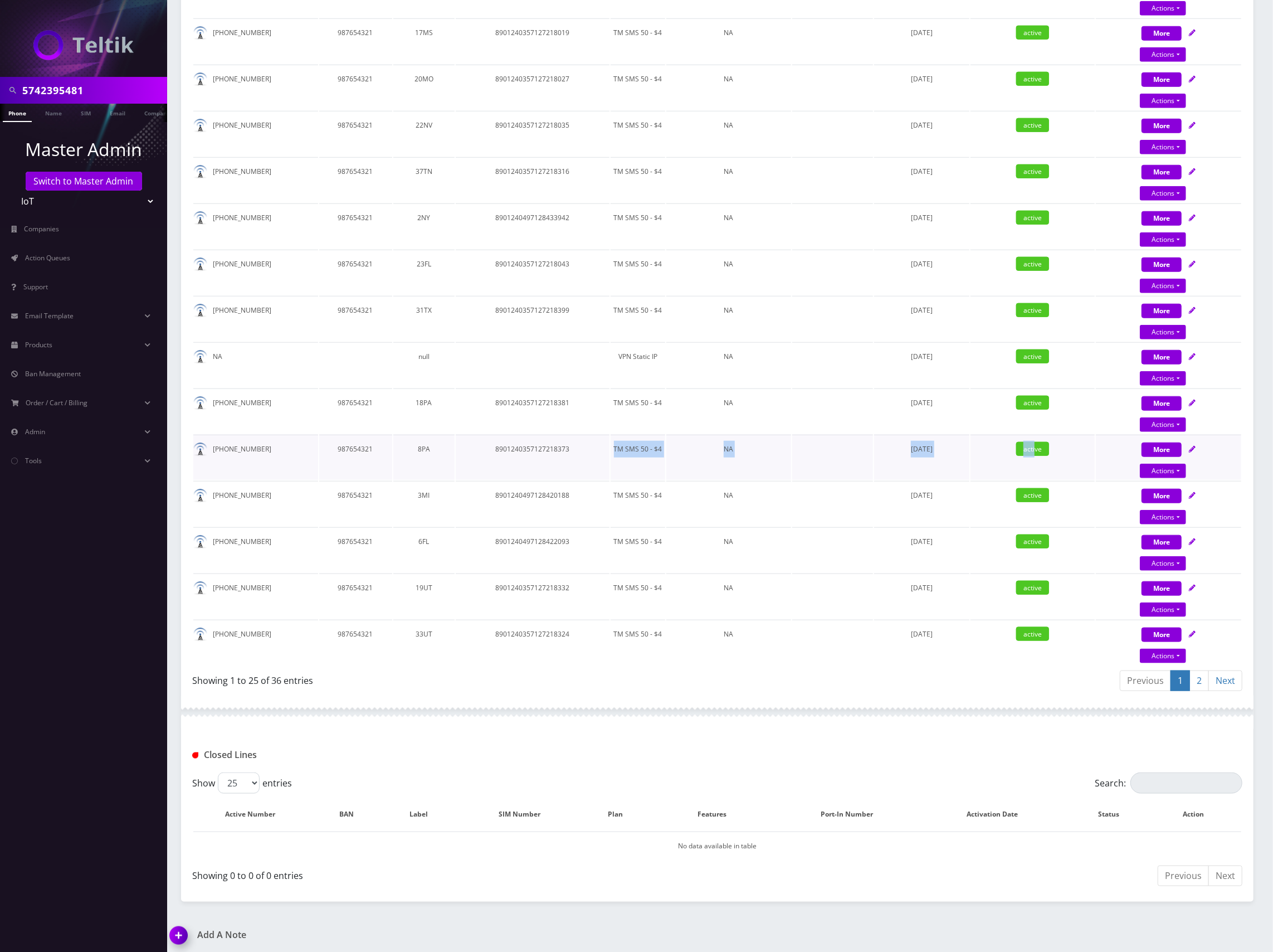
click at [1193, 446] on icon at bounding box center [1192, 449] width 7 height 7
click at [1193, 446] on icon at bounding box center [1192, 449] width 7 height 7
click at [1082, 451] on td "active" at bounding box center [1033, 457] width 125 height 45
click at [1194, 446] on icon at bounding box center [1192, 449] width 7 height 7
click at [1193, 446] on icon at bounding box center [1192, 449] width 7 height 7
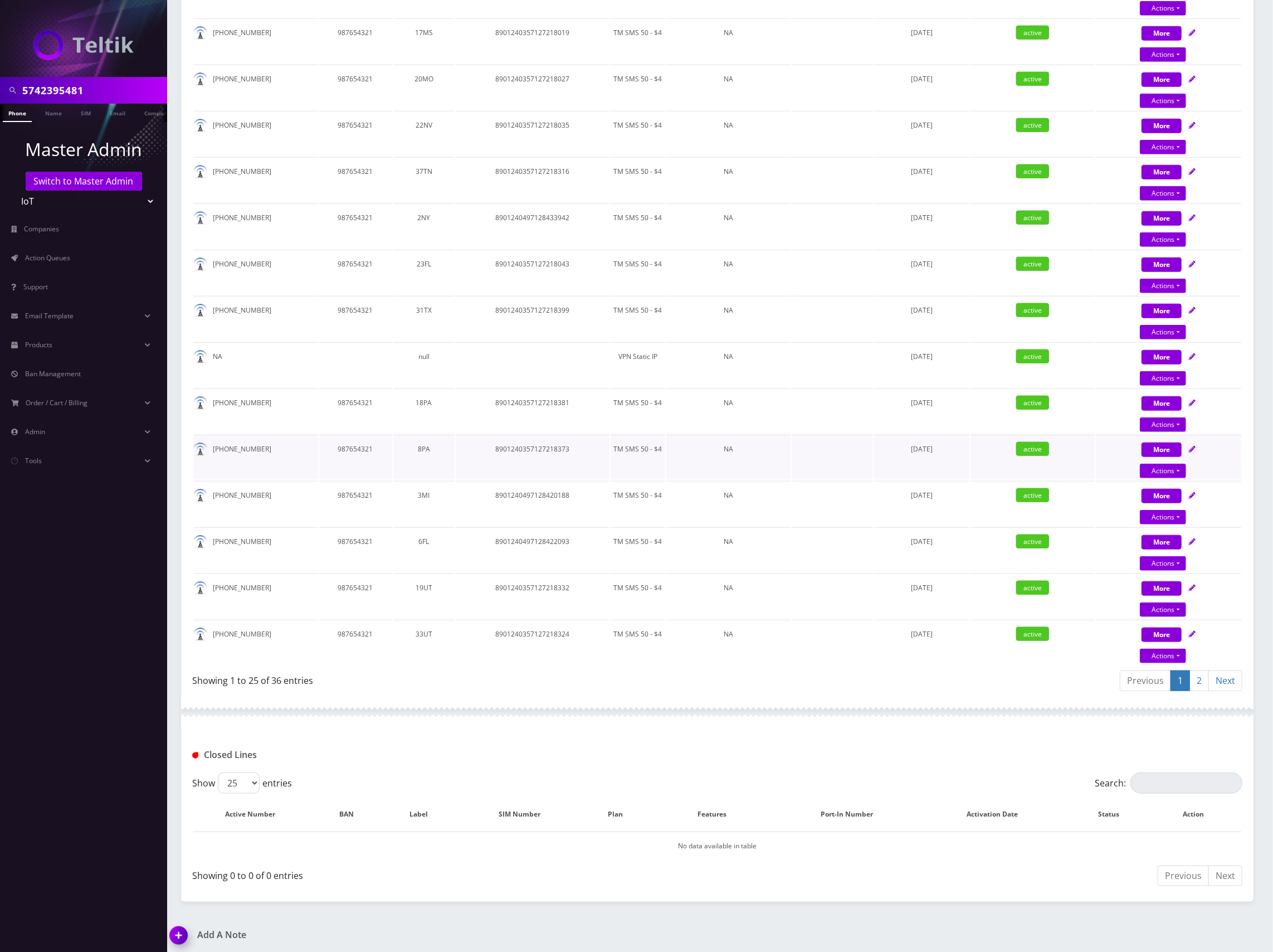
click at [1190, 446] on icon at bounding box center [1192, 449] width 7 height 7
click at [1195, 446] on icon at bounding box center [1192, 449] width 7 height 7
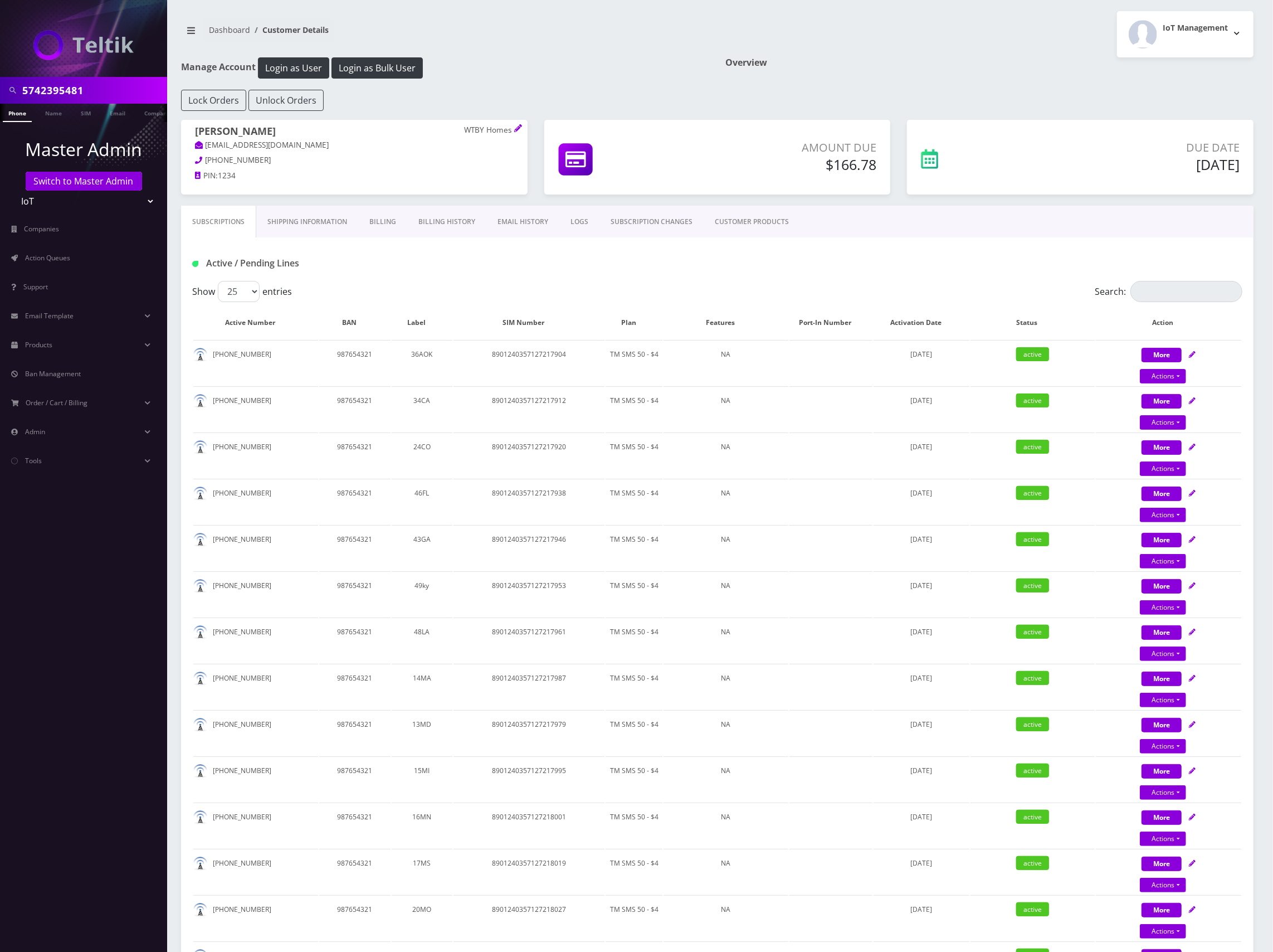
click at [1044, 262] on div "Active / Pending Lines" at bounding box center [717, 263] width 1067 height 19
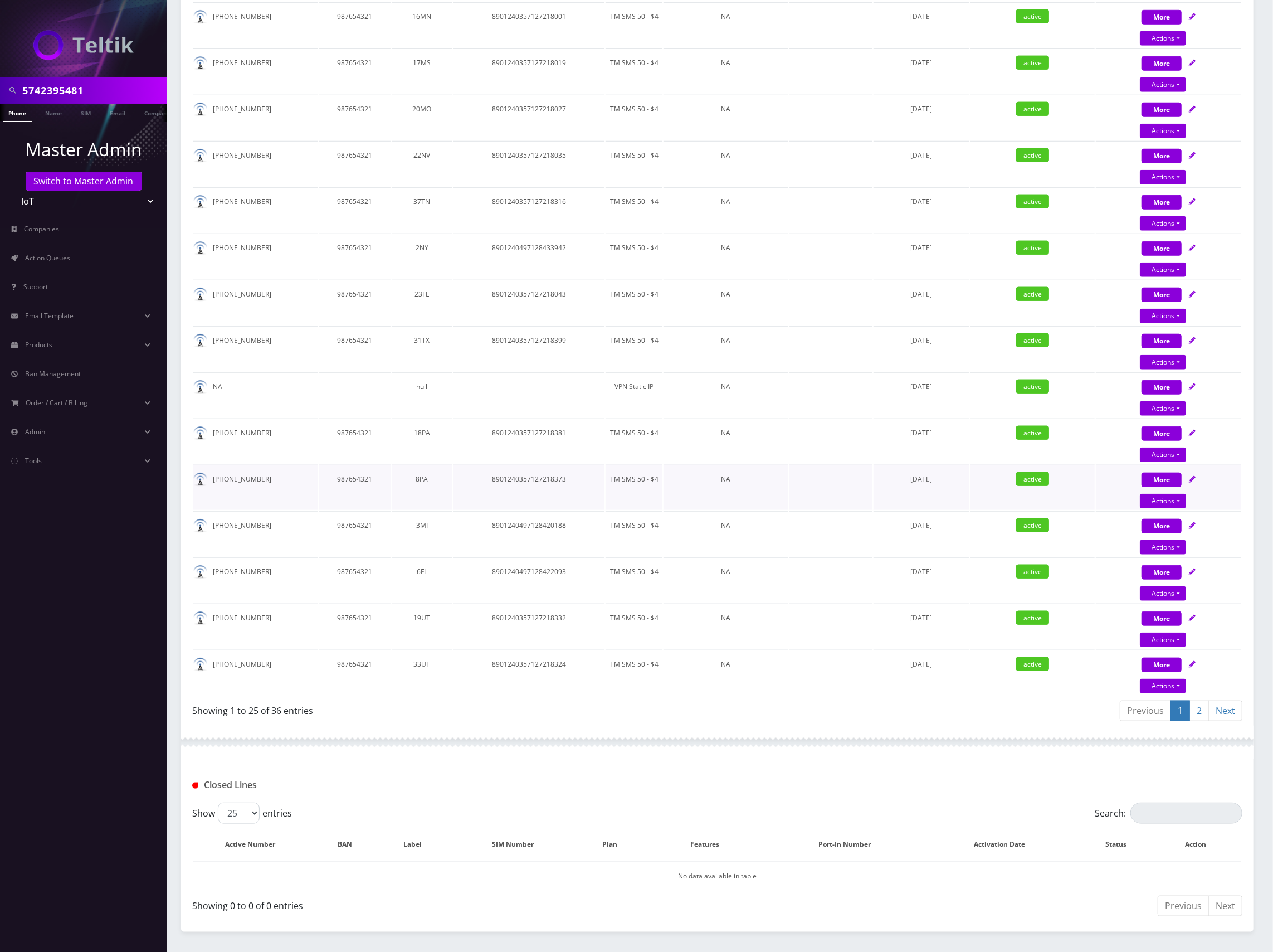
click at [1196, 473] on div "More Actions Suspend Close Swap Sim Confirm" at bounding box center [1169, 488] width 146 height 34
select select "TMO SMS SIM"
select select "63"
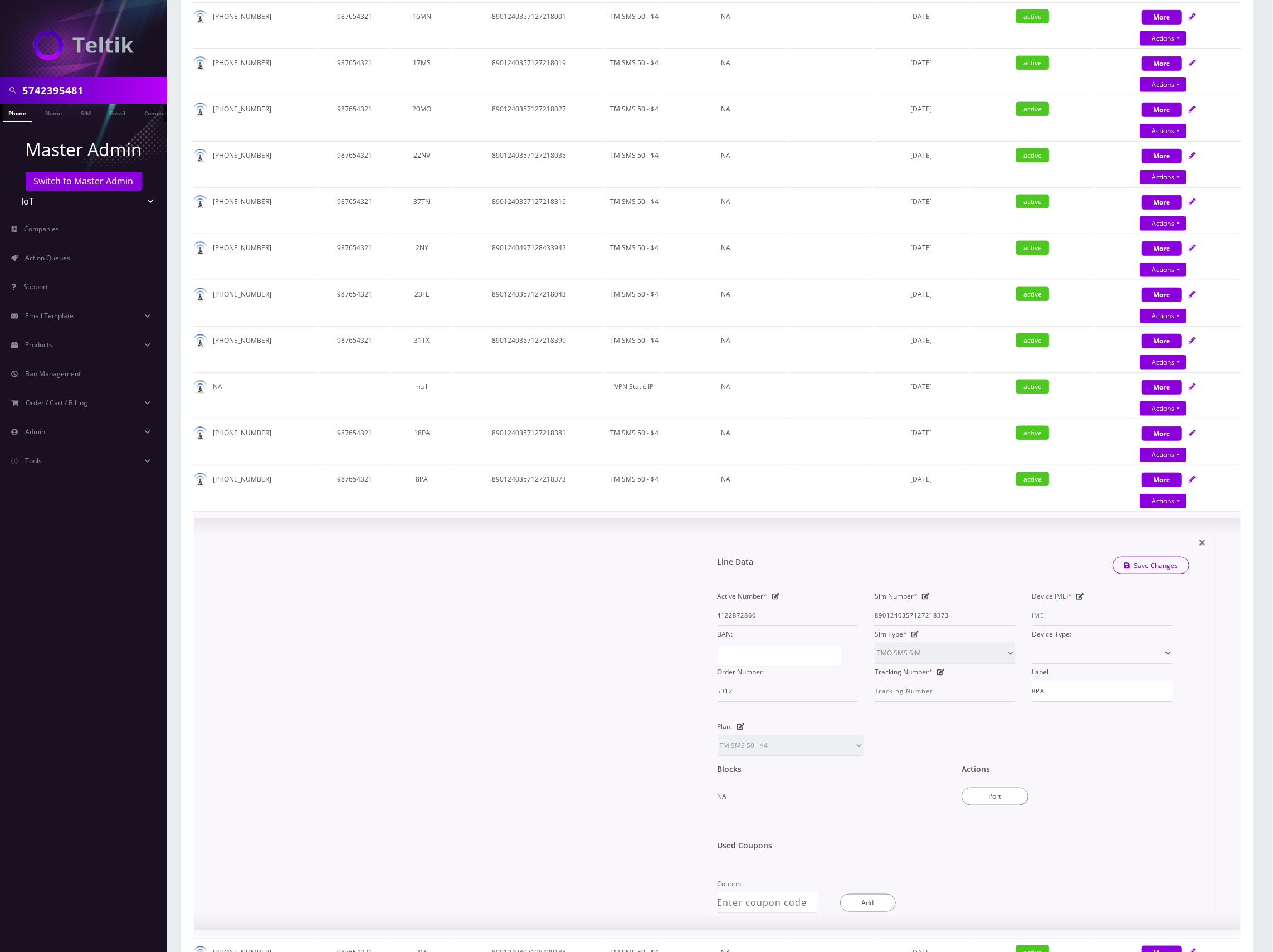
click at [926, 593] on icon at bounding box center [926, 596] width 8 height 7
click at [932, 609] on input "8901240357127218373" at bounding box center [944, 615] width 140 height 21
paste input "497128434080"
type input "8901240497128434080"
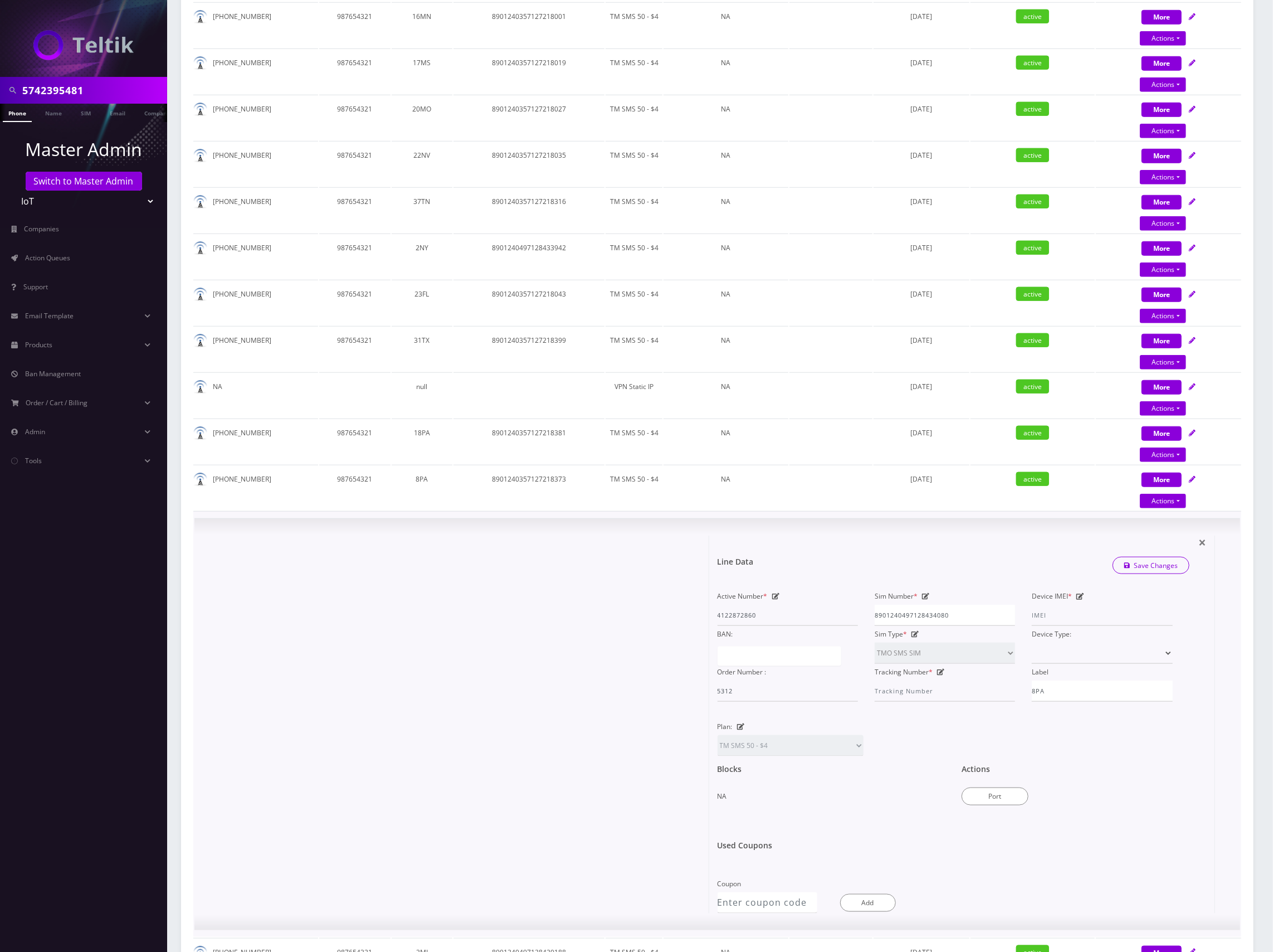
drag, startPoint x: 1106, startPoint y: 563, endPoint x: 1177, endPoint y: 542, distance: 74.0
click at [1155, 562] on link "Save Changes" at bounding box center [1151, 565] width 77 height 17
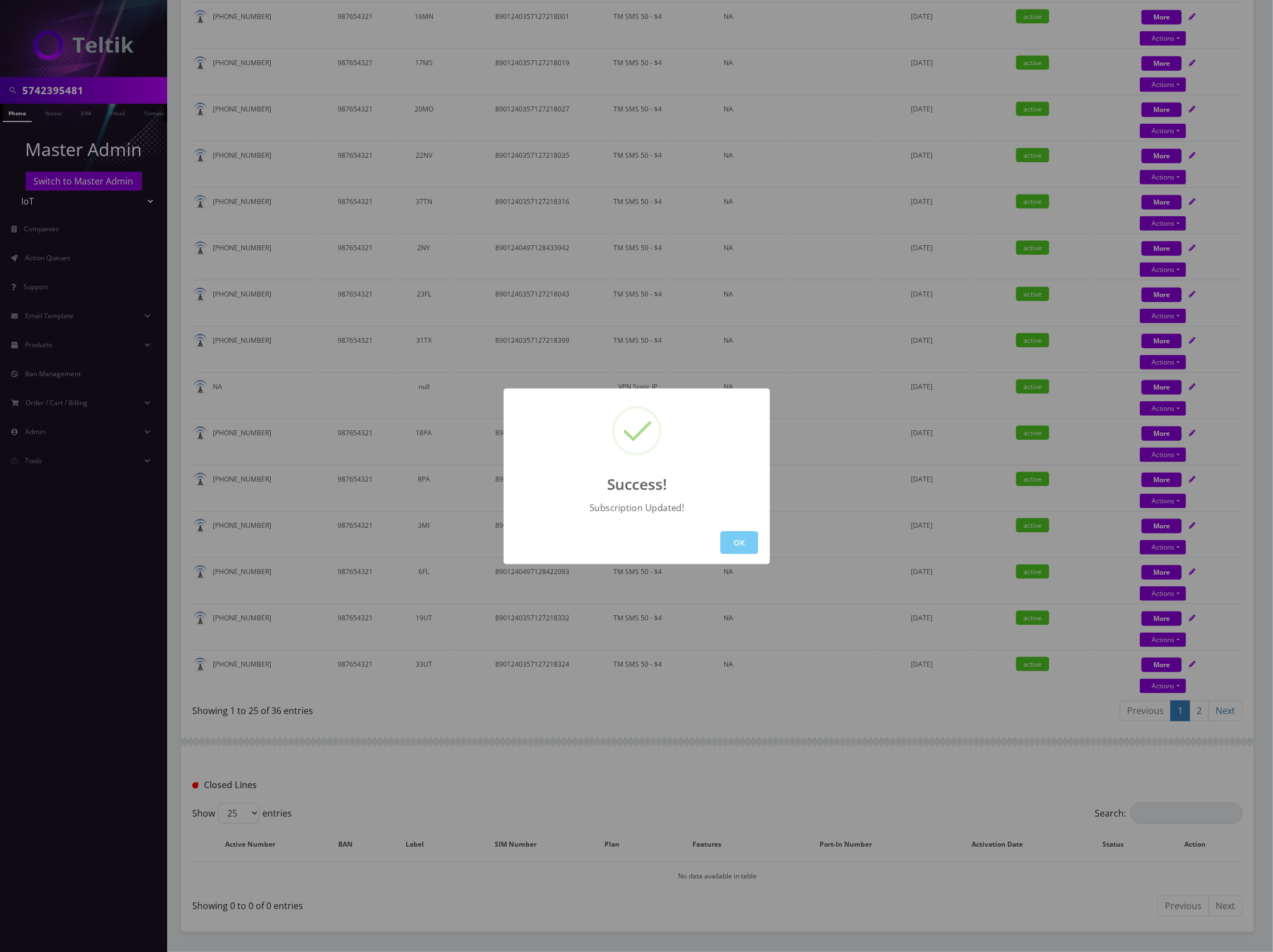
click at [733, 542] on button "OK" at bounding box center [739, 542] width 38 height 23
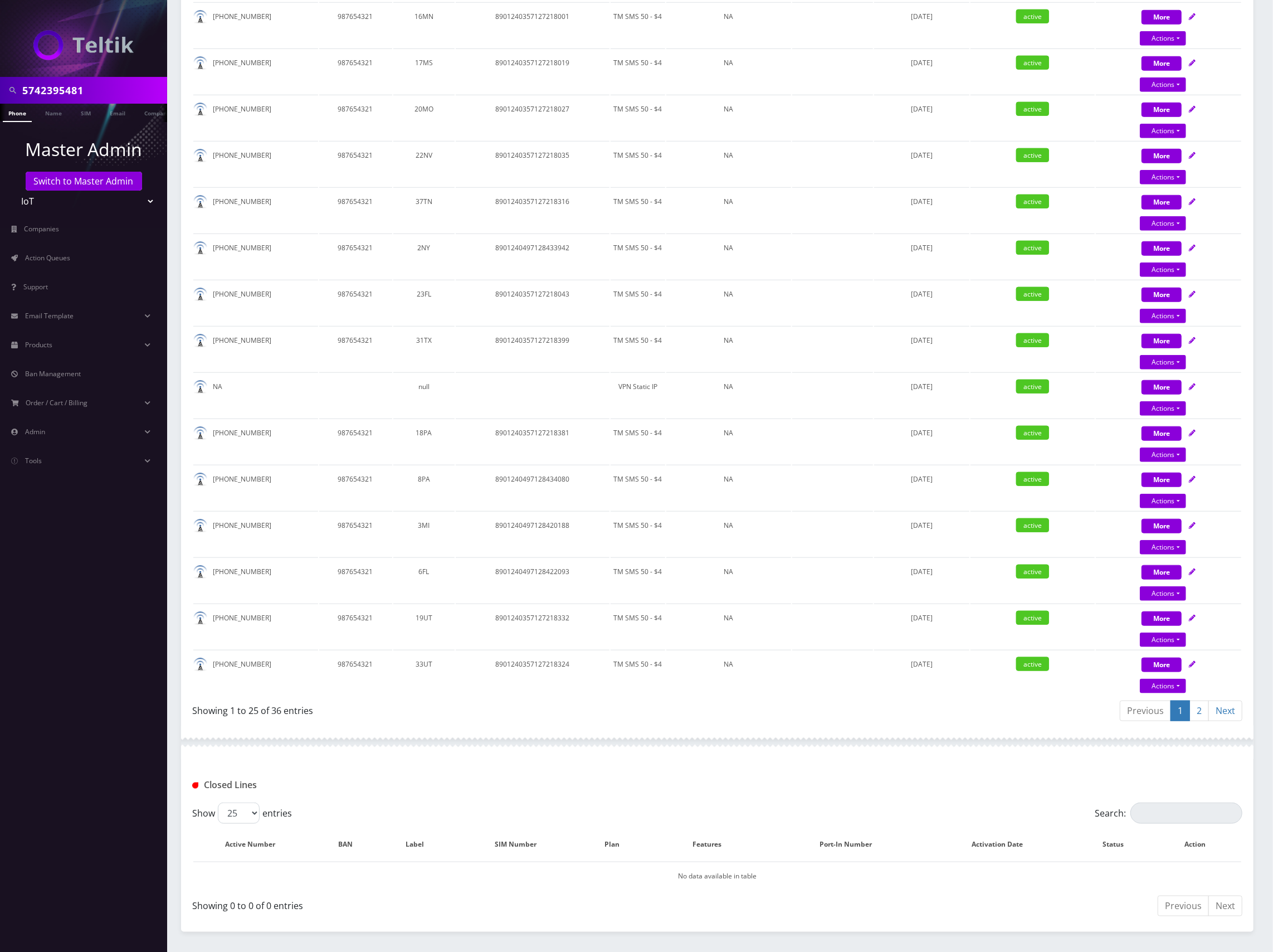
click at [652, 699] on div "Showing 1 to 25 of 36 entries" at bounding box center [450, 708] width 517 height 18
click at [1203, 707] on link "2" at bounding box center [1199, 710] width 20 height 20
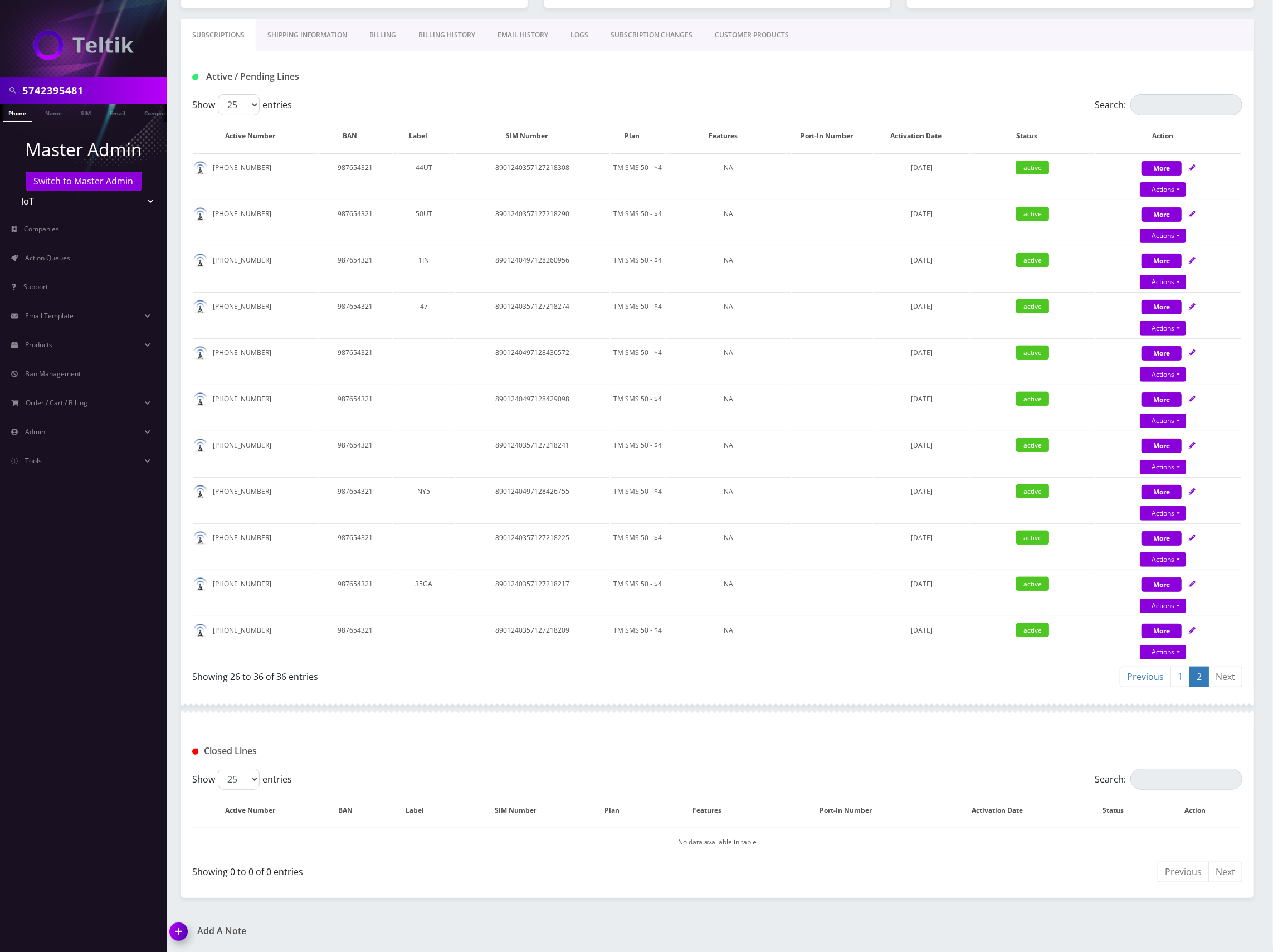
scroll to position [155, 0]
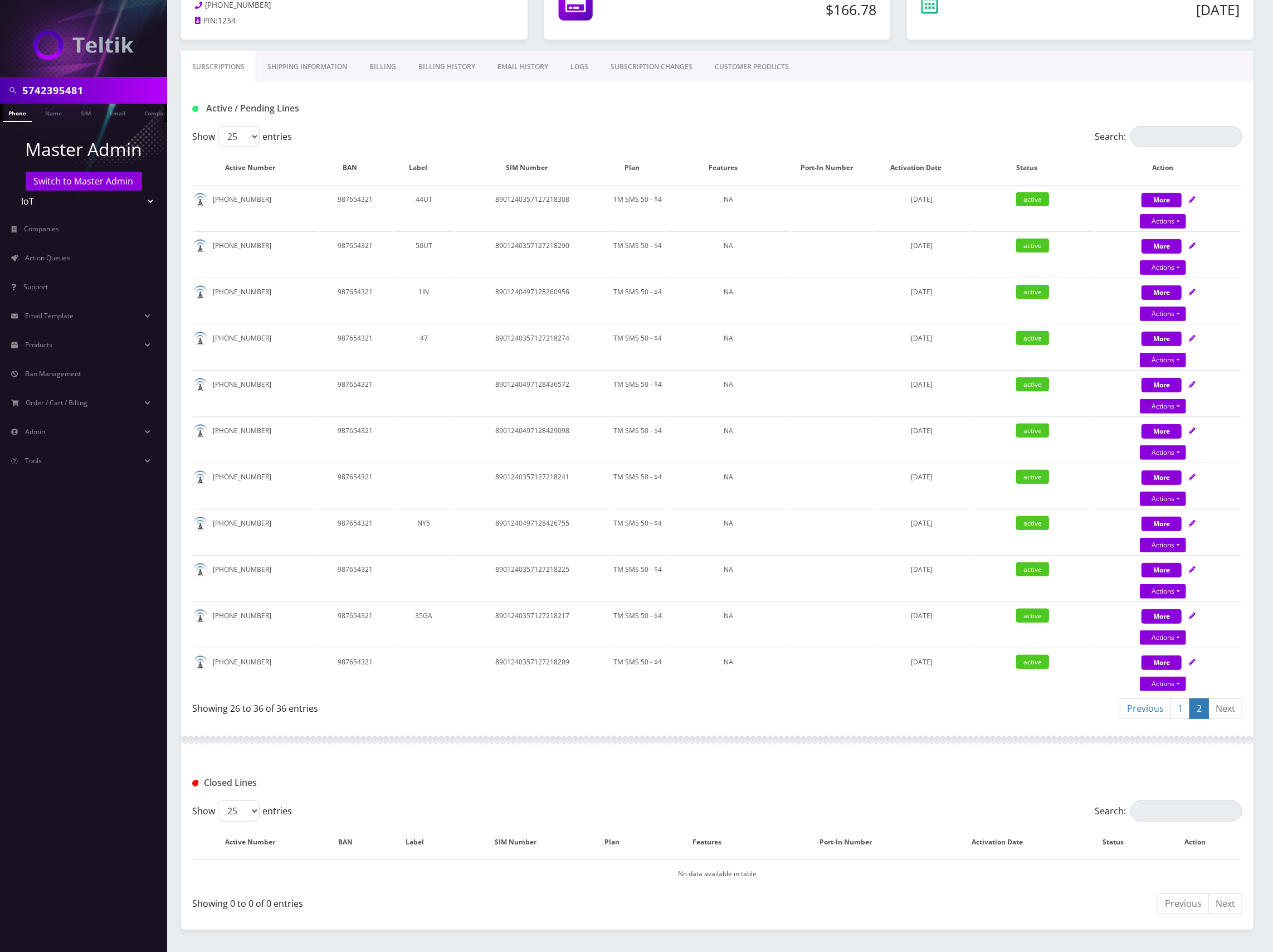
click at [866, 723] on div at bounding box center [717, 740] width 1073 height 34
click at [1195, 473] on icon at bounding box center [1192, 476] width 7 height 7
select select "TMO SMS SIM"
select select "63"
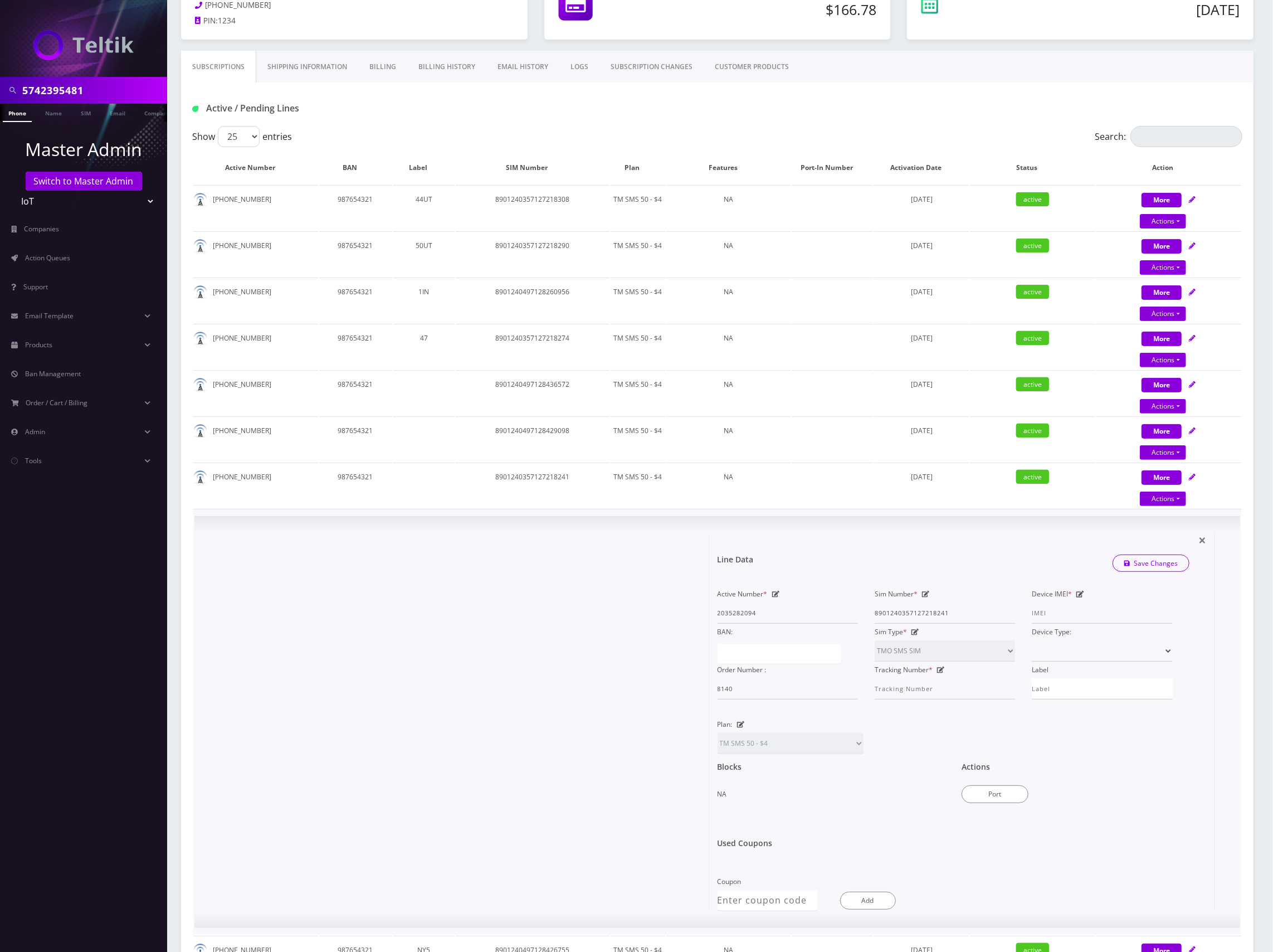
click at [926, 594] on icon at bounding box center [926, 593] width 8 height 7
click at [943, 613] on input "8901240357127218241" at bounding box center [944, 613] width 140 height 21
paste input "497128263497"
type input "8901240497128263497"
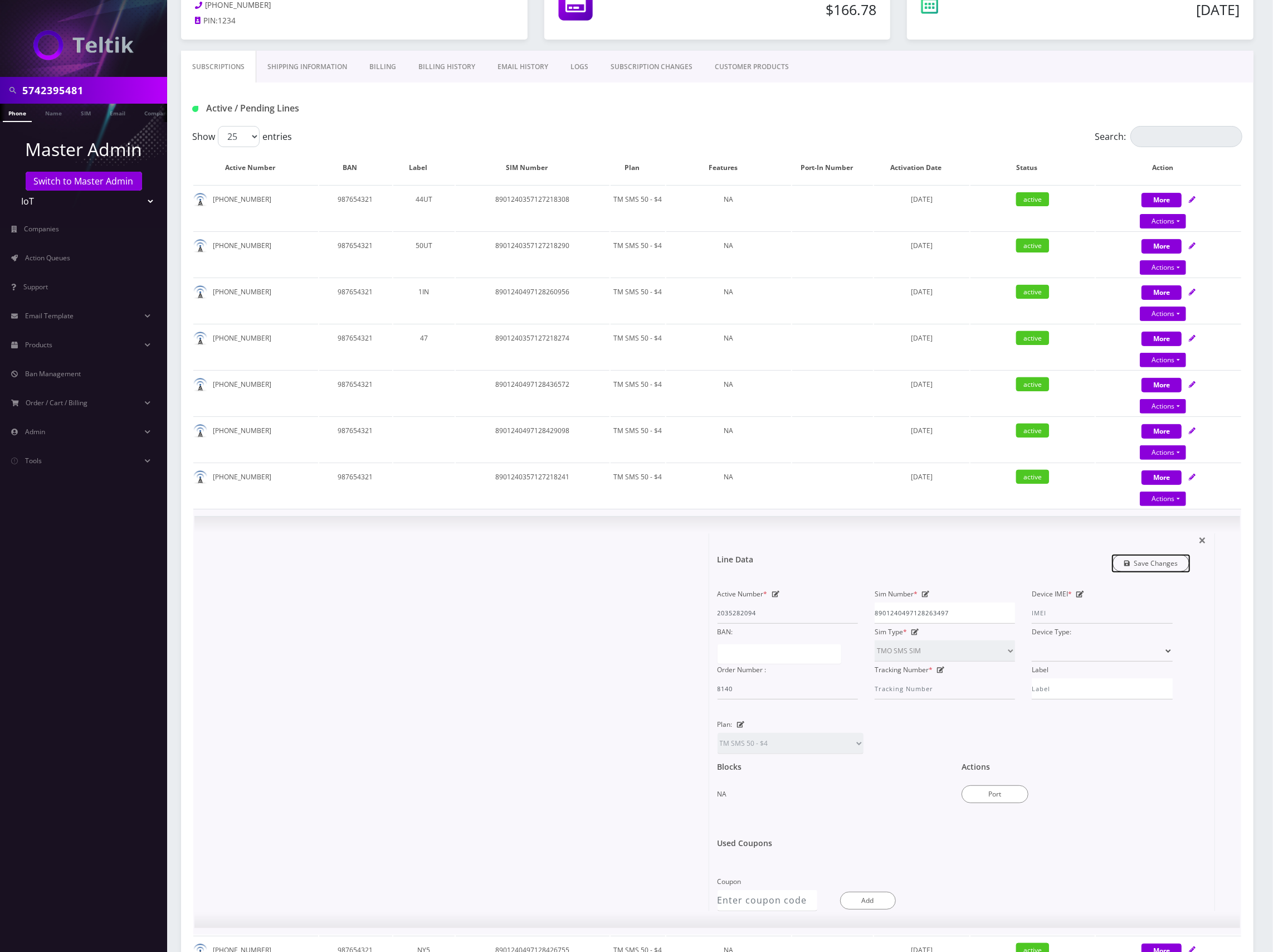
click at [1164, 562] on link "Save Changes" at bounding box center [1151, 563] width 77 height 17
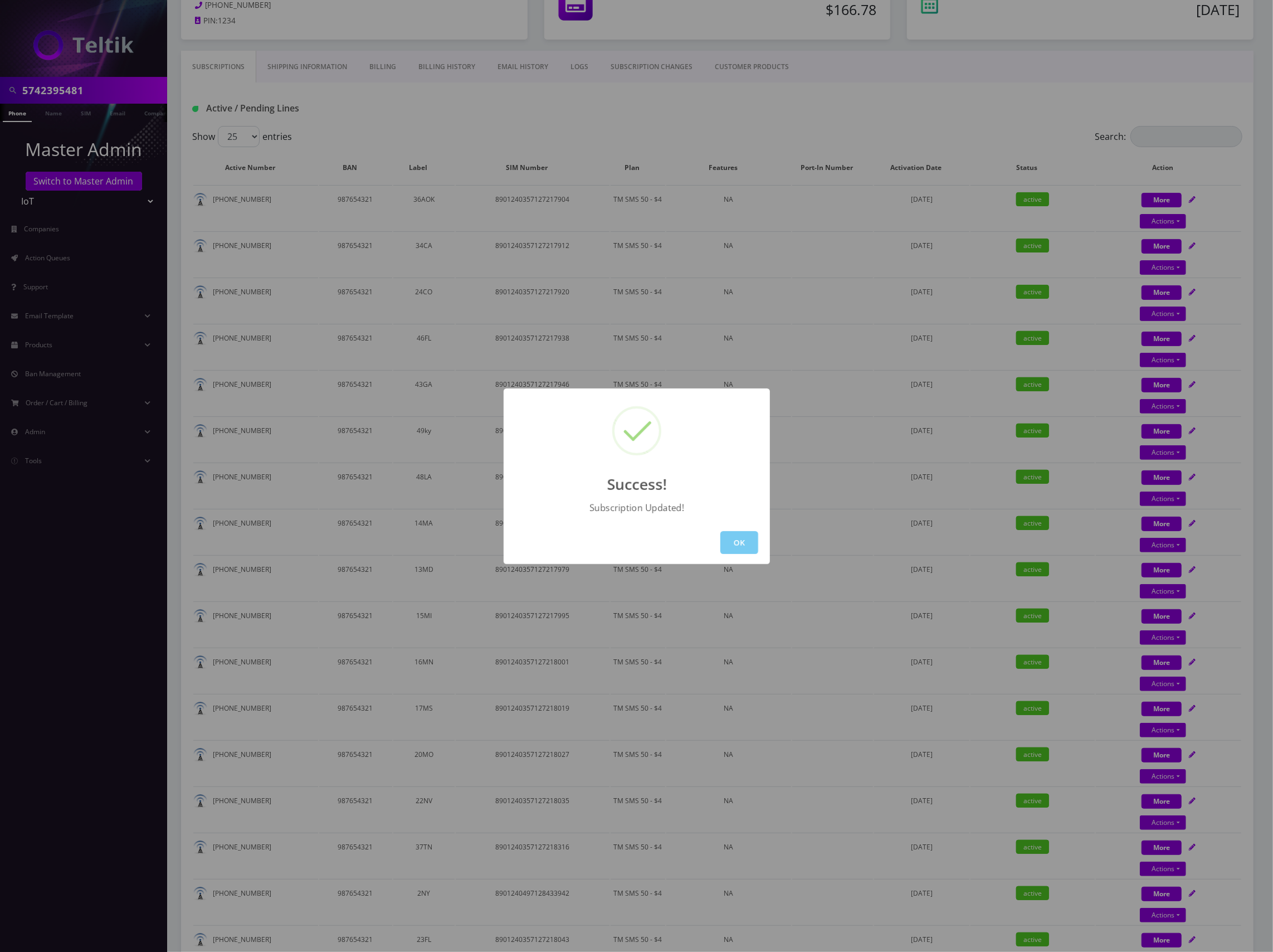
click at [742, 542] on button "OK" at bounding box center [739, 542] width 38 height 23
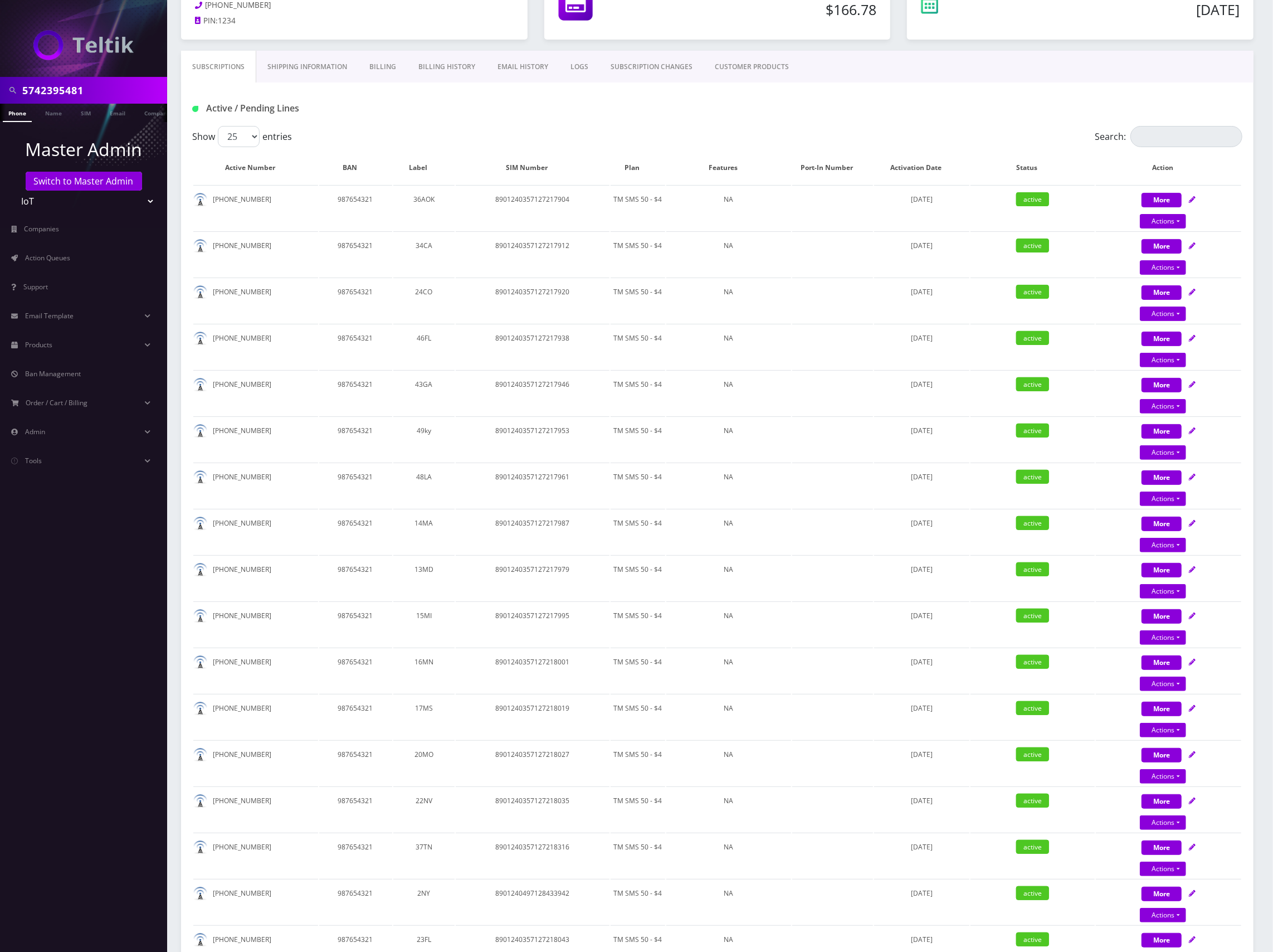
click at [893, 124] on div "Active / Pending Lines" at bounding box center [717, 104] width 1073 height 44
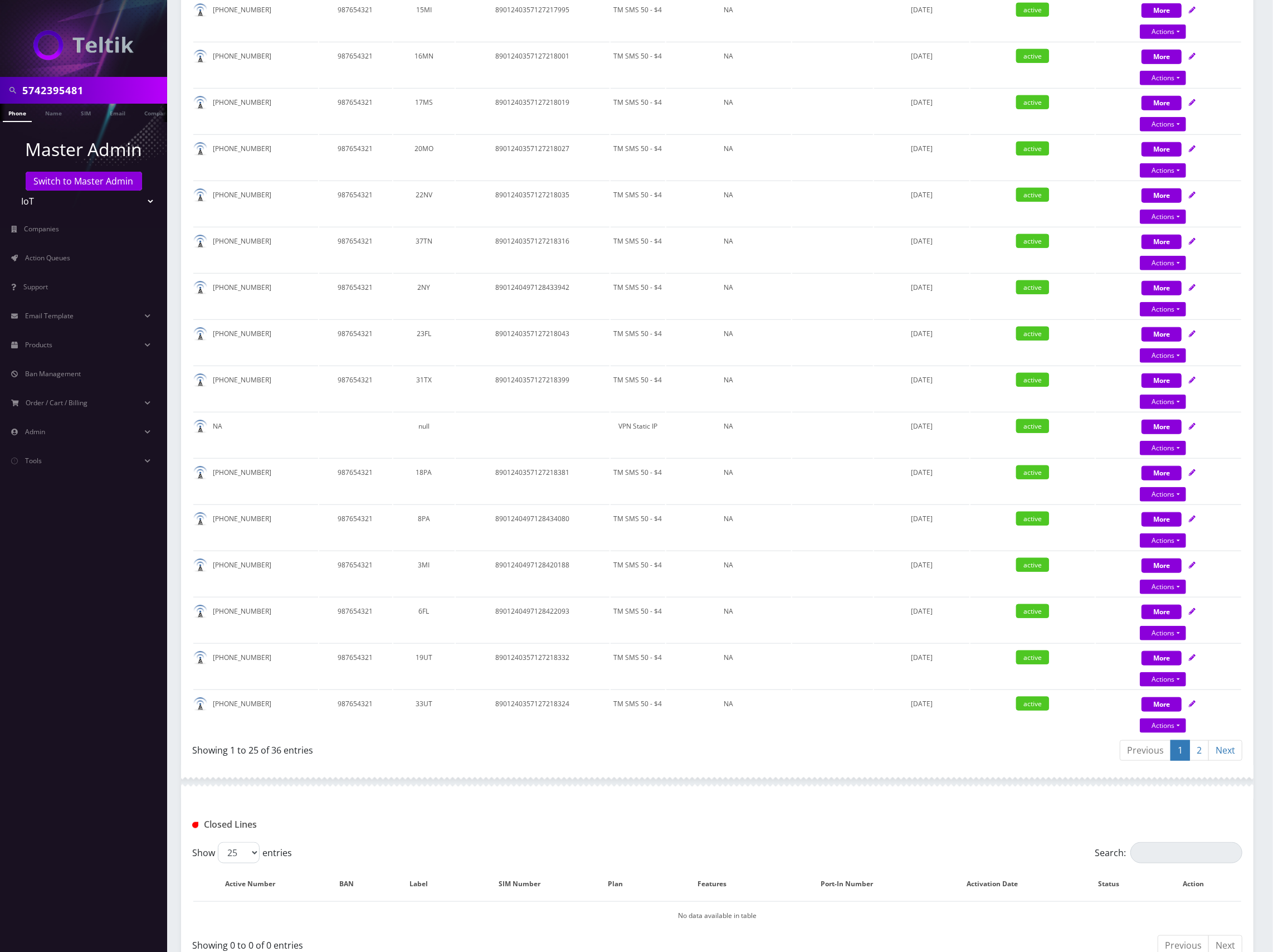
scroll to position [830, 0]
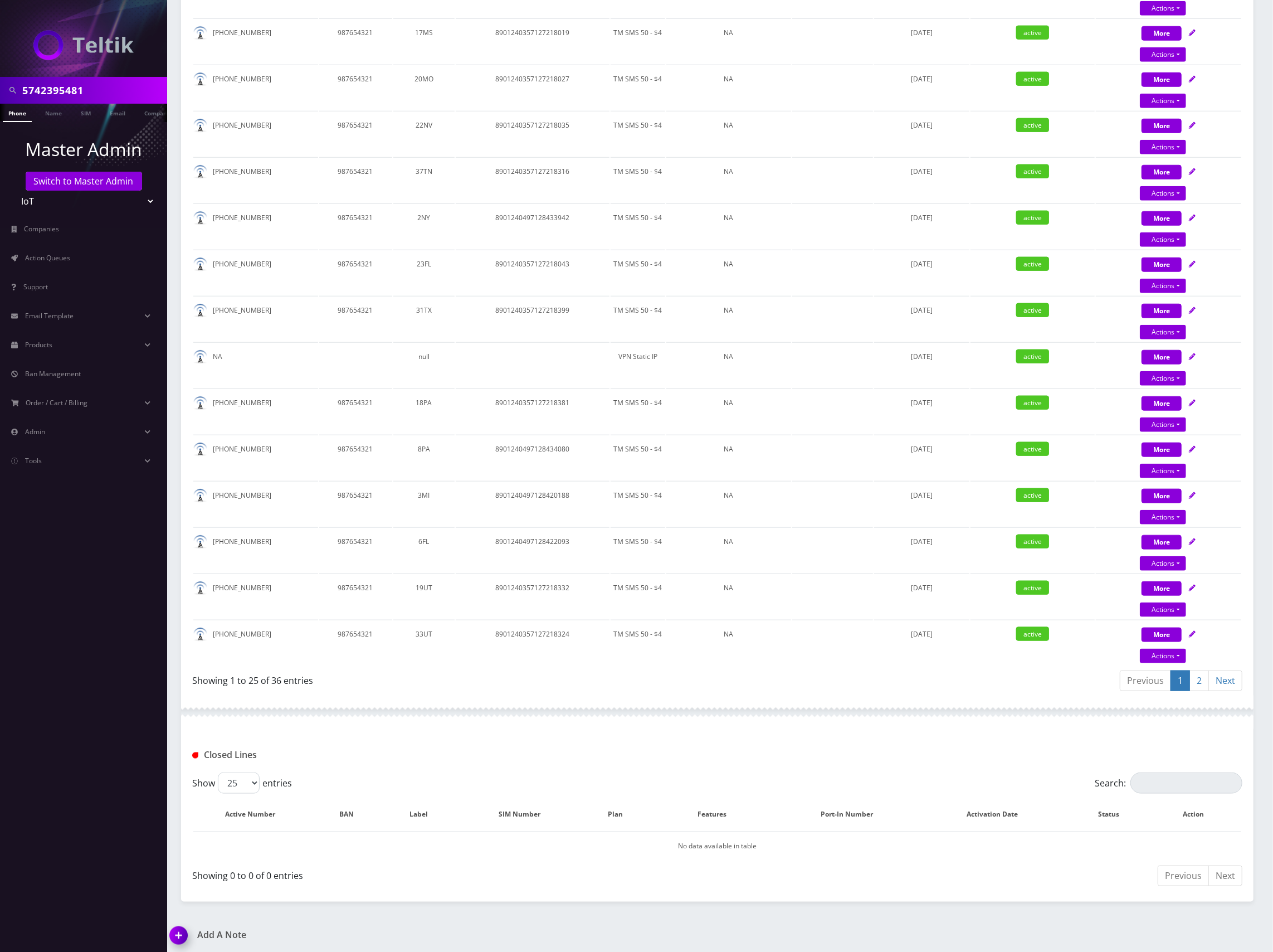
click at [1201, 677] on link "2" at bounding box center [1199, 680] width 20 height 20
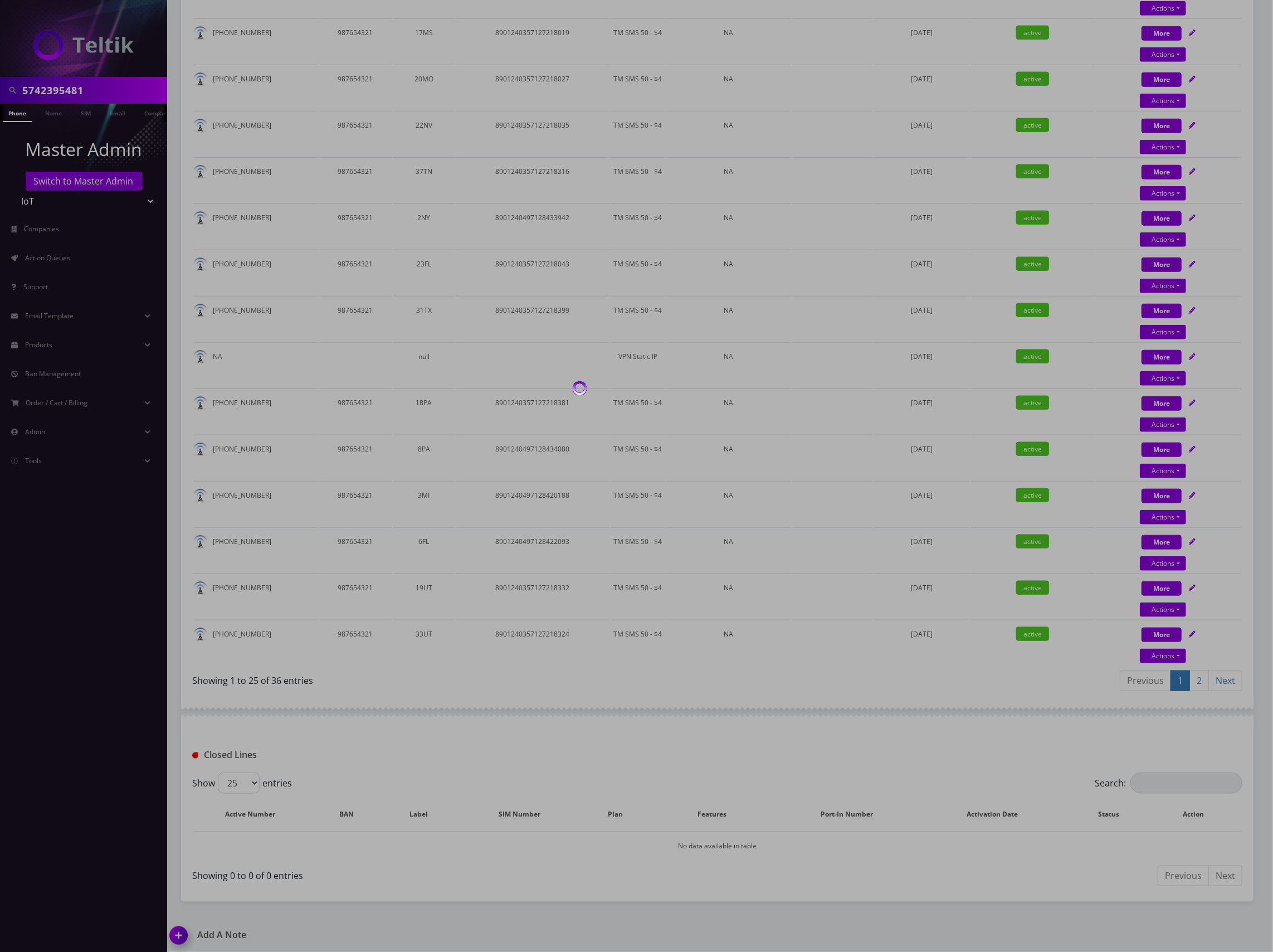
scroll to position [185, 0]
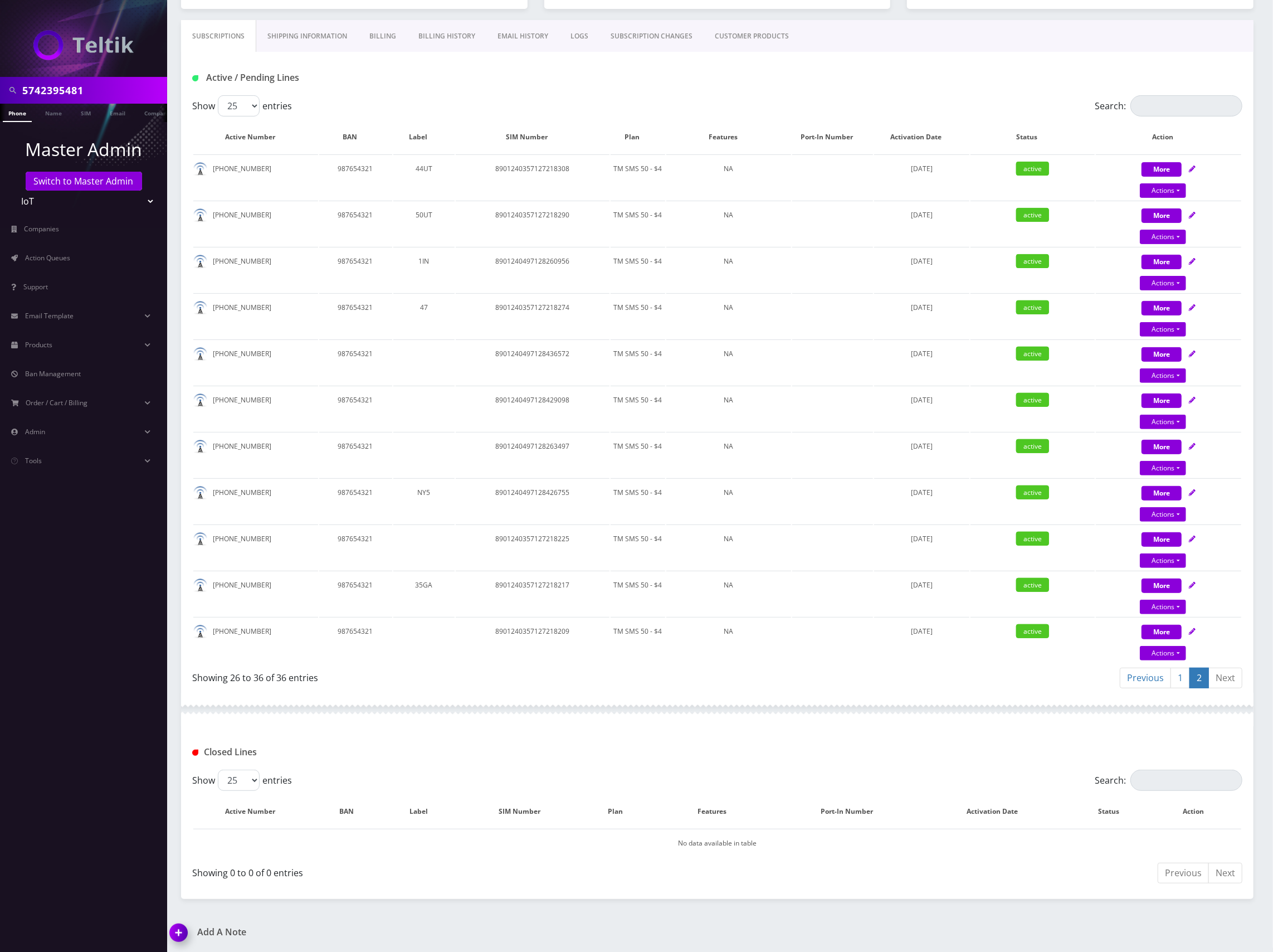
click at [959, 679] on div "Previous 1 2 Next" at bounding box center [984, 679] width 517 height 26
click at [890, 671] on div "Previous 1 2 Next" at bounding box center [984, 679] width 517 height 26
click at [1172, 671] on link "1" at bounding box center [1181, 677] width 20 height 20
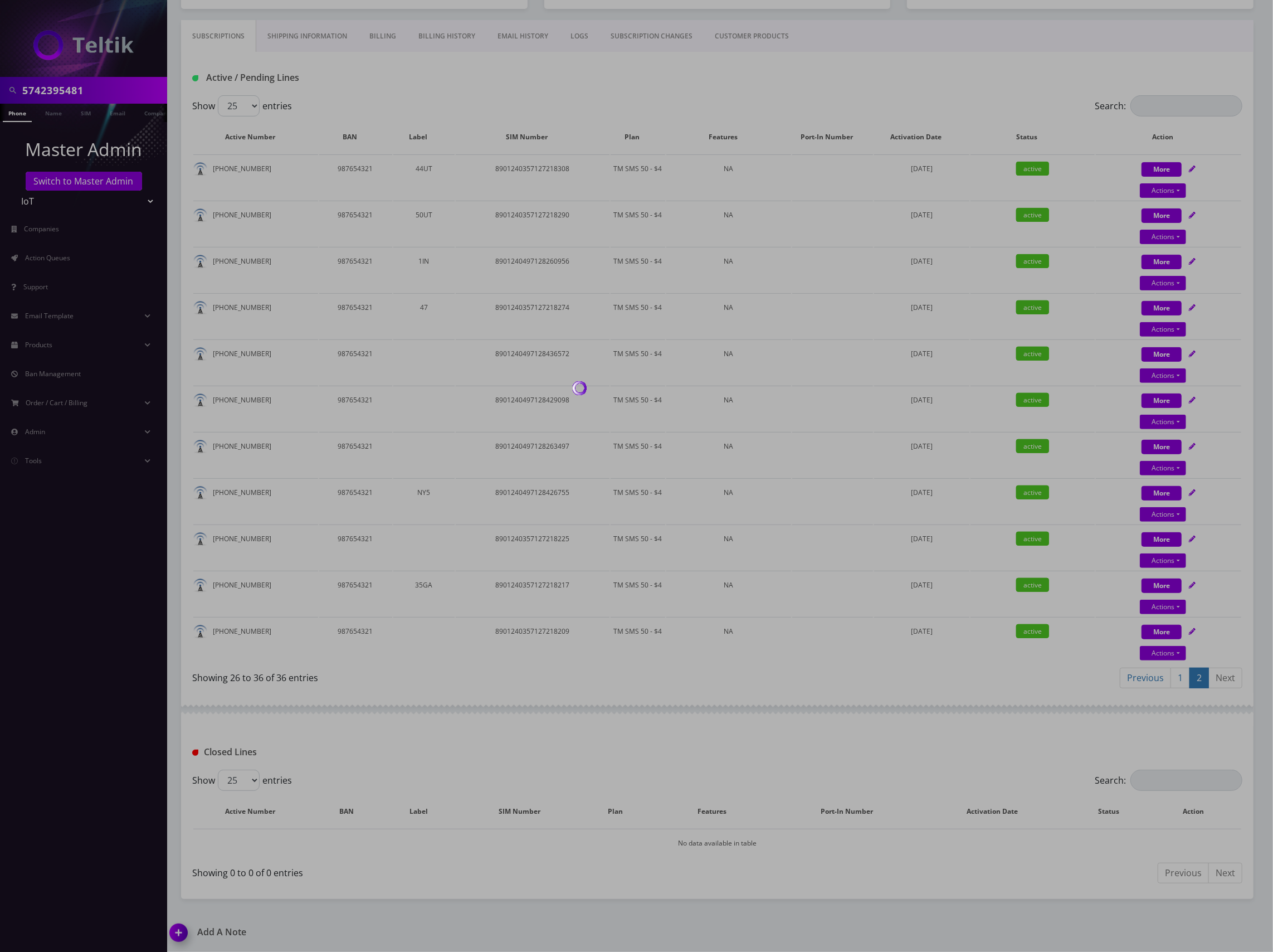
scroll to position [830, 0]
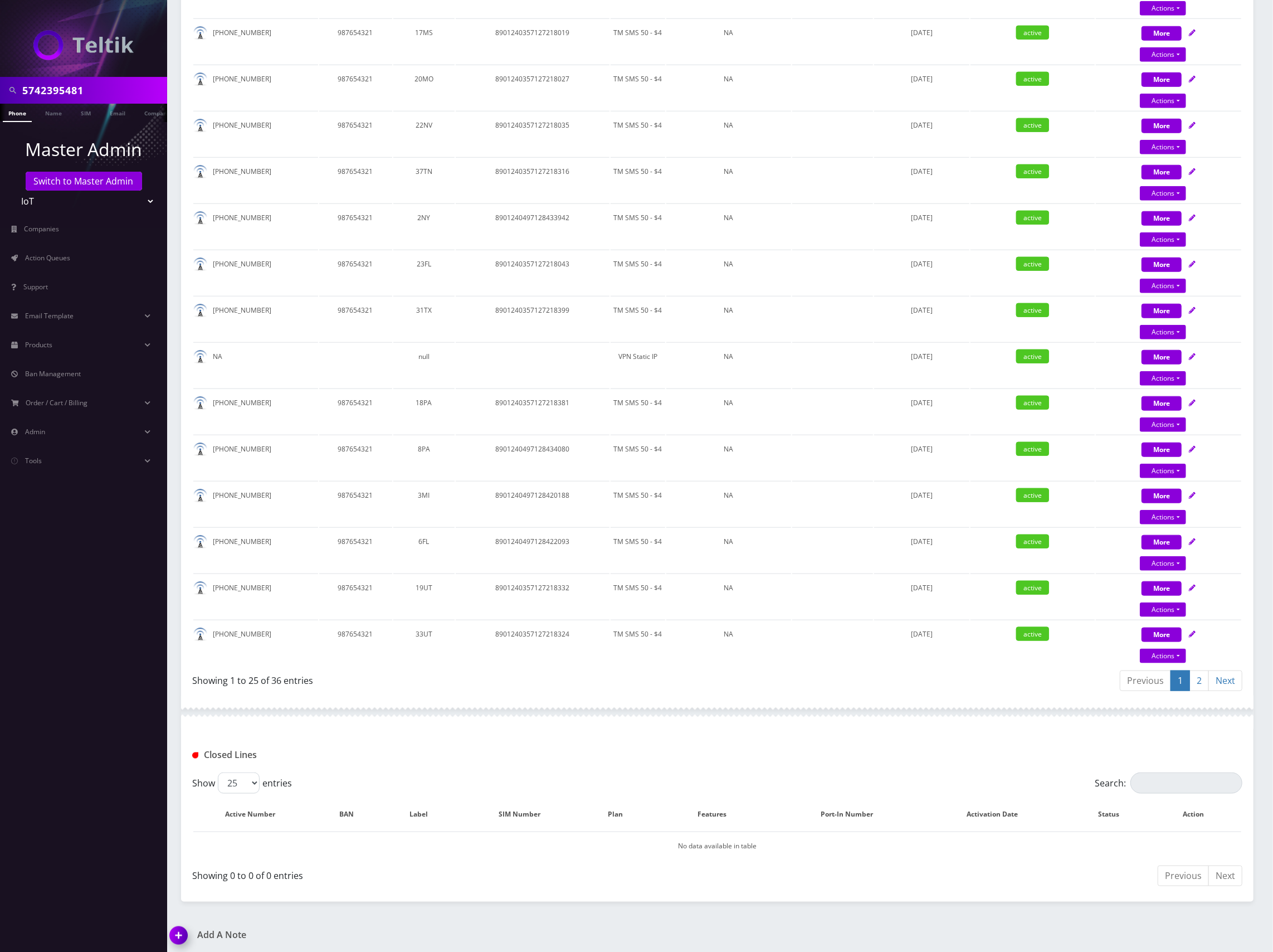
click at [767, 671] on div "Previous 1 2 Next" at bounding box center [984, 682] width 517 height 26
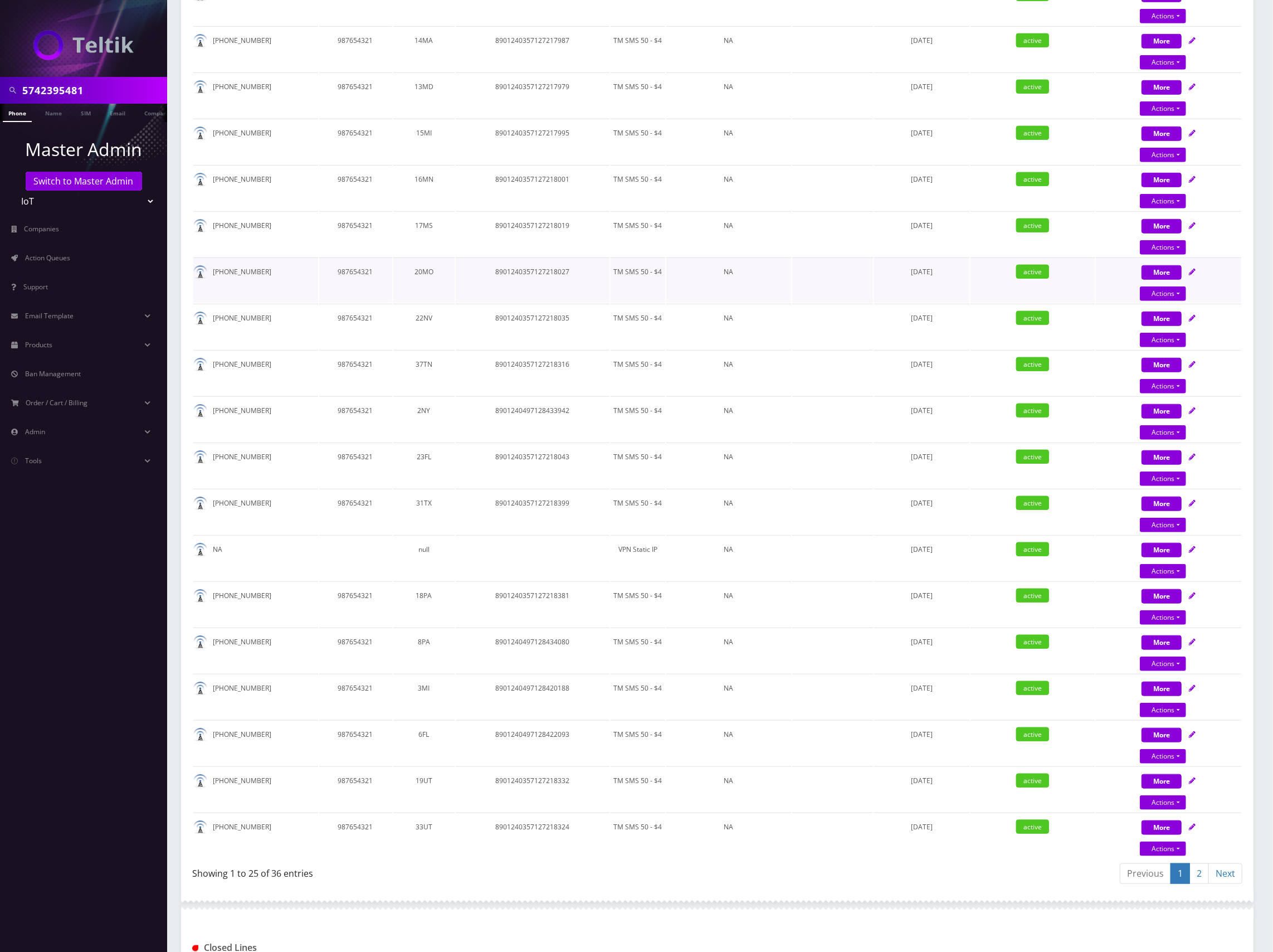
scroll to position [311, 0]
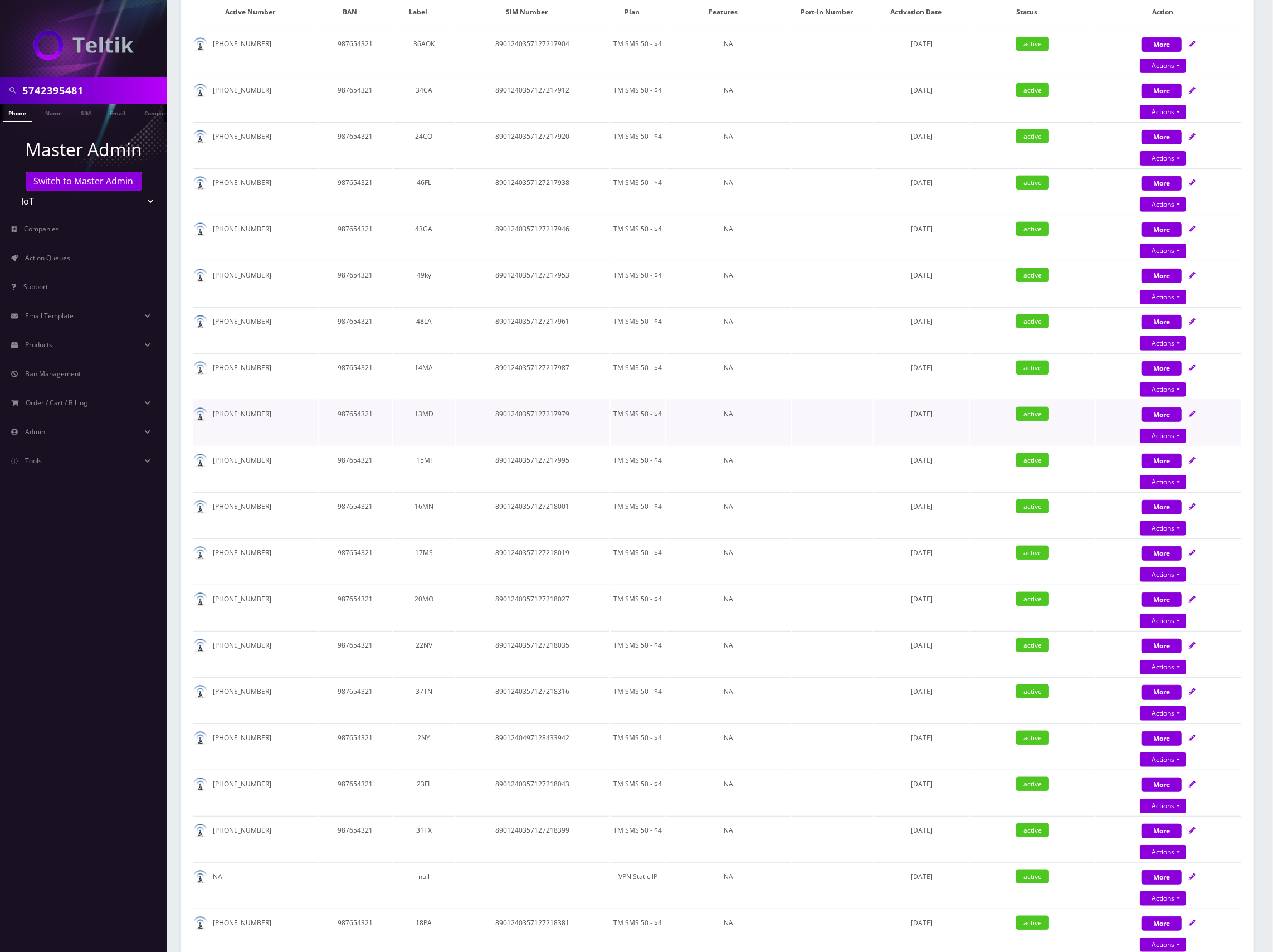
drag, startPoint x: 262, startPoint y: 417, endPoint x: 273, endPoint y: 419, distance: 11.2
click at [273, 419] on td "[PHONE_NUMBER]" at bounding box center [256, 422] width 125 height 45
click at [1191, 410] on icon at bounding box center [1192, 413] width 7 height 7
select select "TMO SMS SIM"
select select "63"
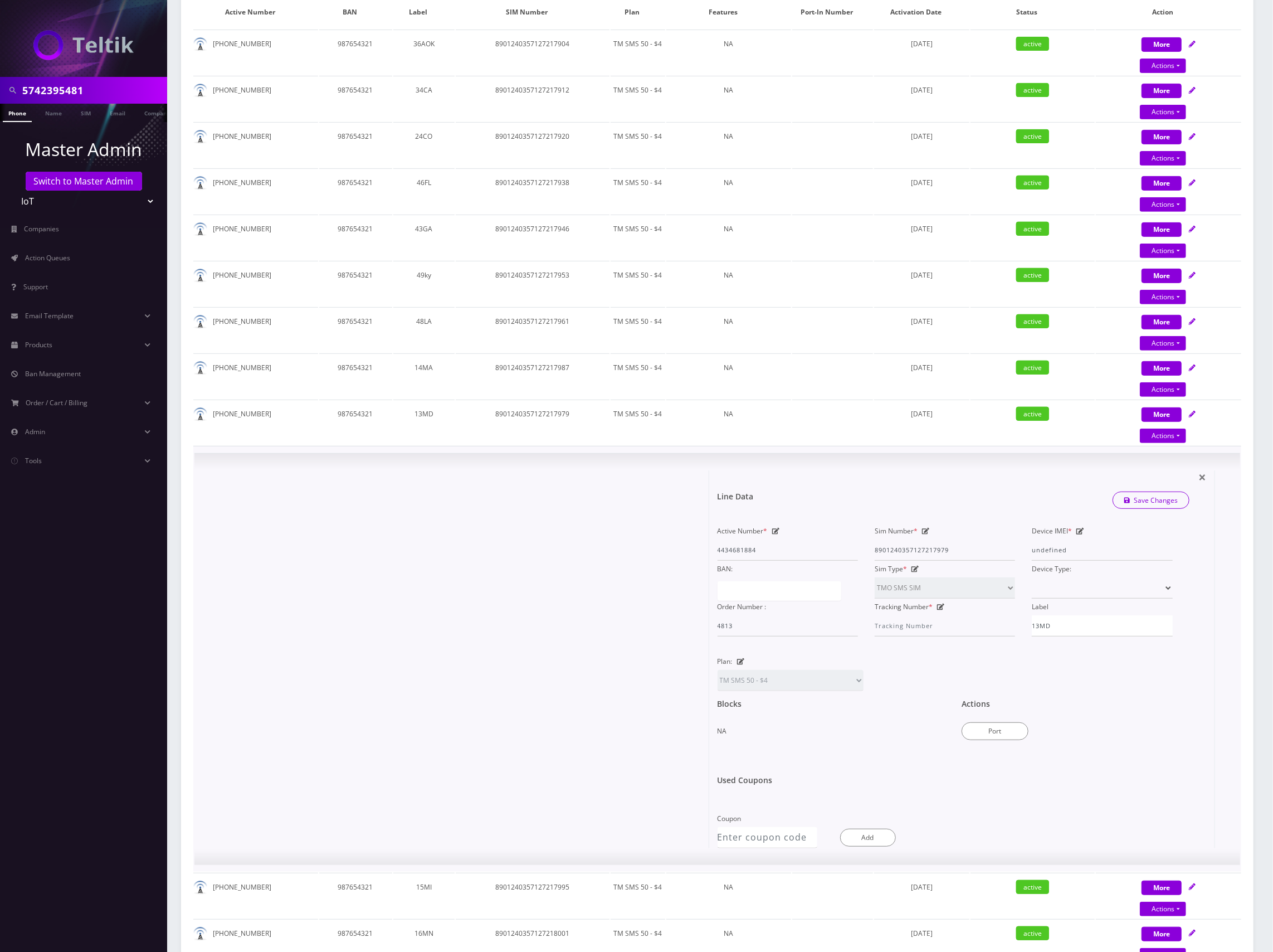
click at [925, 533] on div "Sim Number * 8901240357127217979" at bounding box center [944, 542] width 157 height 38
click at [925, 531] on icon at bounding box center [926, 530] width 8 height 7
click at [915, 547] on input "8901240357127217979" at bounding box center [944, 550] width 140 height 21
paste input "497128263463"
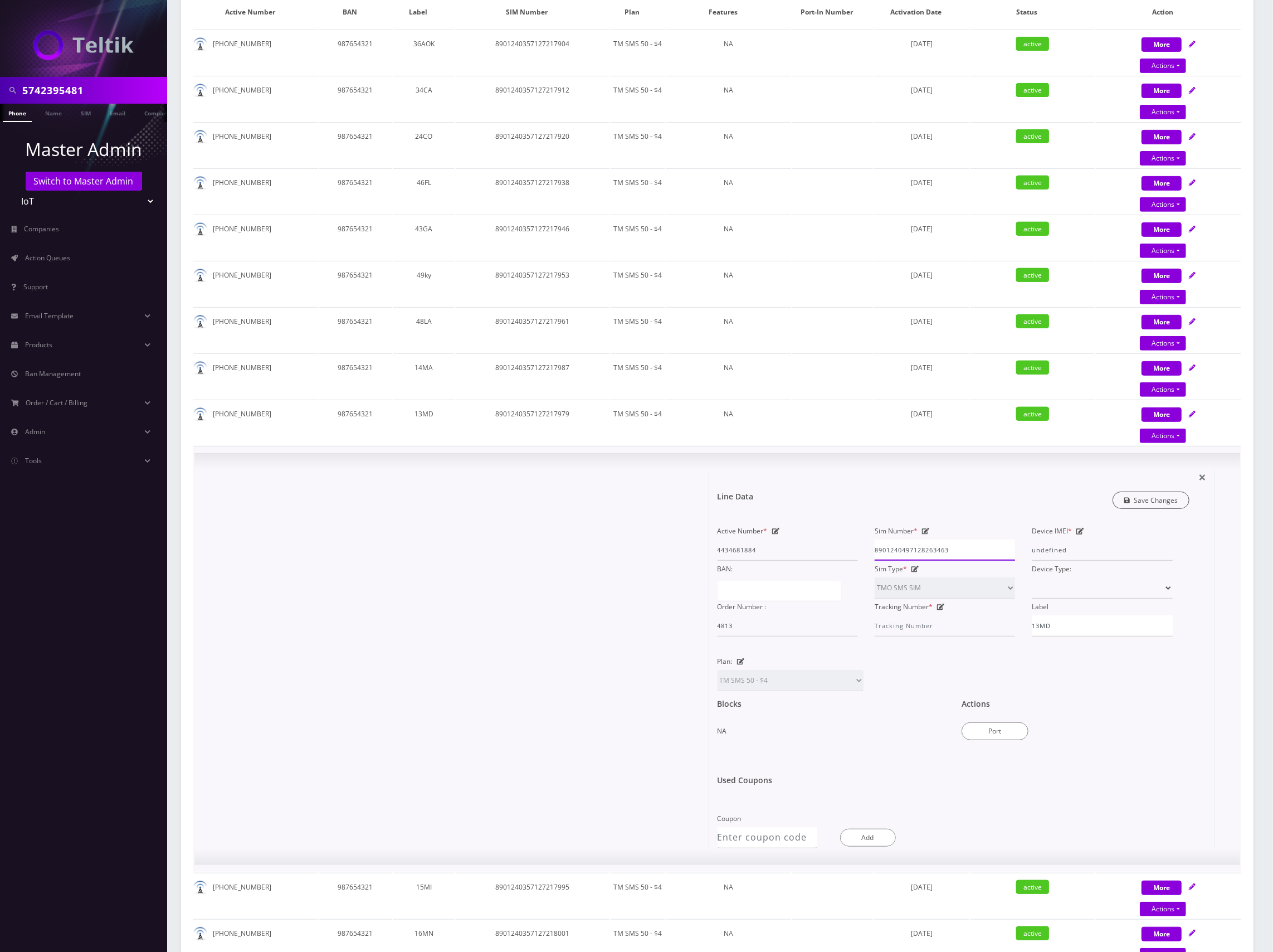
type input "8901240497128263463"
click at [1147, 500] on link "Save Changes" at bounding box center [1151, 500] width 77 height 17
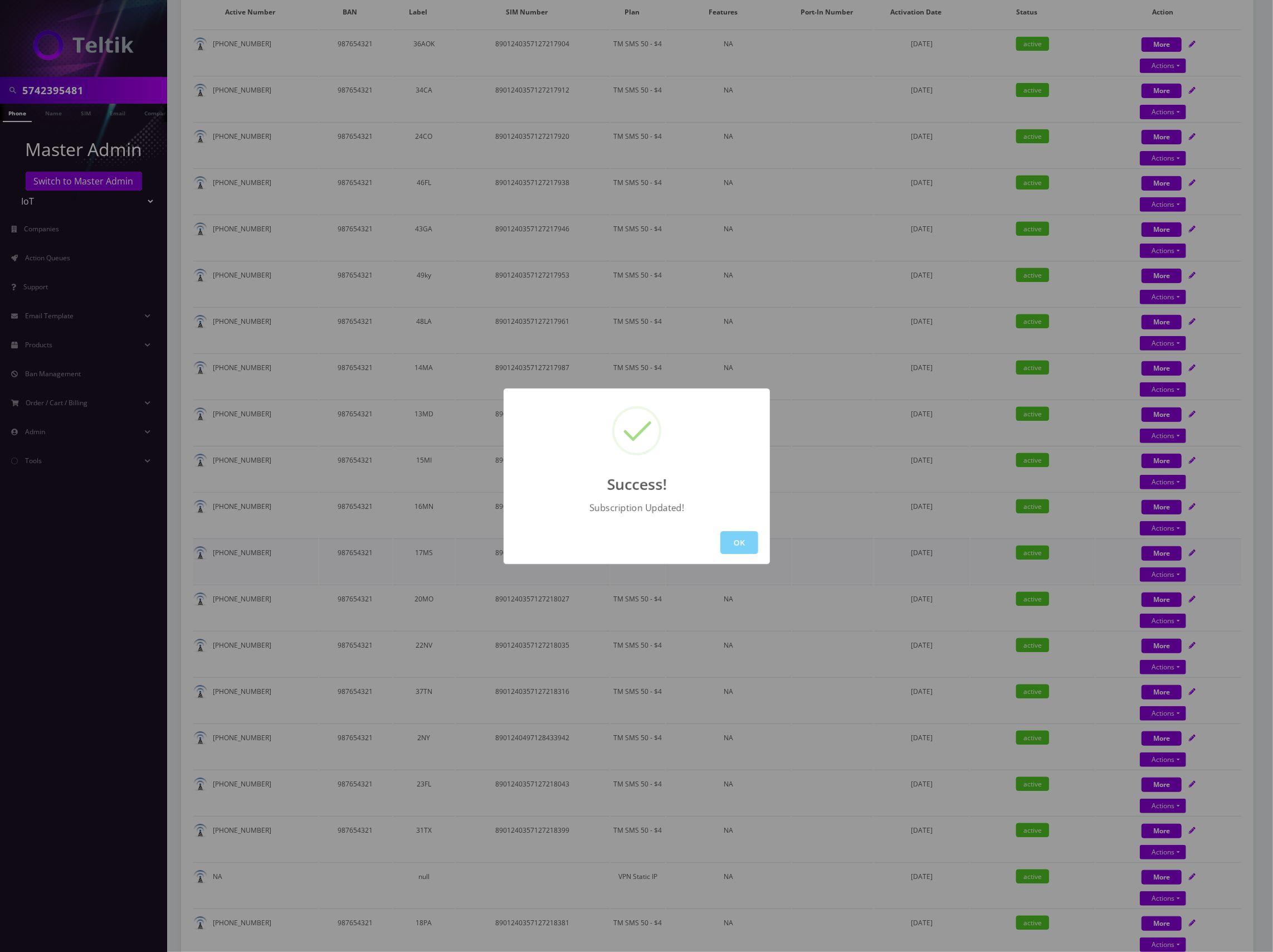
click at [742, 548] on button "OK" at bounding box center [739, 542] width 38 height 23
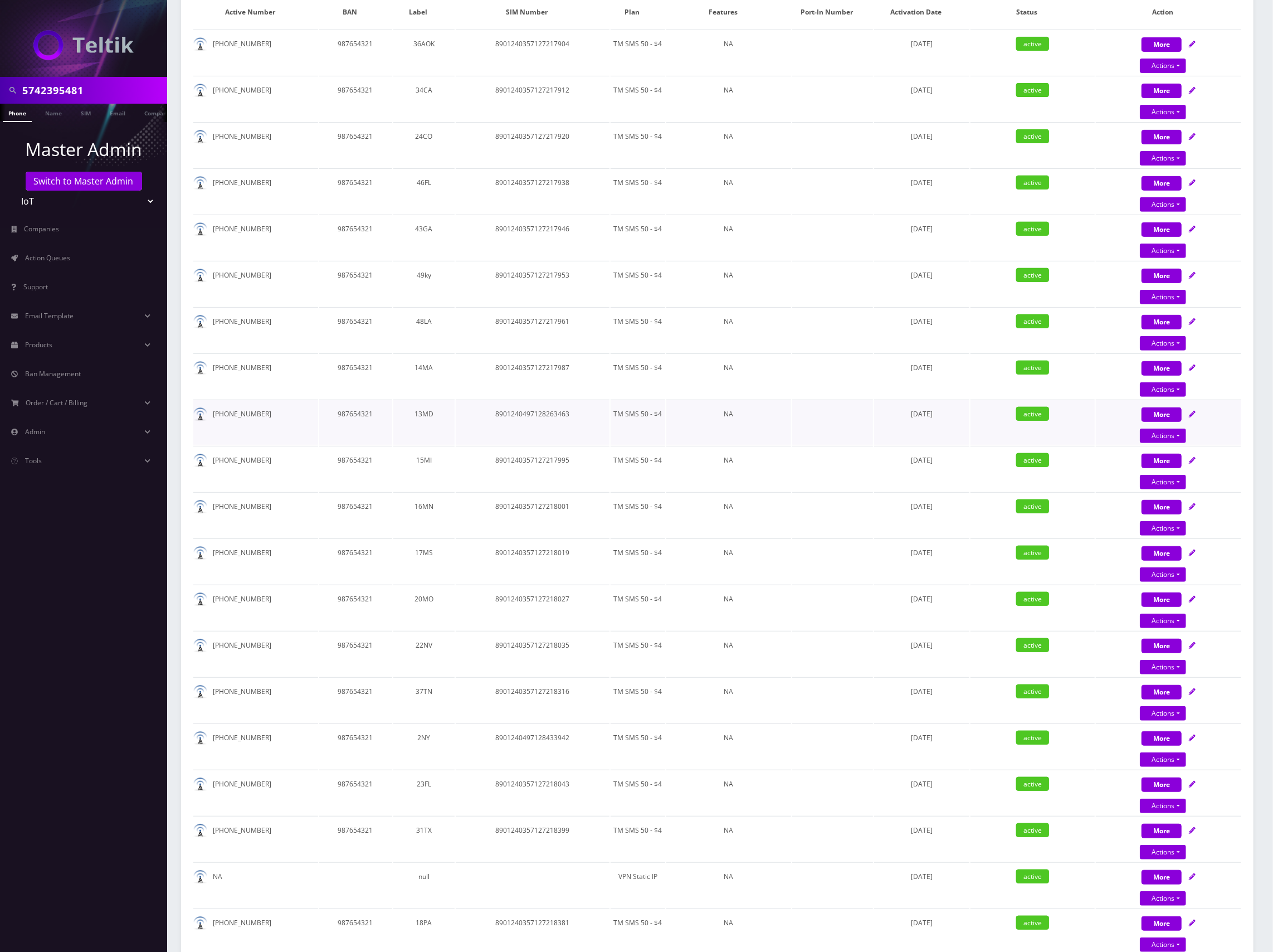
click at [961, 427] on td "[DATE]" at bounding box center [921, 422] width 95 height 45
click at [1190, 365] on icon at bounding box center [1192, 368] width 7 height 7
select select "TMO SMS SIM"
select select "63"
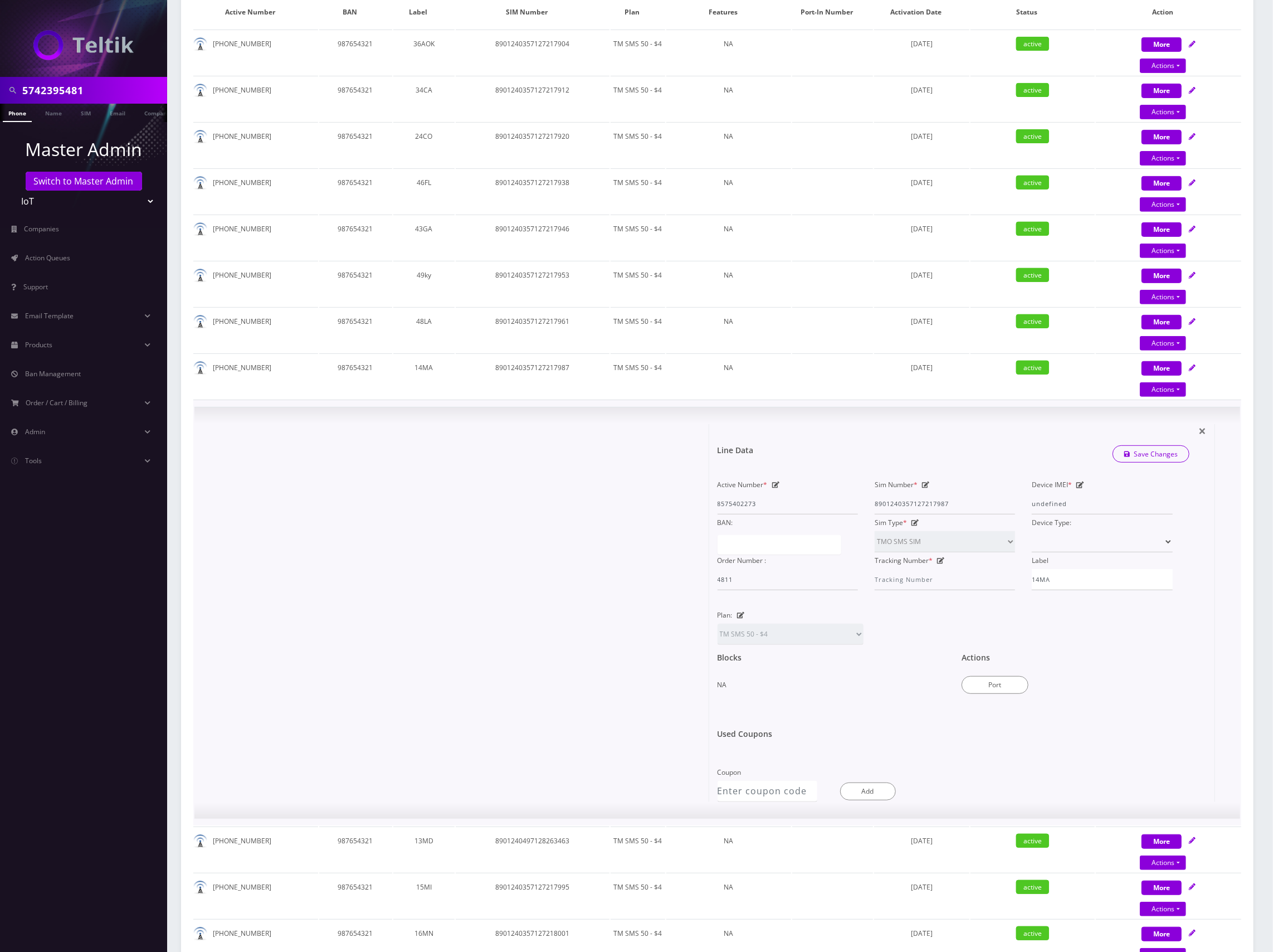
click at [926, 485] on icon at bounding box center [926, 485] width 8 height 7
click at [923, 502] on input "8901240357127217987" at bounding box center [944, 503] width 140 height 21
paste input "497128437083"
type input "8901240497128437083"
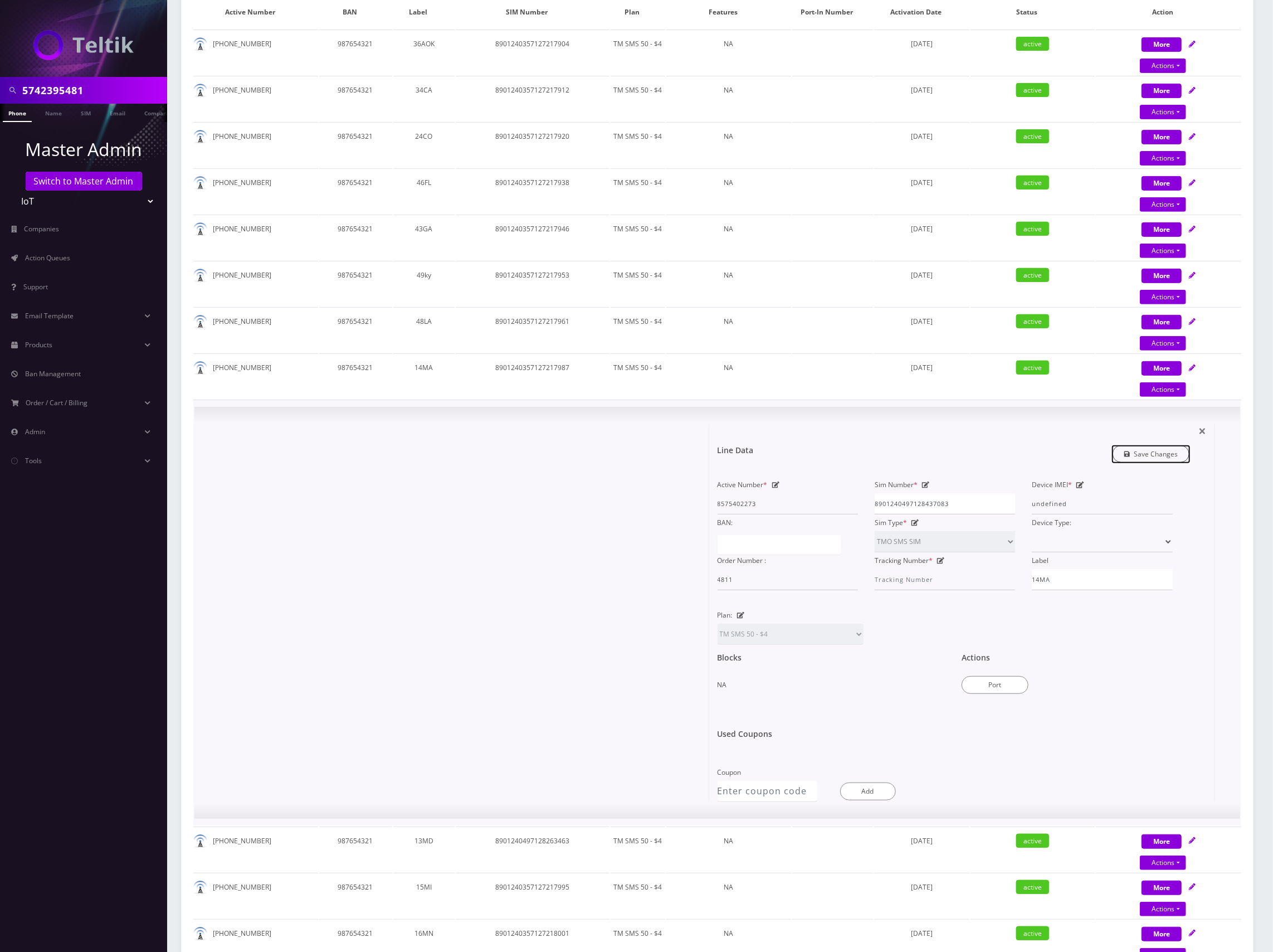
click at [1142, 455] on link "Save Changes" at bounding box center [1151, 453] width 77 height 17
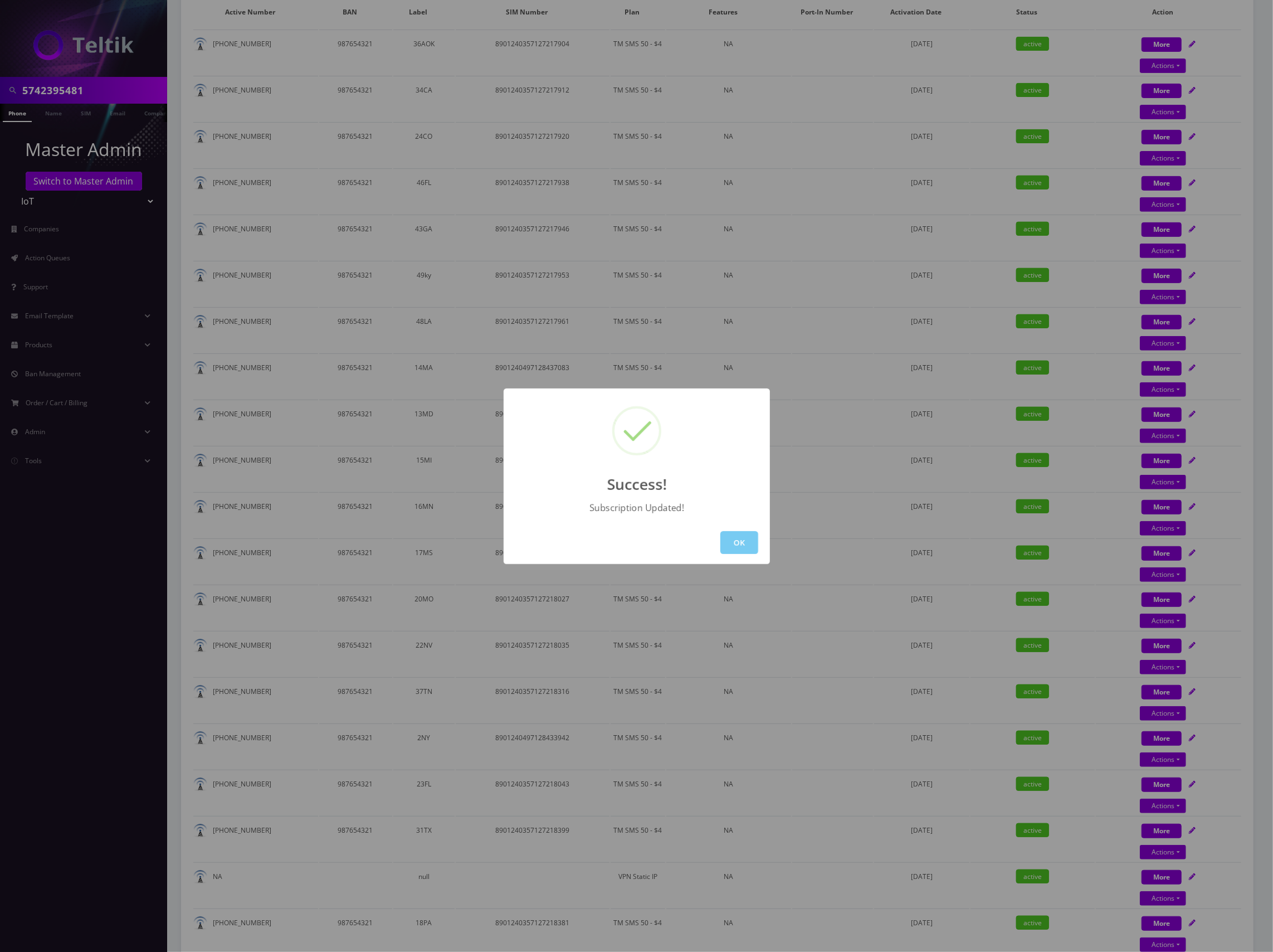
click at [737, 544] on button "OK" at bounding box center [739, 542] width 38 height 23
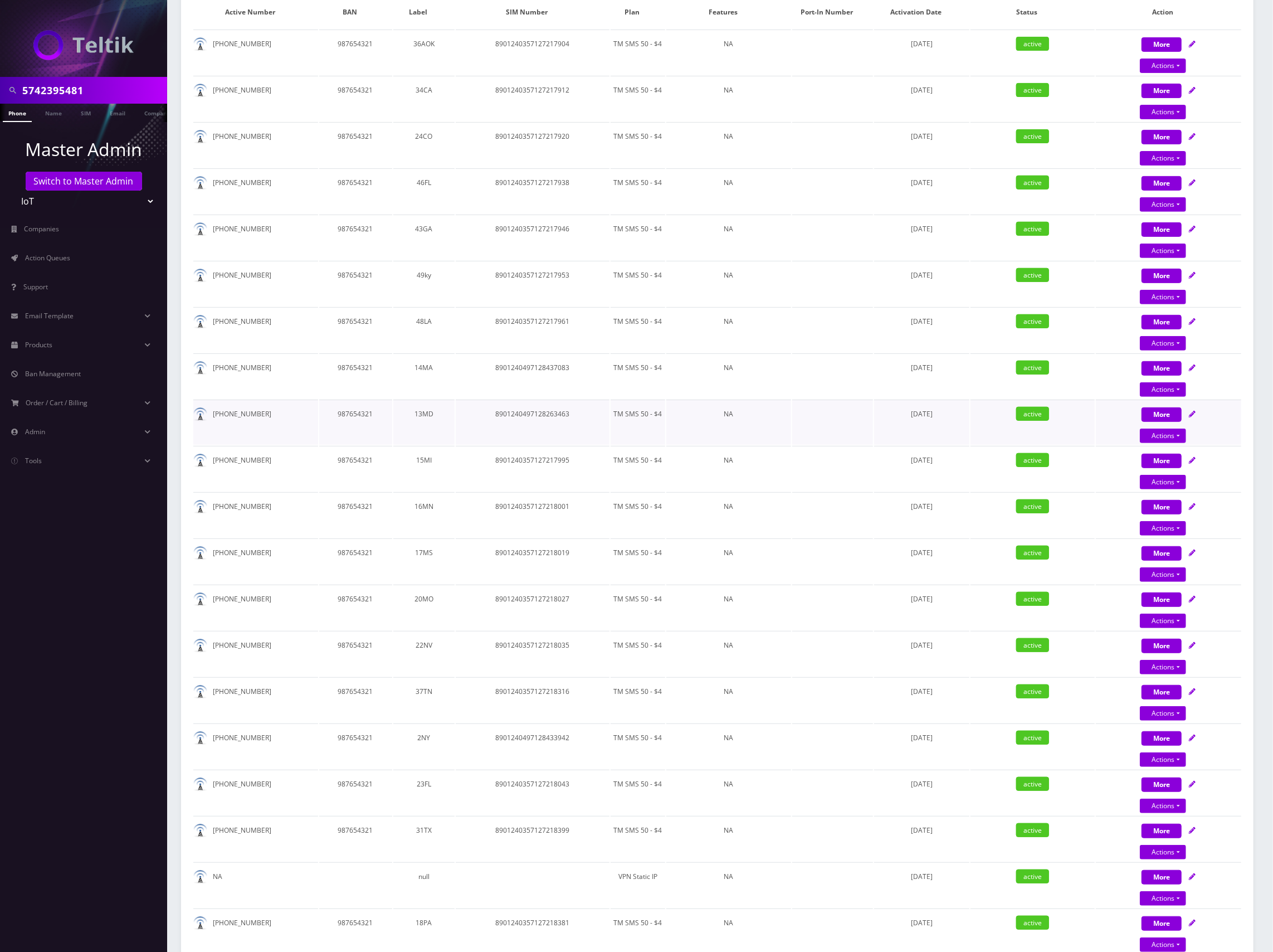
click at [1237, 406] on div "More Actions Suspend Close Swap Sim Confirm" at bounding box center [1169, 422] width 146 height 34
select select "TMO SMS SIM"
select select "63"
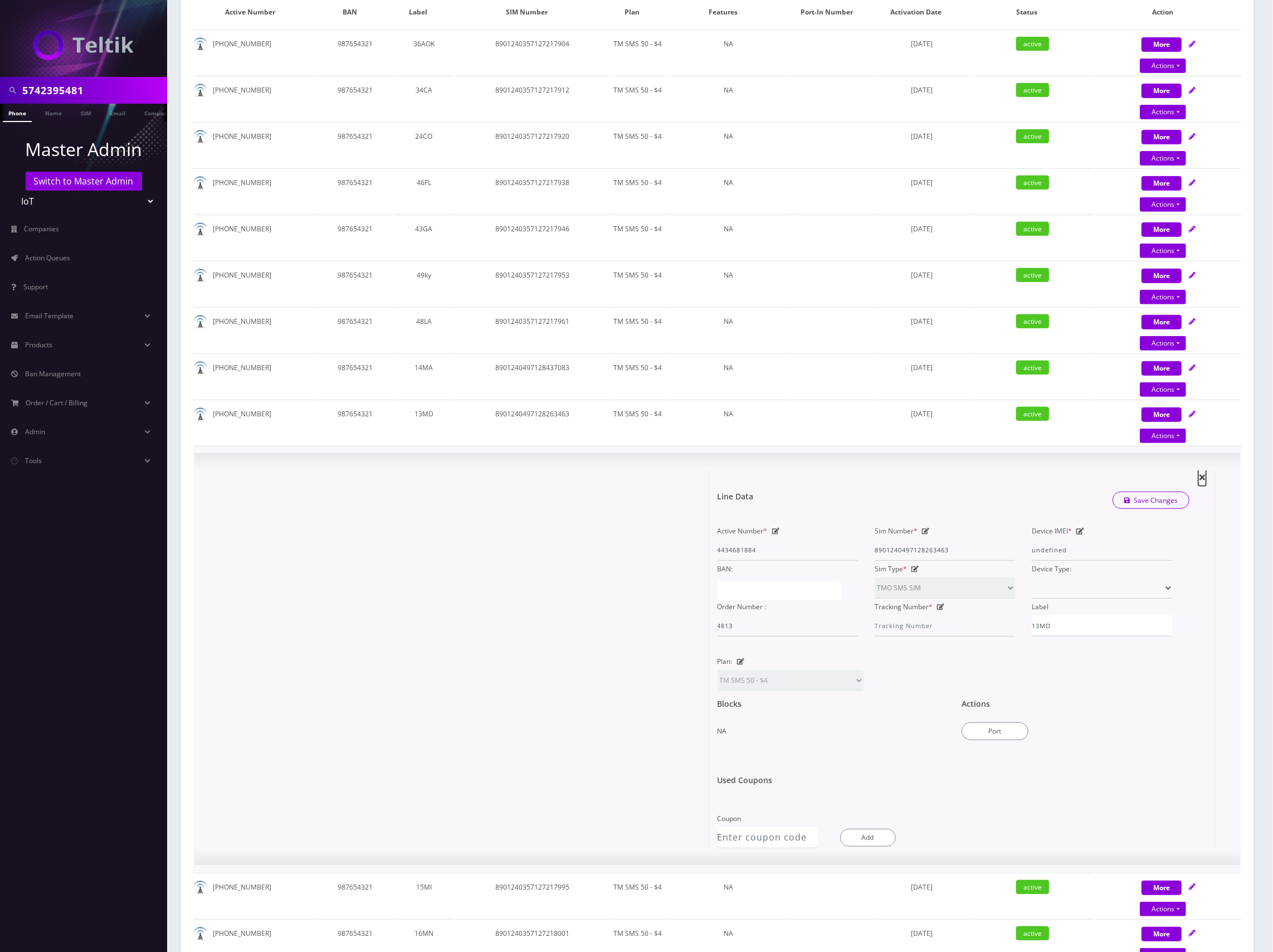
click at [1204, 476] on span "×" at bounding box center [1202, 476] width 8 height 19
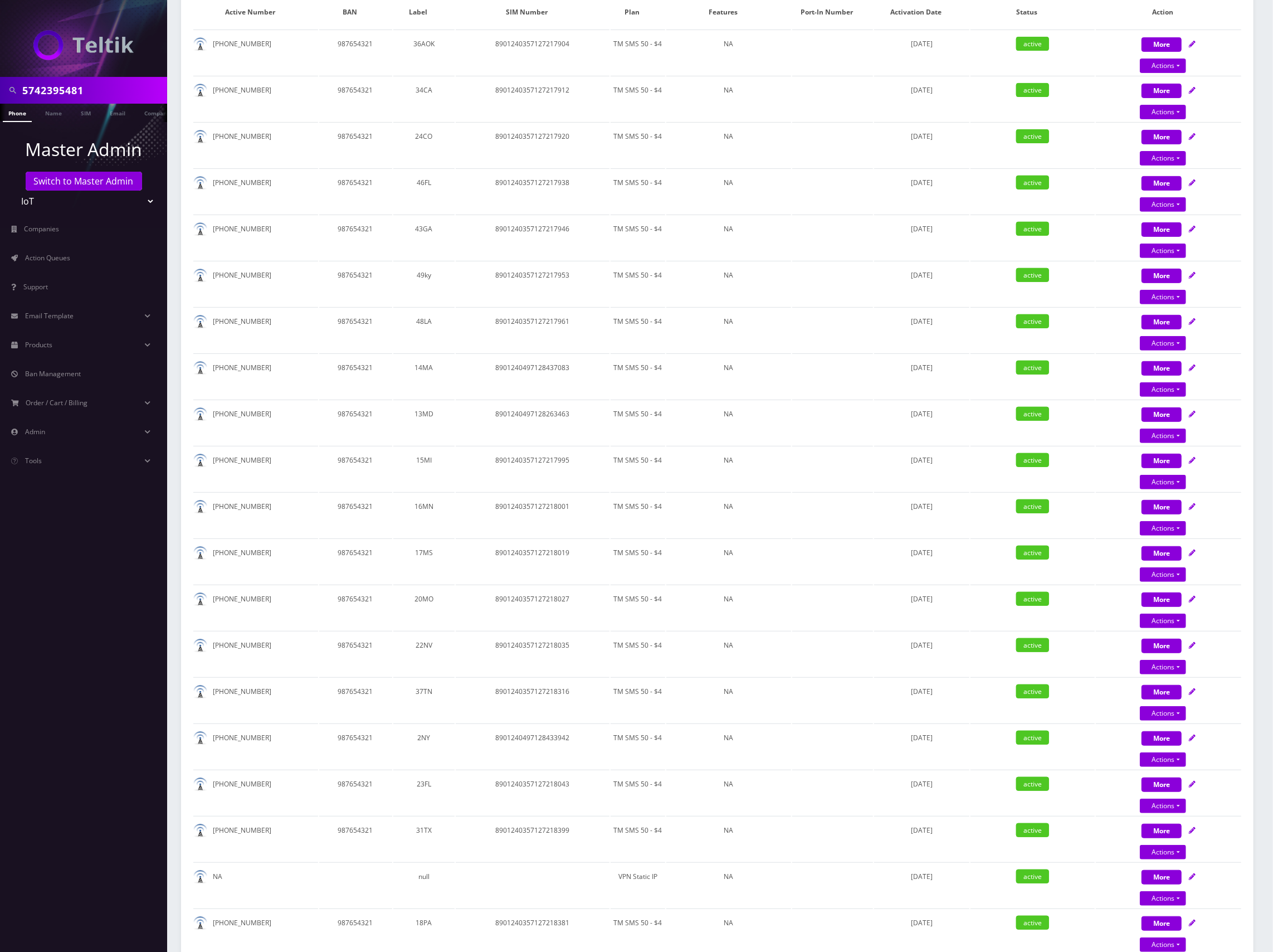
scroll to position [0, 0]
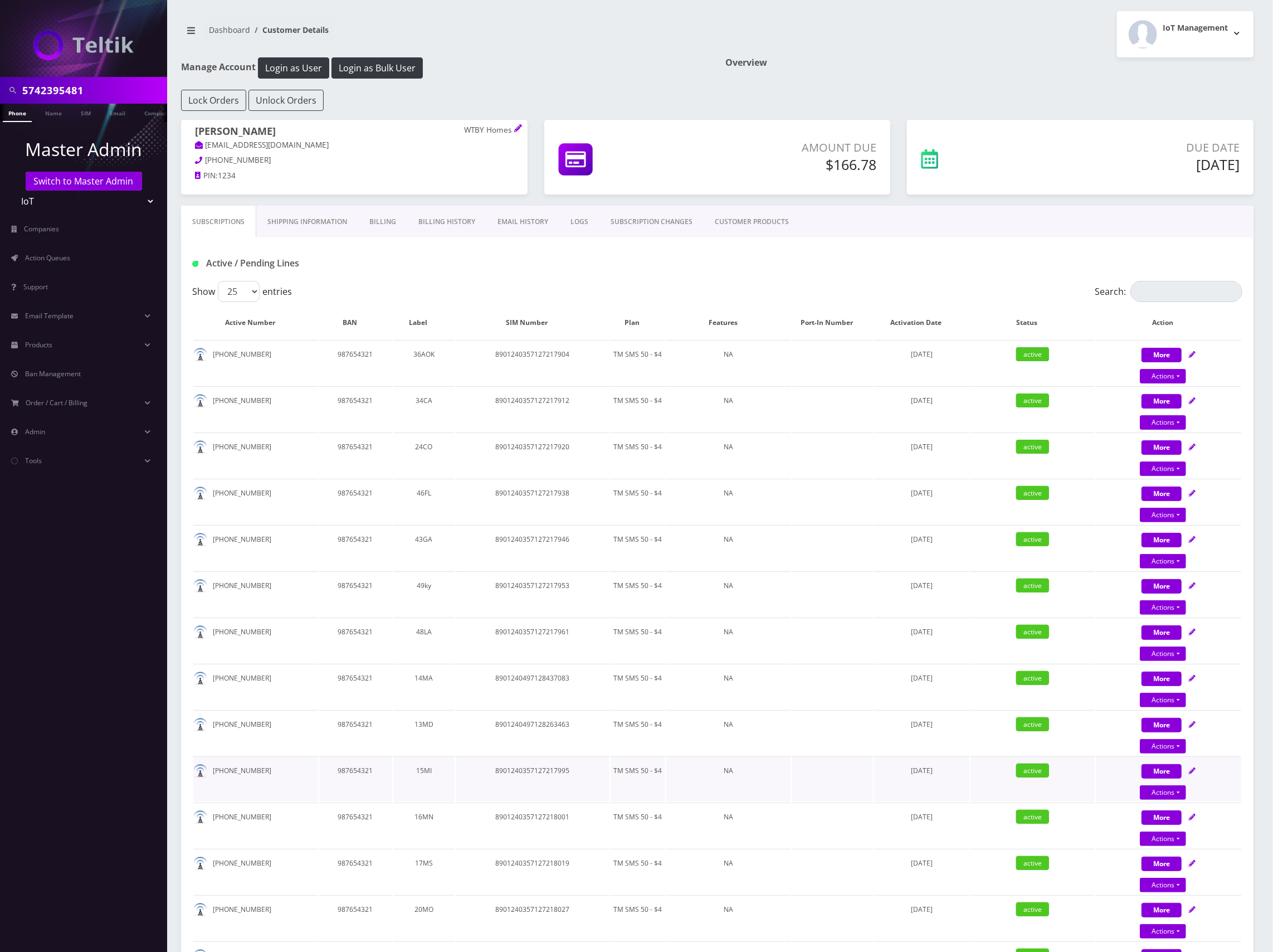
click at [1193, 767] on icon at bounding box center [1192, 770] width 7 height 7
select select "TMO SMS SIM"
select select "63"
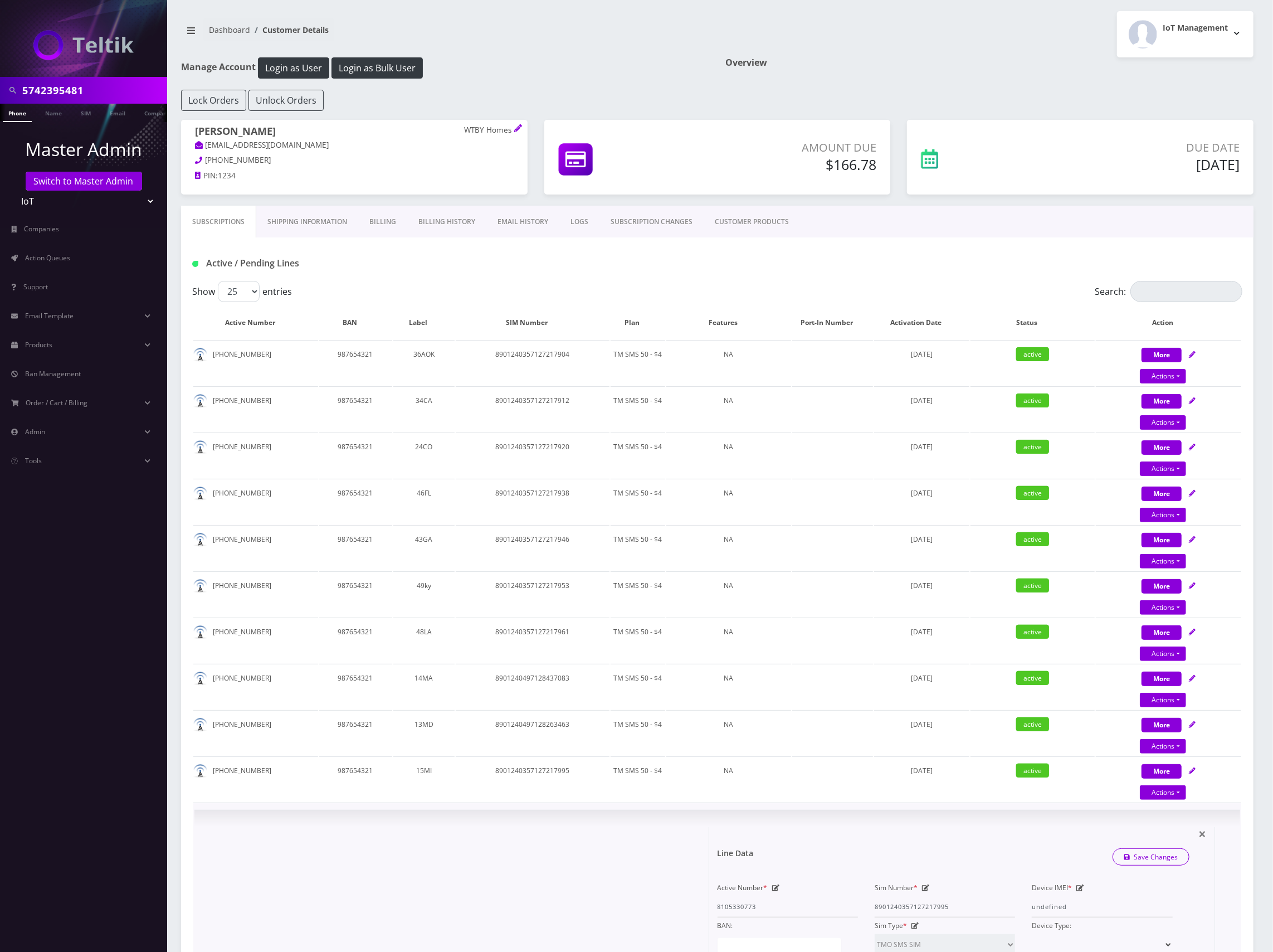
click at [0, 0] on div at bounding box center [0, 0] width 0 height 0
click at [1196, 769] on icon at bounding box center [1192, 770] width 7 height 7
select select "TMO SMS SIM"
select select "63"
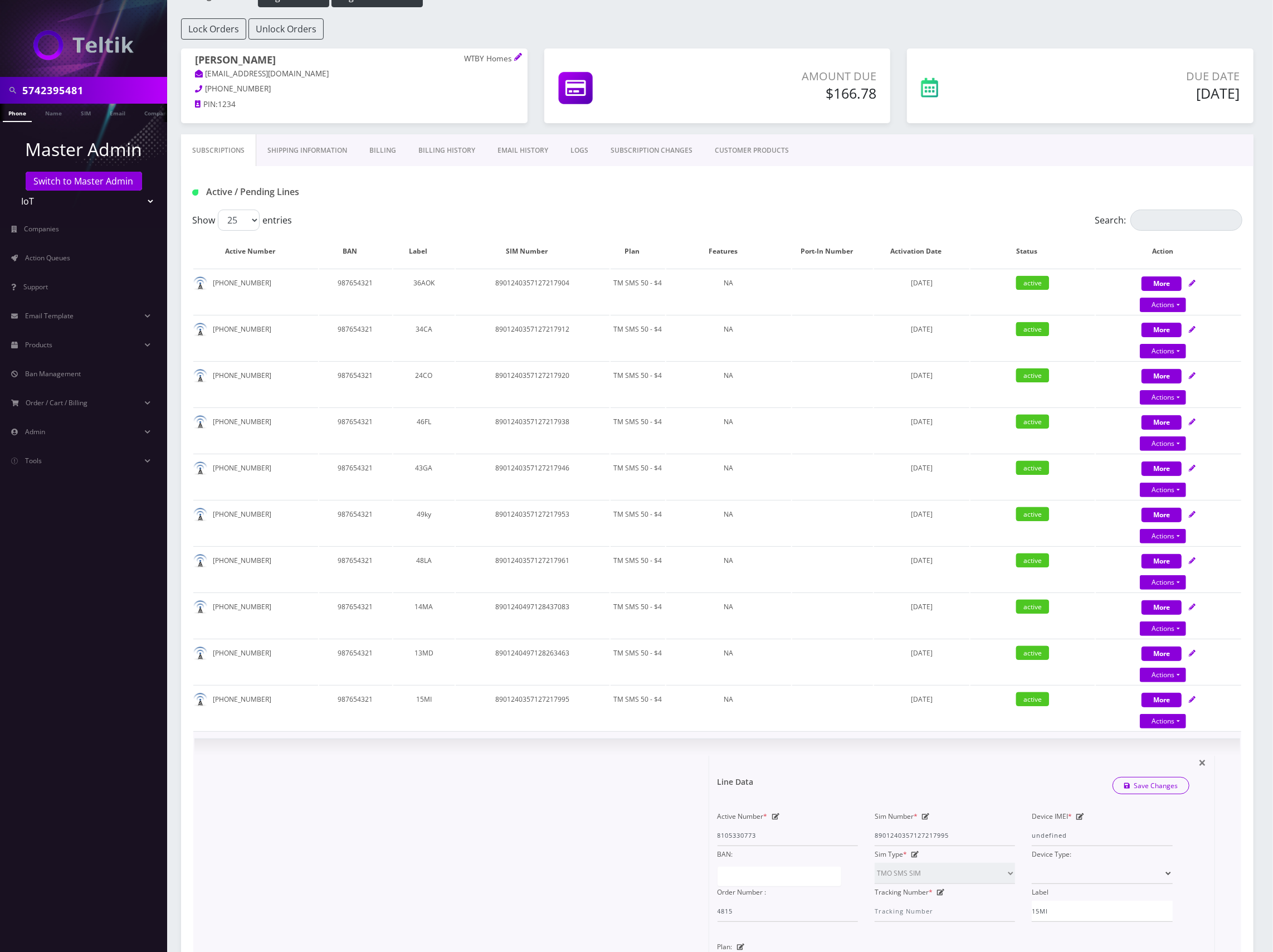
scroll to position [223, 0]
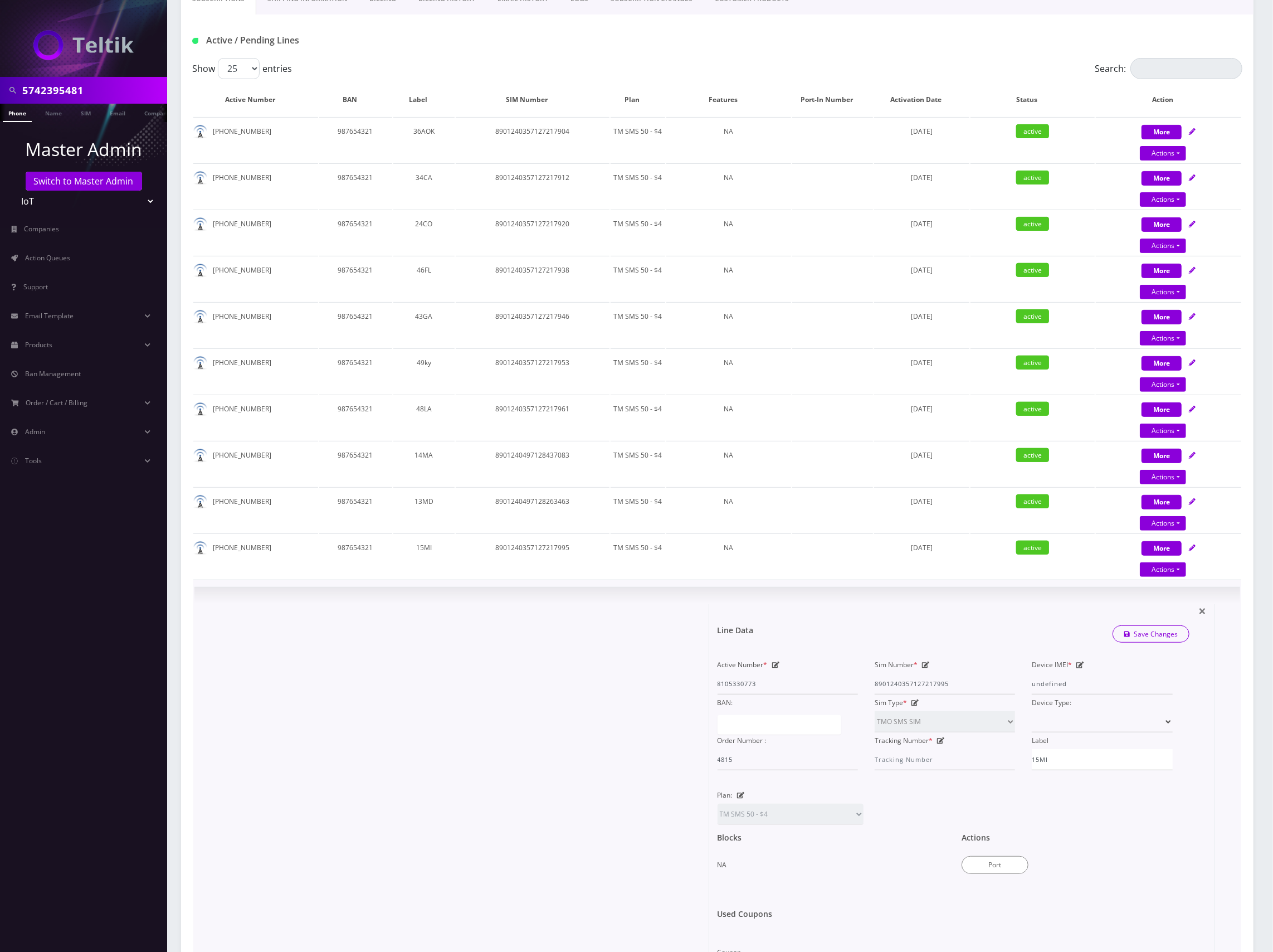
click at [0, 0] on icon at bounding box center [0, 0] width 0 height 0
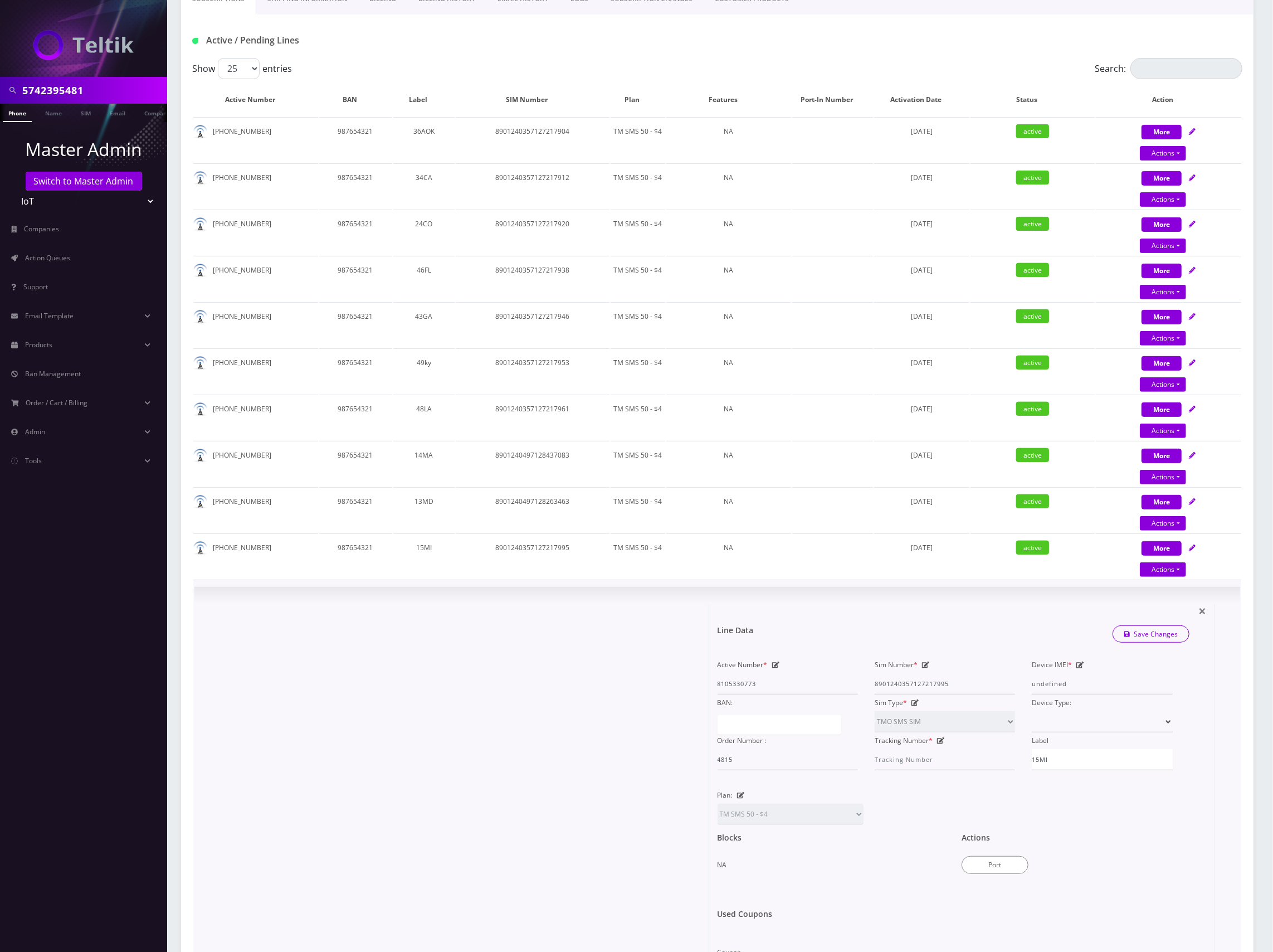
click at [0, 0] on div "Sim Number * 8901240357127217995" at bounding box center [0, 0] width 0 height 0
click at [986, 581] on td "× Line Data Save Changes Active Number * 8105330773 Sim Number * 89012403571272…" at bounding box center [717, 791] width 1048 height 425
click at [0, 0] on span "×" at bounding box center [0, 0] width 0 height 0
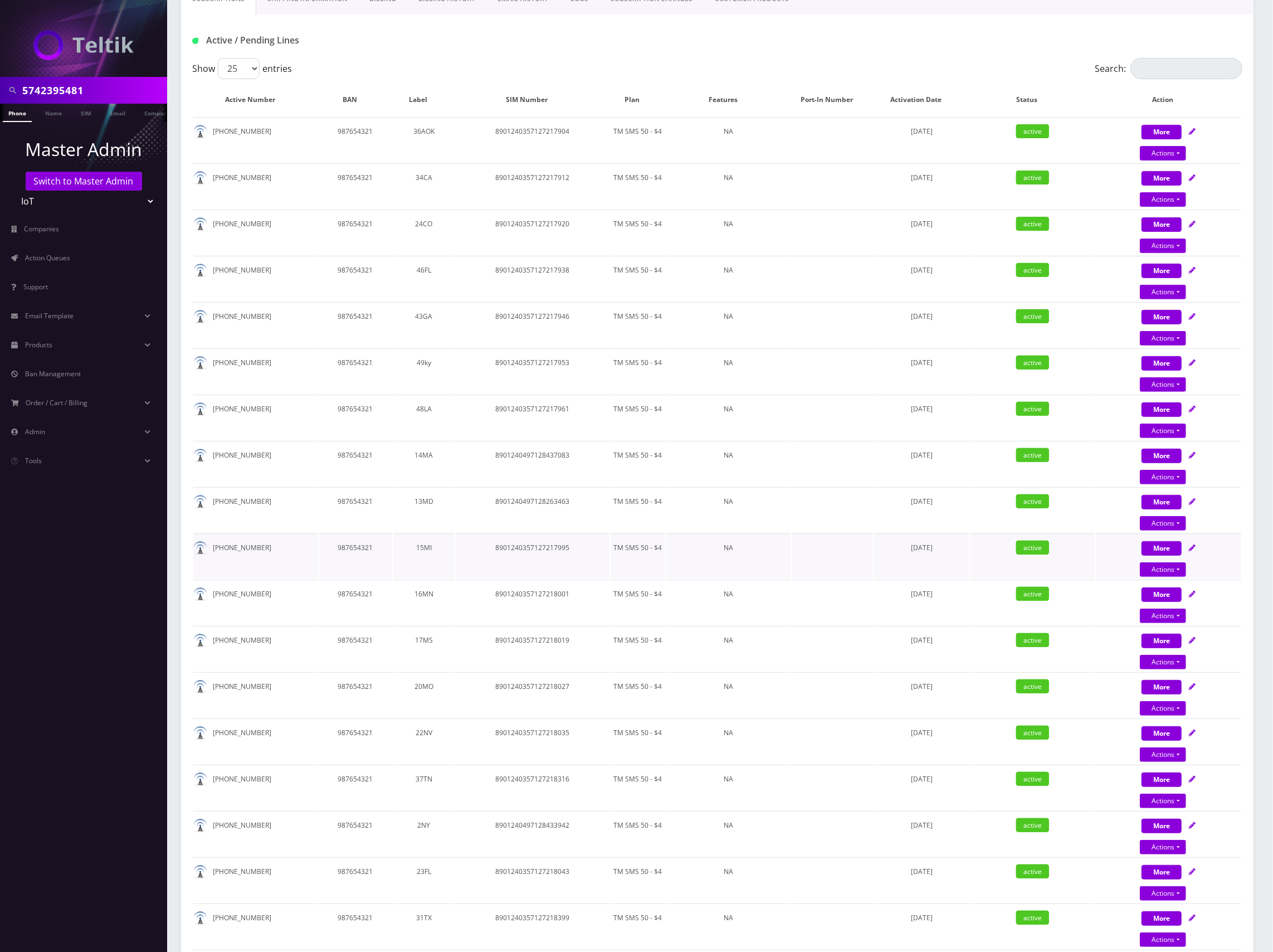
click at [1193, 545] on icon at bounding box center [1192, 548] width 7 height 7
select select "TMO SMS SIM"
select select "63"
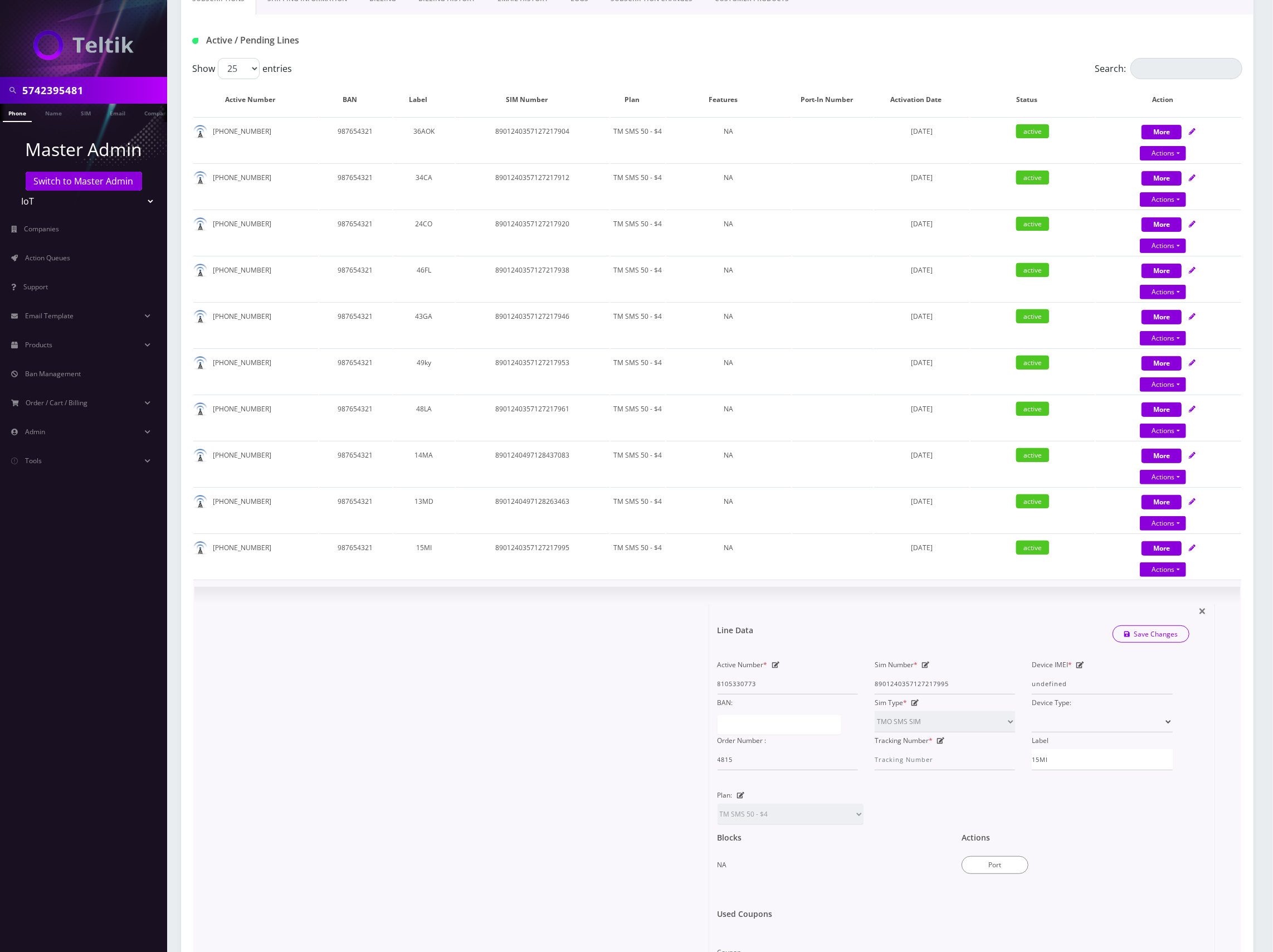
click at [0, 0] on div "Sim Number * 8901240357127217995" at bounding box center [0, 0] width 0 height 0
click at [0, 0] on icon at bounding box center [0, 0] width 0 height 0
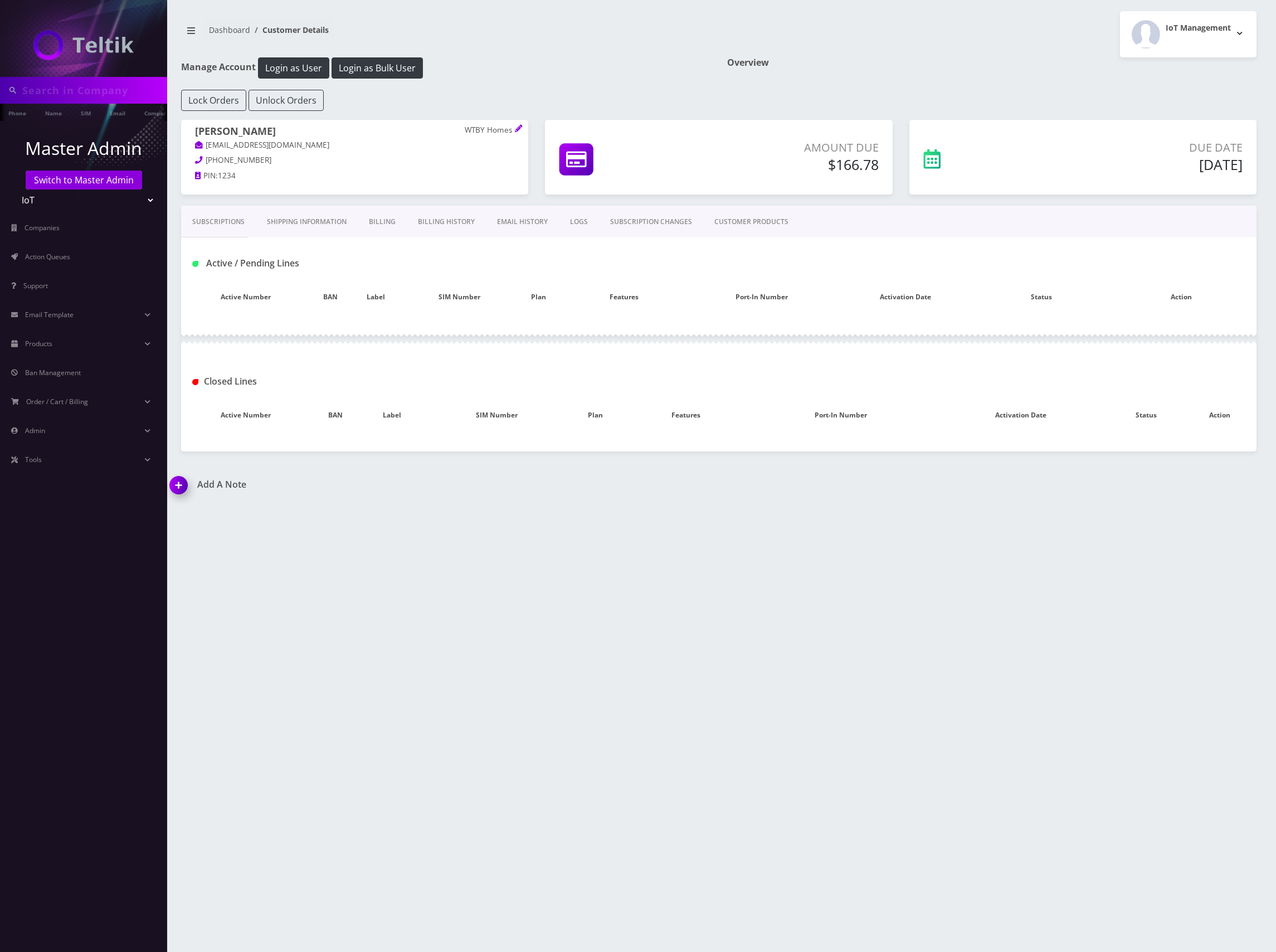
type input "5742395481"
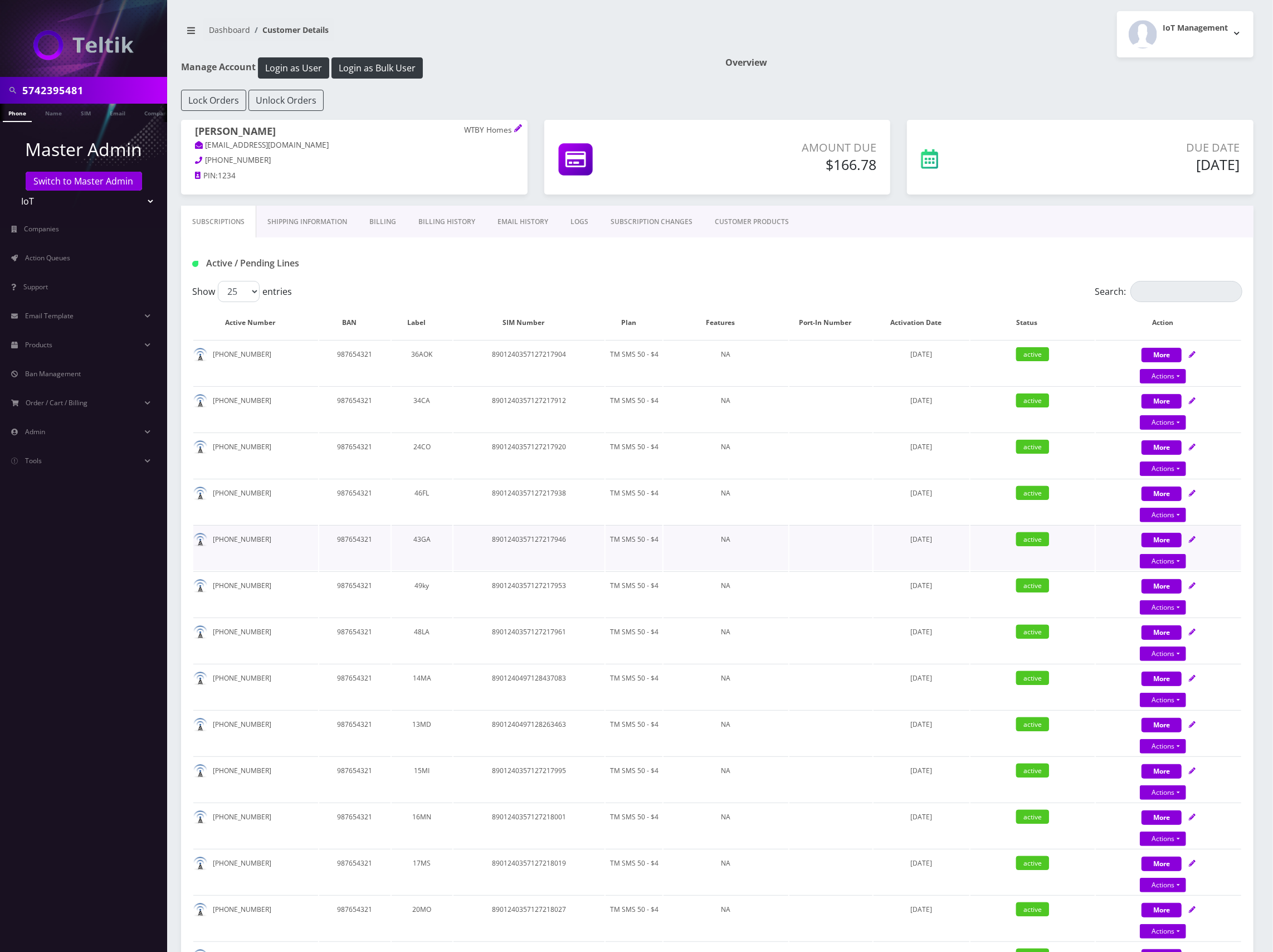
click at [839, 558] on td at bounding box center [830, 548] width 83 height 45
click at [1190, 771] on icon at bounding box center [1192, 770] width 7 height 7
select select "TMO SMS SIM"
select select "63"
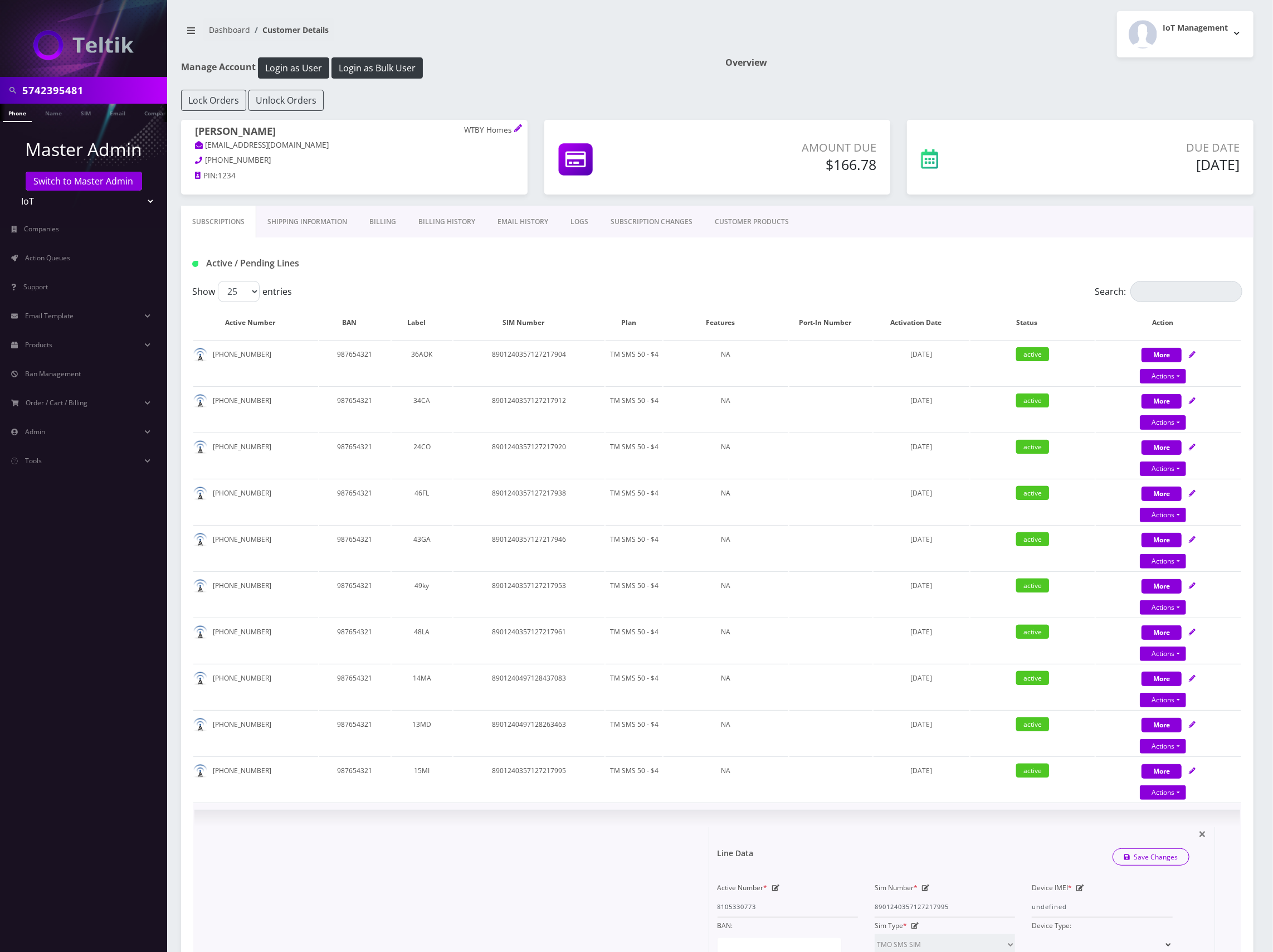
click at [926, 890] on div "Sim Number * [TECHNICAL_ID]" at bounding box center [944, 898] width 157 height 38
click at [923, 887] on icon at bounding box center [926, 887] width 8 height 7
click at [937, 908] on input "8901240357127217995" at bounding box center [944, 906] width 140 height 21
paste input "49712826425"
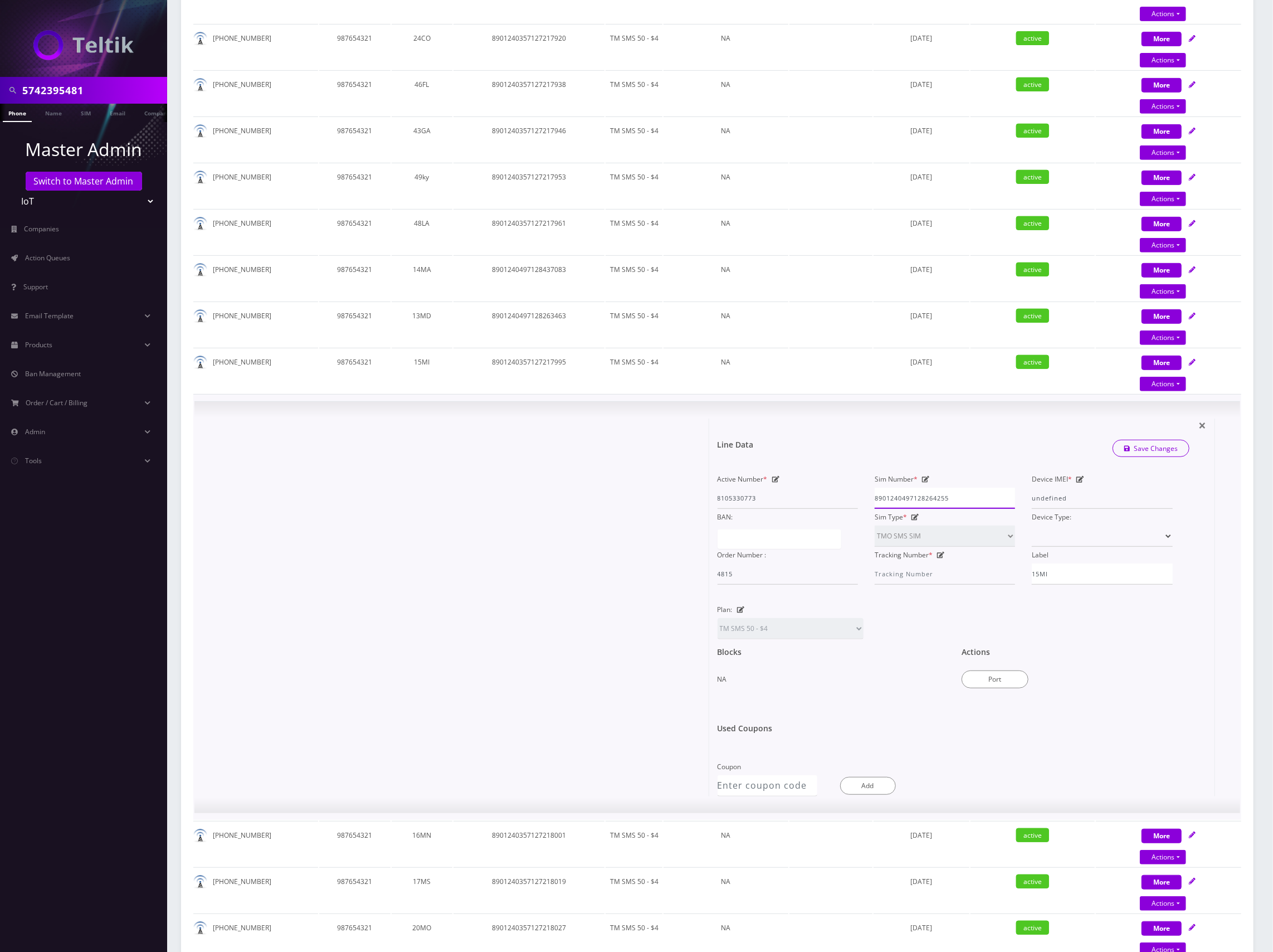
scroll to position [371, 0]
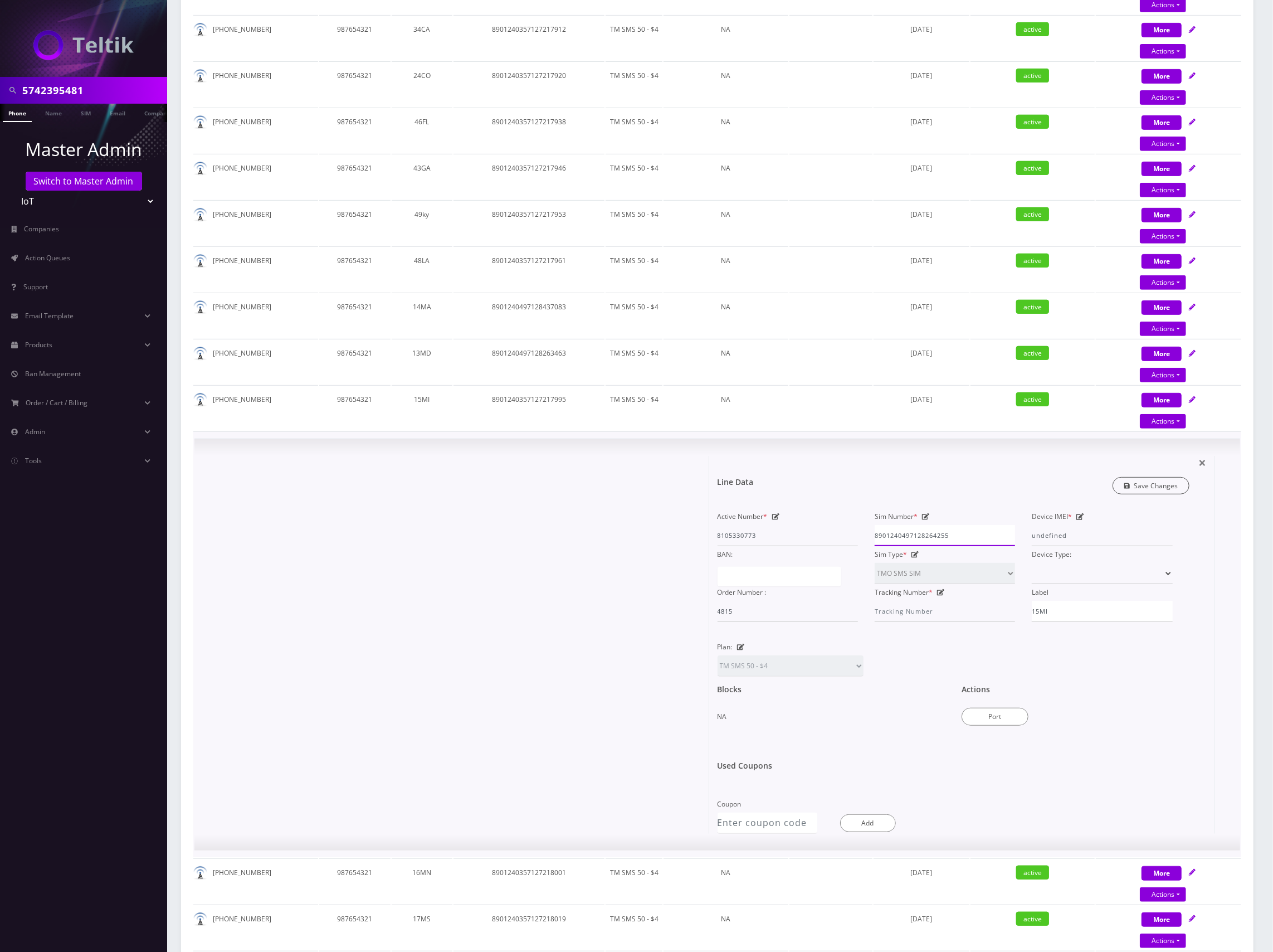
type input "8901240497128264255"
click at [1157, 484] on link "Save Changes" at bounding box center [1151, 485] width 77 height 17
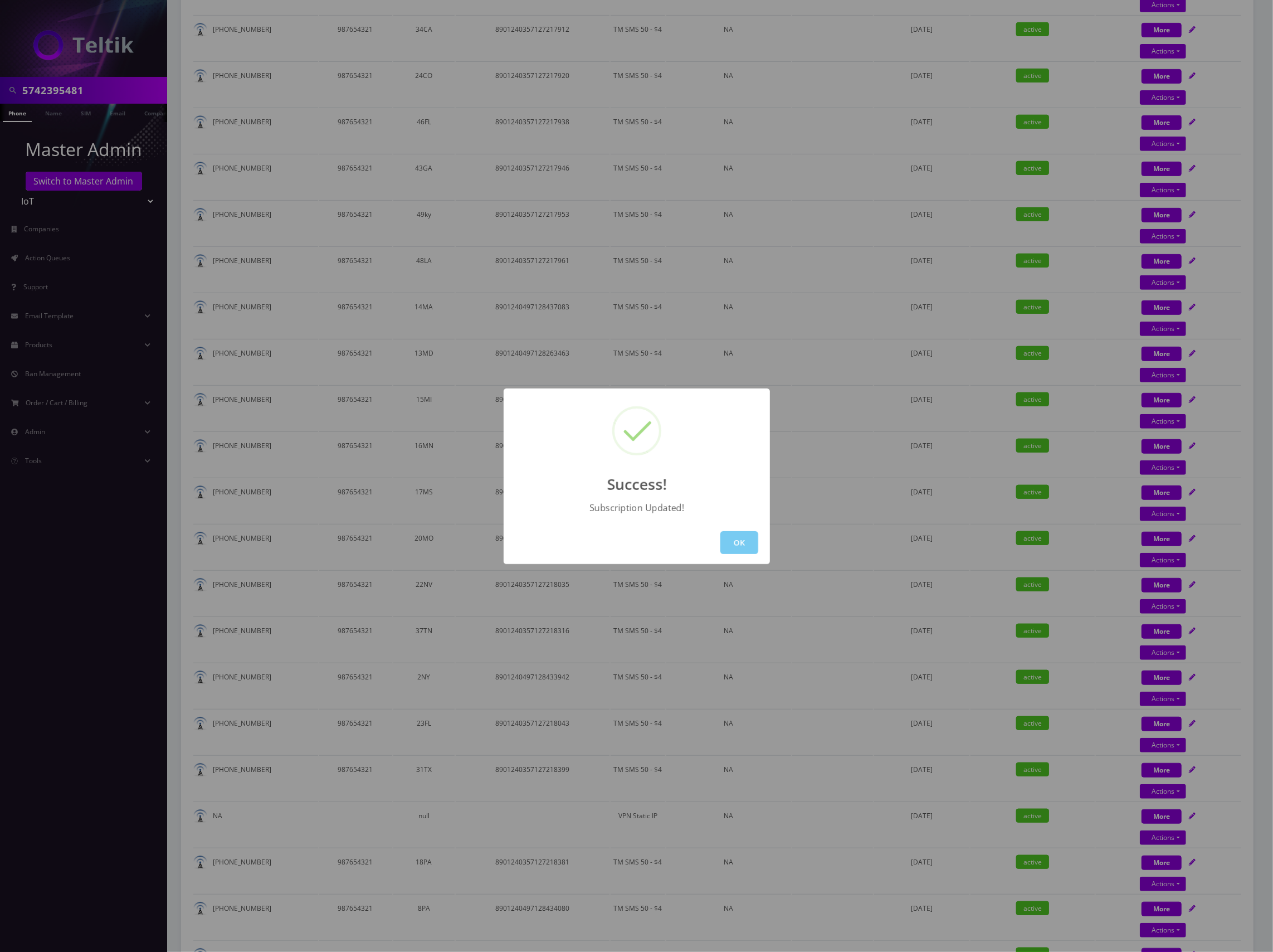
click at [728, 539] on button "OK" at bounding box center [739, 542] width 38 height 23
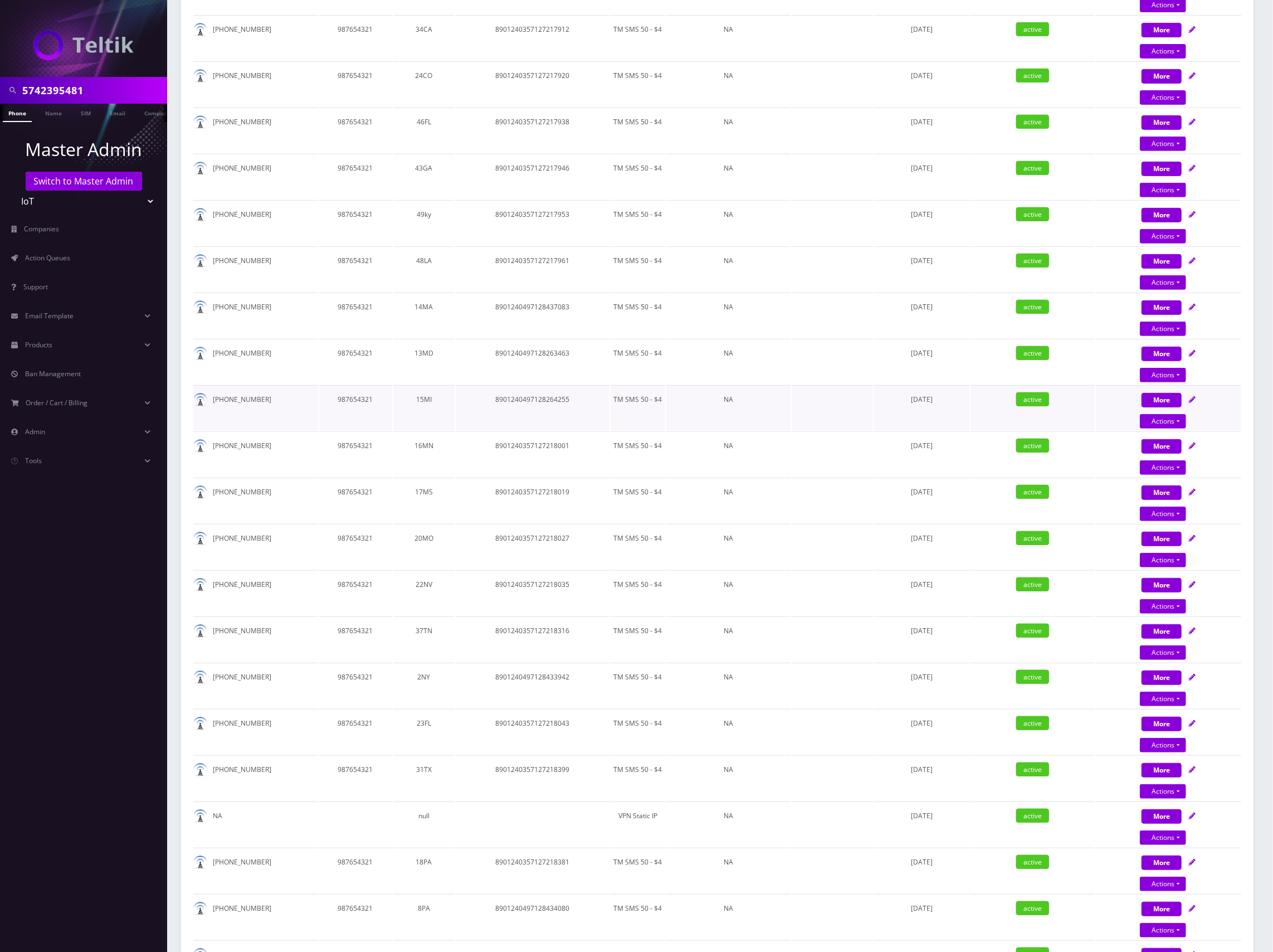
click at [1121, 393] on div "More Actions Suspend Close Swap Sim Confirm" at bounding box center [1169, 407] width 146 height 34
select select "TMO SMS SIM"
select select "63"
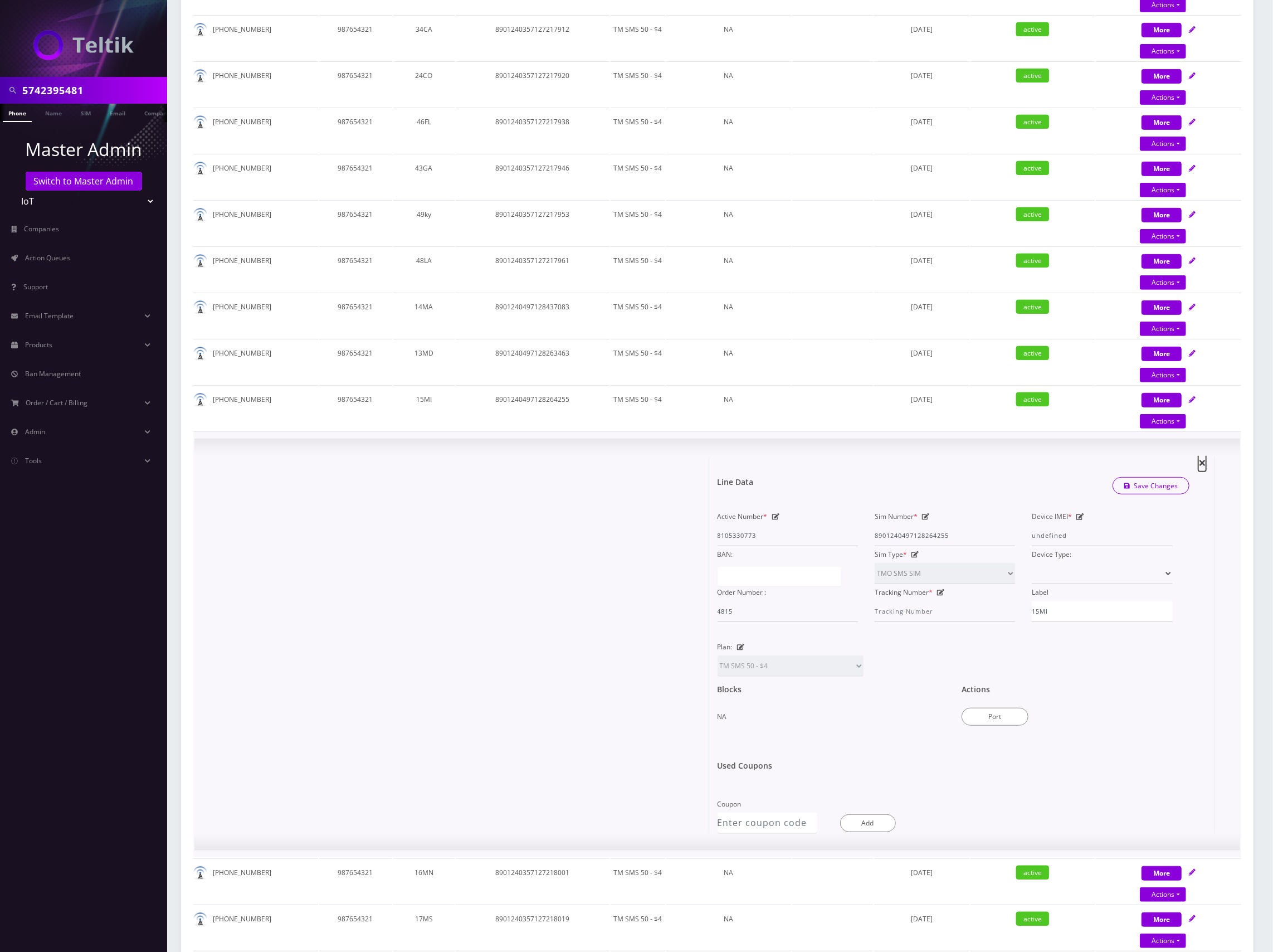
click at [1205, 461] on span "×" at bounding box center [1202, 462] width 8 height 19
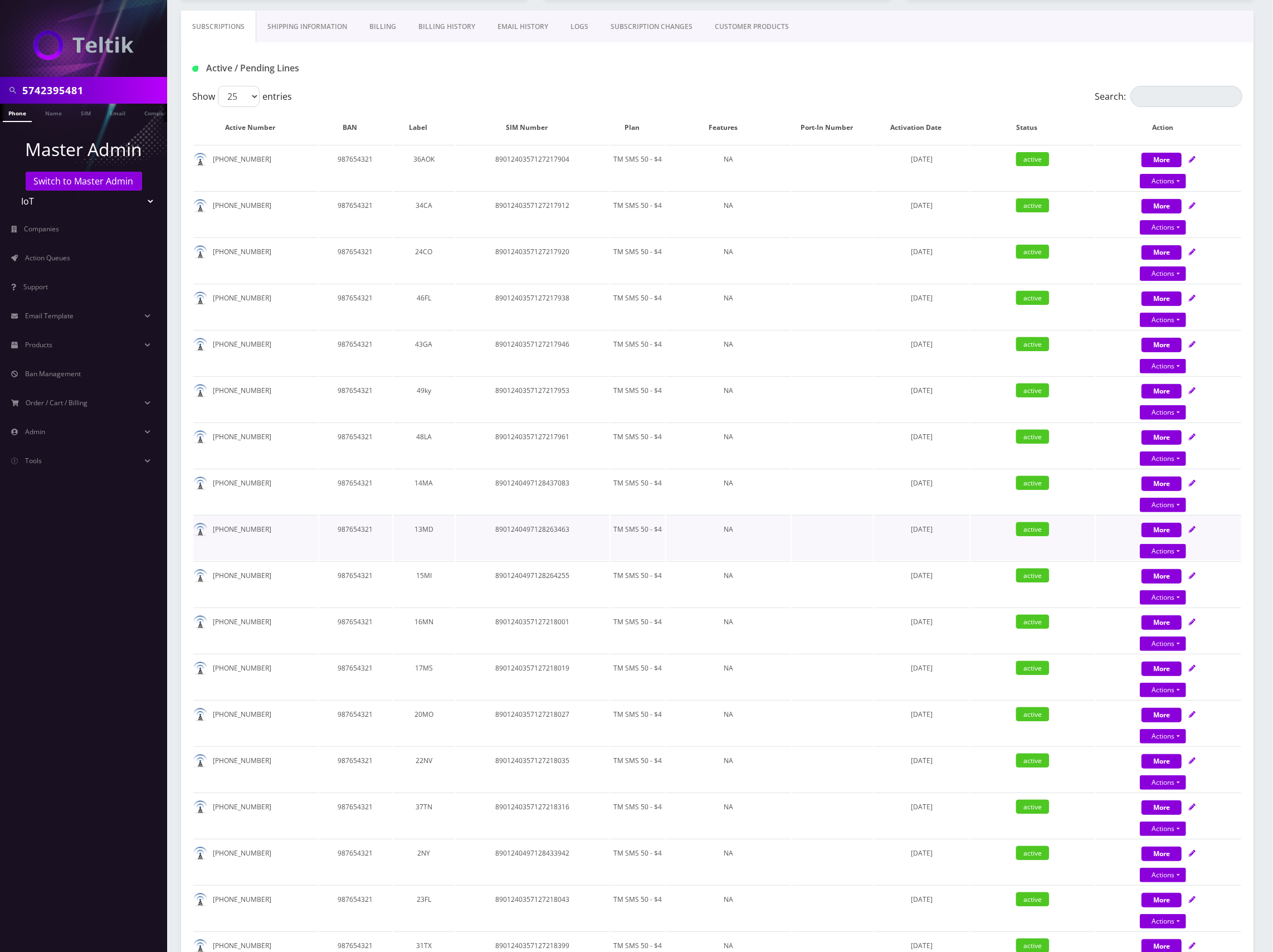
scroll to position [223, 0]
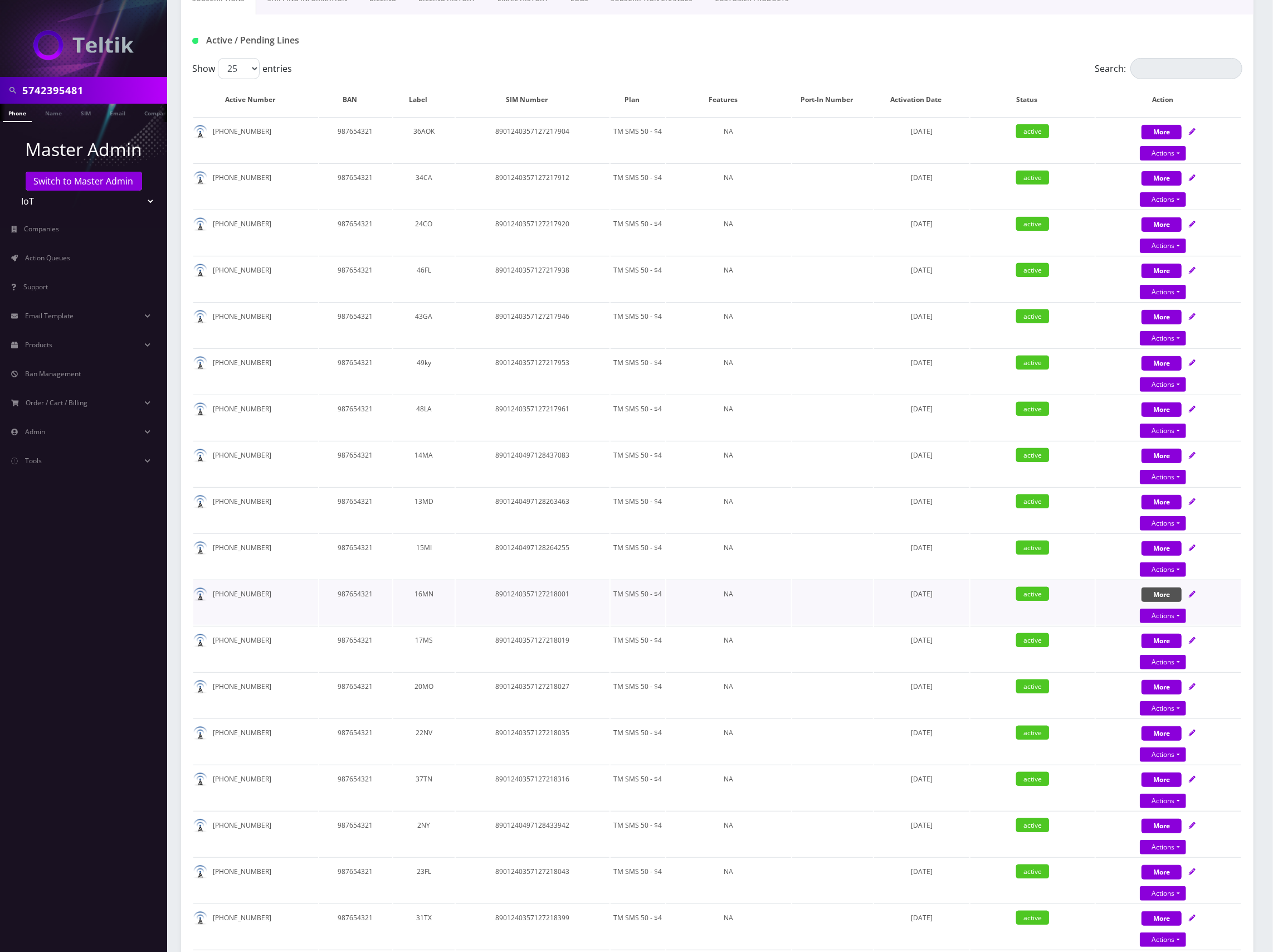
click at [1171, 140] on button "More" at bounding box center [1161, 131] width 40 height 14
select select "TMO SMS SIM"
select select "63"
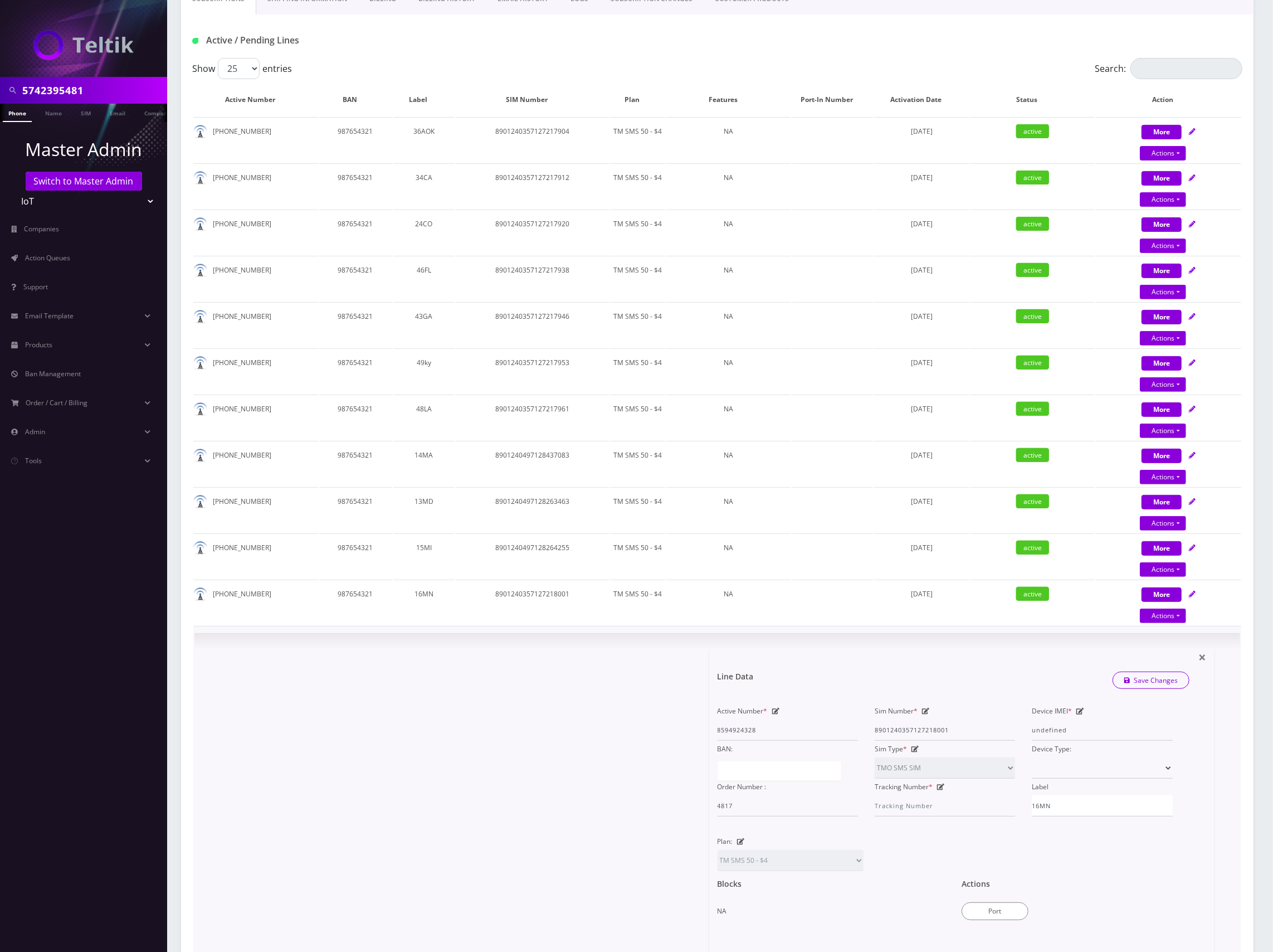
click at [0, 0] on icon at bounding box center [0, 0] width 0 height 0
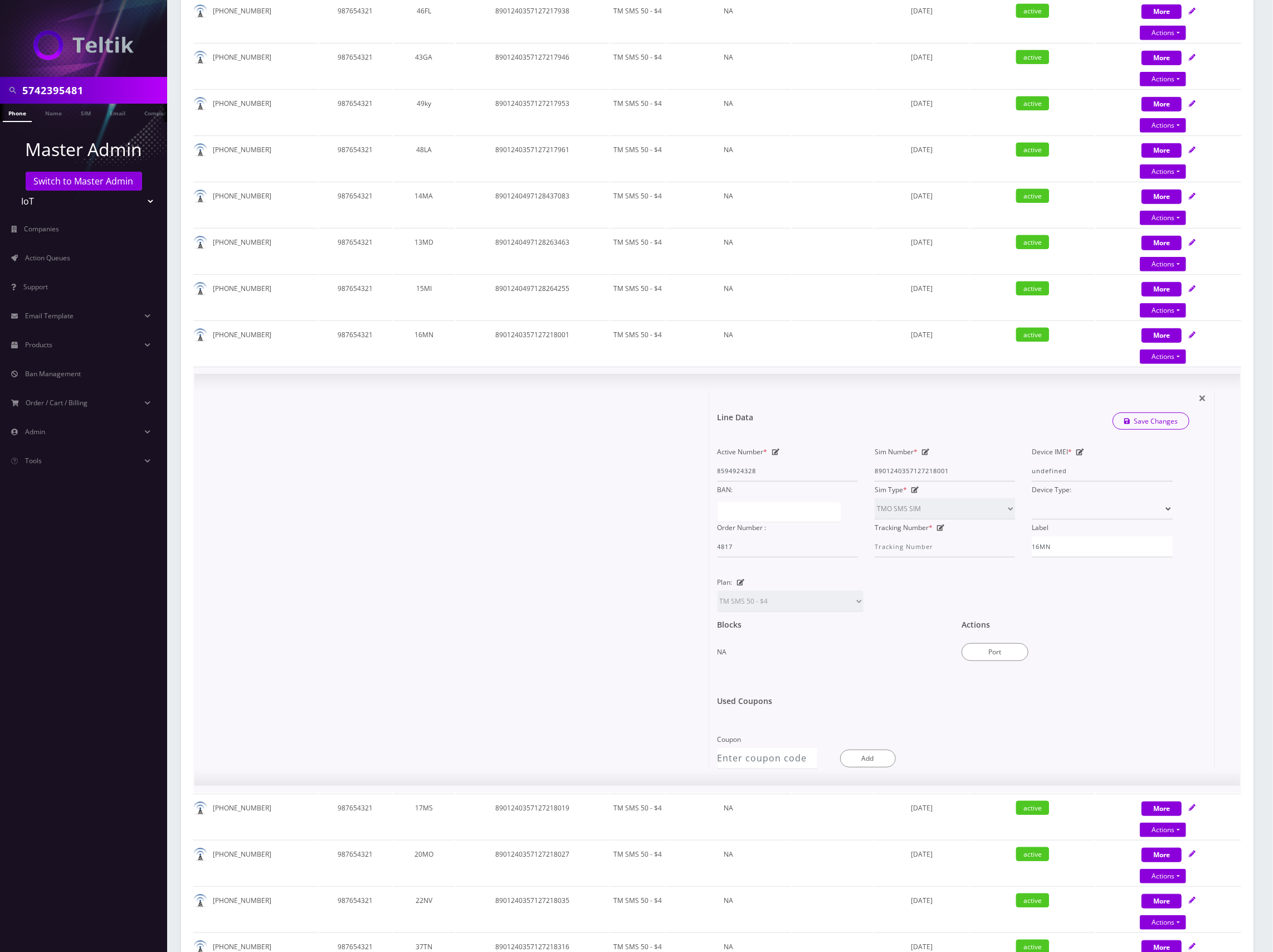
scroll to position [446, 0]
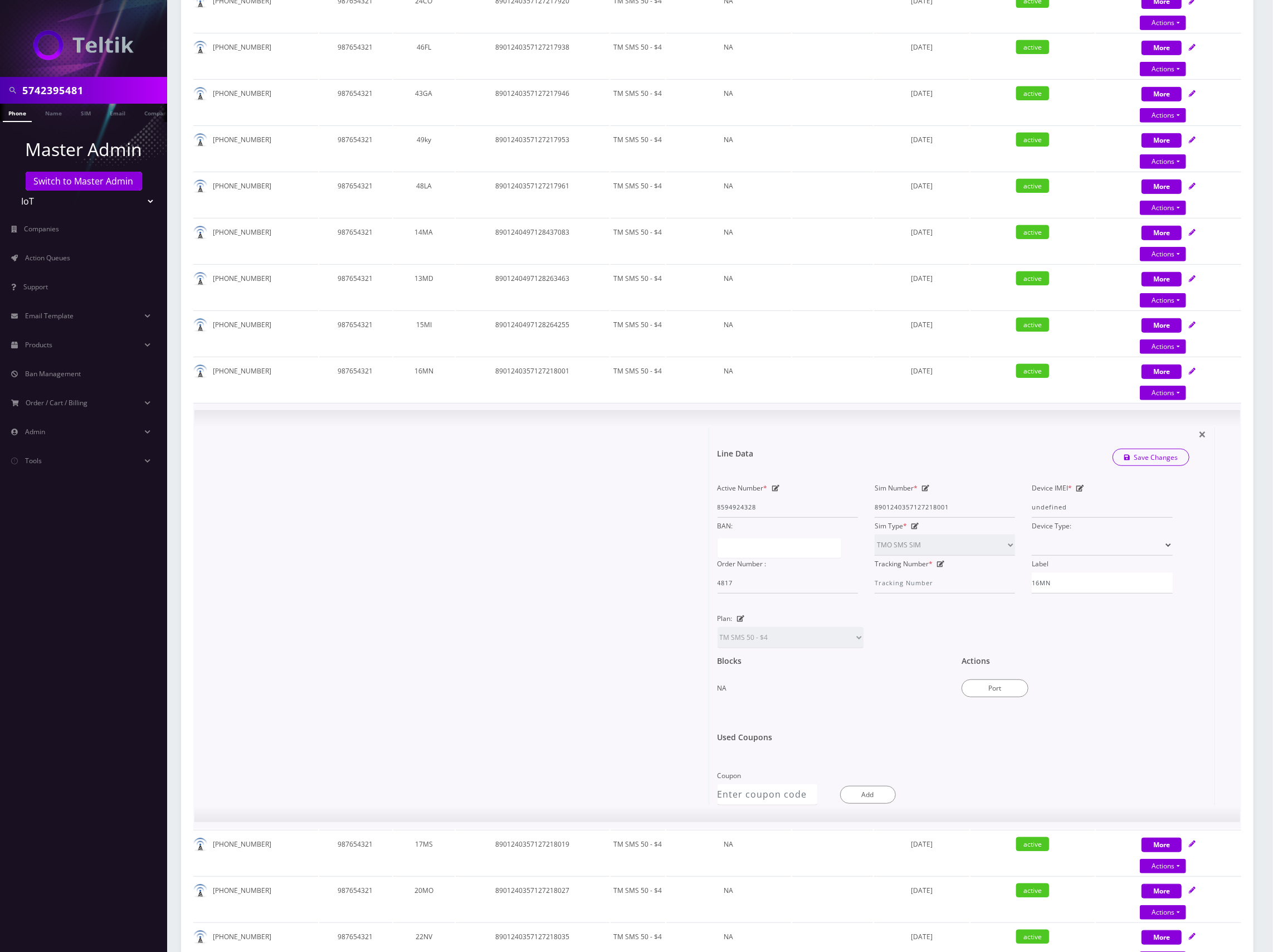
click at [0, 0] on div "Sim Number * [TECHNICAL_ID]" at bounding box center [0, 0] width 0 height 0
click at [0, 0] on icon at bounding box center [0, 0] width 0 height 0
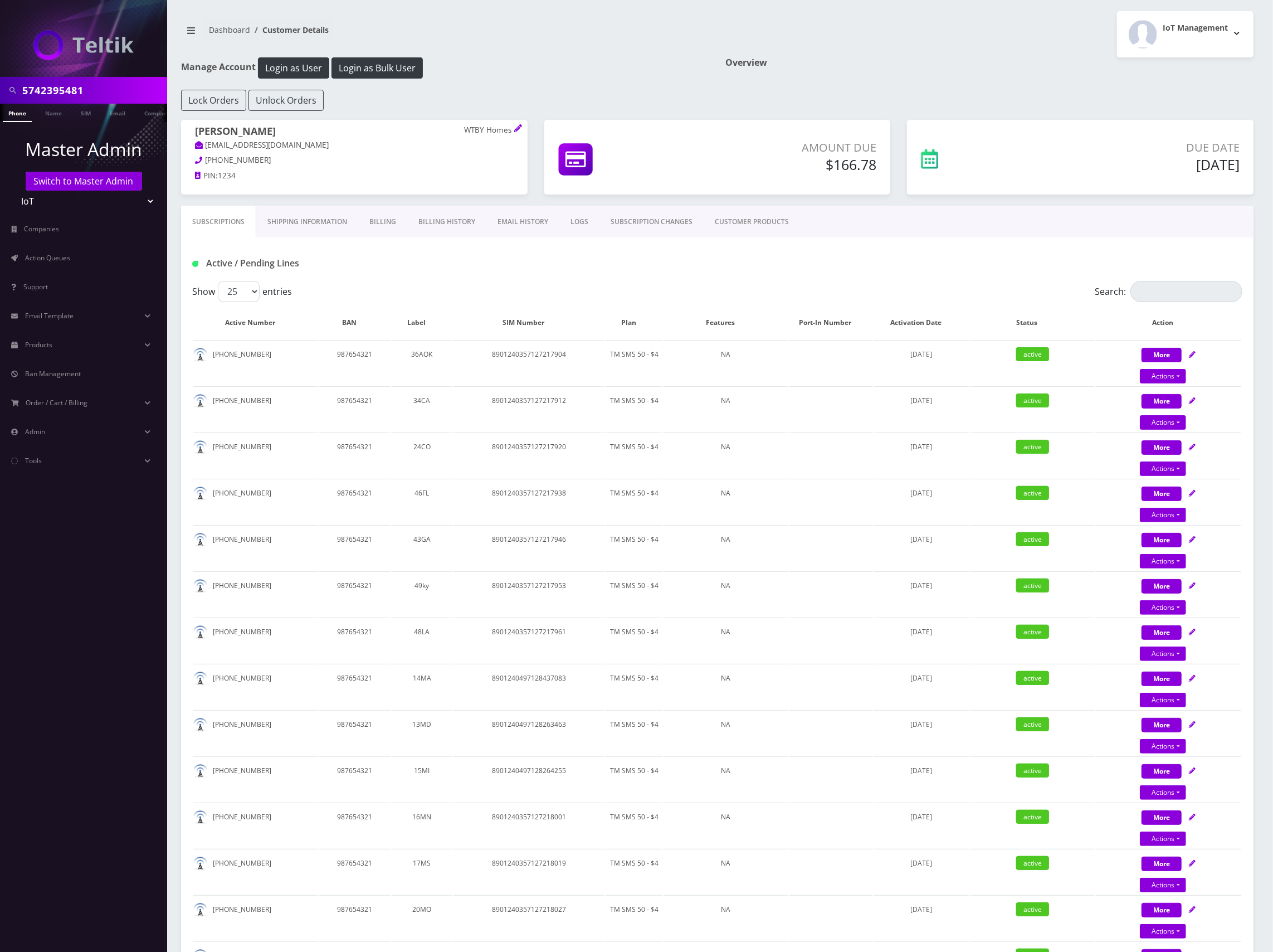
click at [945, 277] on div "Active / Pending Lines" at bounding box center [717, 259] width 1073 height 44
click at [1196, 813] on div "More Actions Suspend Close Swap Sim Confirm" at bounding box center [1169, 825] width 146 height 34
select select "TMO SMS SIM"
select select "63"
click at [1193, 813] on icon at bounding box center [1192, 816] width 7 height 7
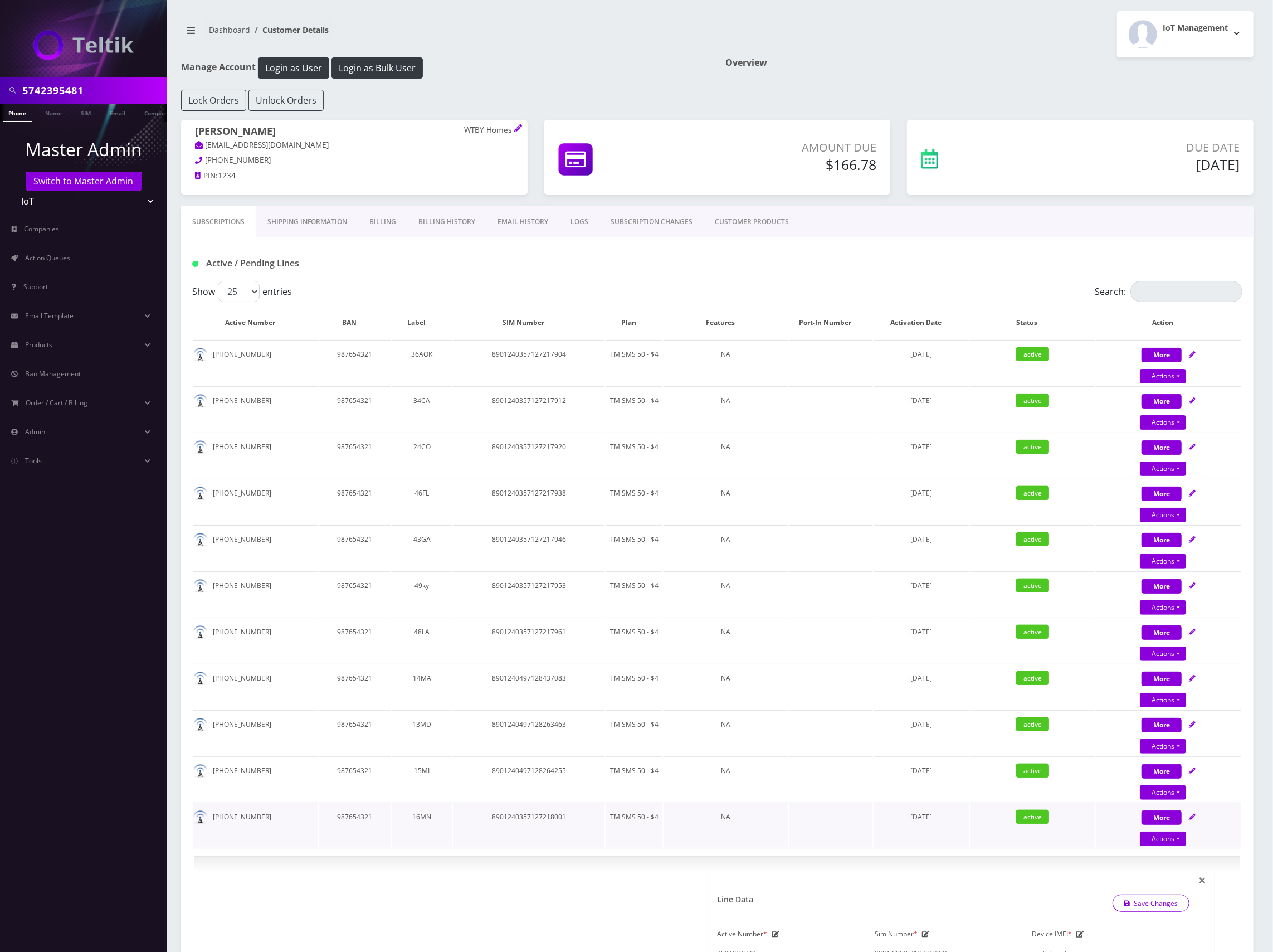
select select "TMO SMS SIM"
select select "63"
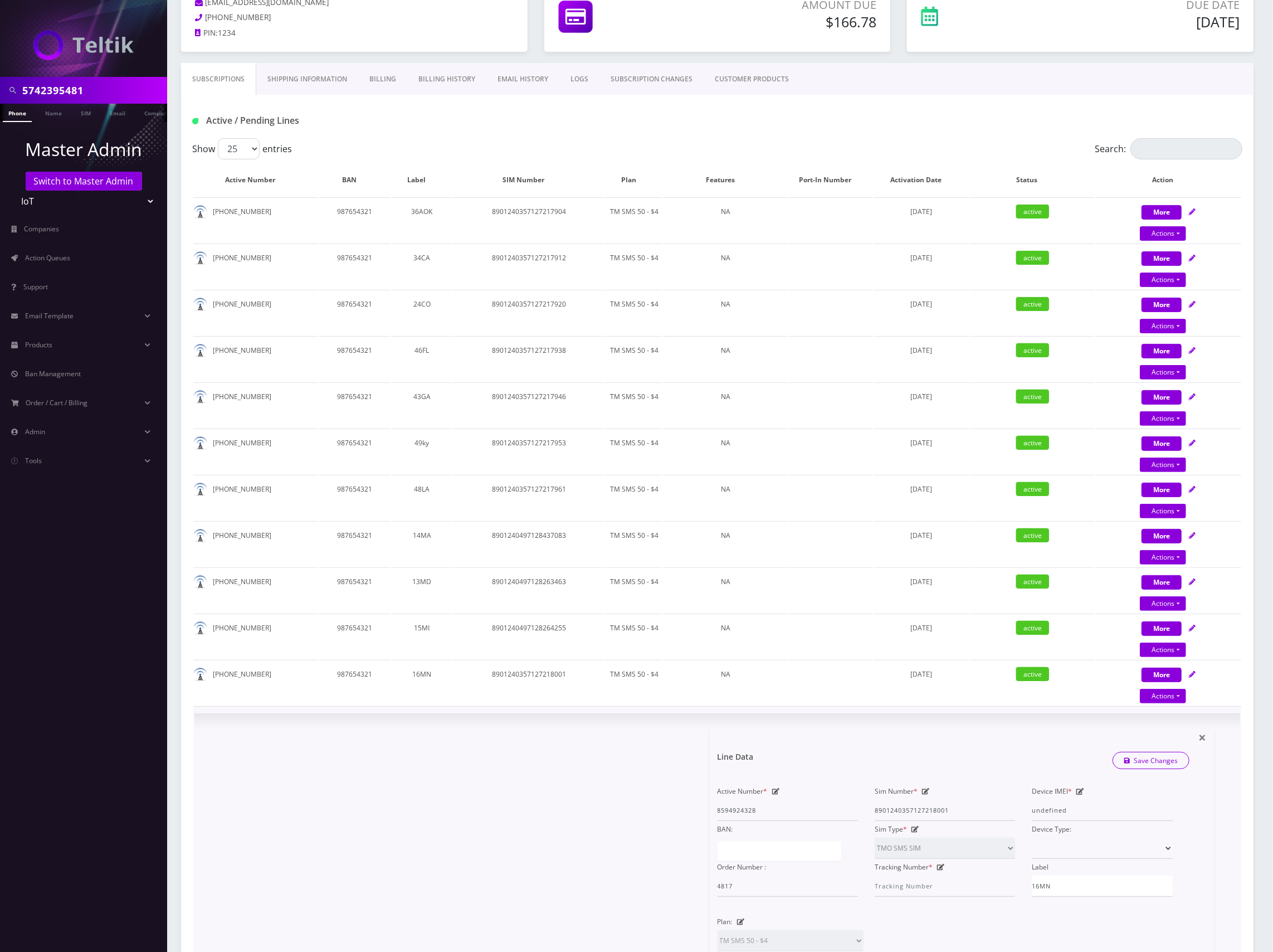
scroll to position [149, 0]
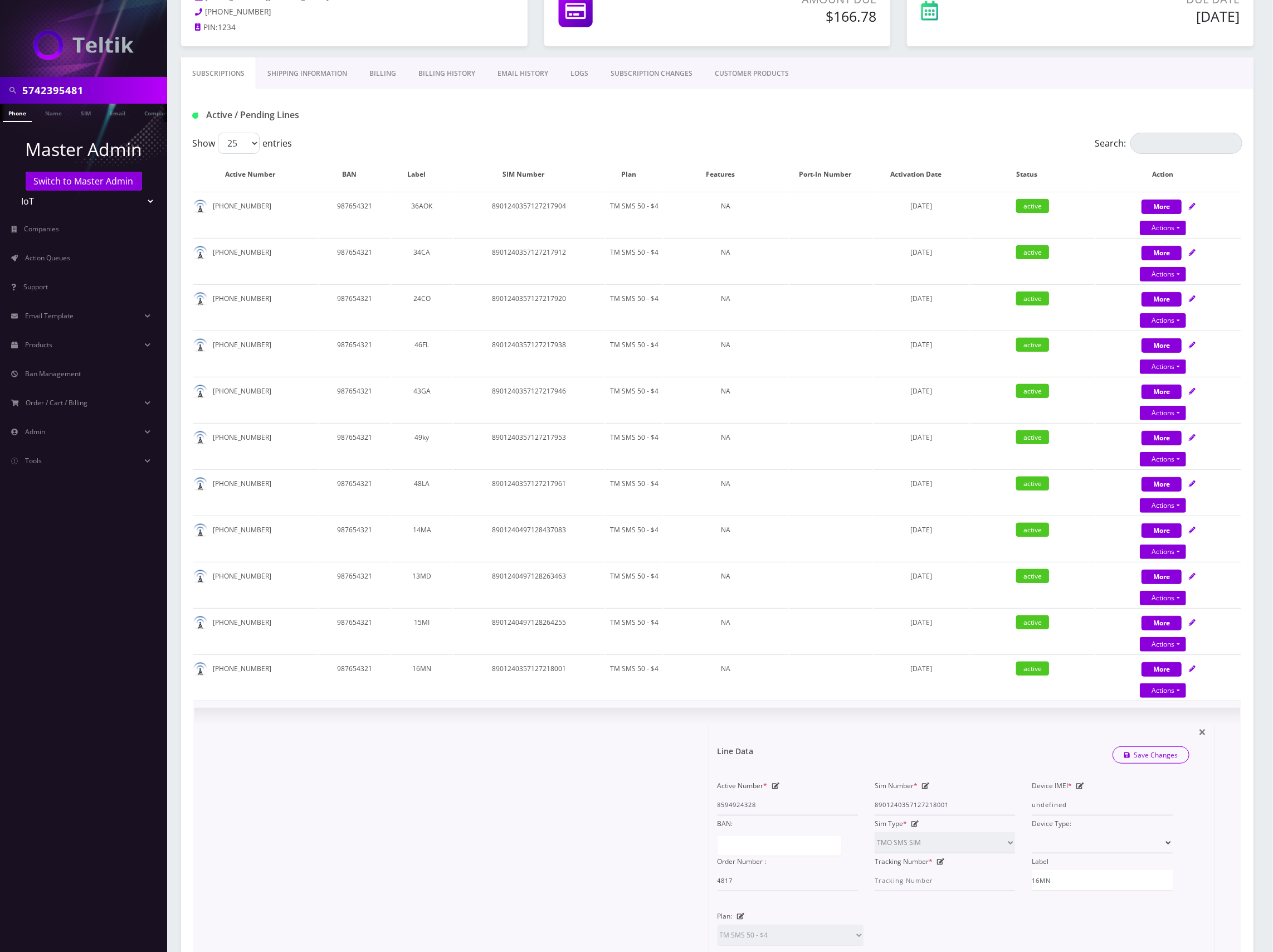
click at [925, 783] on icon at bounding box center [926, 785] width 8 height 7
click at [934, 803] on input "8901240357127218001" at bounding box center [944, 804] width 140 height 21
paste input "497128421236"
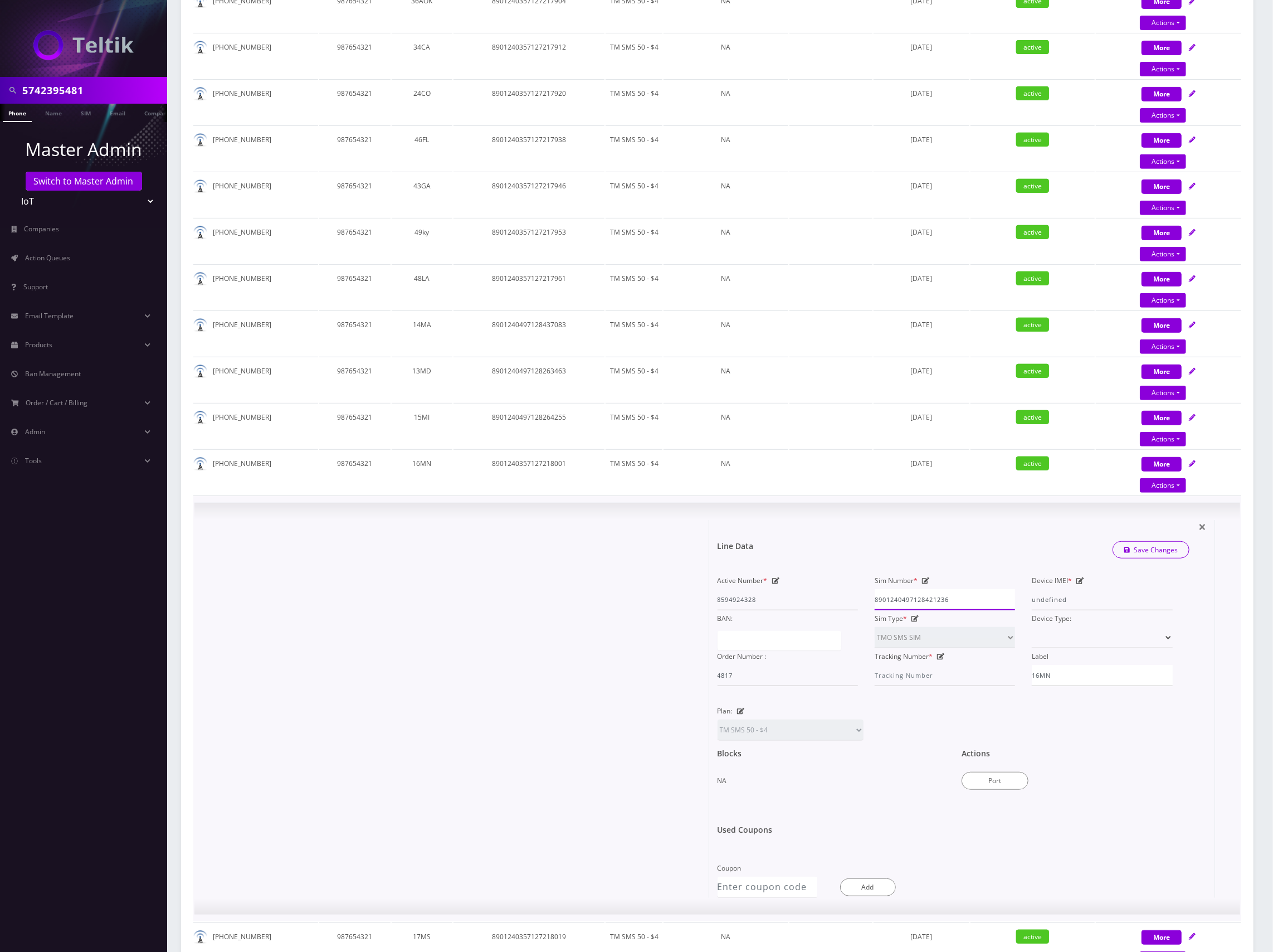
scroll to position [371, 0]
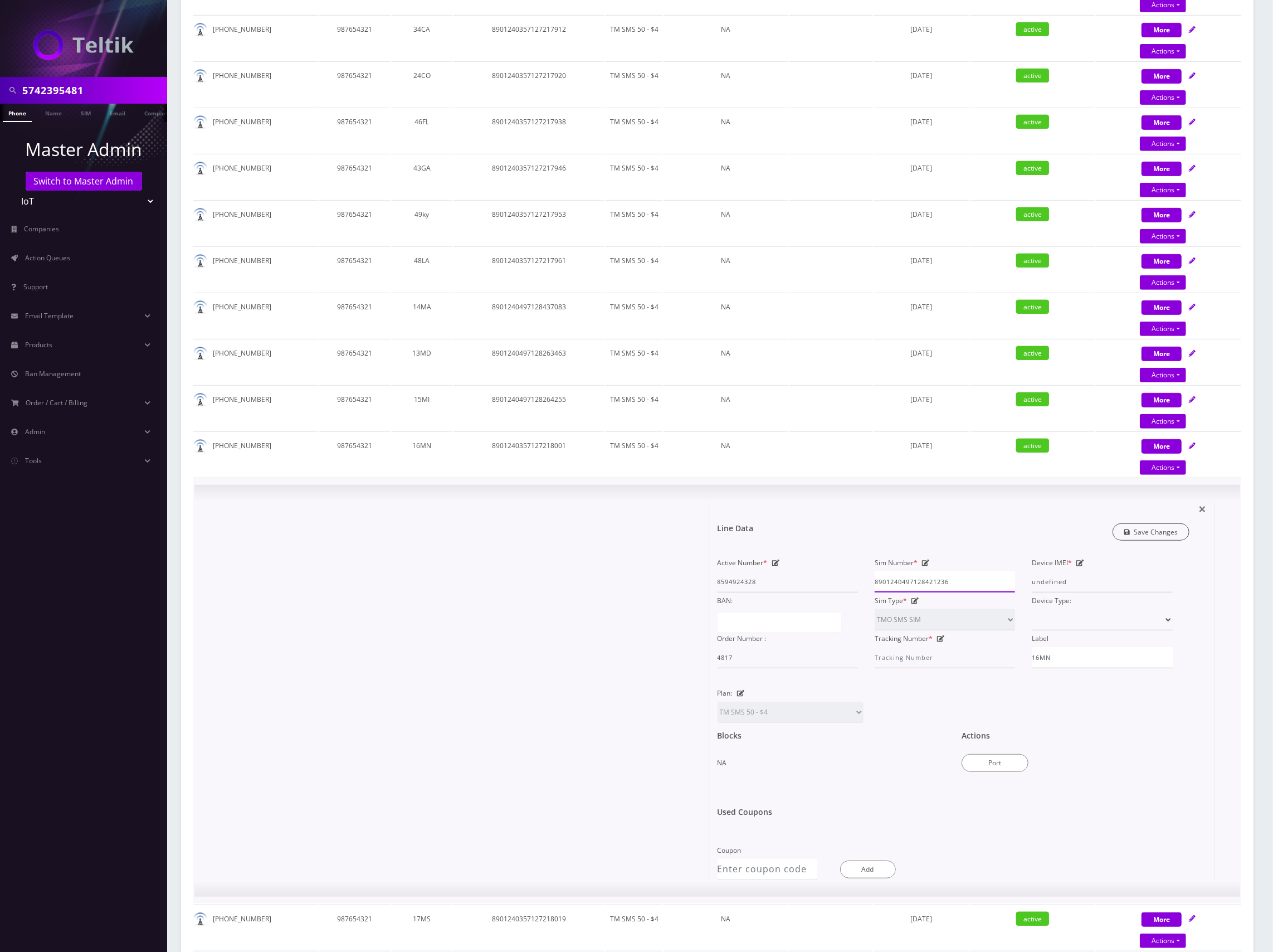
type input "8901240497128421236"
click at [1151, 530] on link "Save Changes" at bounding box center [1151, 531] width 77 height 17
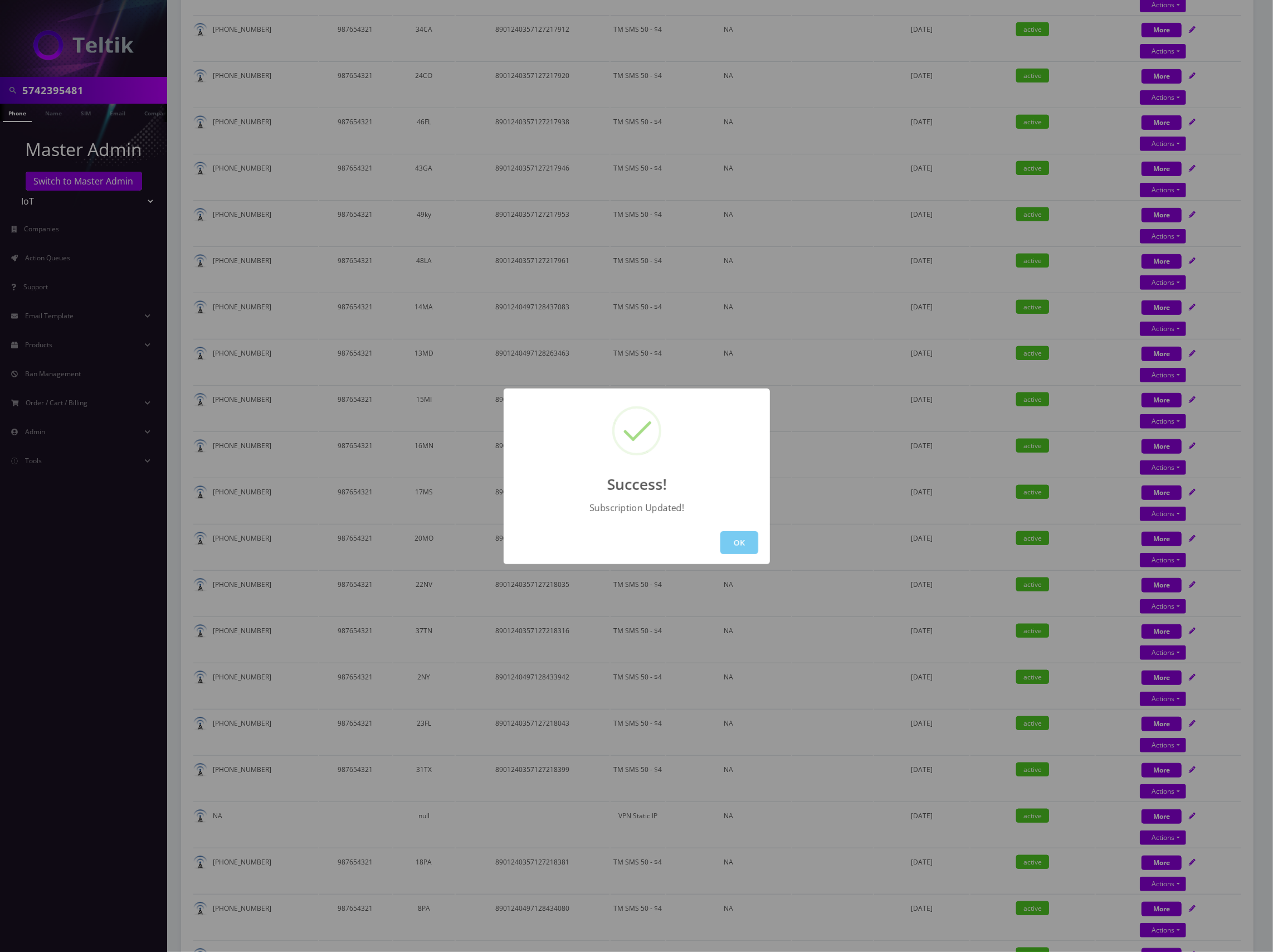
click at [739, 542] on button "OK" at bounding box center [739, 542] width 38 height 23
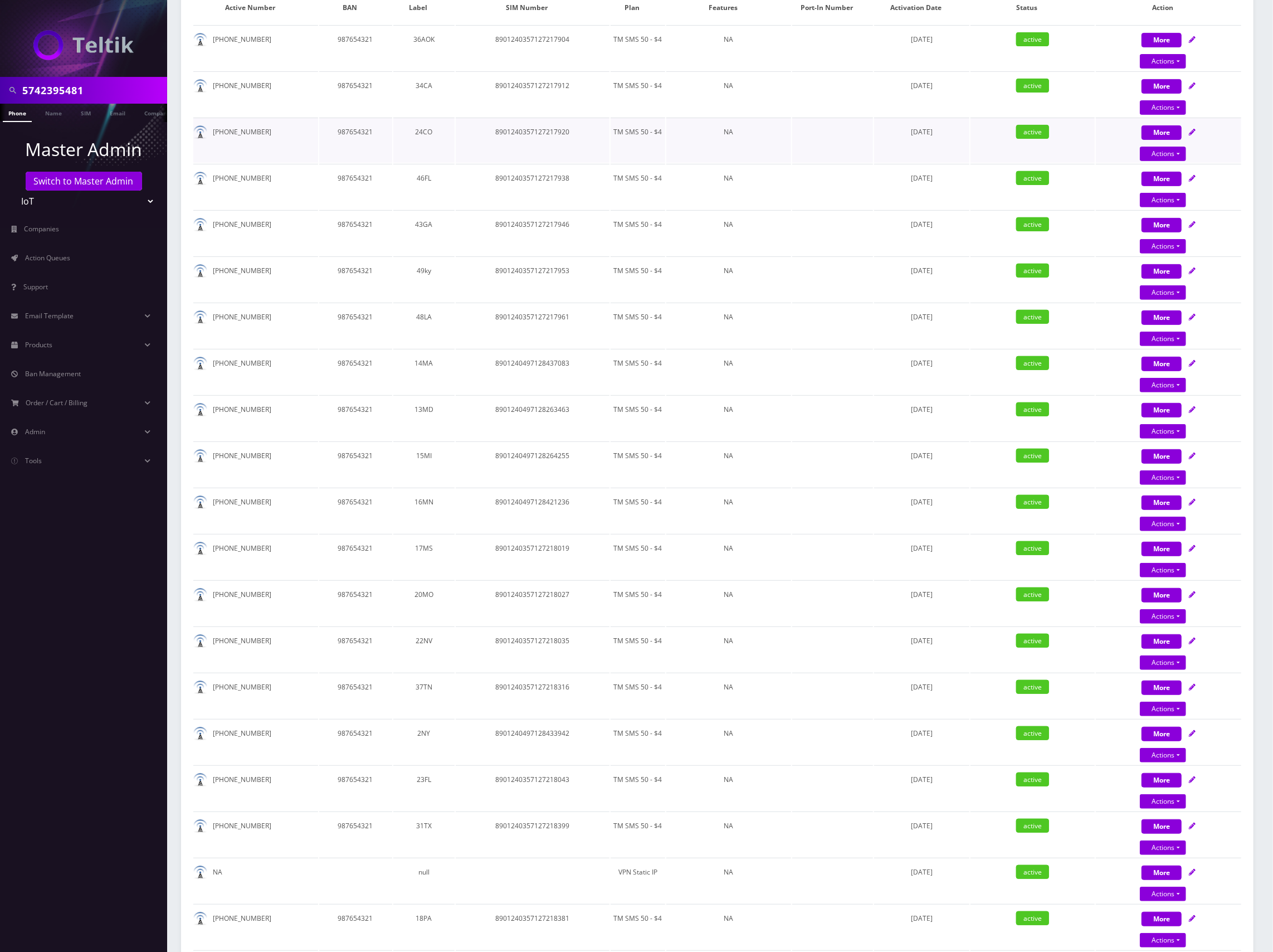
scroll to position [223, 0]
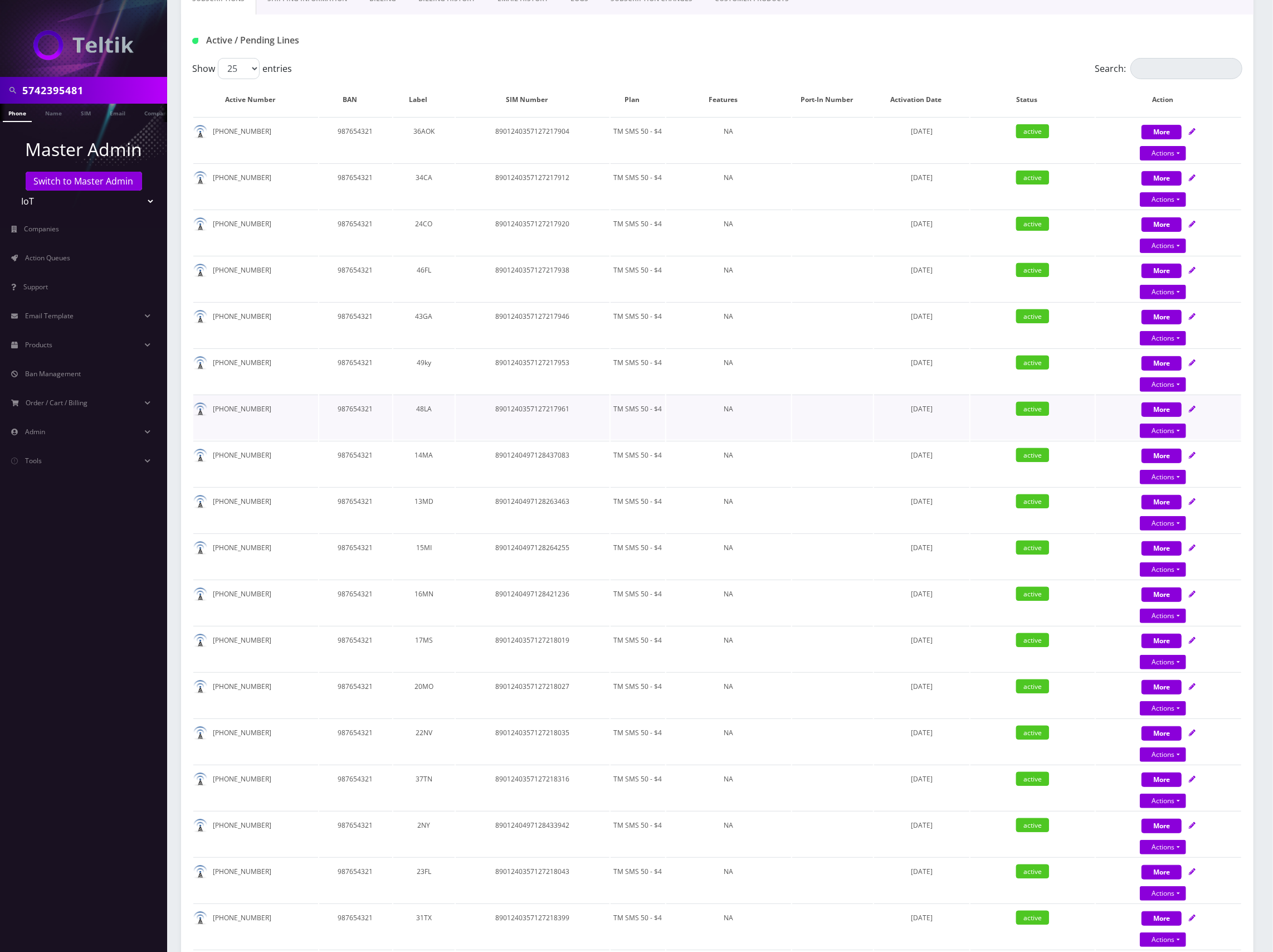
click at [1238, 419] on div "More Actions Suspend Close Swap Sim Confirm" at bounding box center [1169, 417] width 146 height 34
select select "TMO SMS SIM"
select select "63"
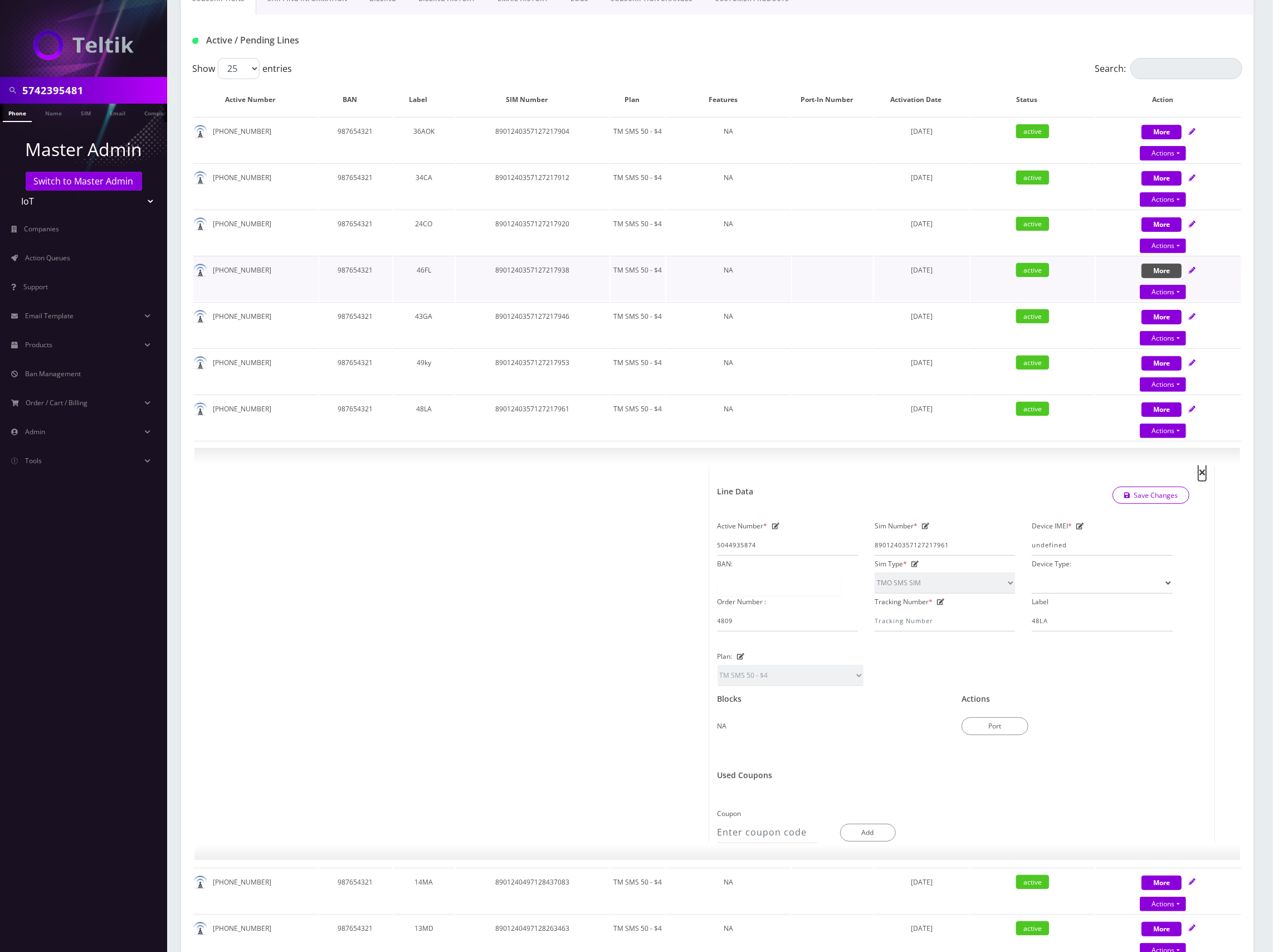
drag, startPoint x: 1205, startPoint y: 468, endPoint x: 1175, endPoint y: 493, distance: 39.1
click at [1205, 469] on span "×" at bounding box center [1202, 471] width 8 height 19
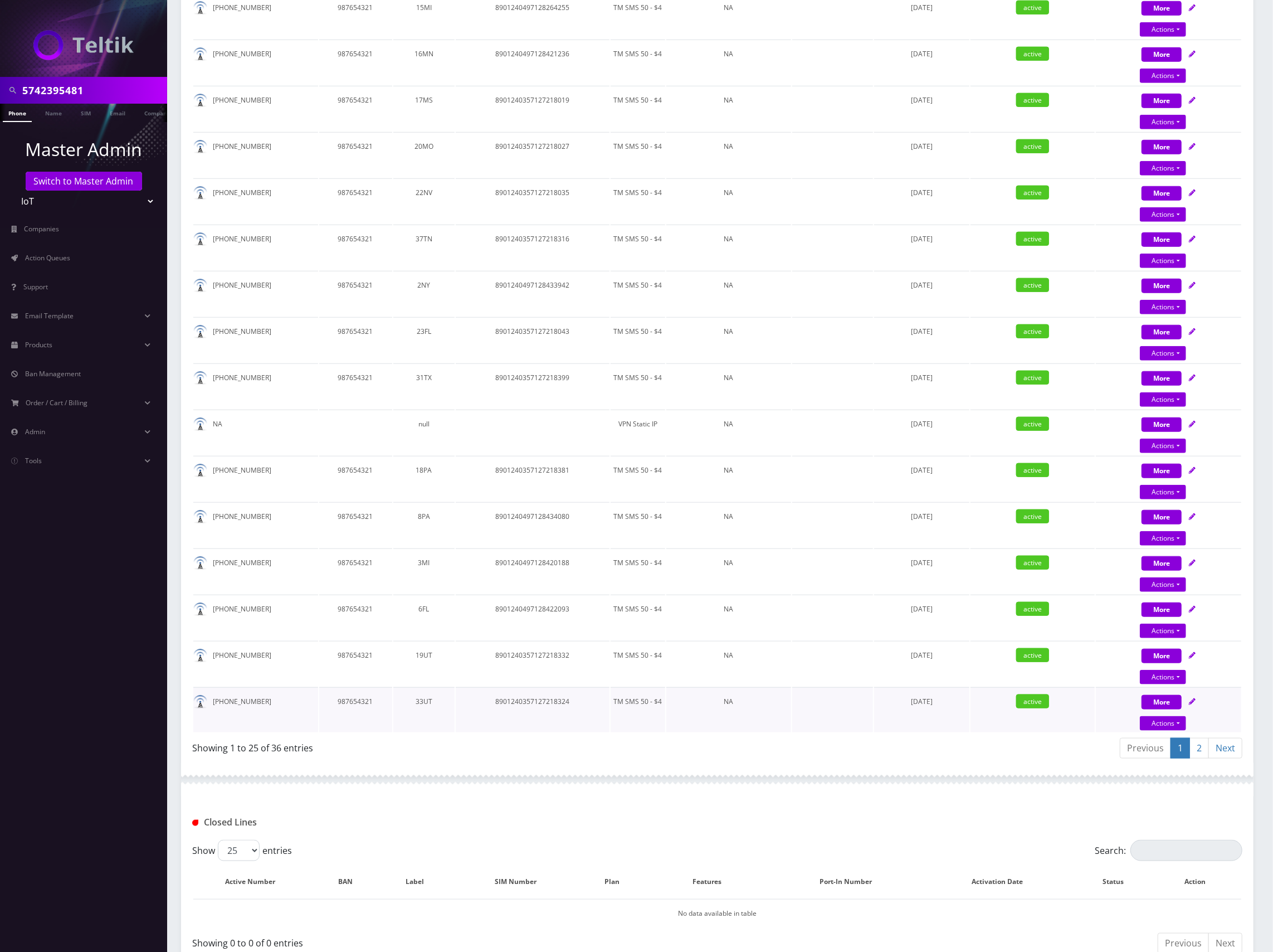
scroll to position [830, 0]
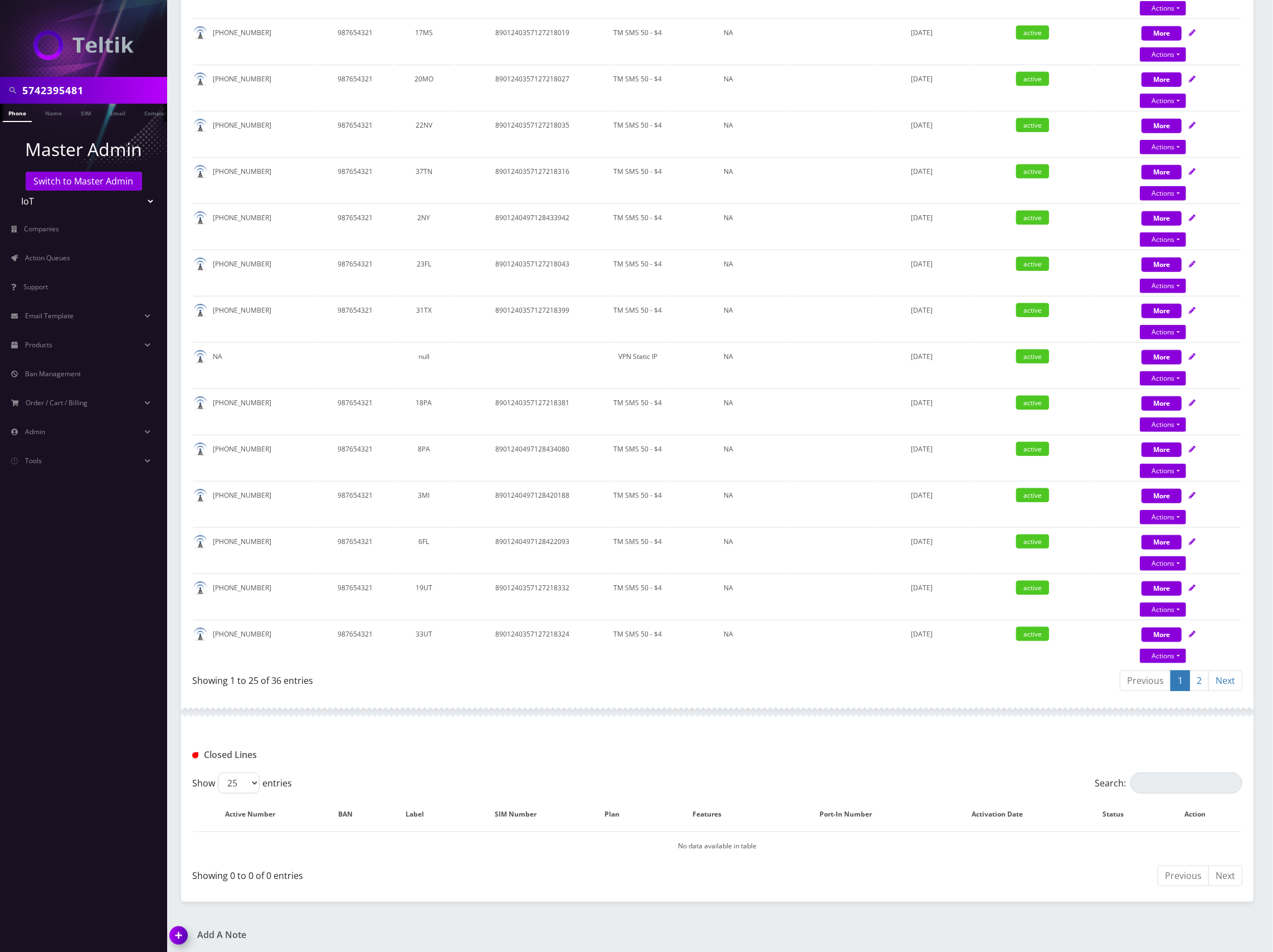
click at [857, 662] on div "Show 25 50 100 250 500 entries Search: Active Number BAN Label SIM Number Plan …" at bounding box center [717, 73] width 1073 height 1245
click at [1191, 30] on icon at bounding box center [1192, 32] width 7 height 7
select select "TMO SMS SIM"
select select "63"
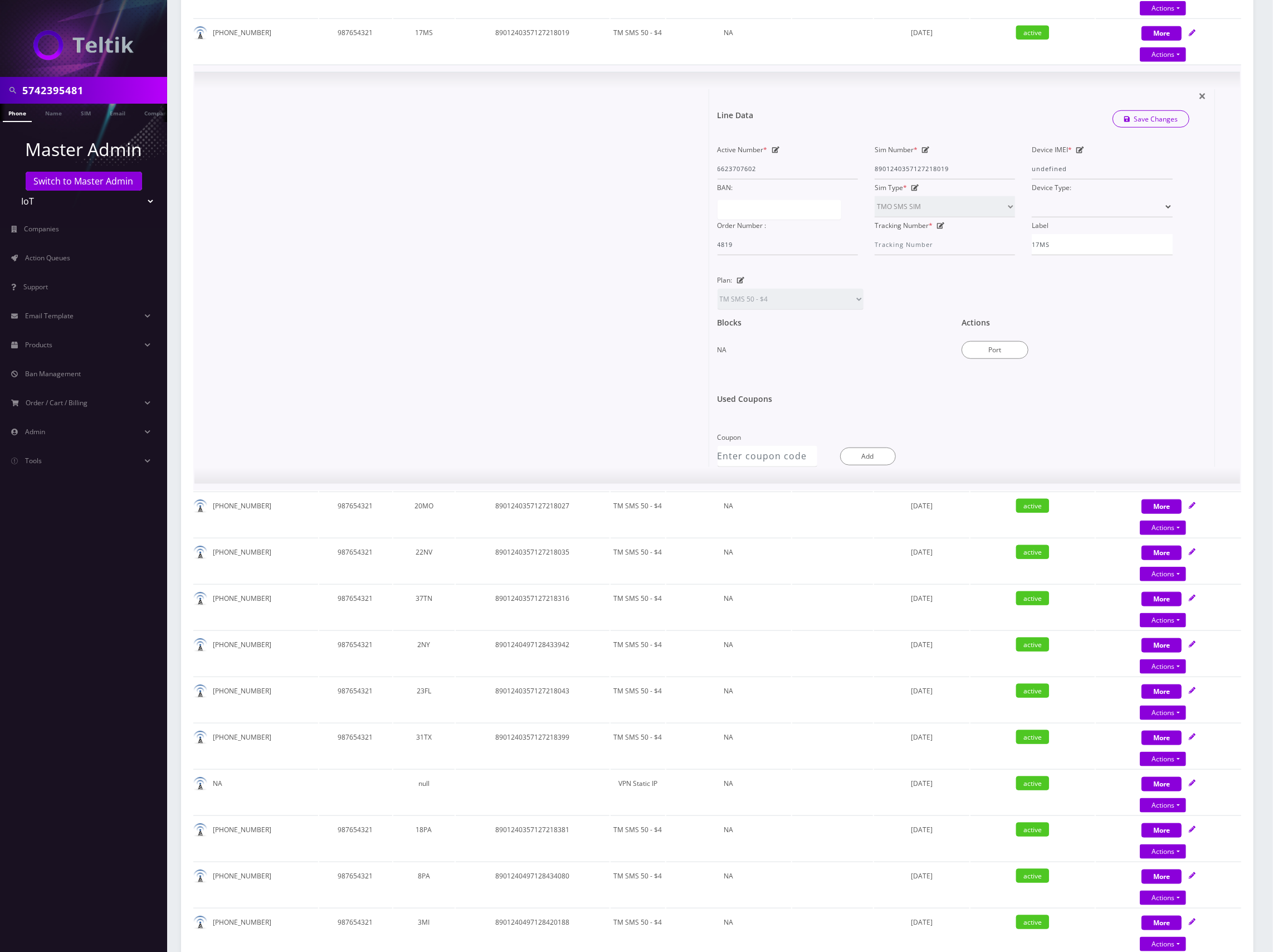
click at [0, 0] on icon at bounding box center [0, 0] width 0 height 0
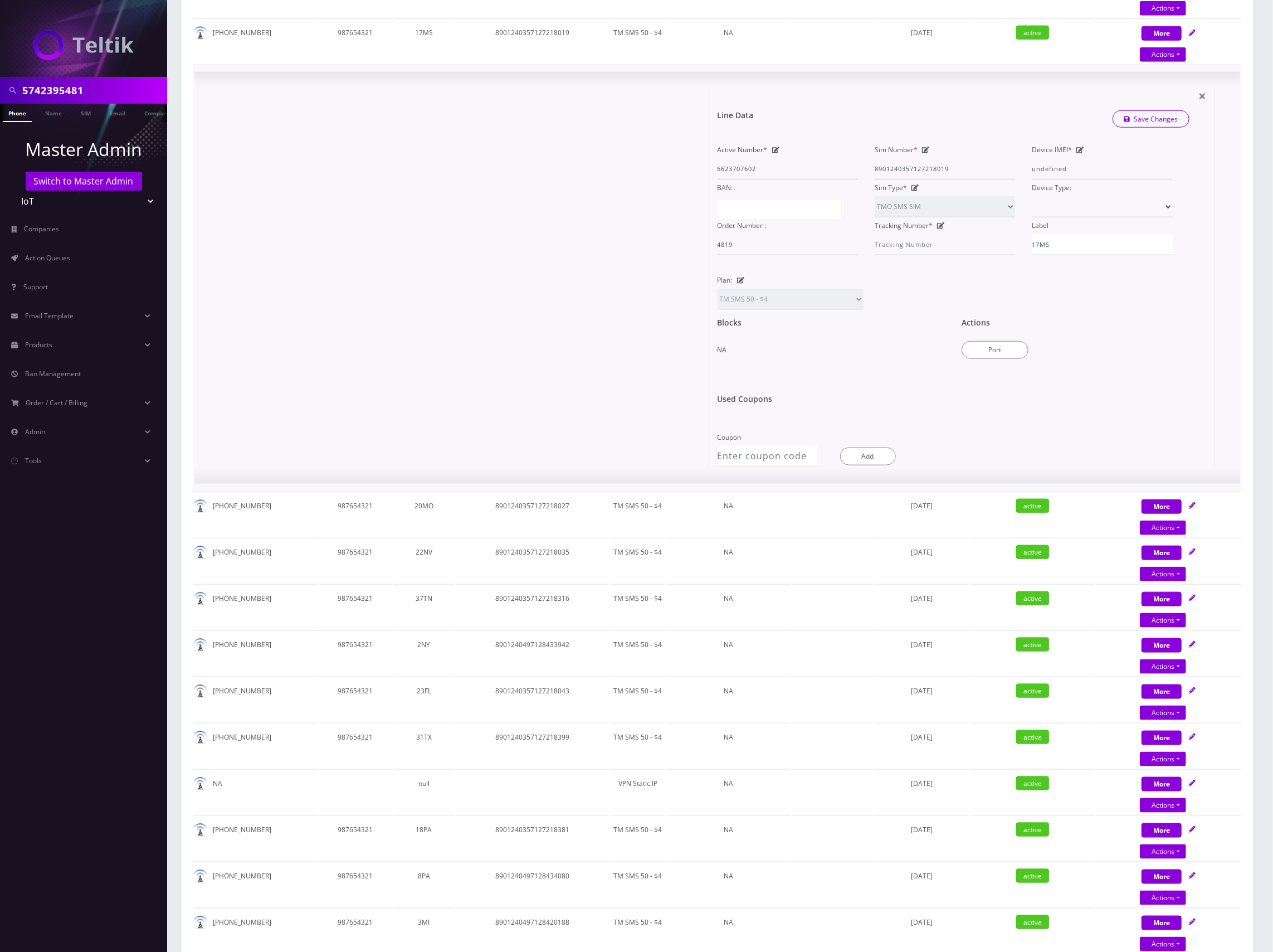
click at [0, 0] on icon at bounding box center [0, 0] width 0 height 0
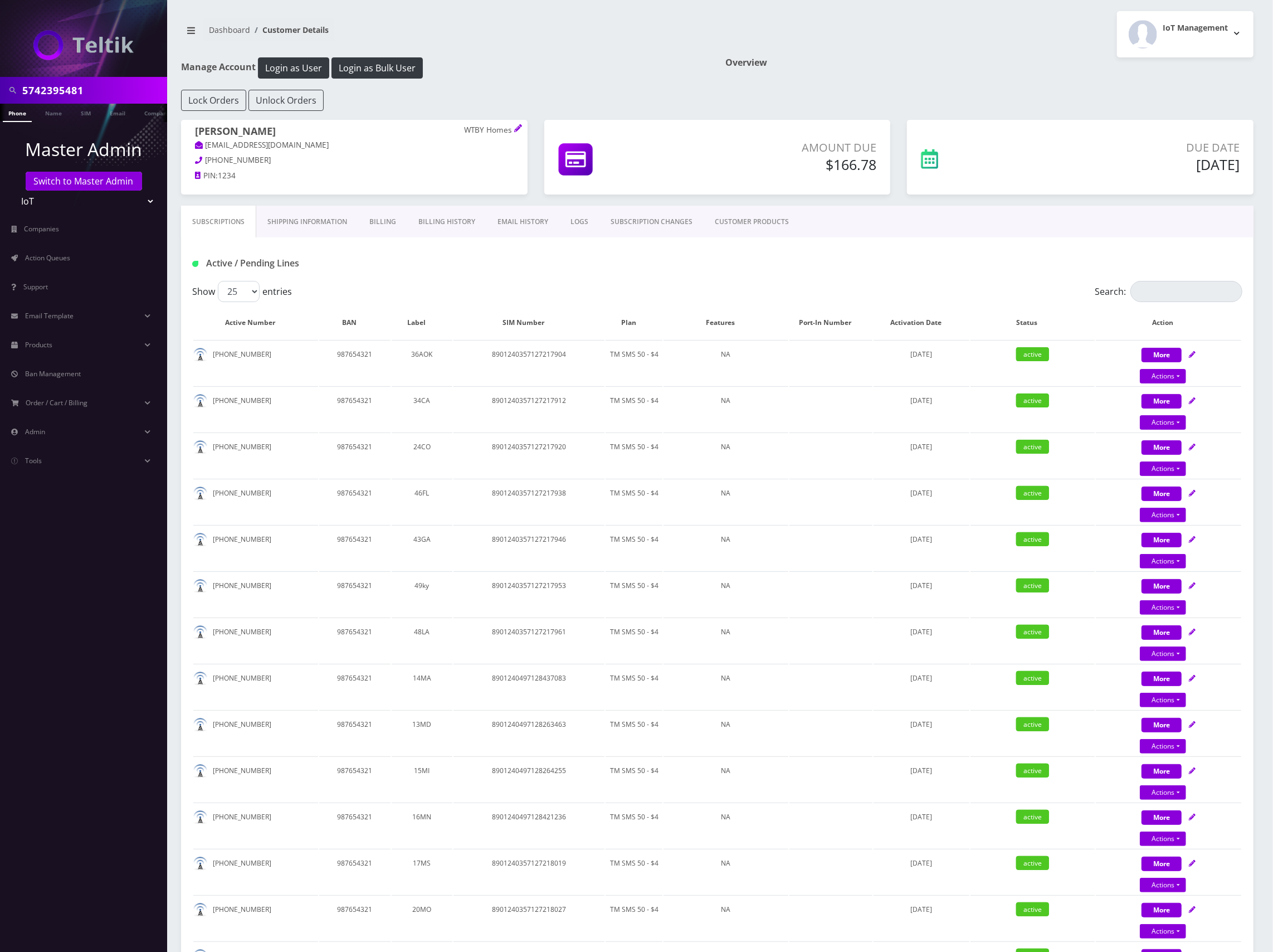
click at [1053, 230] on div "Subscriptions Shipping Information Billing Billing History EMAIL HISTORY LOGS S…" at bounding box center [717, 221] width 1073 height 32
click at [1196, 863] on icon at bounding box center [1192, 863] width 7 height 7
select select "TMO SMS SIM"
select select "63"
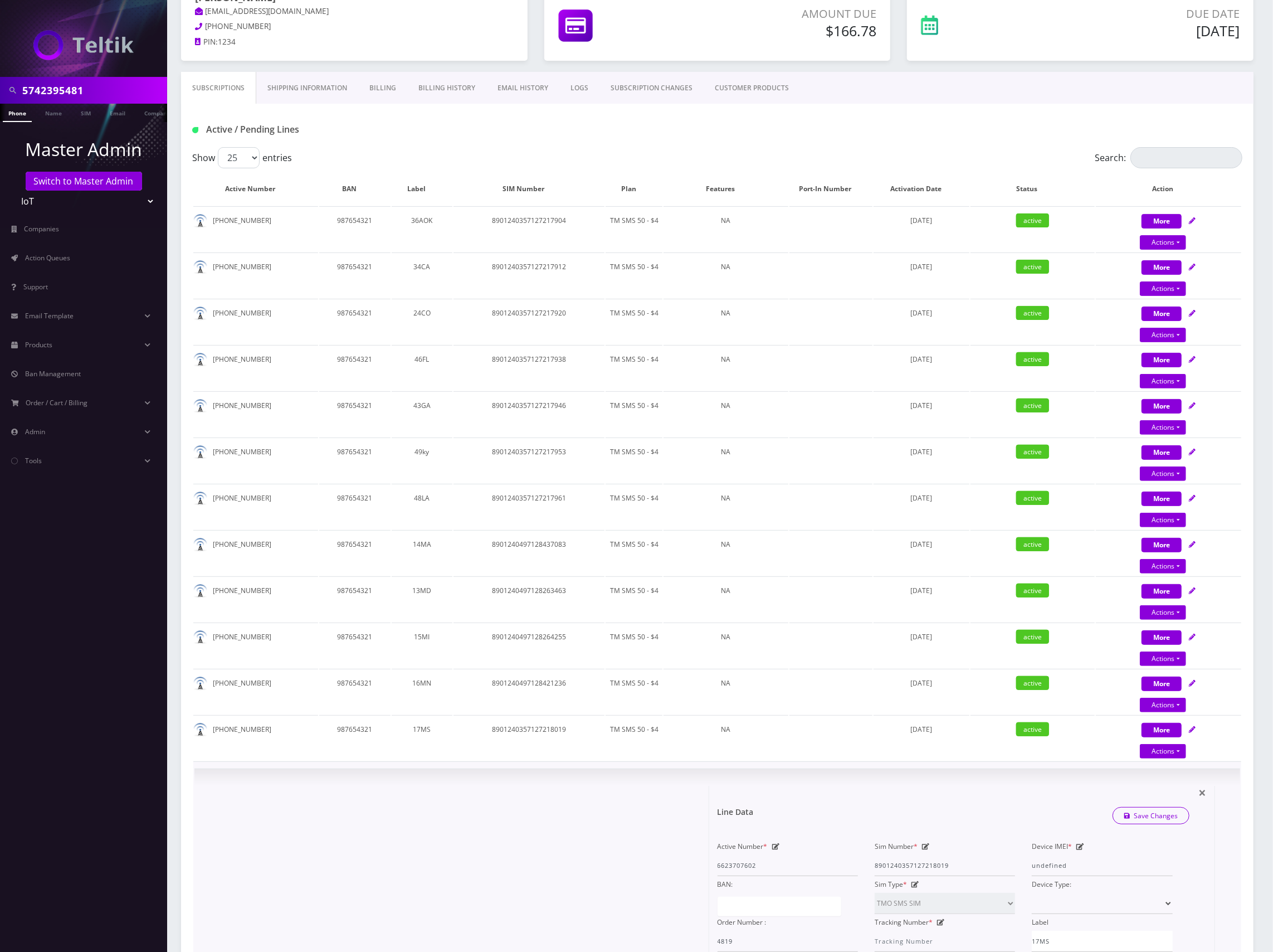
scroll to position [297, 0]
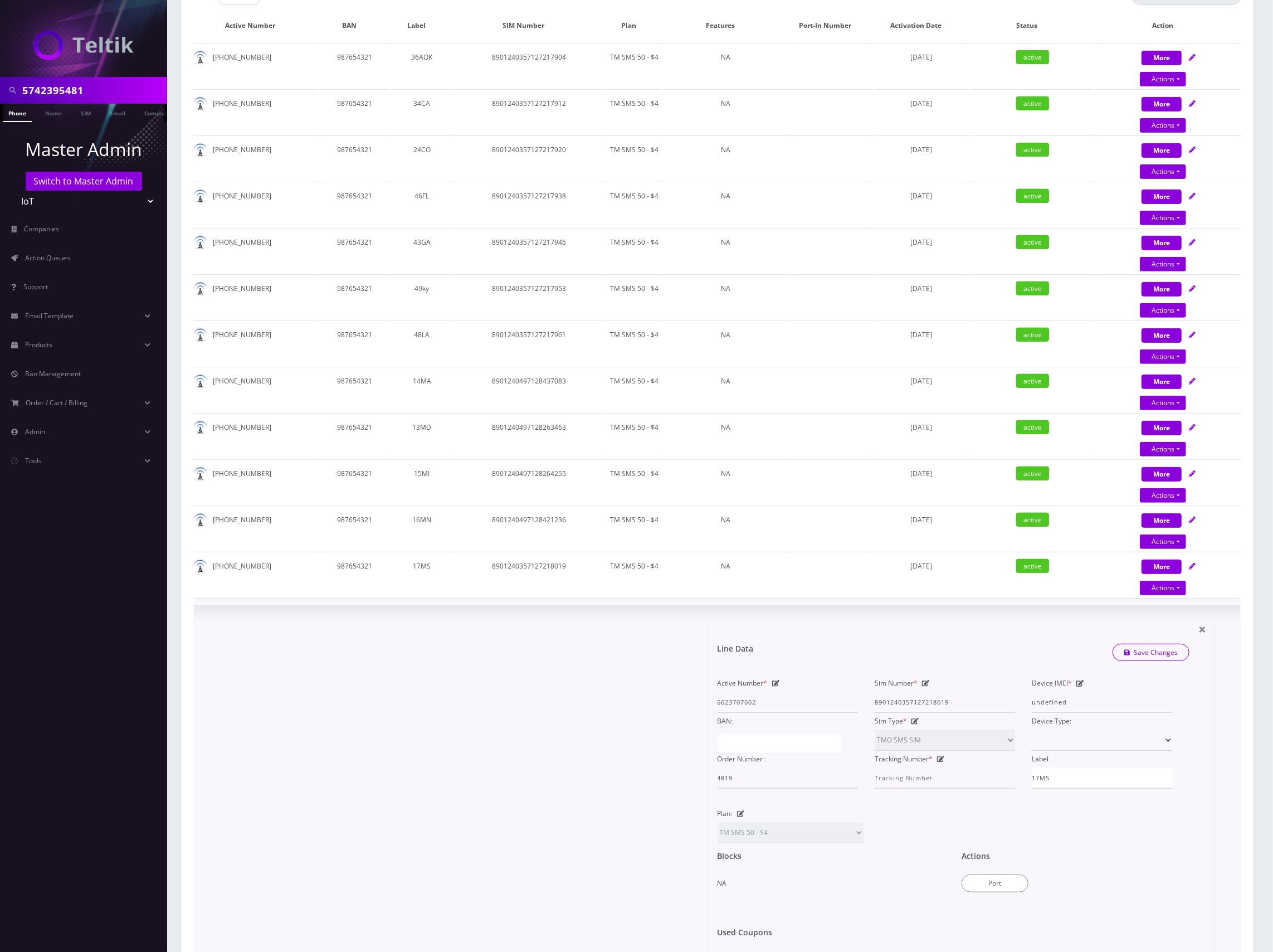
click at [923, 684] on icon at bounding box center [926, 683] width 8 height 7
click at [936, 698] on input "8901240357127218019" at bounding box center [944, 702] width 140 height 21
paste input "497128436432"
type input "8901240497128436432"
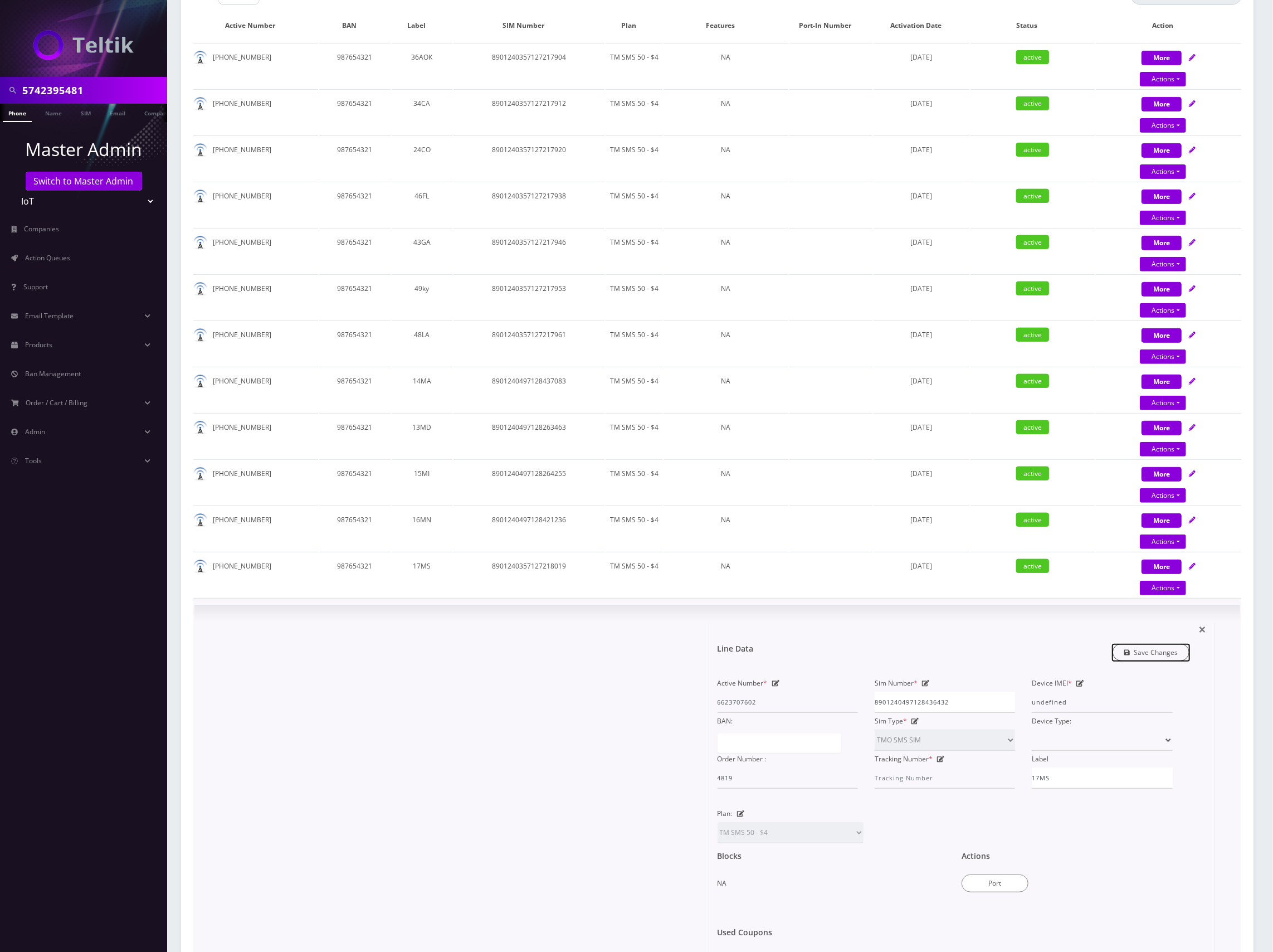
click at [1146, 653] on link "Save Changes" at bounding box center [1151, 652] width 77 height 17
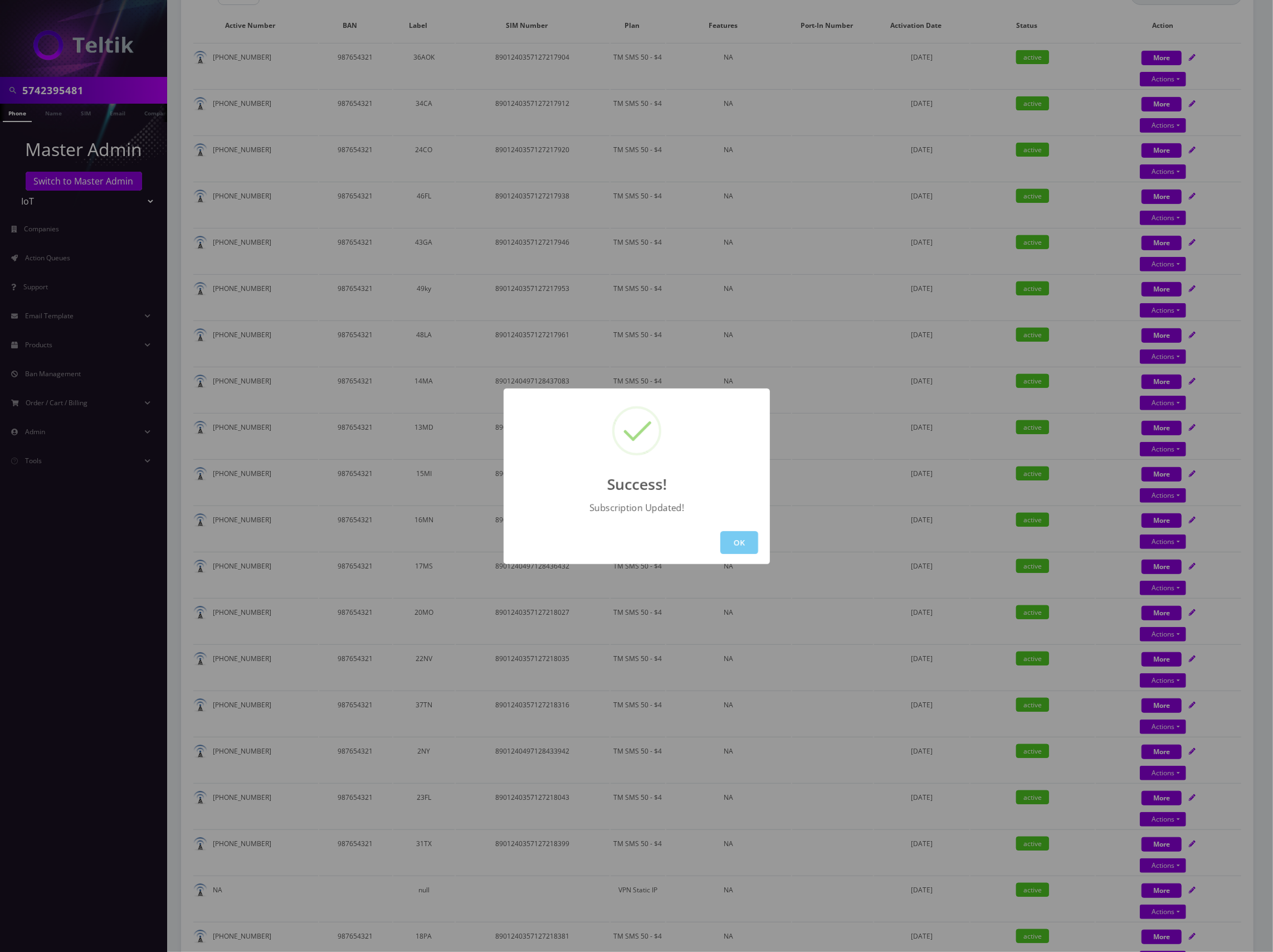
click at [740, 542] on button "OK" at bounding box center [739, 542] width 38 height 23
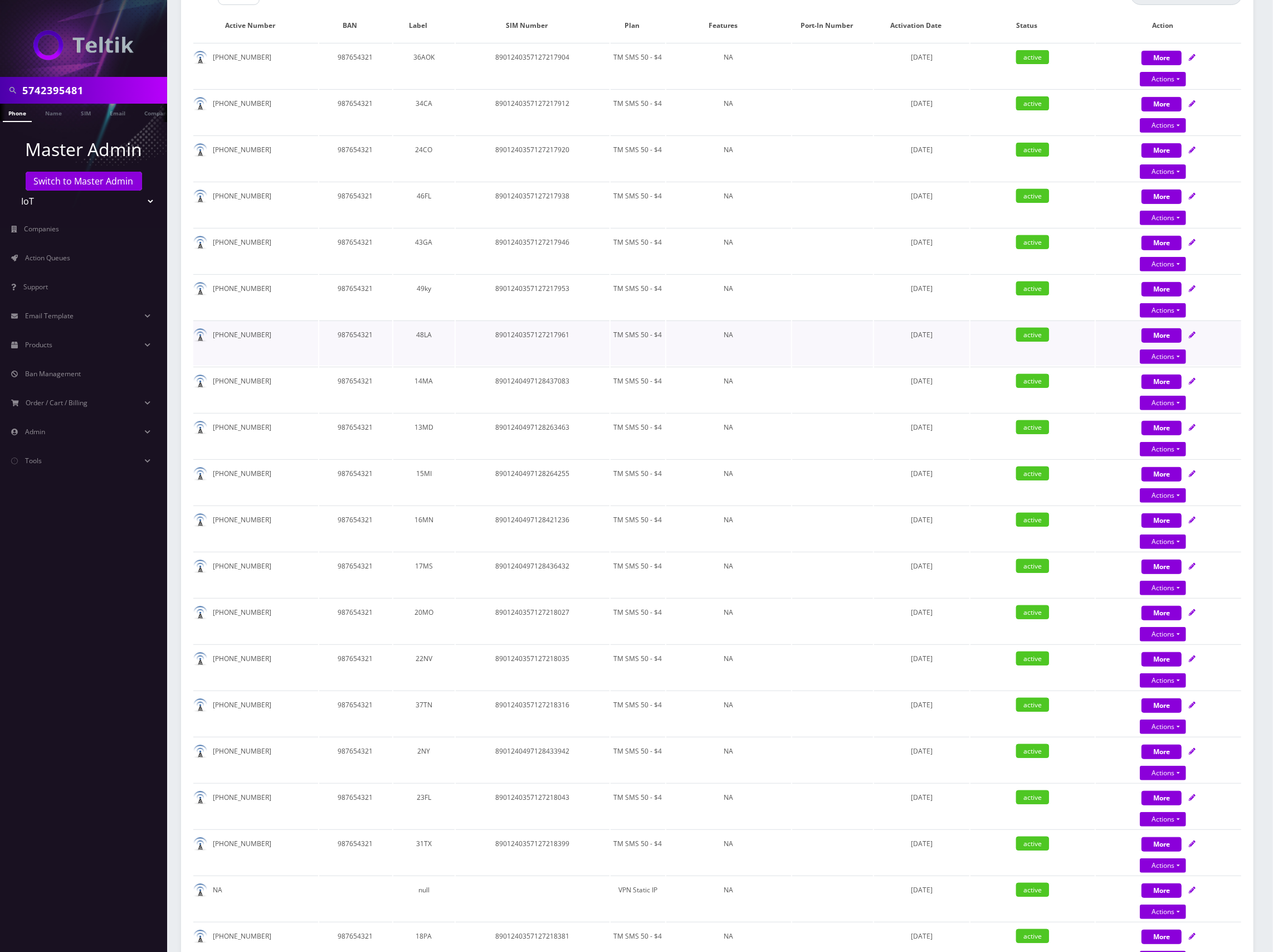
click at [1222, 333] on div "More Actions Suspend Close Swap Sim Confirm" at bounding box center [1169, 343] width 146 height 34
select select "TMO SMS SIM"
select select "63"
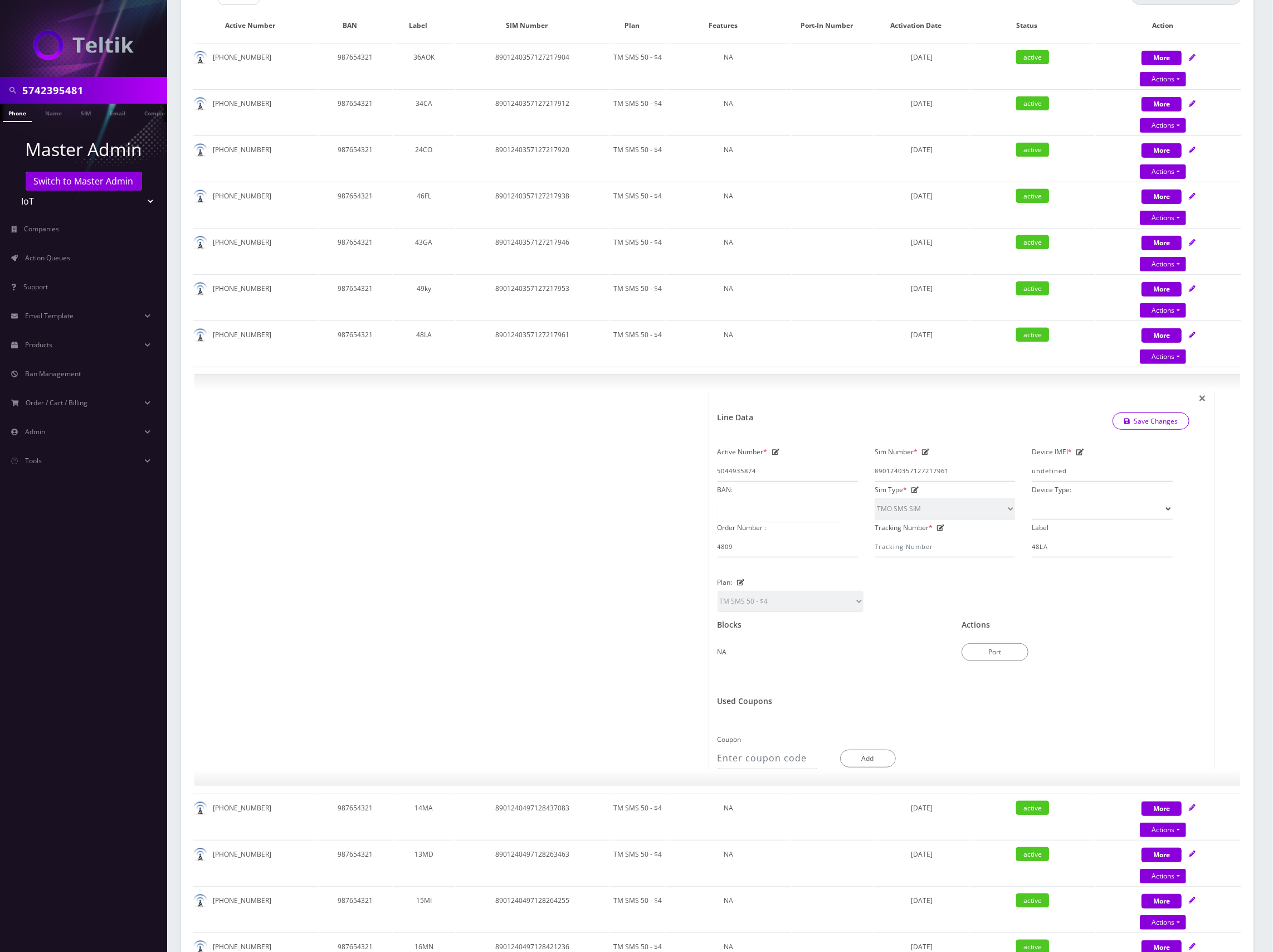
click at [1244, 296] on div "Show 25 50 100 250 500 entries Search: Active Number BAN Label SIM Number Plan …" at bounding box center [717, 819] width 1073 height 1671
click at [1205, 397] on span "×" at bounding box center [1202, 398] width 8 height 19
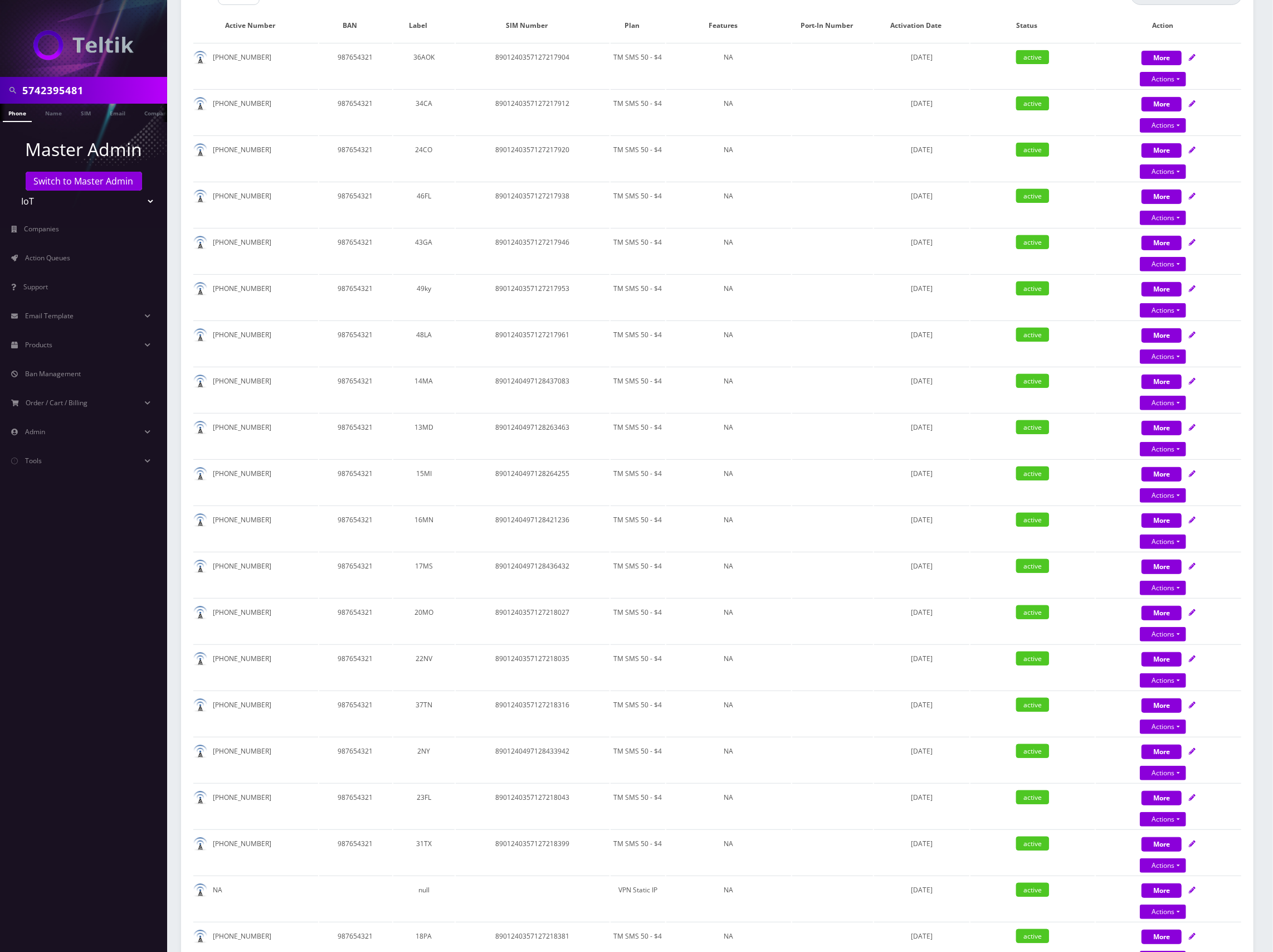
drag, startPoint x: 1237, startPoint y: 353, endPoint x: 1244, endPoint y: 350, distance: 7.6
click at [1237, 352] on div "More Actions Suspend Close Swap Sim Confirm" at bounding box center [1169, 343] width 146 height 34
select select "TMO SMS SIM"
select select "63"
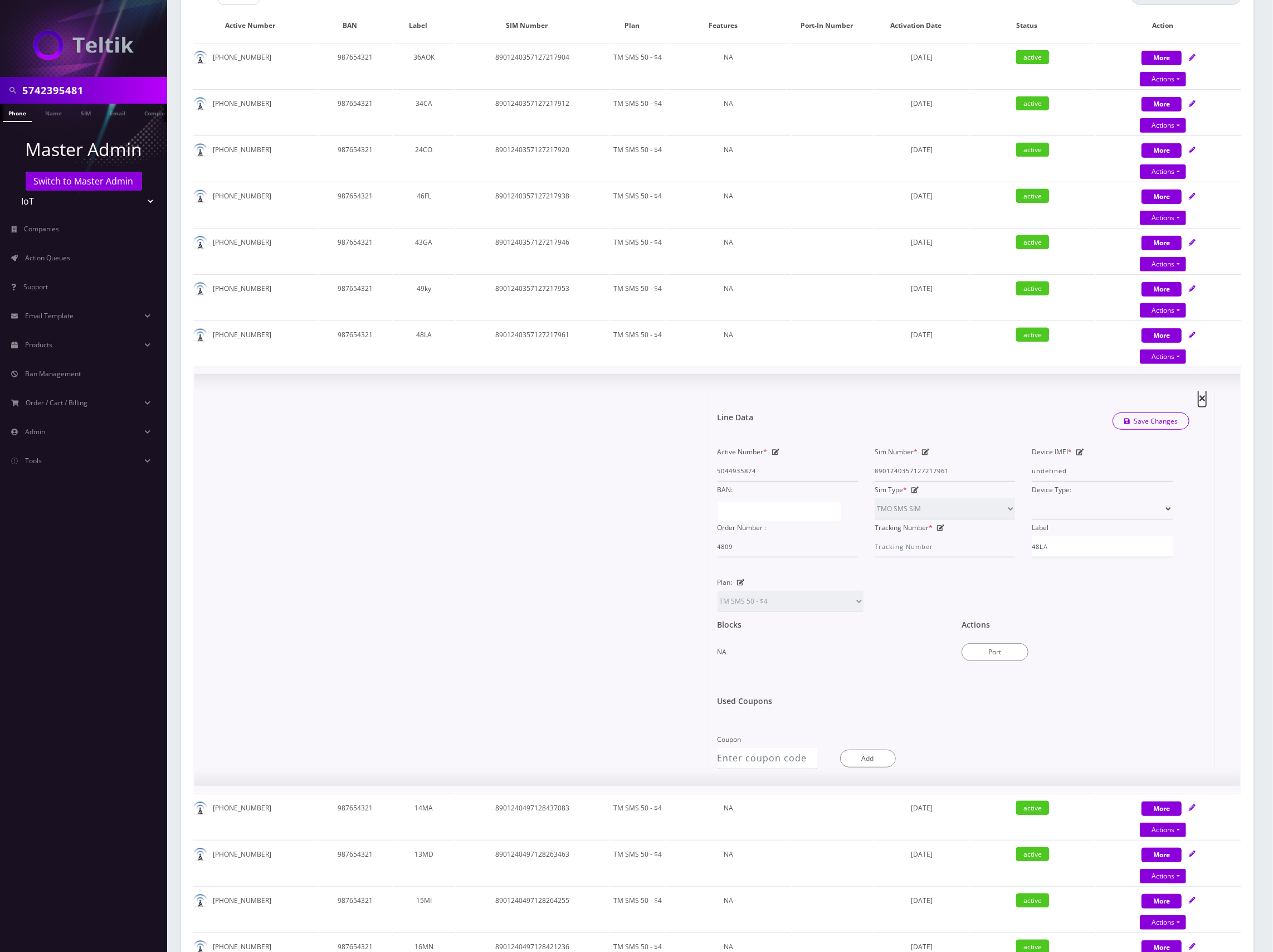
click at [1204, 398] on span "×" at bounding box center [1202, 398] width 8 height 19
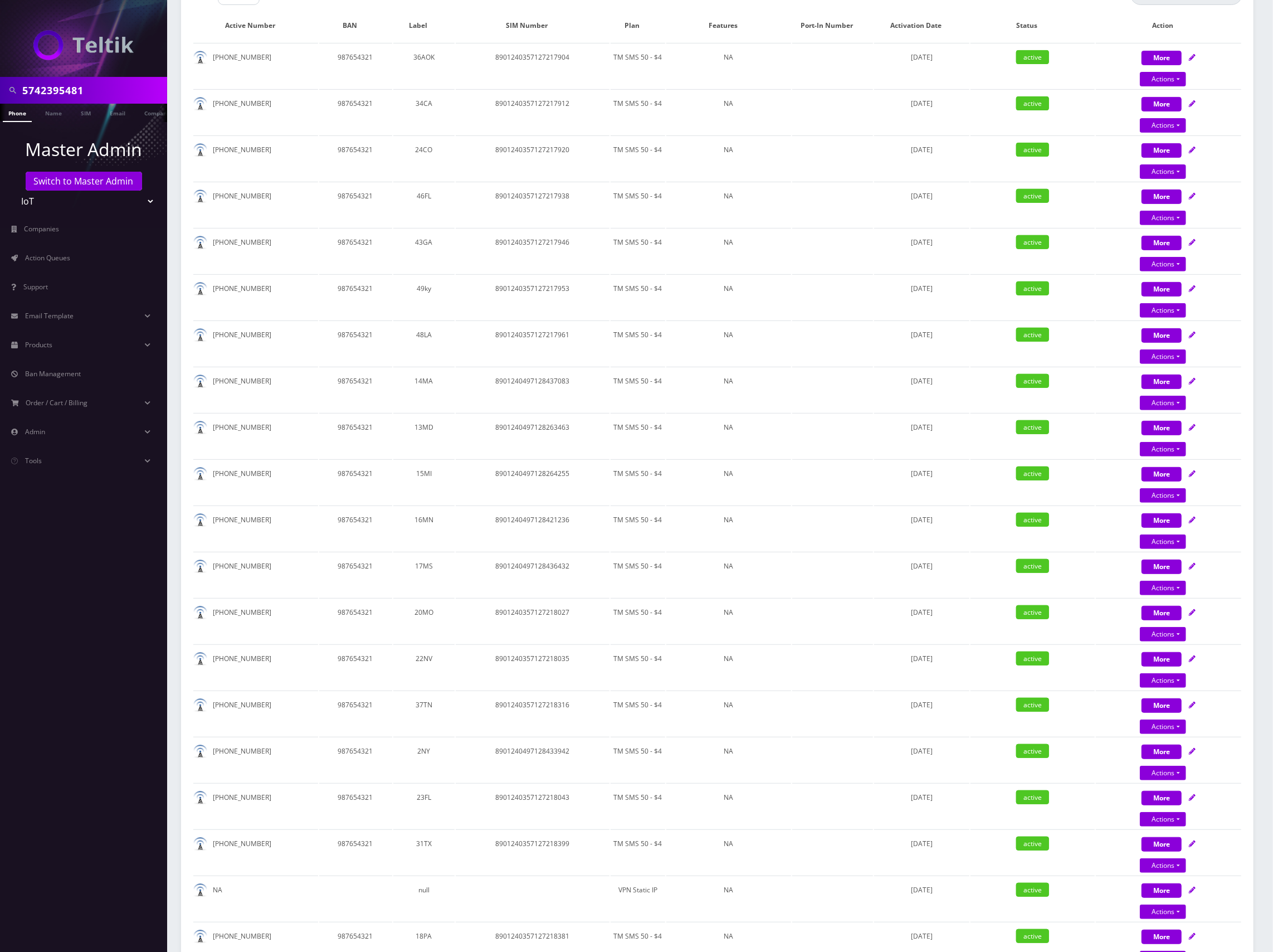
click at [1242, 356] on div "Show 25 50 100 250 500 entries Search: Active Number BAN Label SIM Number Plan …" at bounding box center [717, 605] width 1073 height 1245
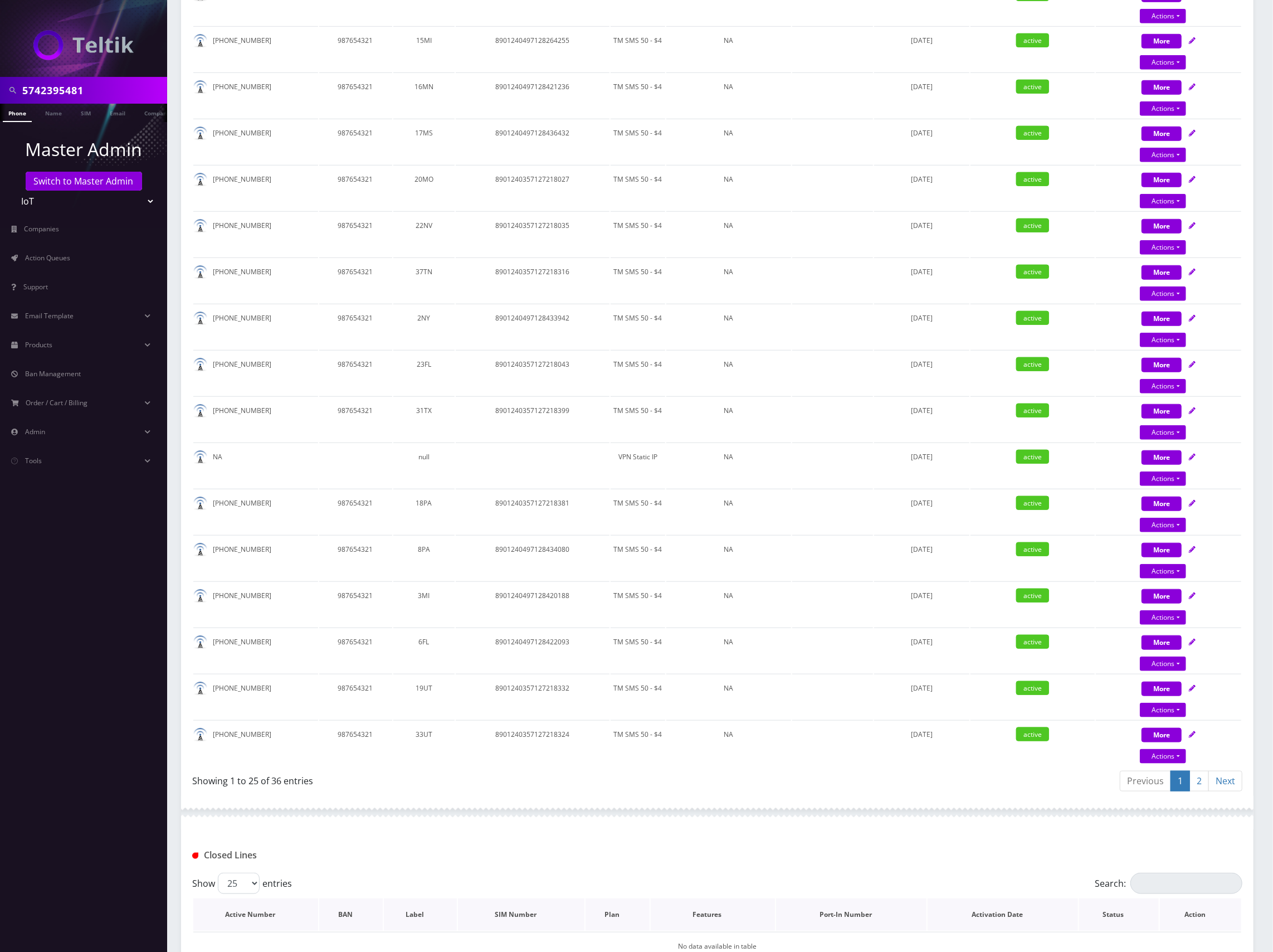
scroll to position [803, 0]
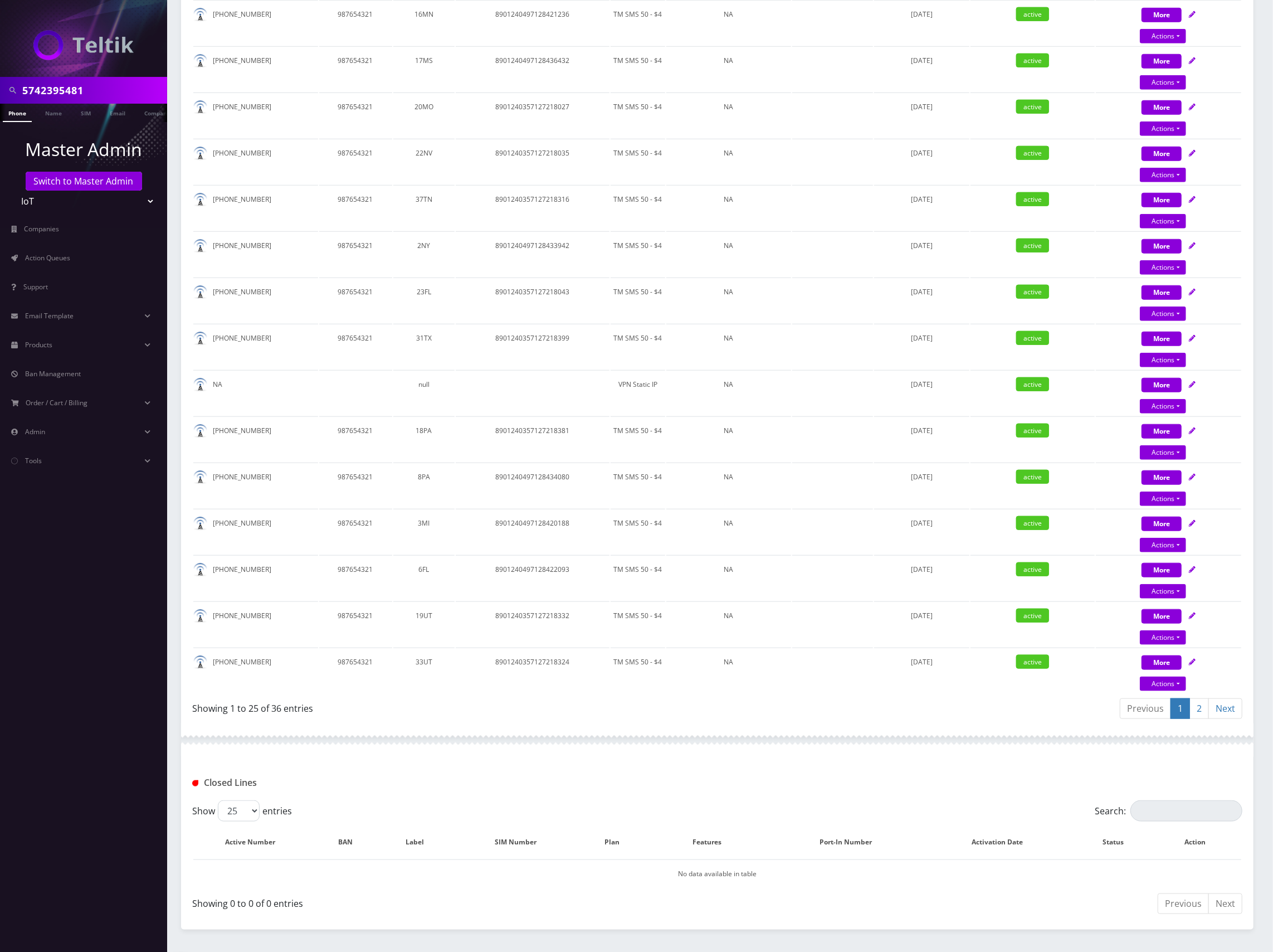
click at [1199, 707] on link "2" at bounding box center [1199, 708] width 20 height 20
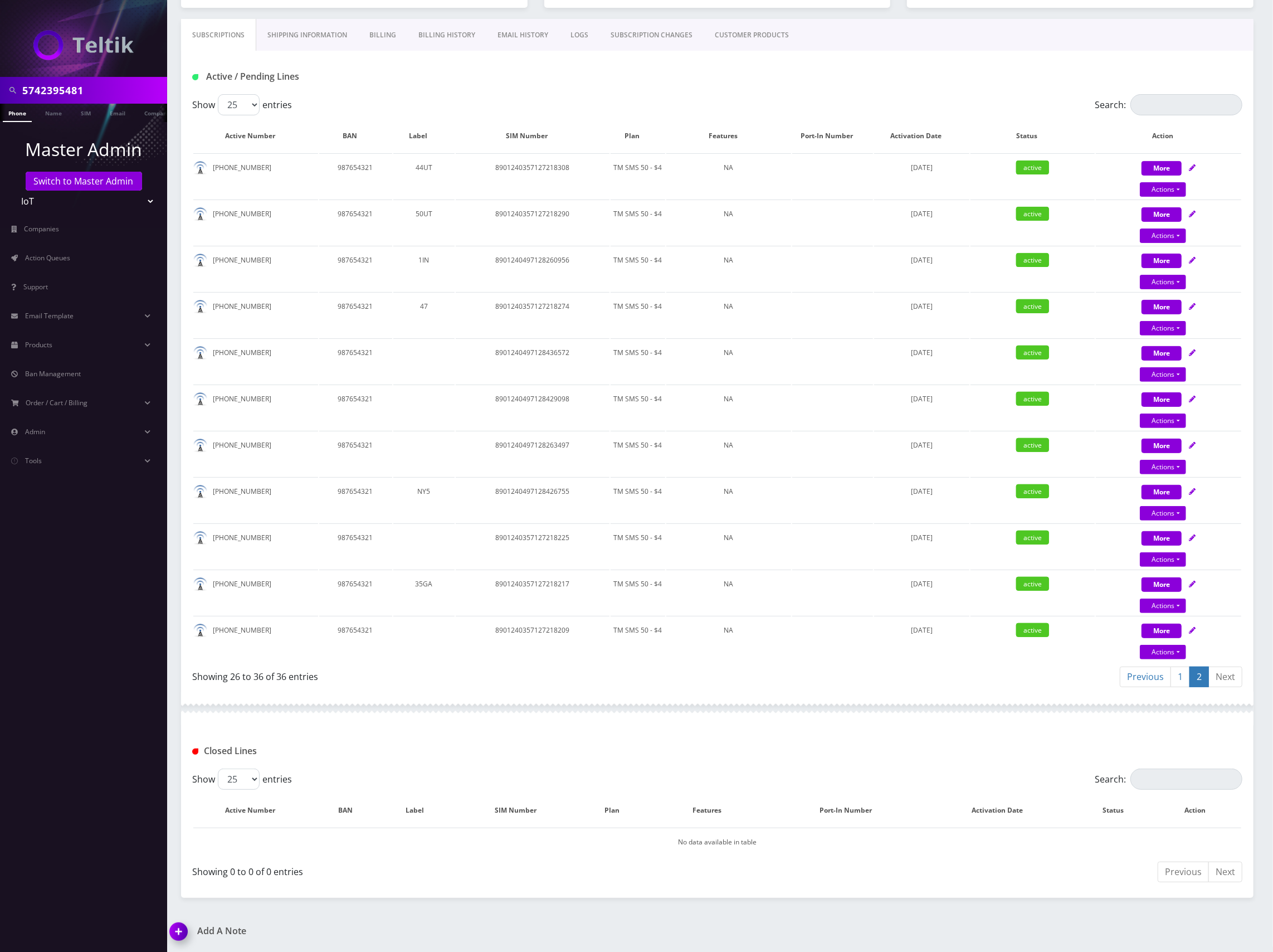
scroll to position [185, 0]
click at [980, 739] on div "Closed Lines" at bounding box center [717, 748] width 1073 height 44
click at [1175, 674] on link "1" at bounding box center [1181, 677] width 20 height 20
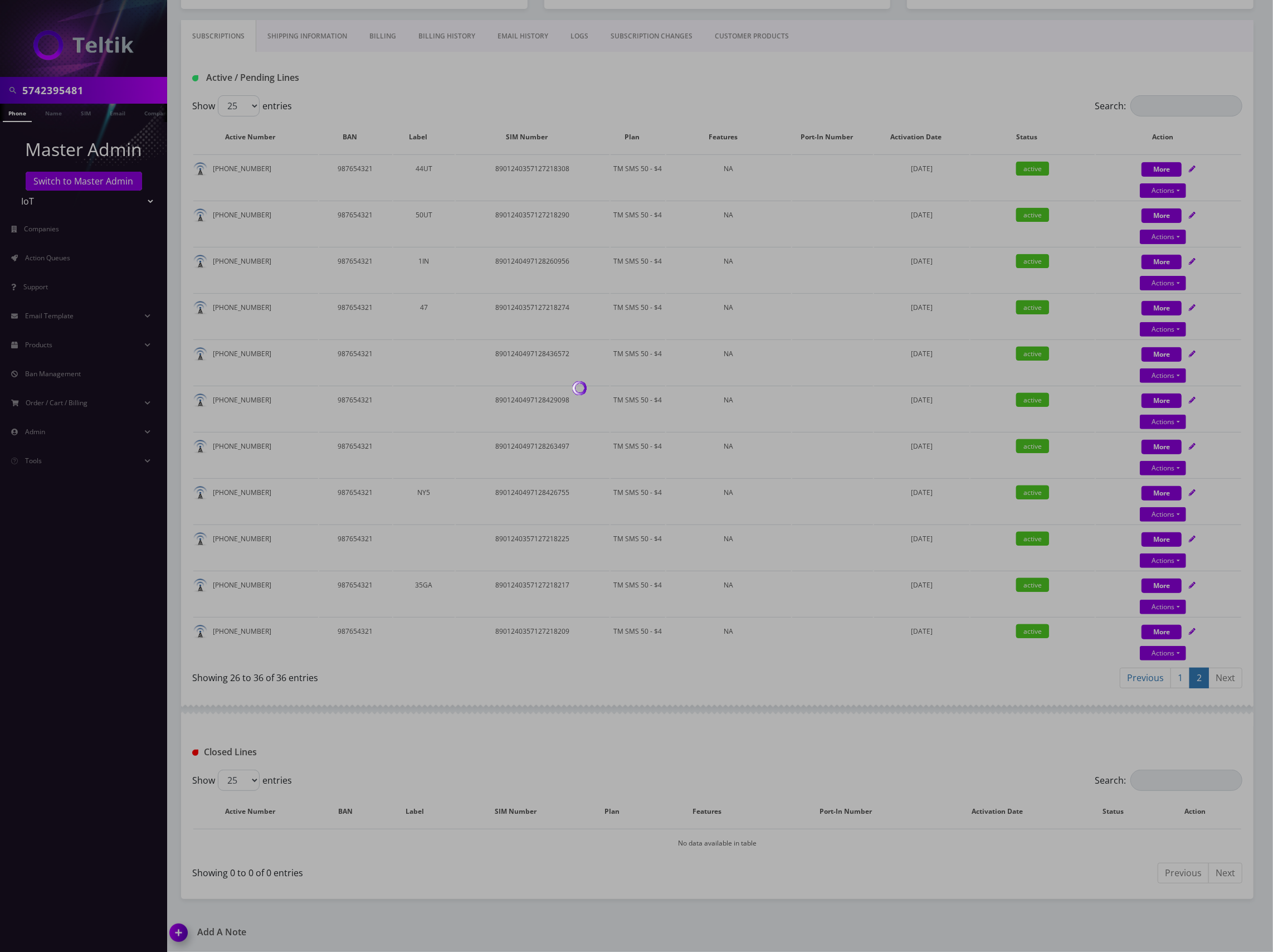
scroll to position [830, 0]
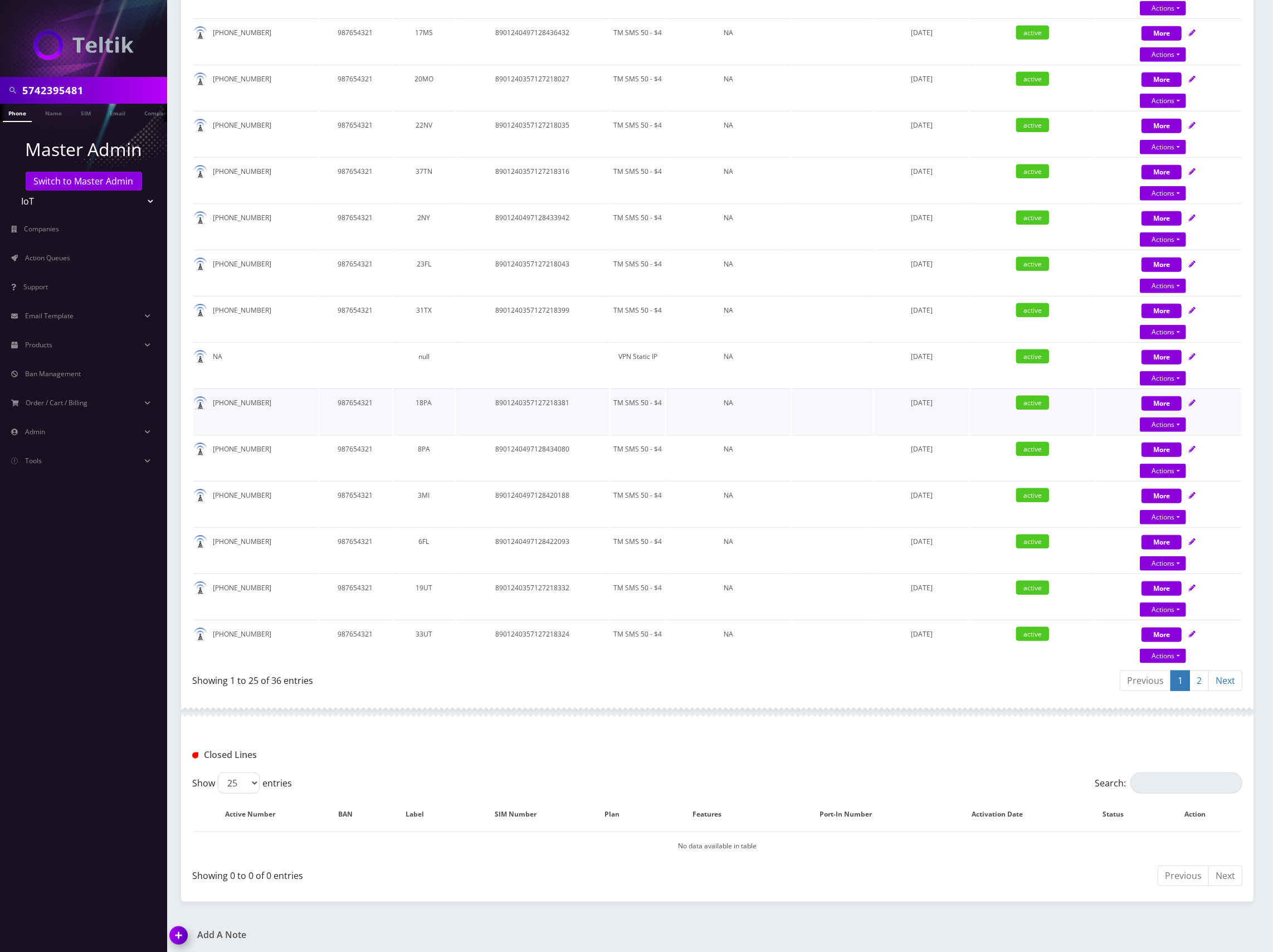
click at [1194, 400] on icon at bounding box center [1192, 403] width 7 height 7
select select "TMO SMS SIM"
select select "63"
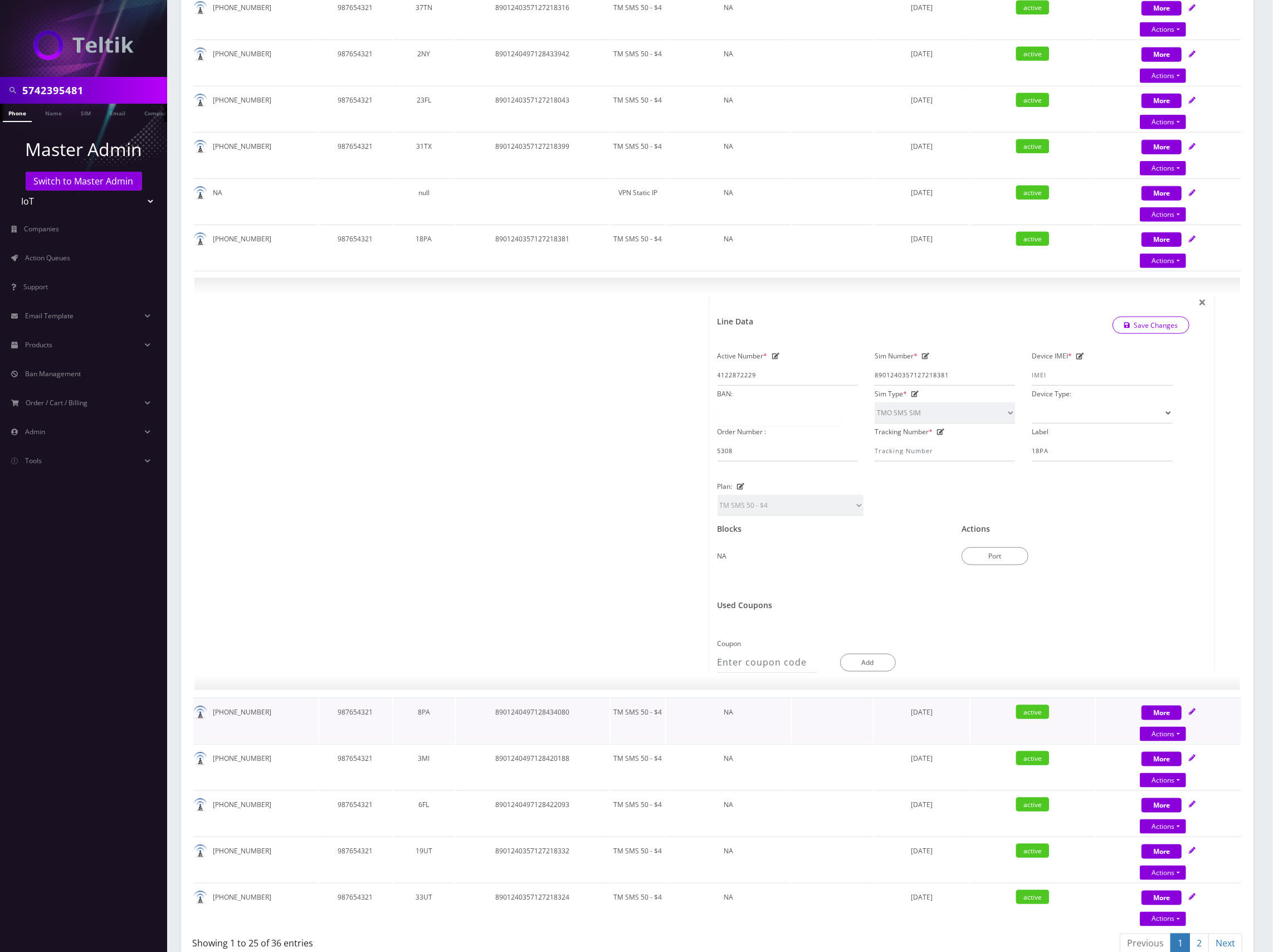
scroll to position [756, 0]
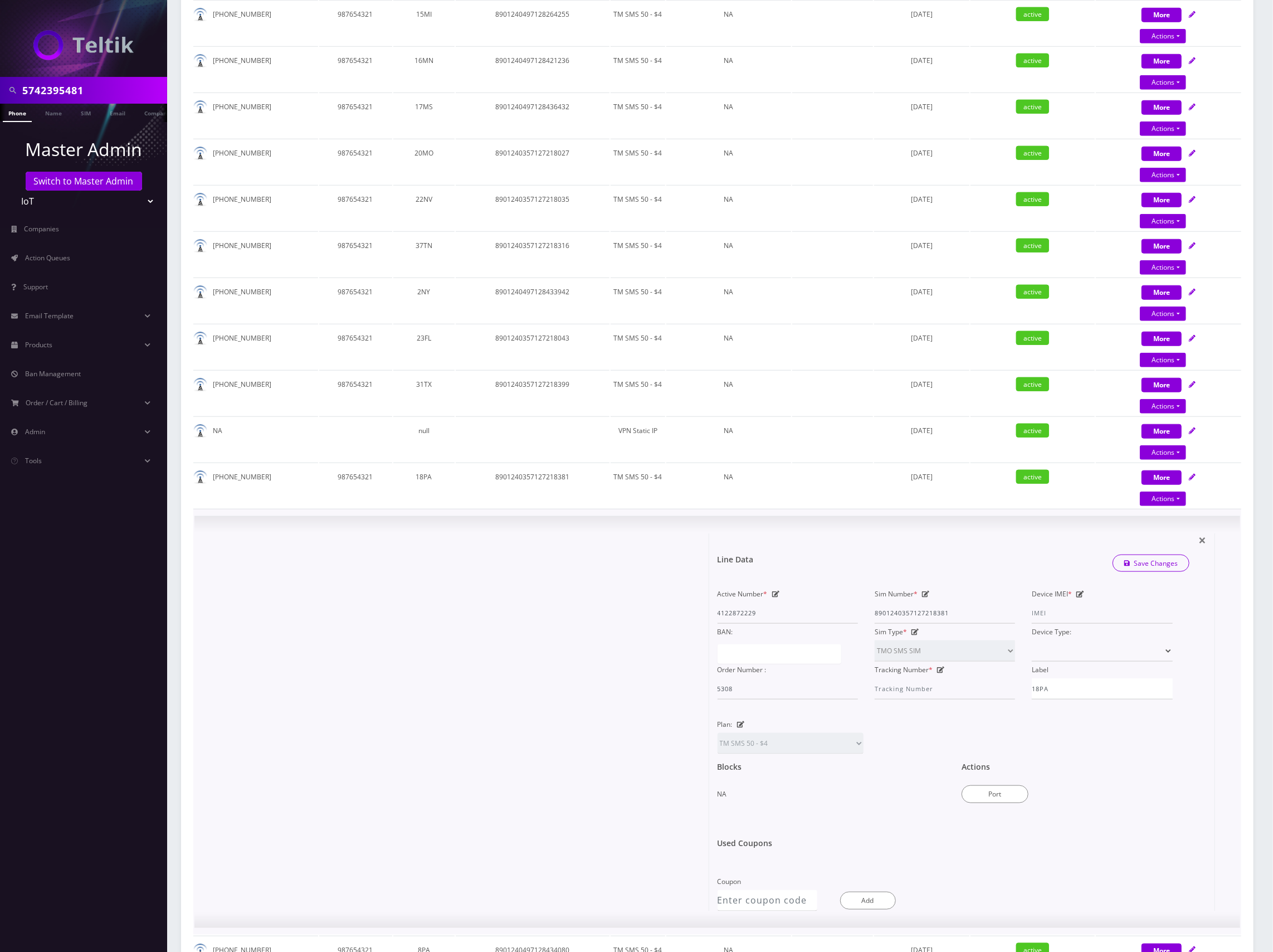
click at [926, 592] on icon at bounding box center [926, 593] width 8 height 7
click at [828, 609] on div "Active Number * 4122872229 Sim Number * [TECHNICAL_ID] Device IMEI * BAN: Sim T…" at bounding box center [946, 643] width 473 height 114
paste input "497128435202"
type input "8901240497128435202"
click at [1160, 560] on link "Save Changes" at bounding box center [1151, 563] width 77 height 17
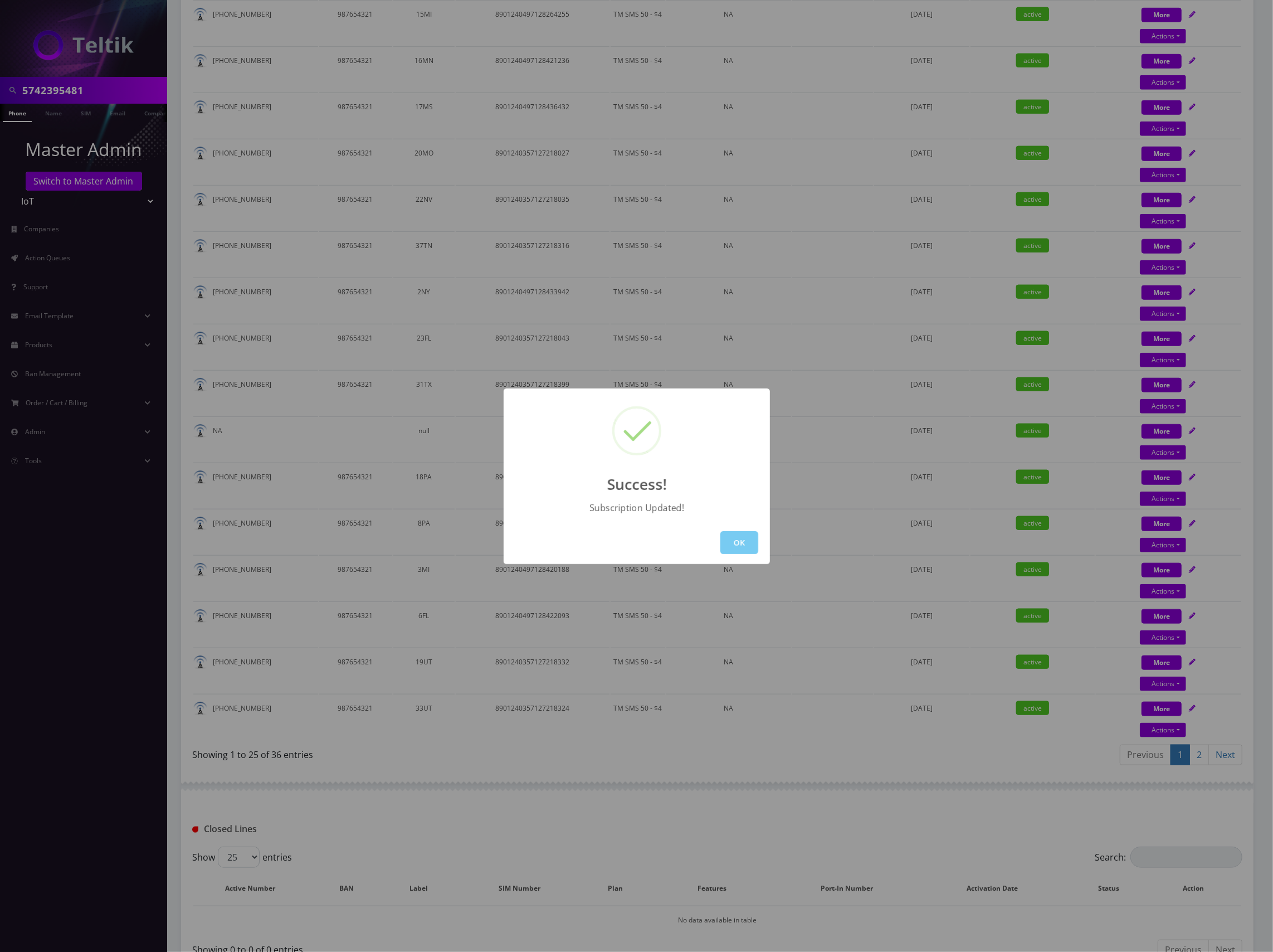
click at [737, 538] on button "OK" at bounding box center [739, 542] width 38 height 23
